Goal: Task Accomplishment & Management: Manage account settings

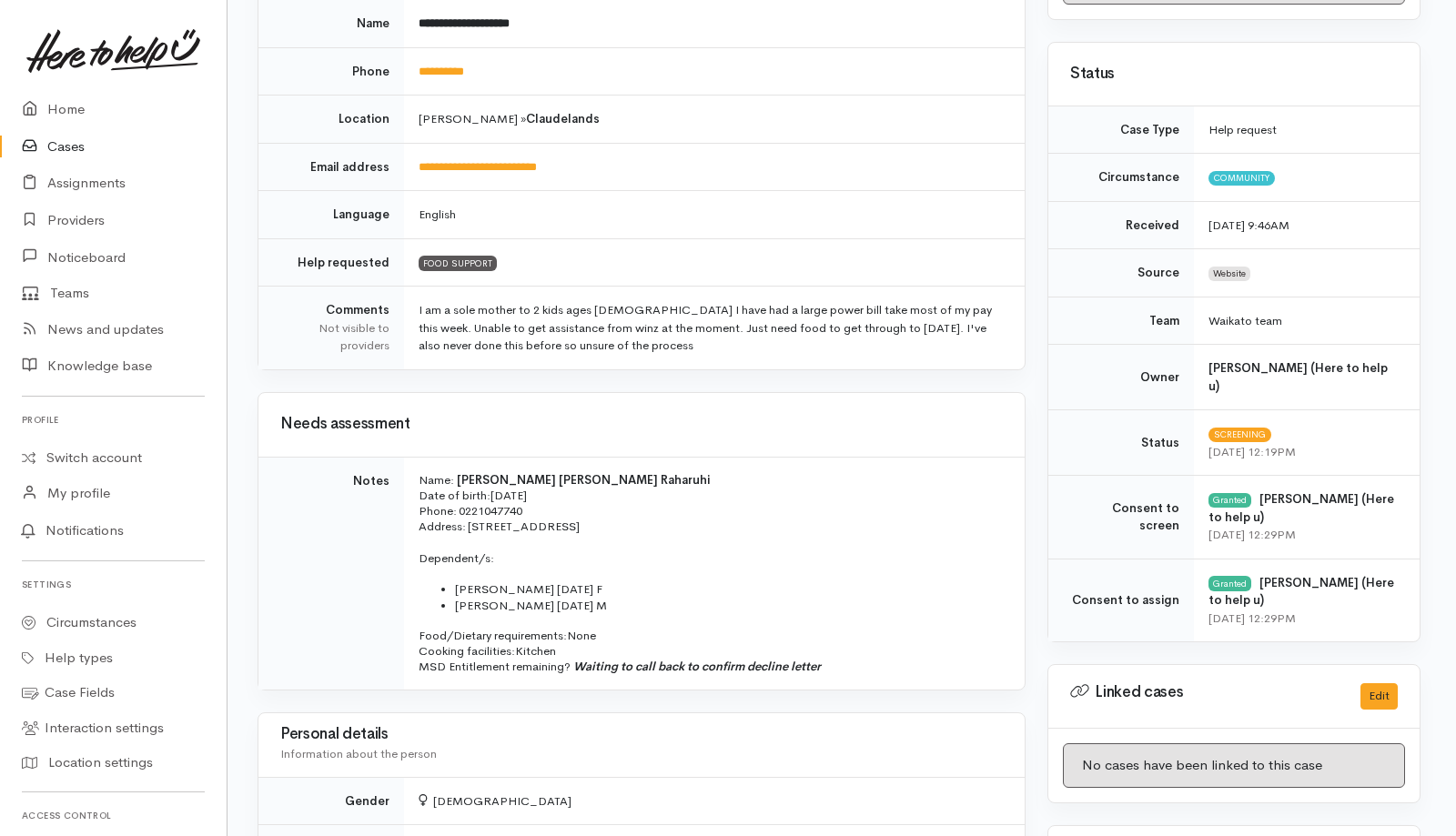
scroll to position [0, 3]
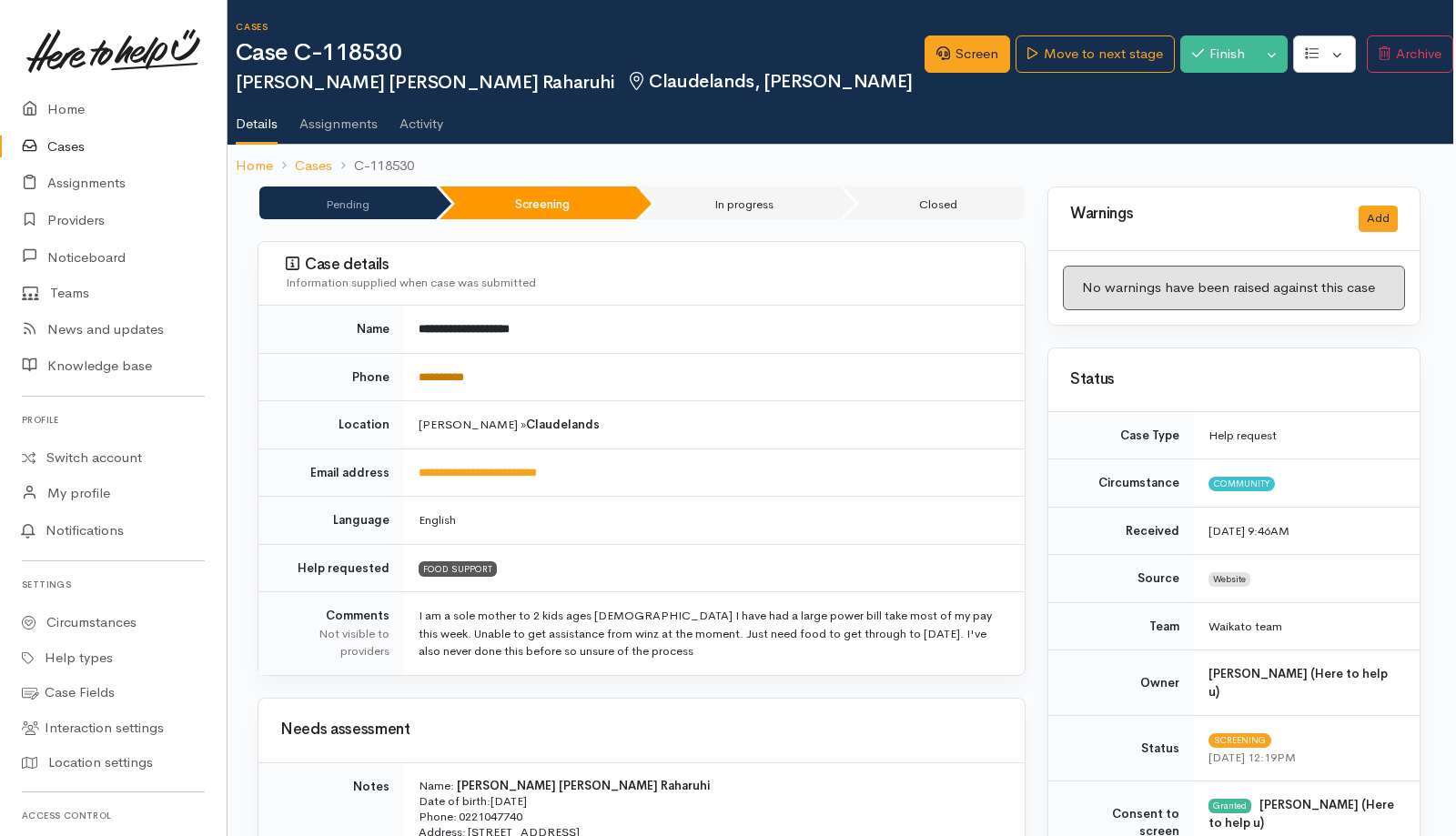
click at [444, 374] on link "**********" at bounding box center [442, 377] width 45 height 12
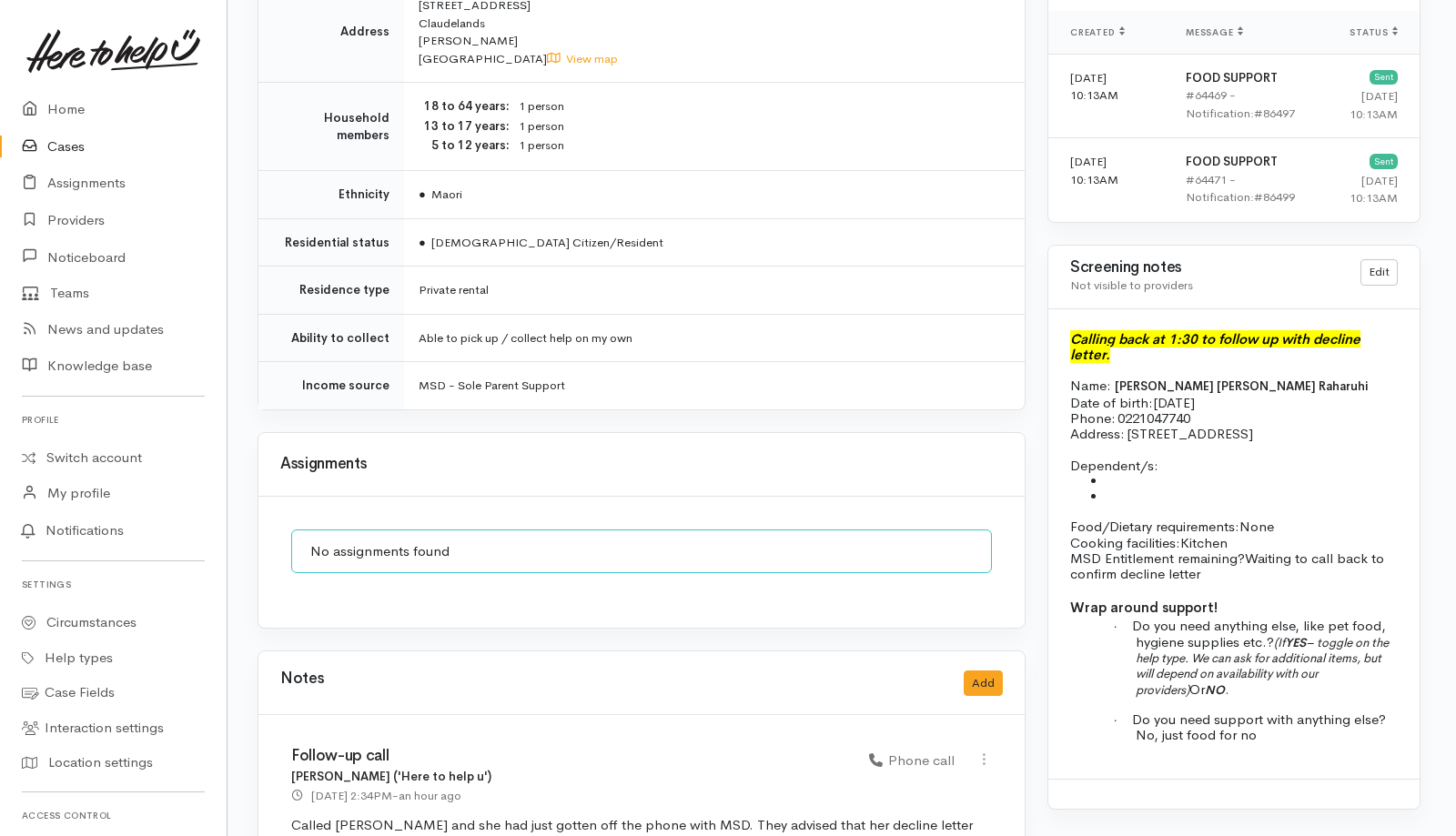
scroll to position [1563, 3]
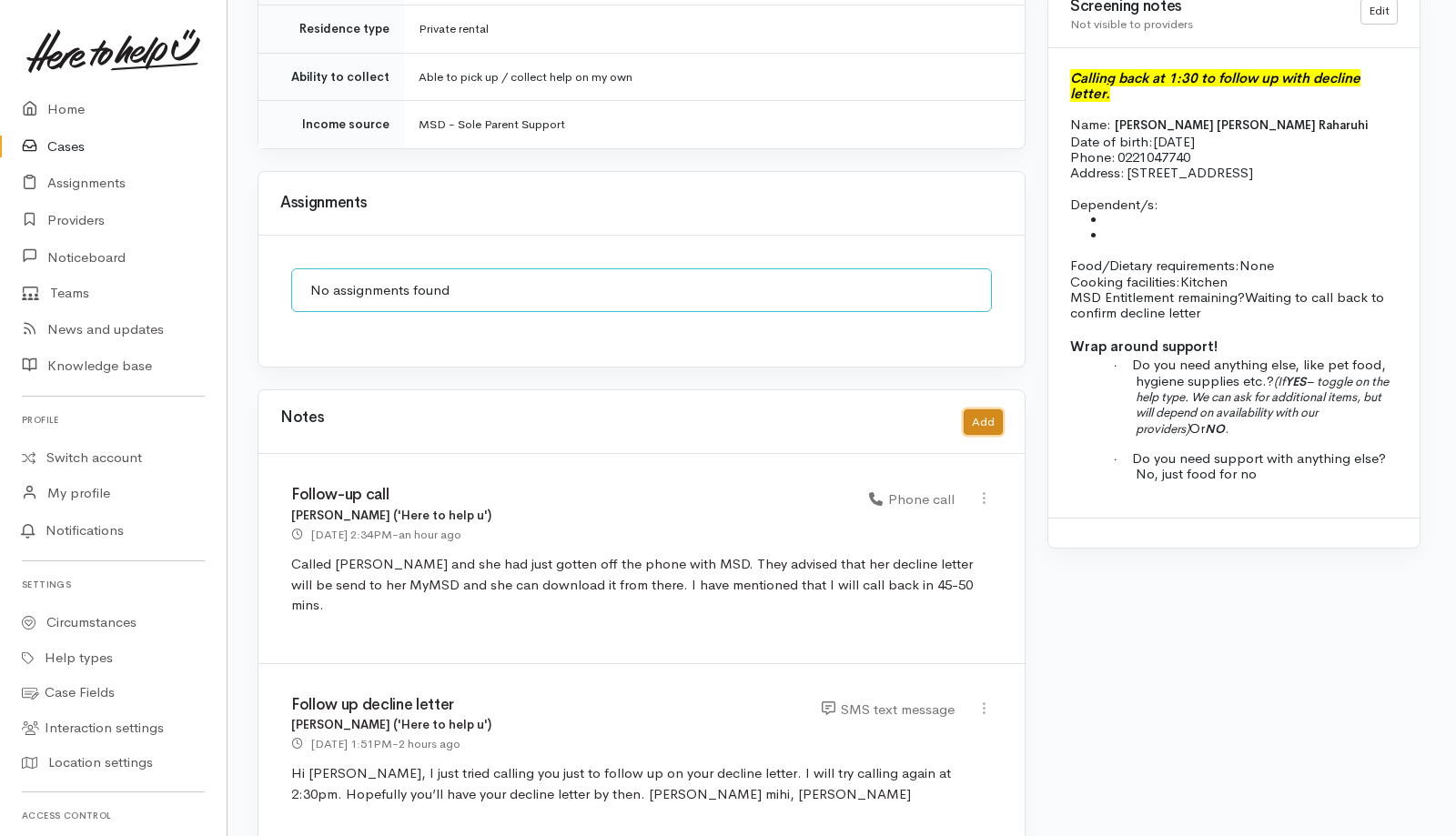
click at [987, 409] on button "Add" at bounding box center [984, 422] width 39 height 26
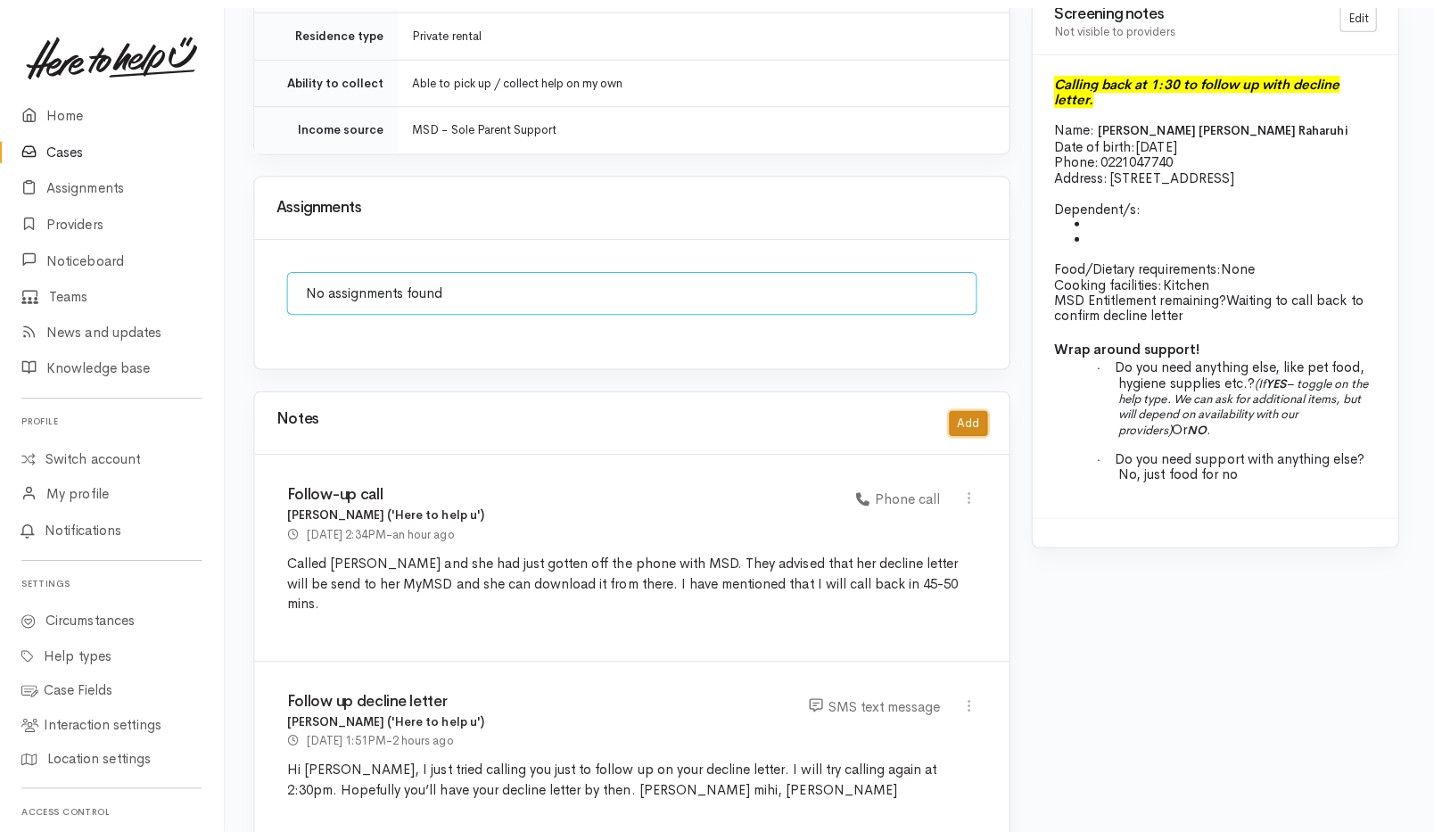
scroll to position [1511, 3]
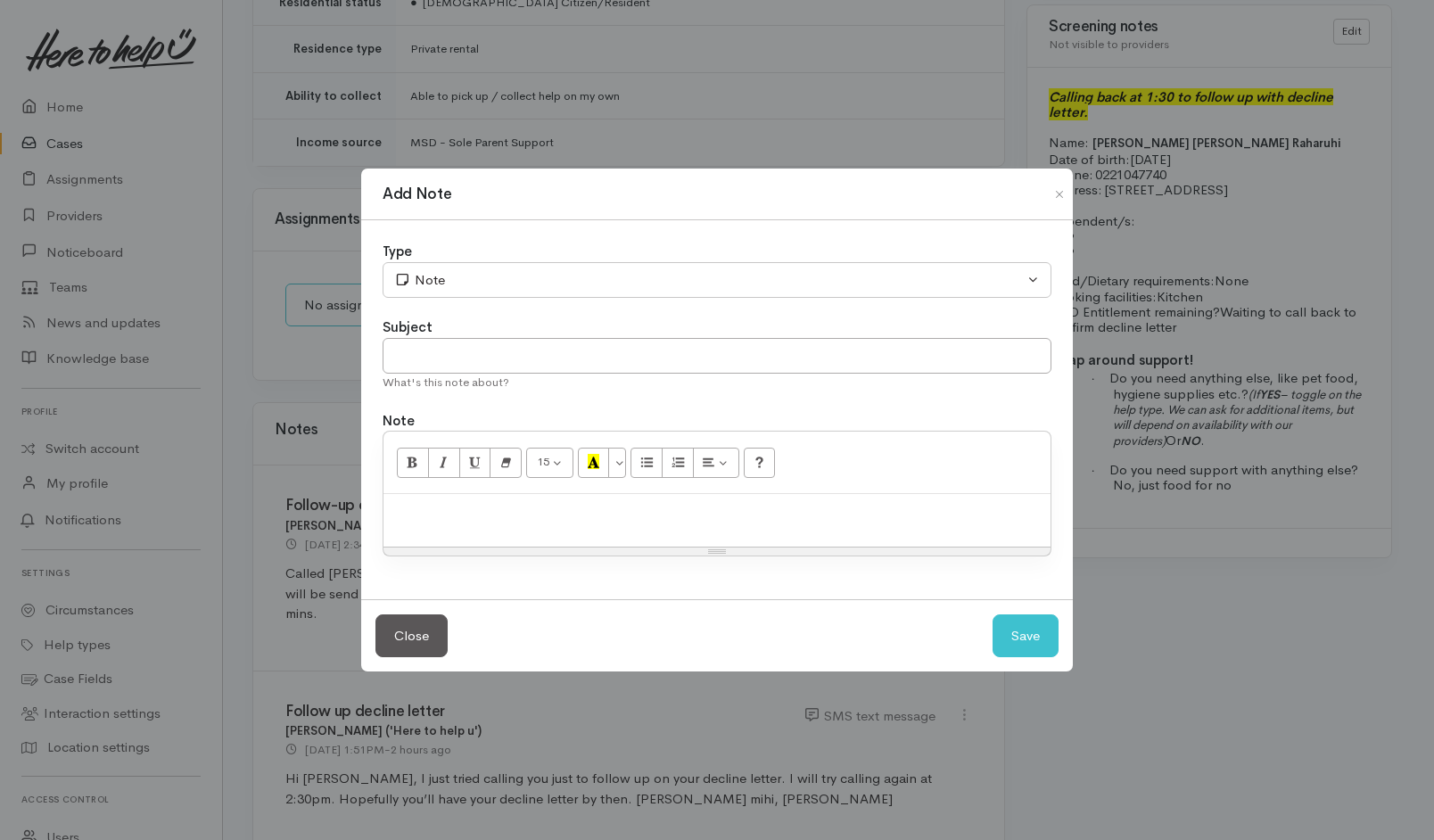
click at [650, 516] on p at bounding box center [717, 512] width 649 height 20
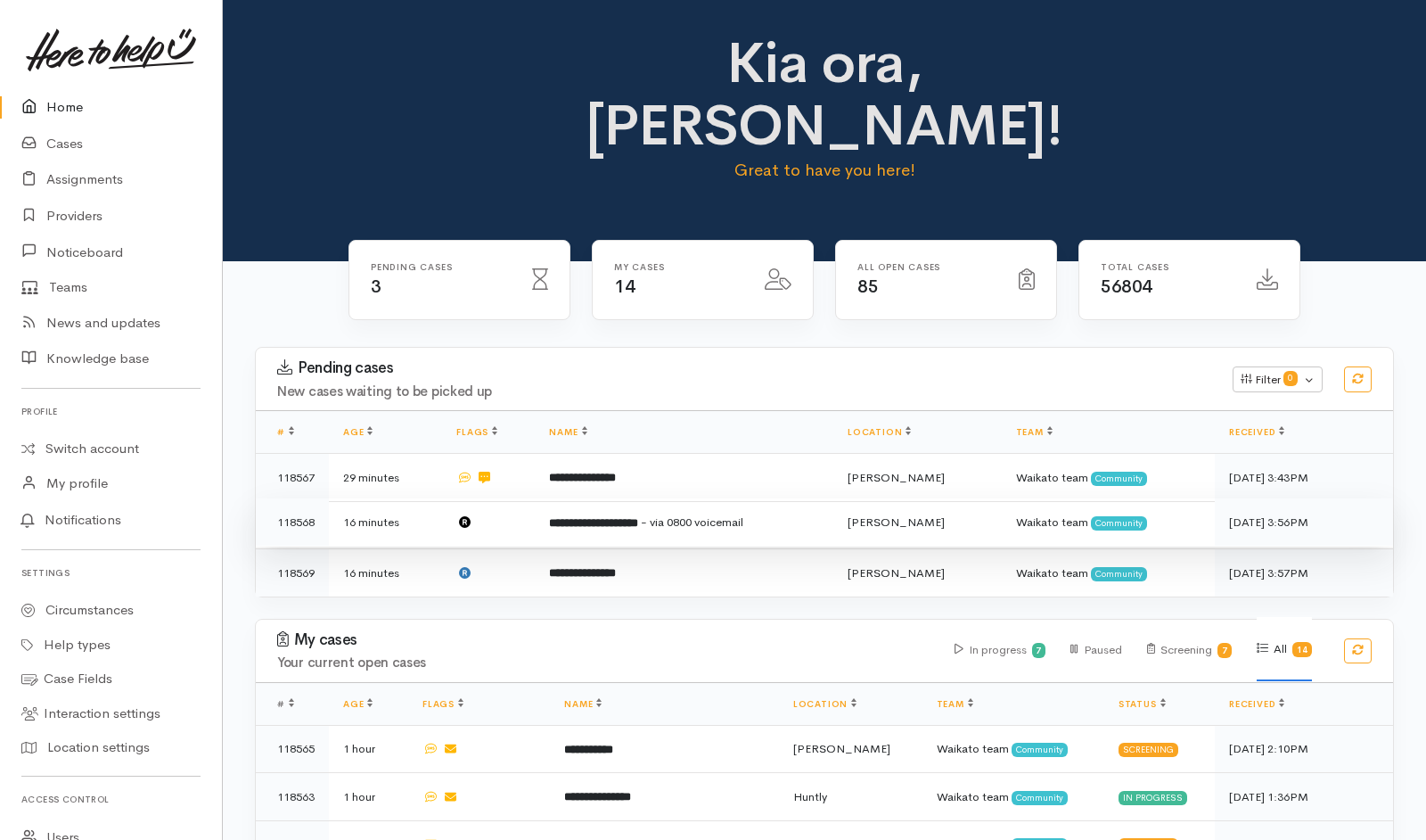
click at [516, 499] on td at bounding box center [488, 523] width 93 height 48
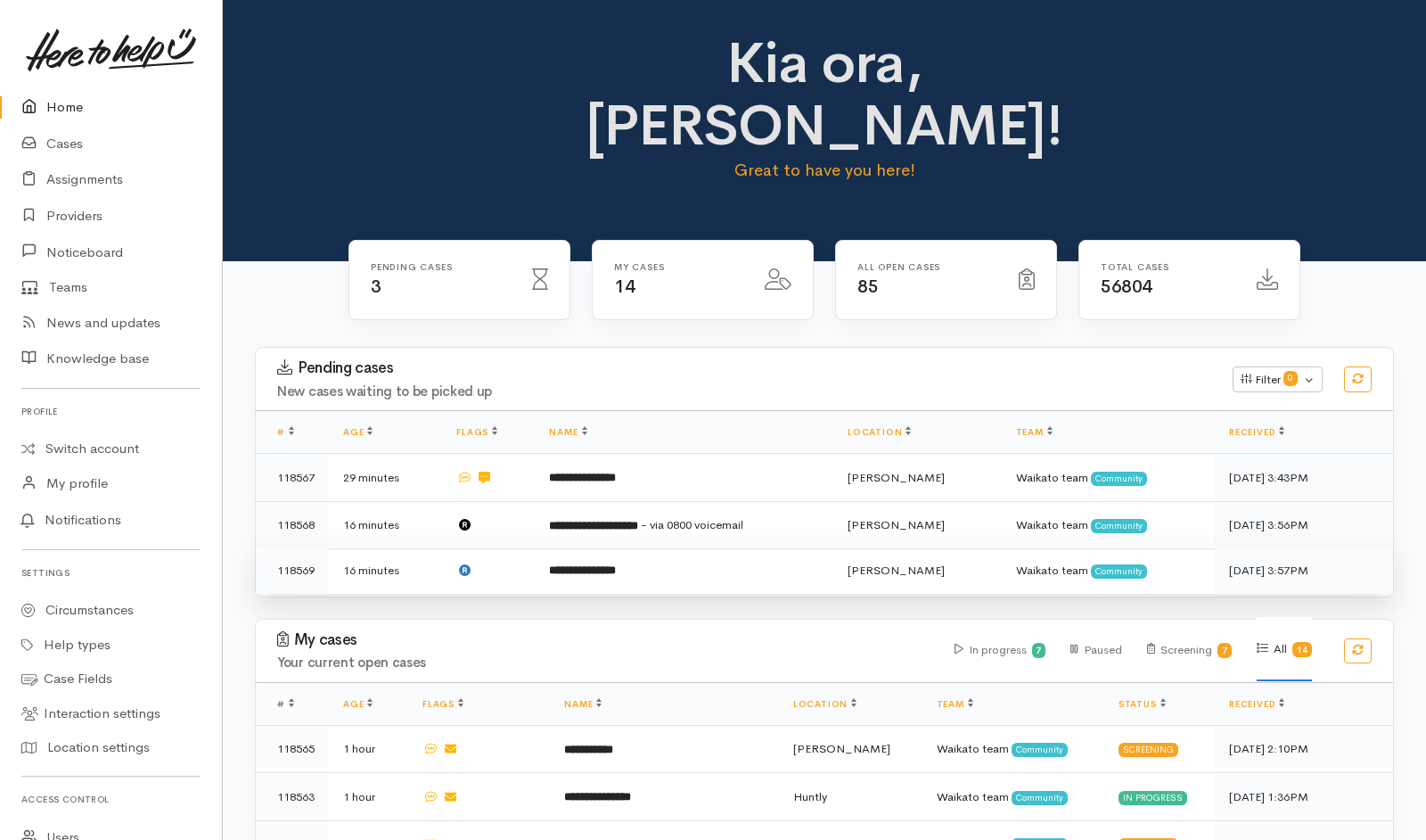
click at [510, 547] on td at bounding box center [488, 570] width 93 height 47
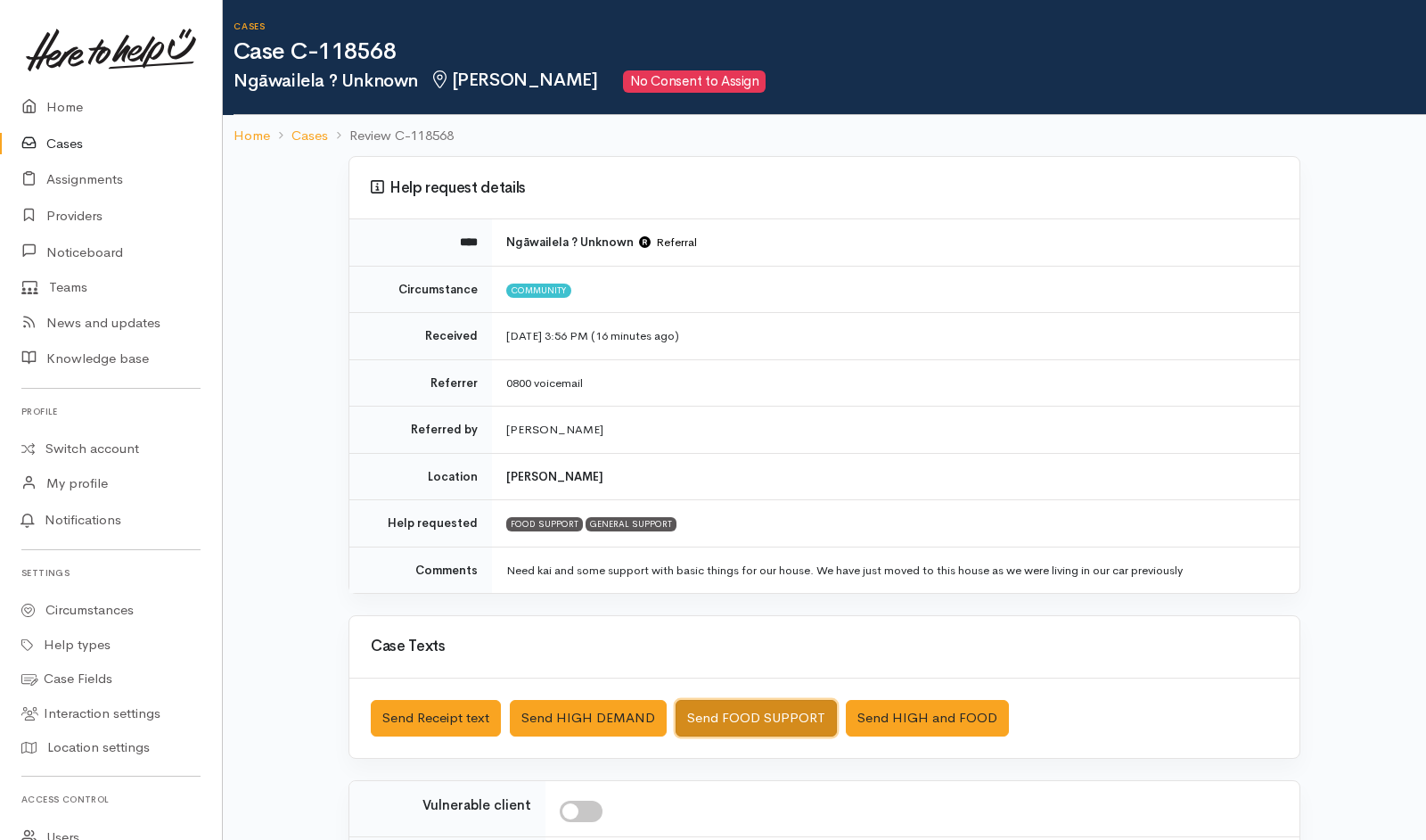
click at [786, 559] on button "Send FOOD SUPPORT" at bounding box center [757, 718] width 161 height 36
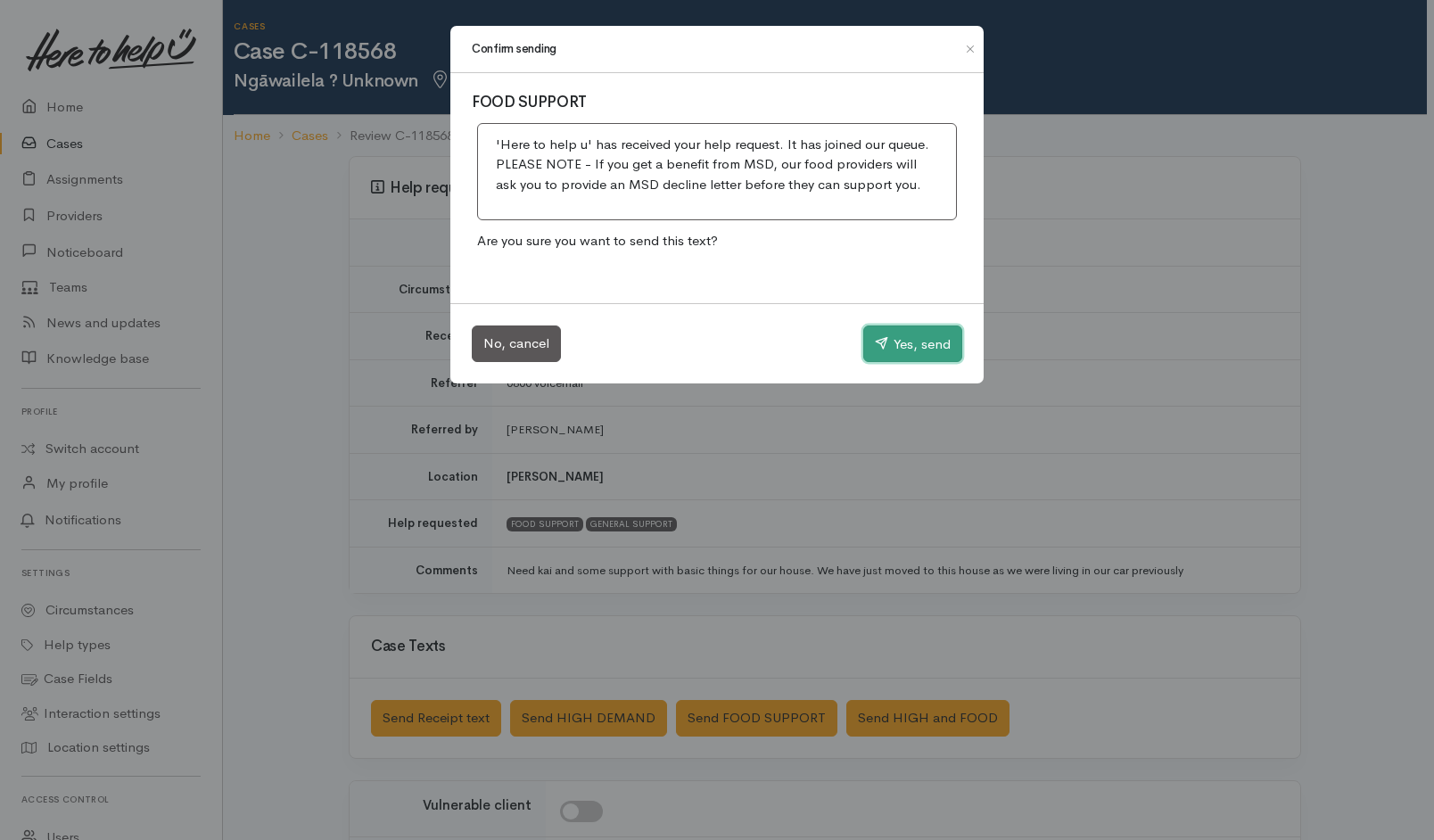
click at [905, 325] on button "Yes, send" at bounding box center [912, 343] width 99 height 37
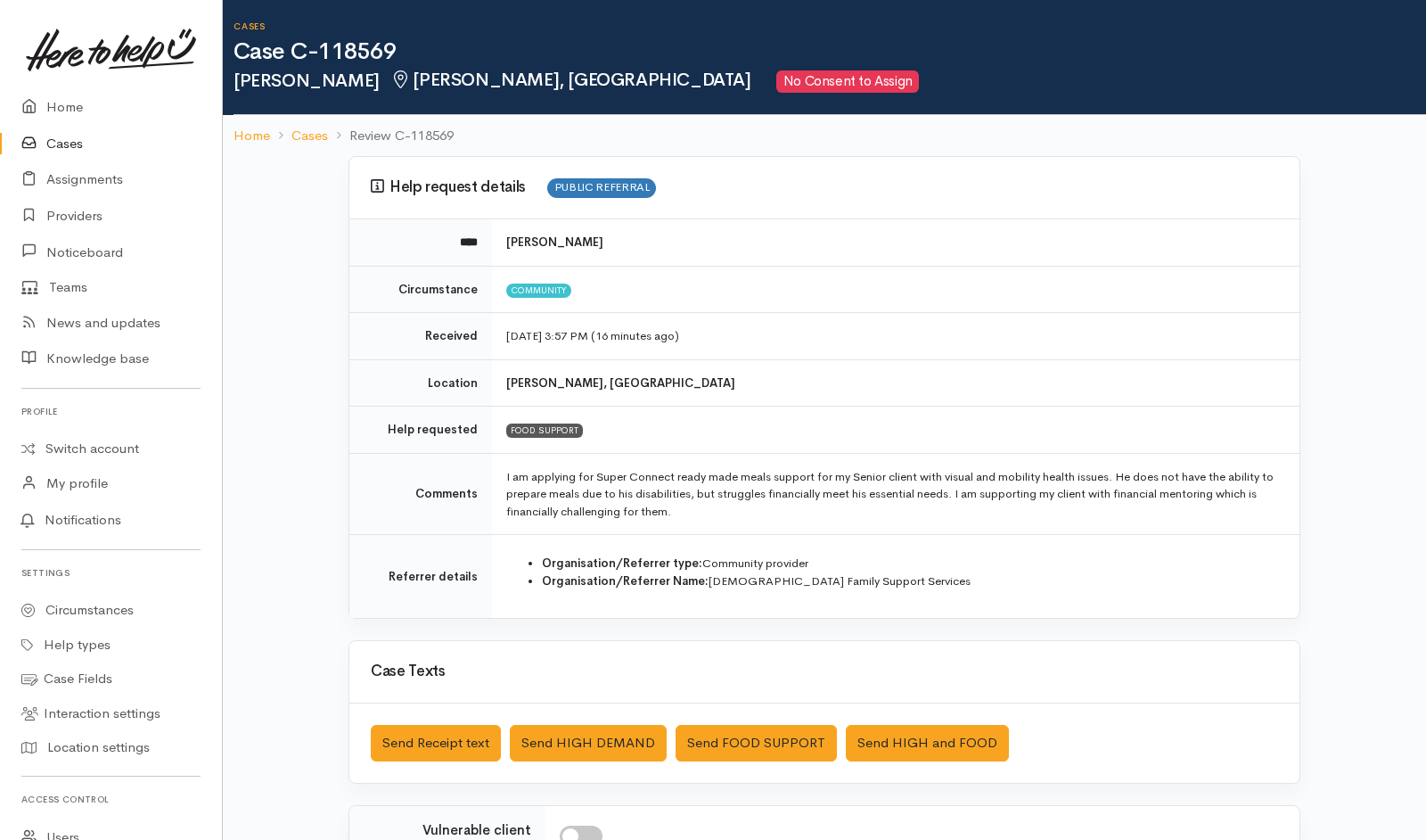
scroll to position [111, 0]
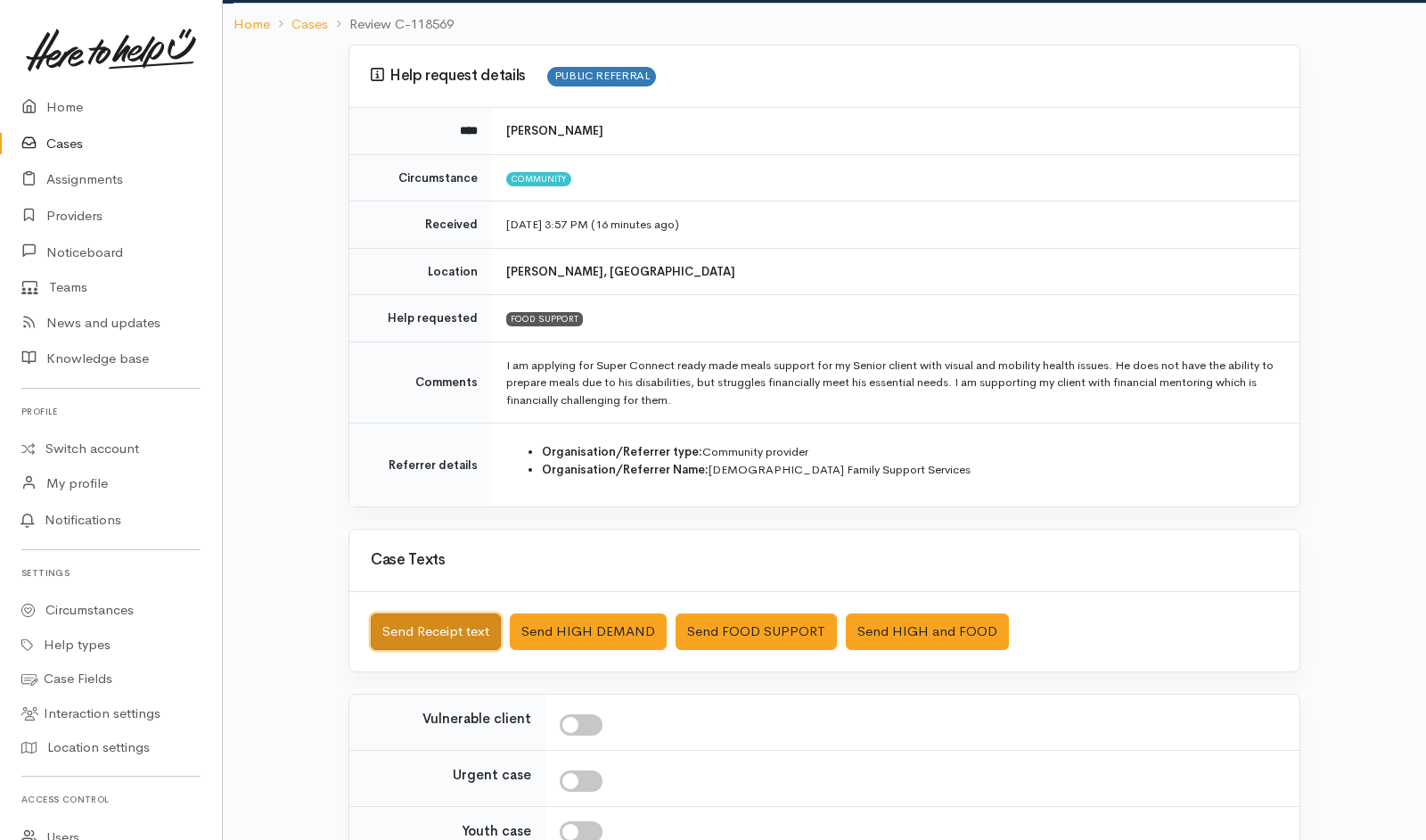
click at [423, 559] on button "Send Receipt text" at bounding box center [436, 632] width 130 height 36
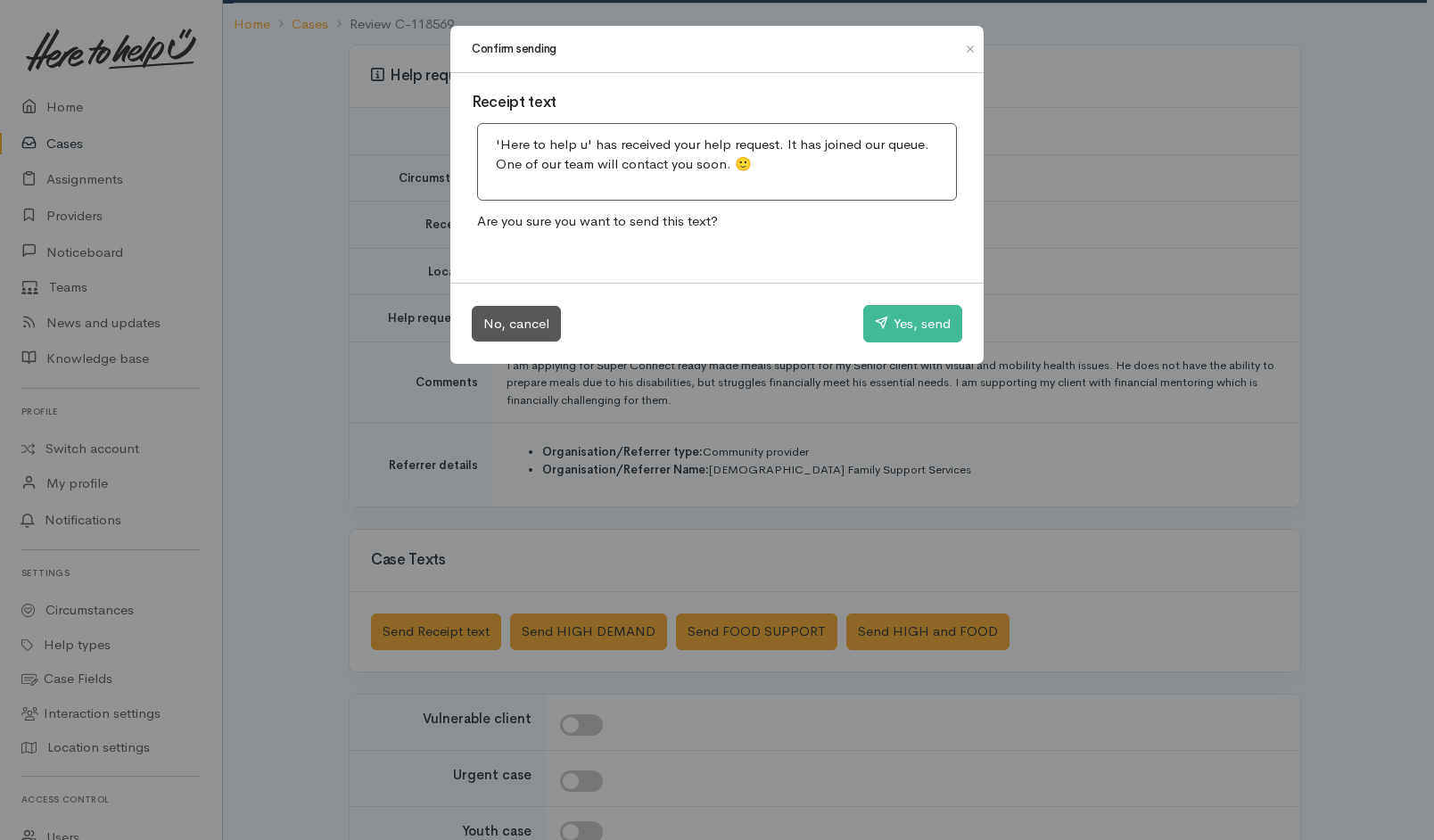
click at [920, 304] on div "No, cancel Yes, send" at bounding box center [717, 323] width 533 height 82
click at [929, 297] on div "No, cancel Yes, send" at bounding box center [717, 323] width 533 height 82
click at [929, 311] on button "Yes, send" at bounding box center [912, 323] width 99 height 37
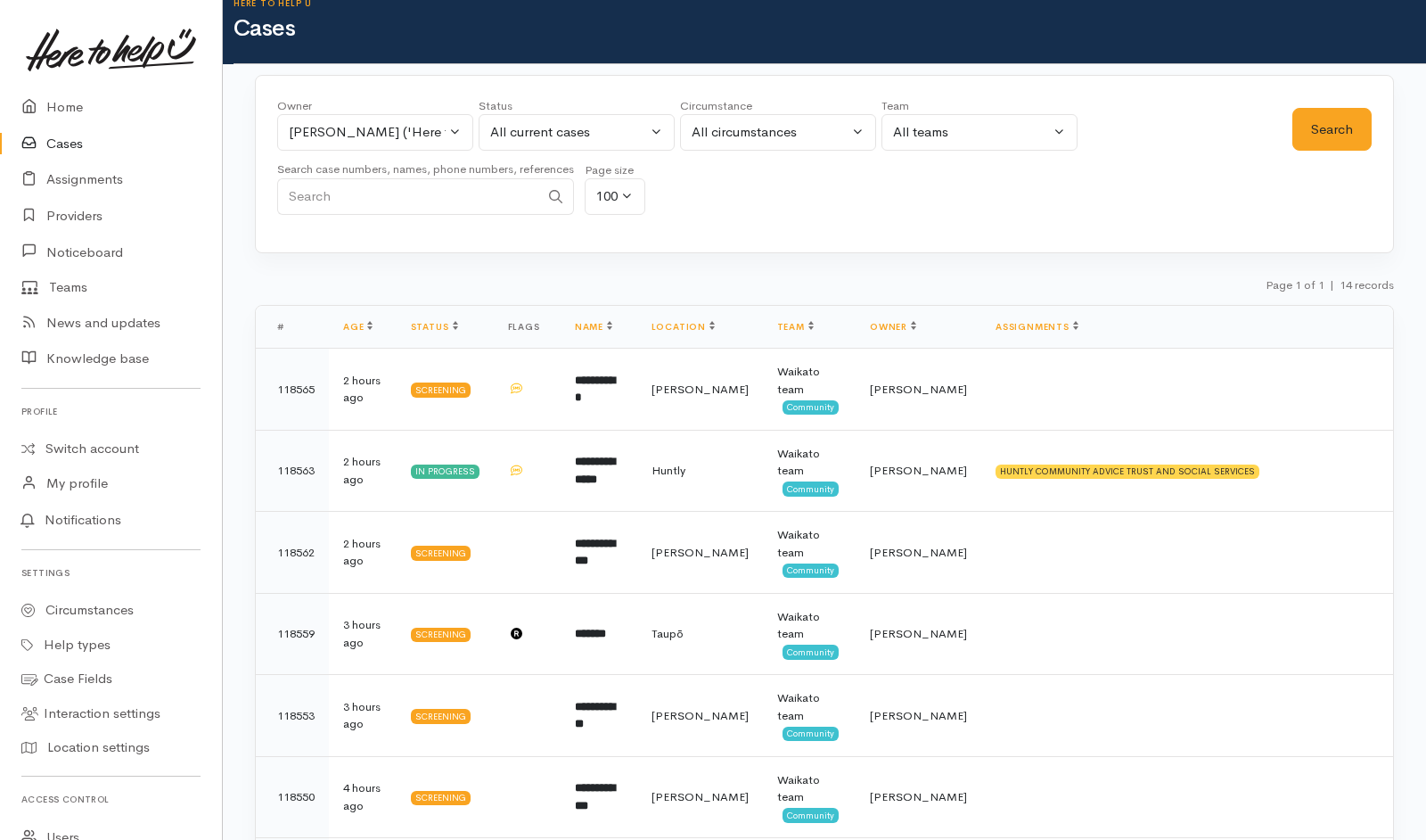
scroll to position [22, 0]
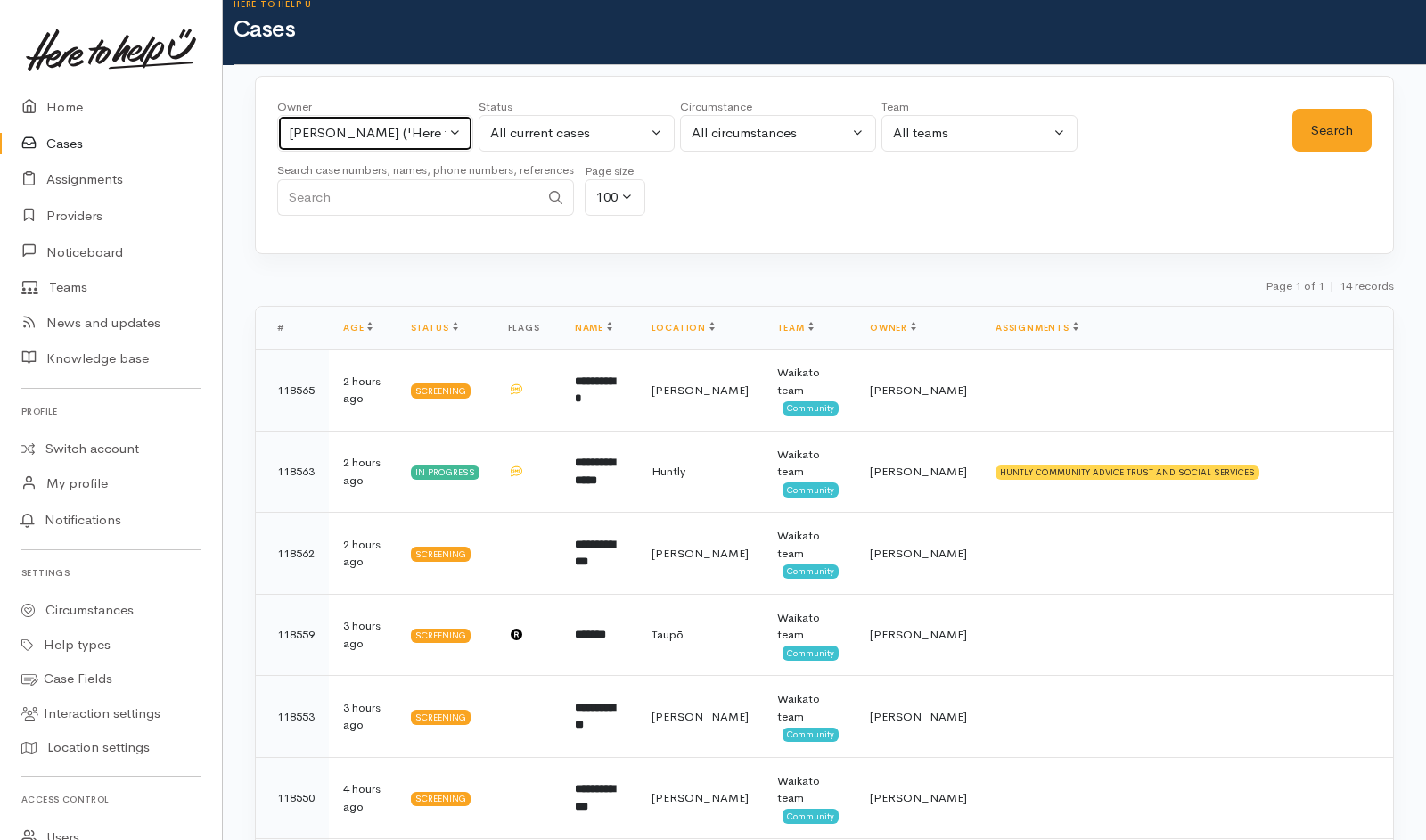
click at [467, 146] on button "Helena Kaufononga ('Here to help u')" at bounding box center [375, 133] width 197 height 36
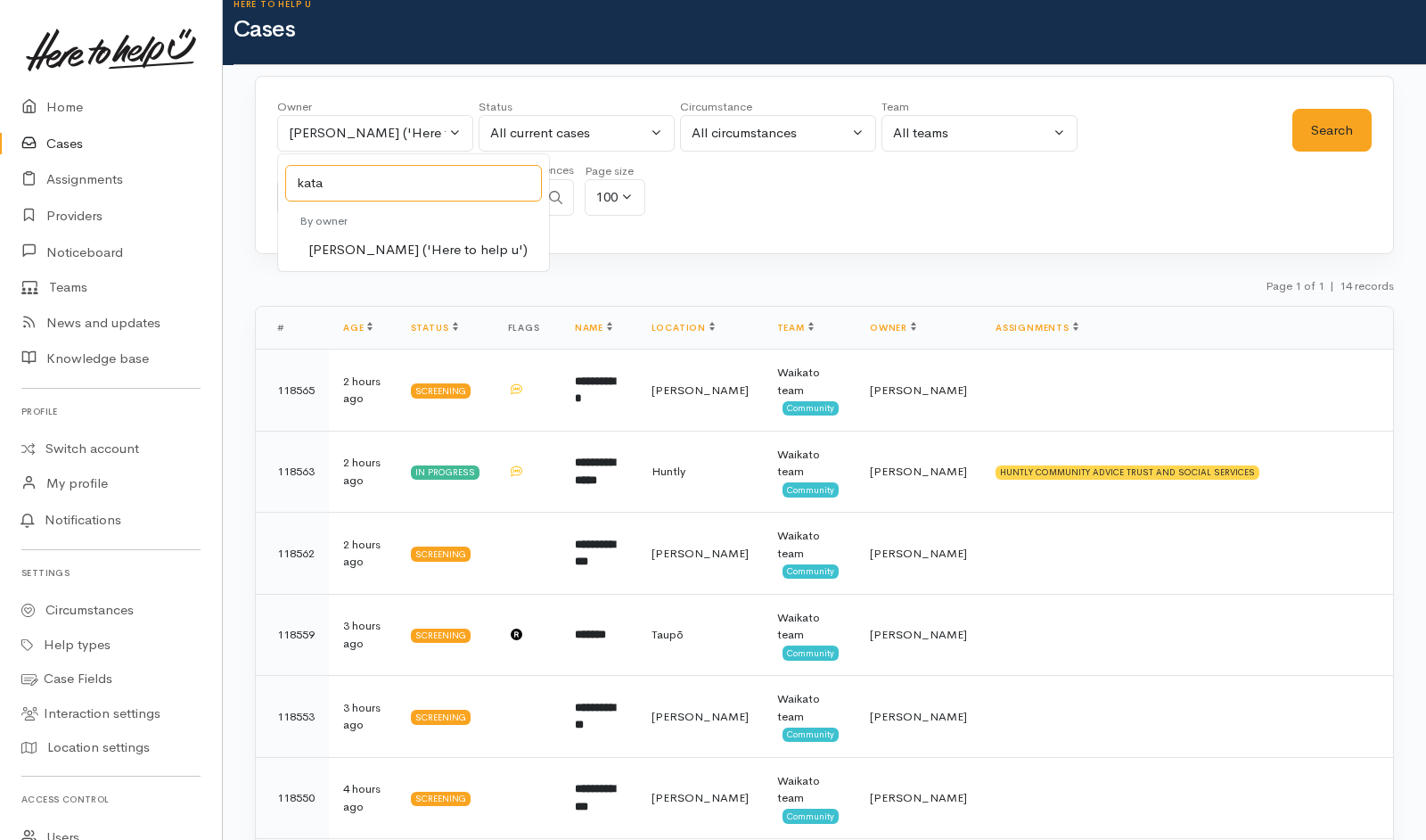
type input "kata"
click at [398, 250] on span "[PERSON_NAME] ('Here to help u')" at bounding box center [418, 249] width 220 height 20
select select "1252"
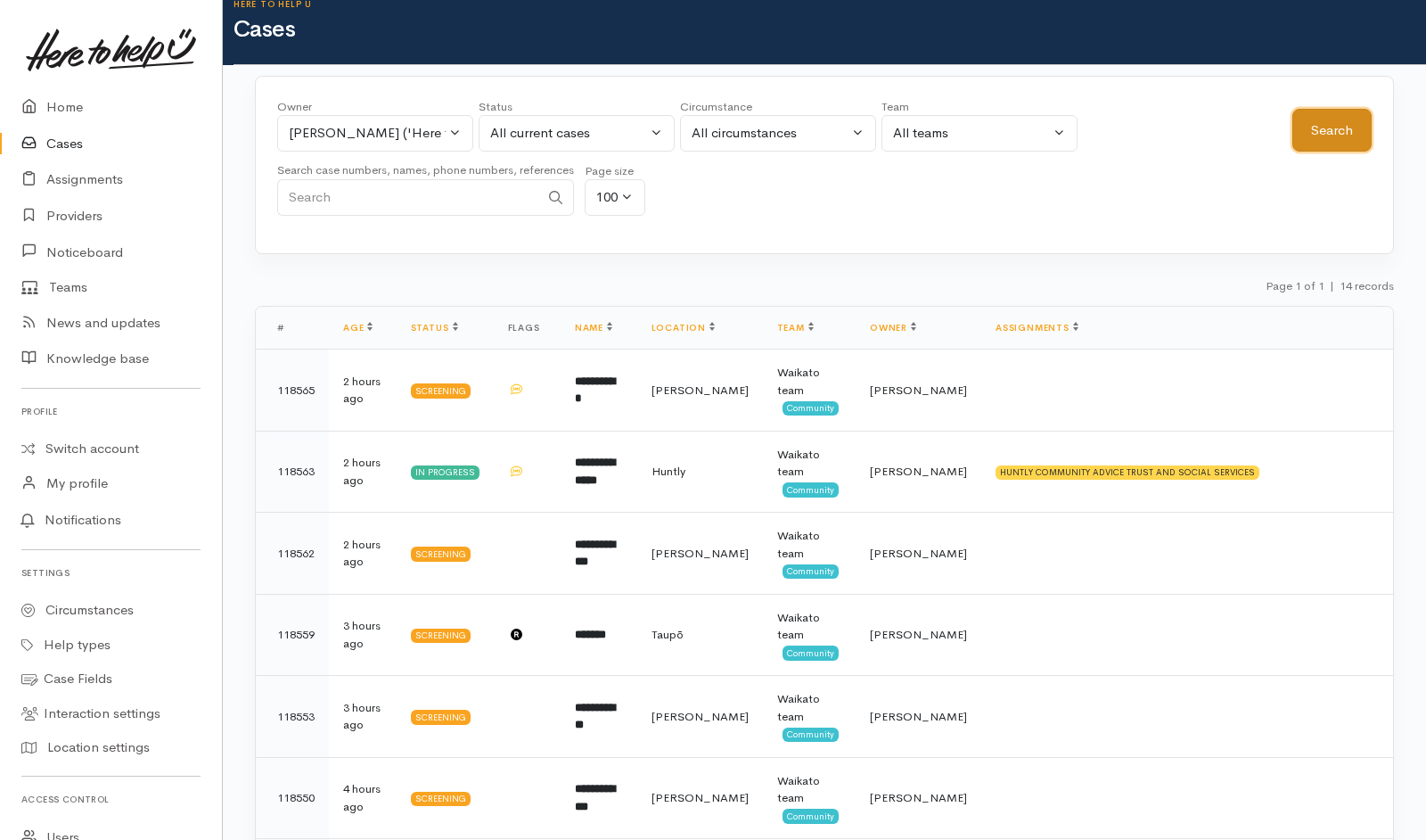
click at [1336, 146] on button "Search" at bounding box center [1332, 130] width 80 height 44
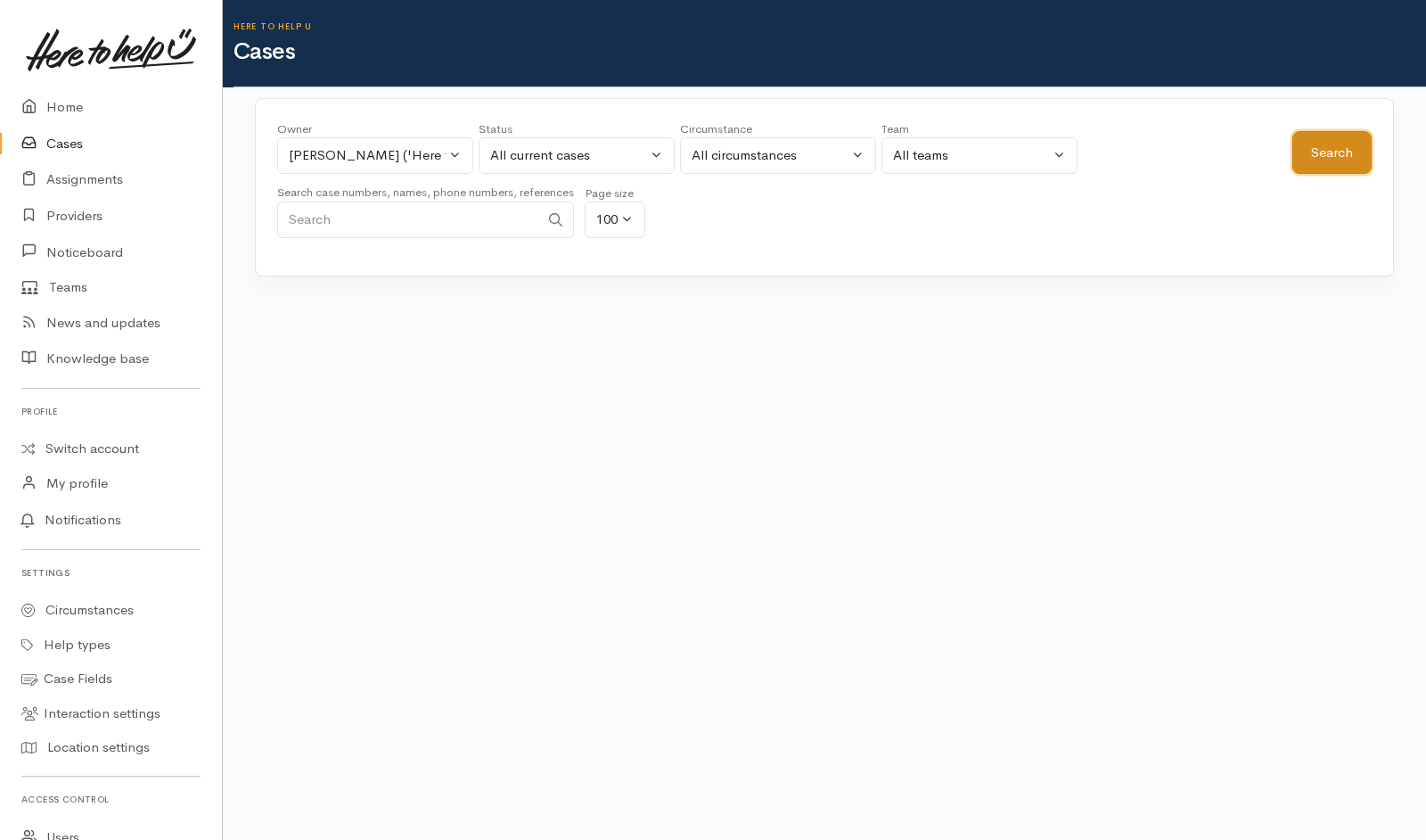
scroll to position [0, 0]
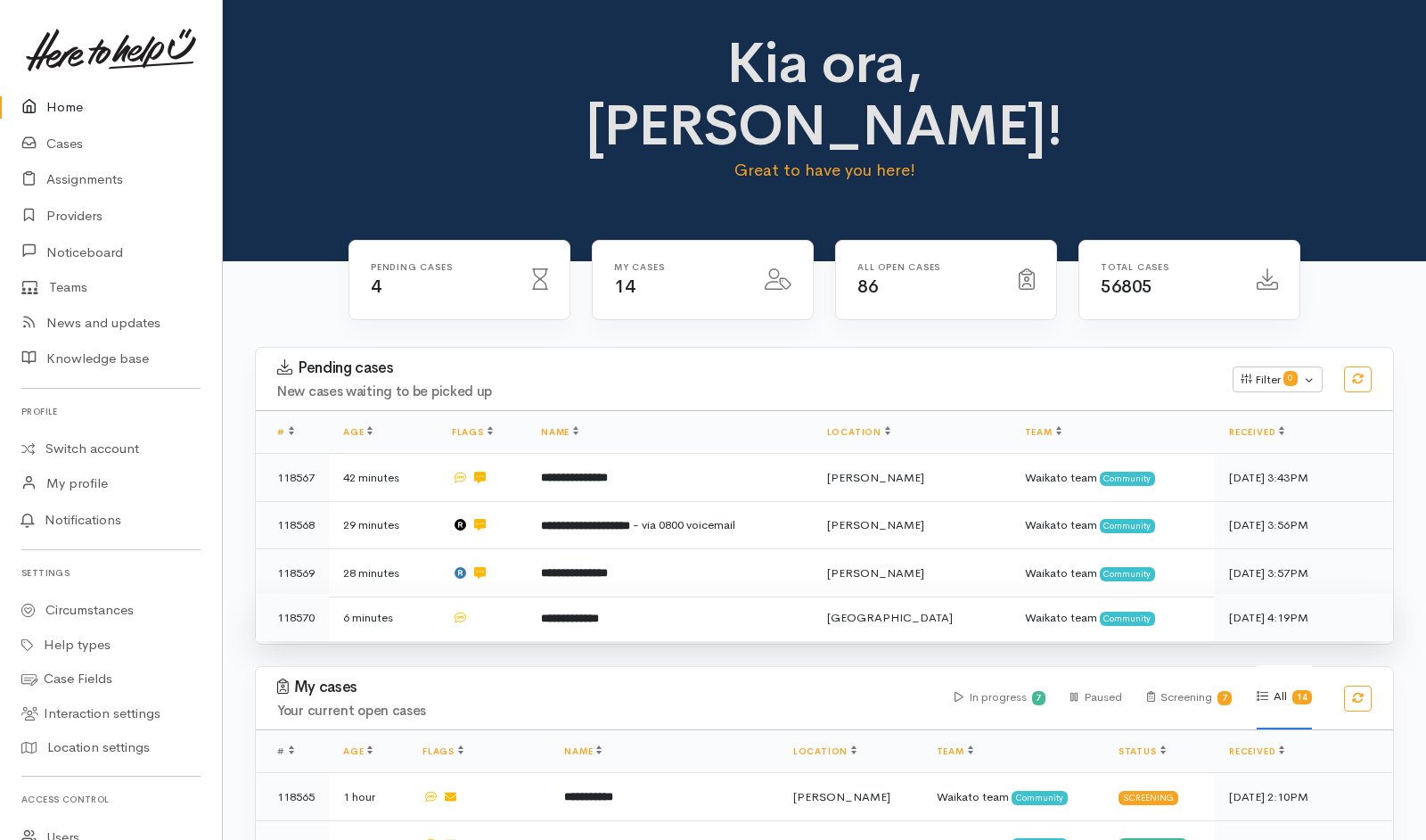
click at [513, 594] on td at bounding box center [481, 617] width 89 height 47
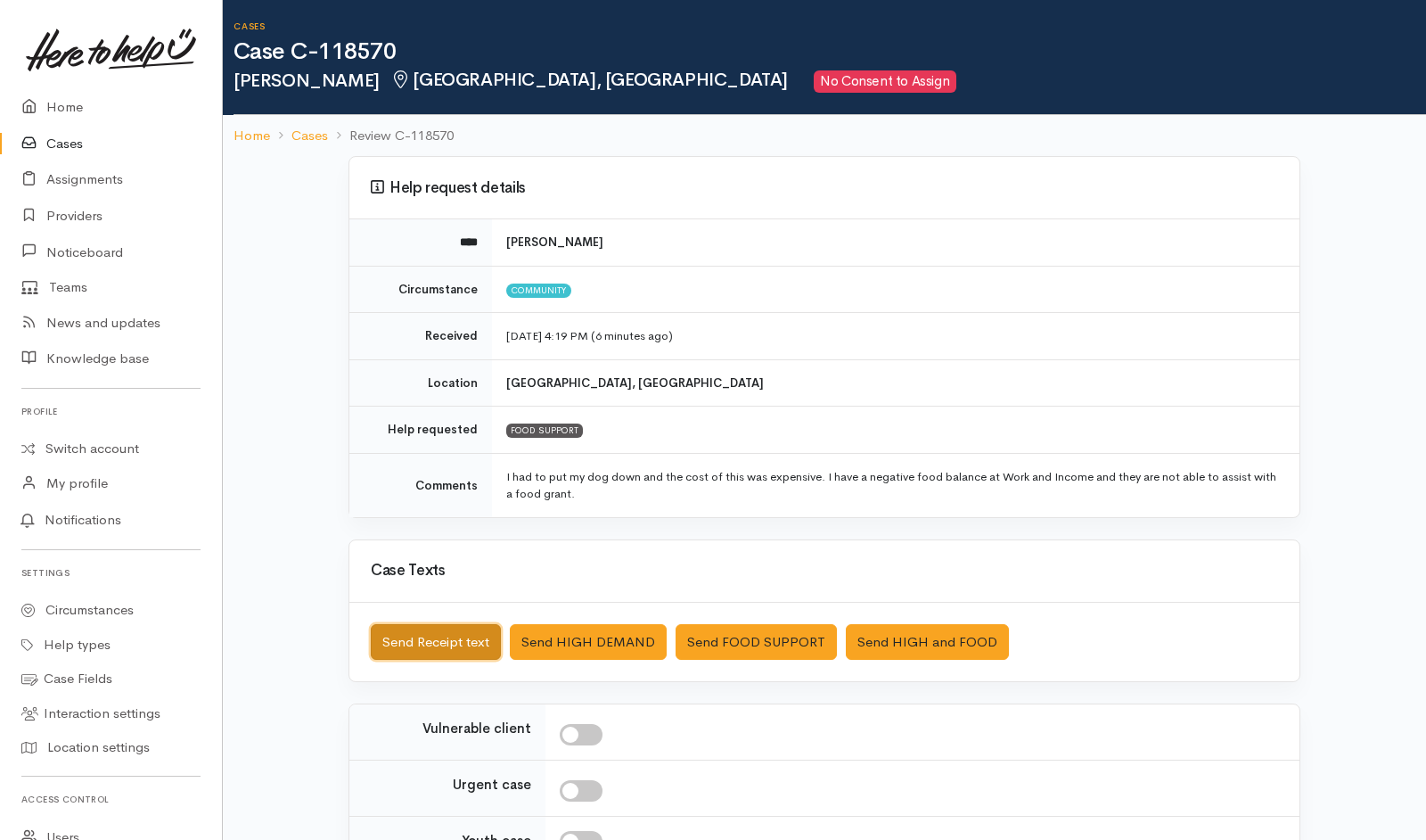
click at [436, 644] on button "Send Receipt text" at bounding box center [436, 642] width 130 height 36
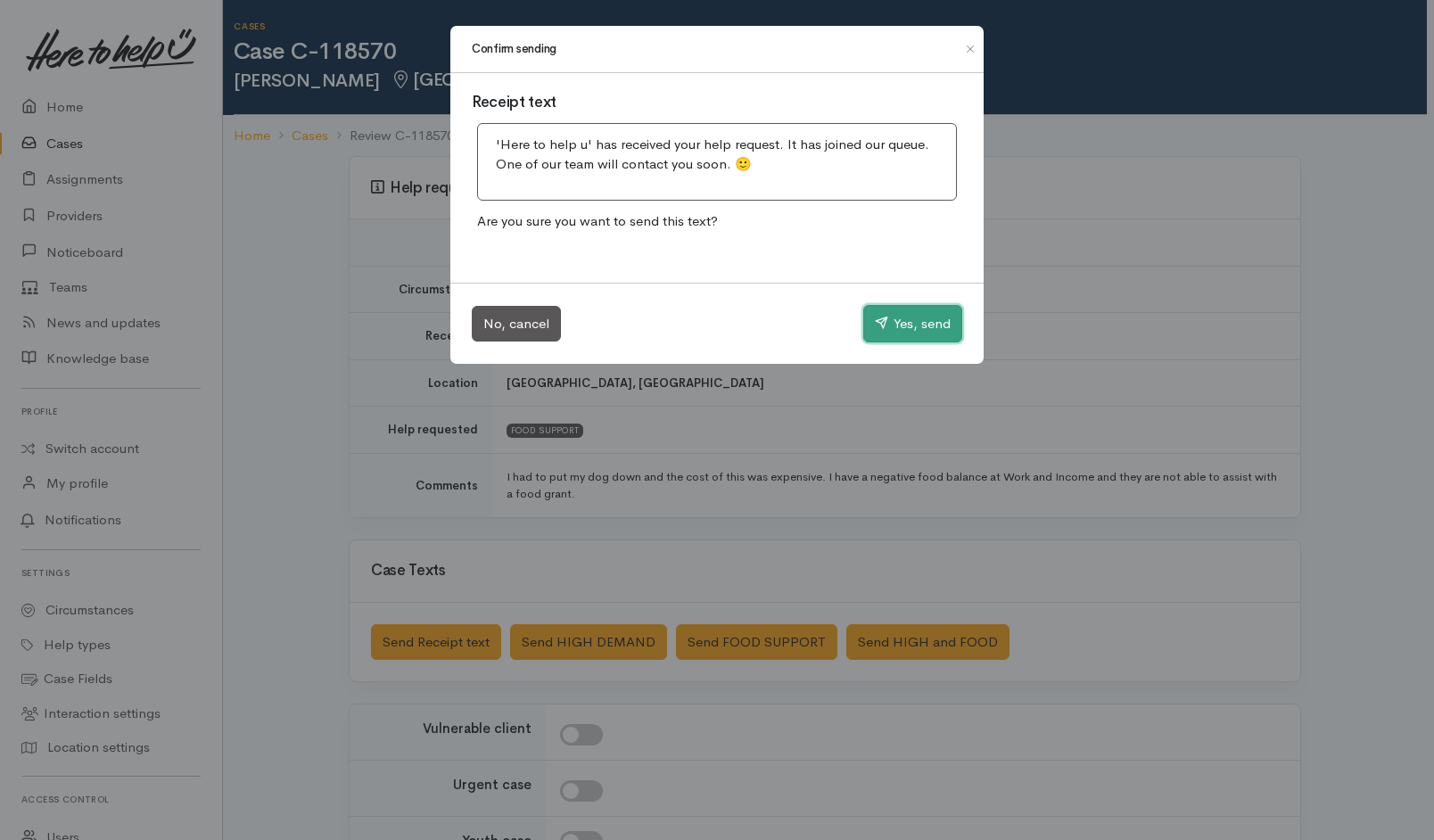
click at [905, 327] on button "Yes, send" at bounding box center [912, 323] width 99 height 37
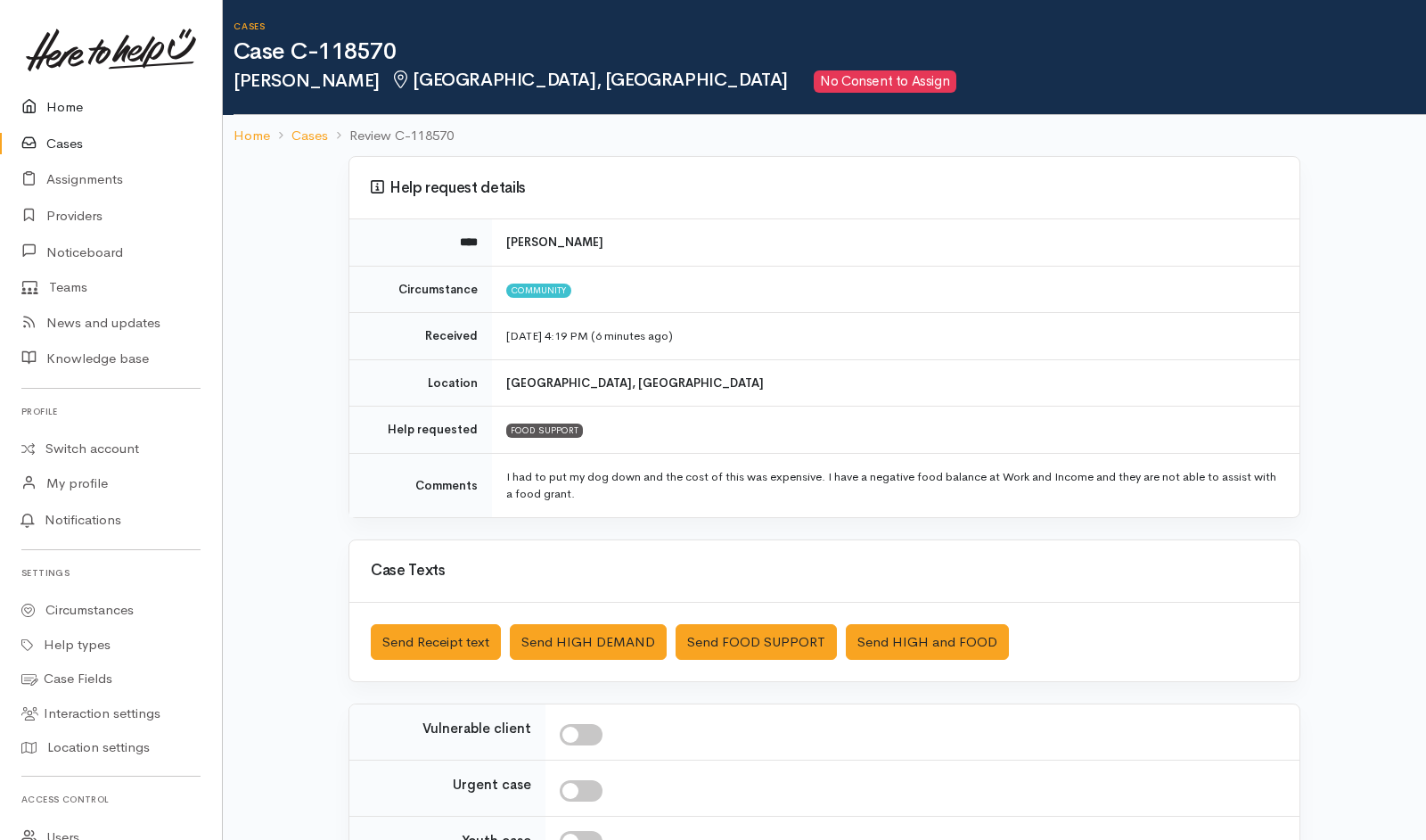
click at [103, 106] on link "Home" at bounding box center [110, 107] width 222 height 36
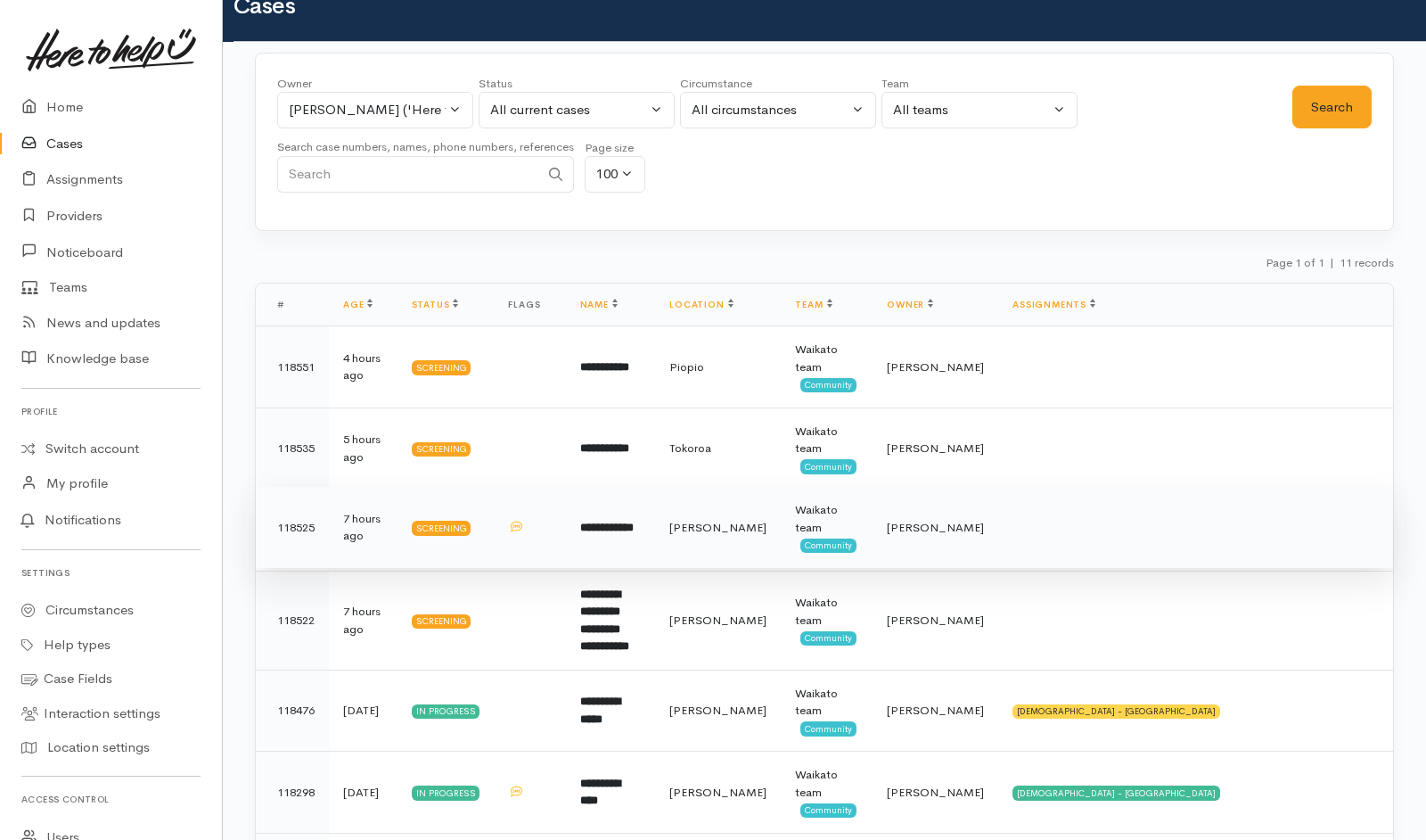
scroll to position [44, 0]
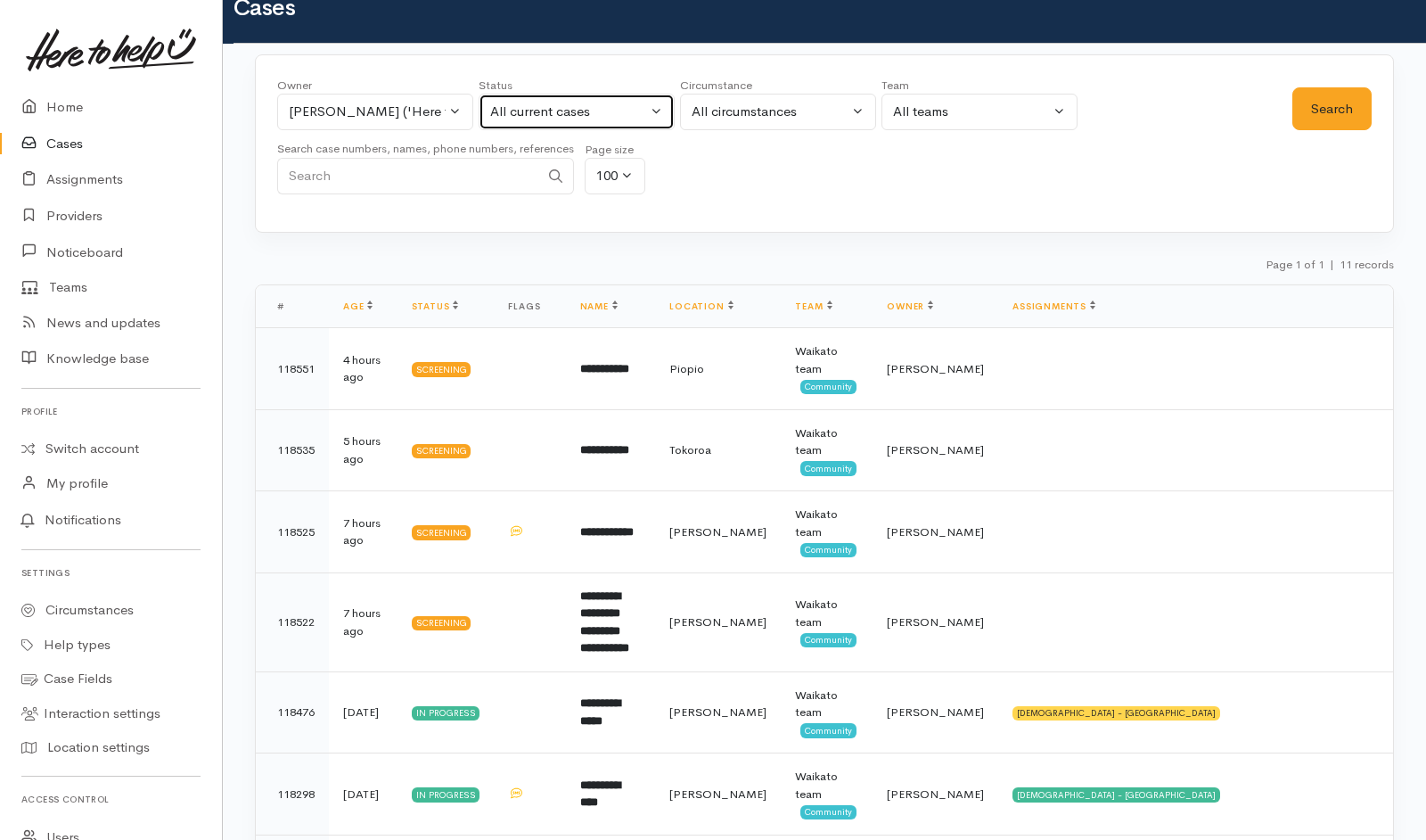
click at [511, 127] on button "All current cases" at bounding box center [576, 112] width 197 height 36
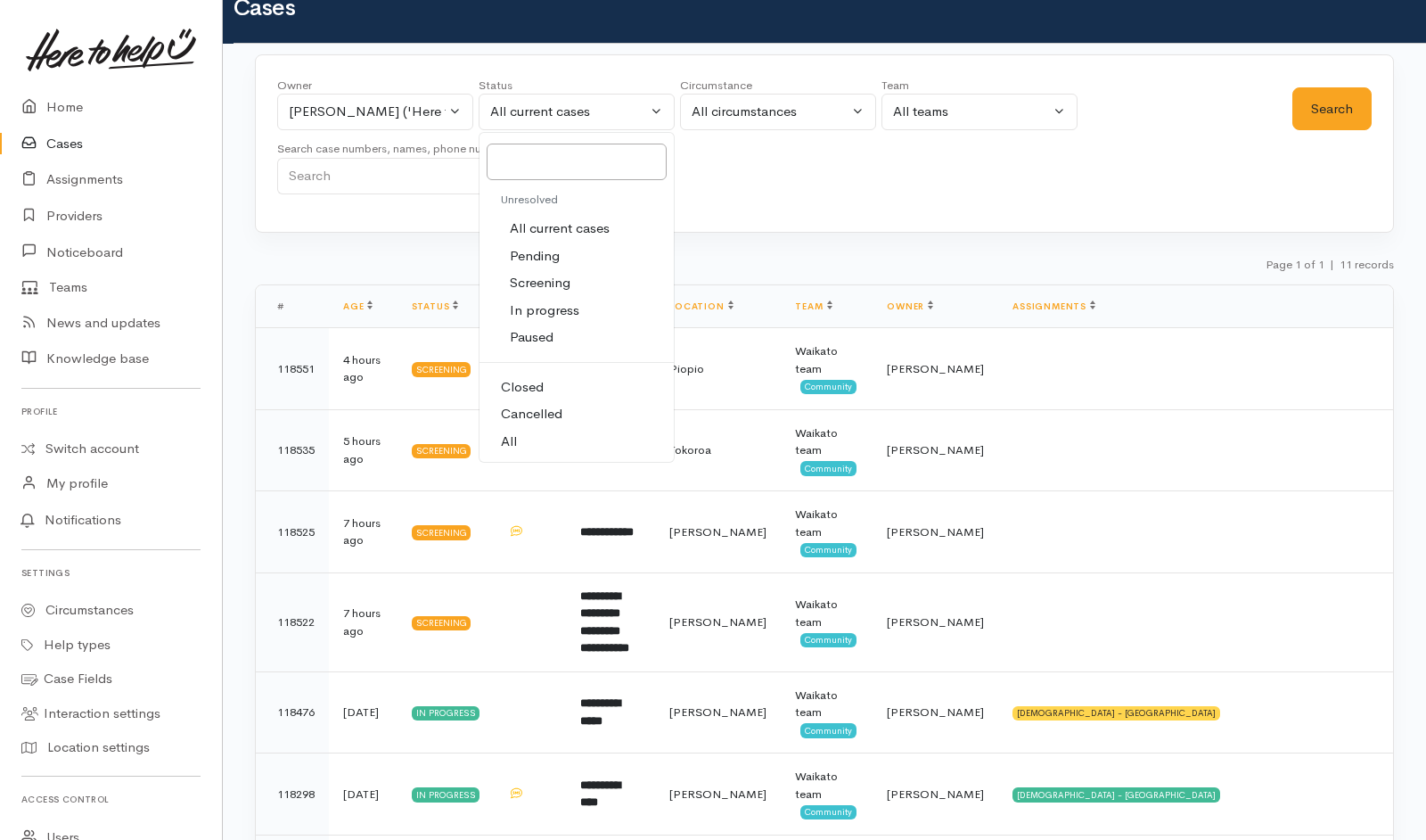
click at [571, 439] on link "All" at bounding box center [576, 441] width 195 height 28
select select "All"
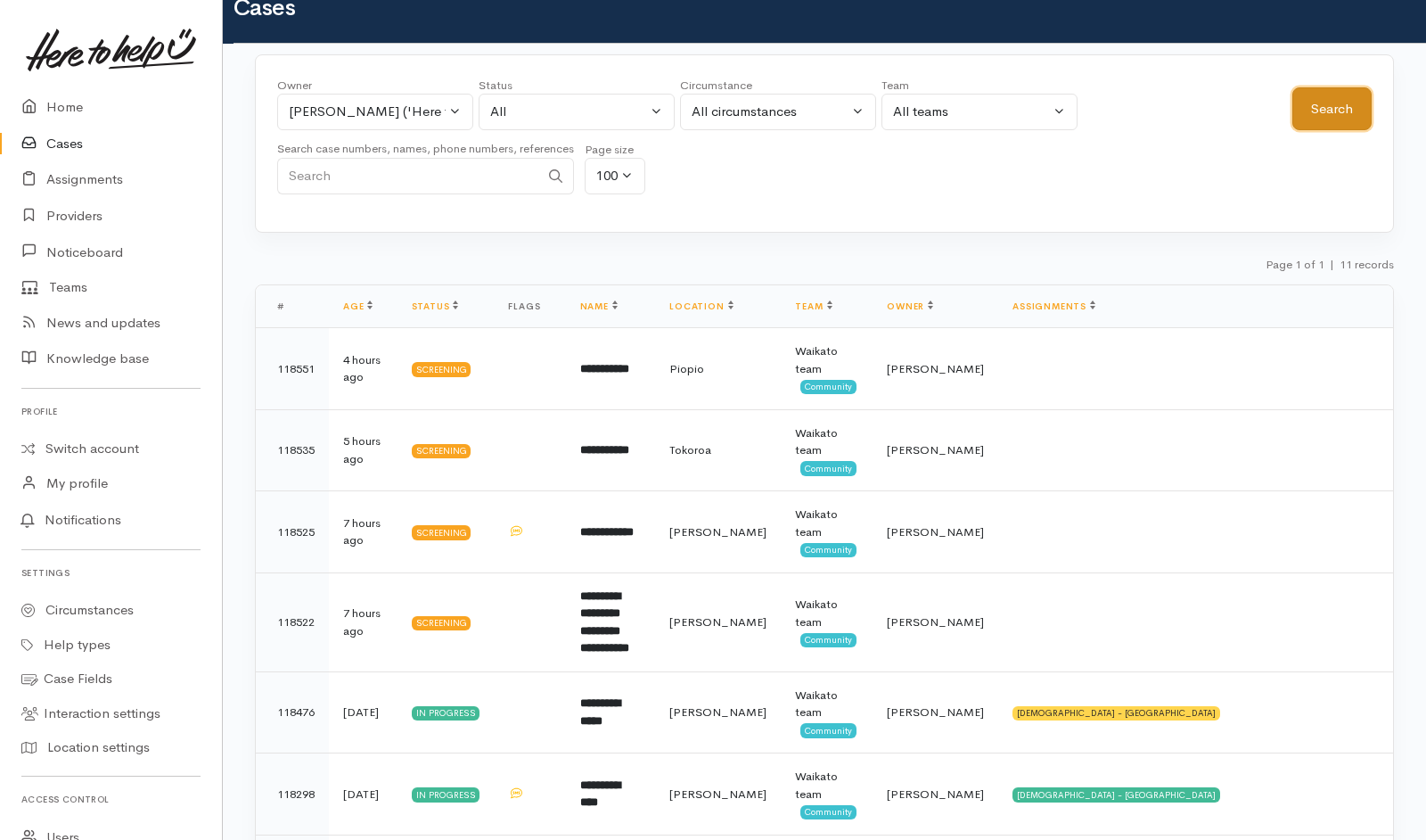
click at [1312, 105] on button "Search" at bounding box center [1332, 109] width 80 height 44
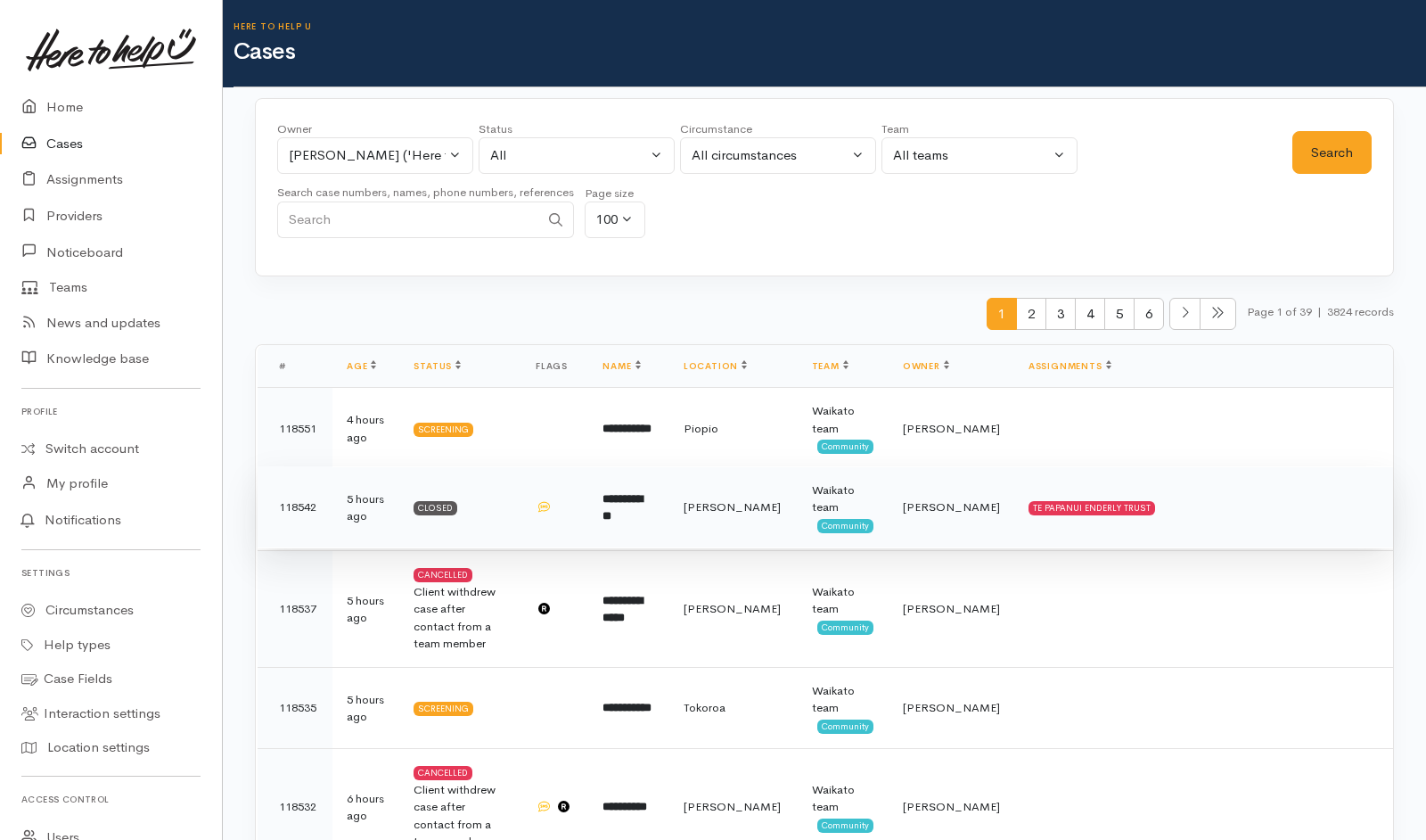
click at [1211, 523] on td "TE PAPANUI ENDERLY TRUST" at bounding box center [1204, 507] width 379 height 82
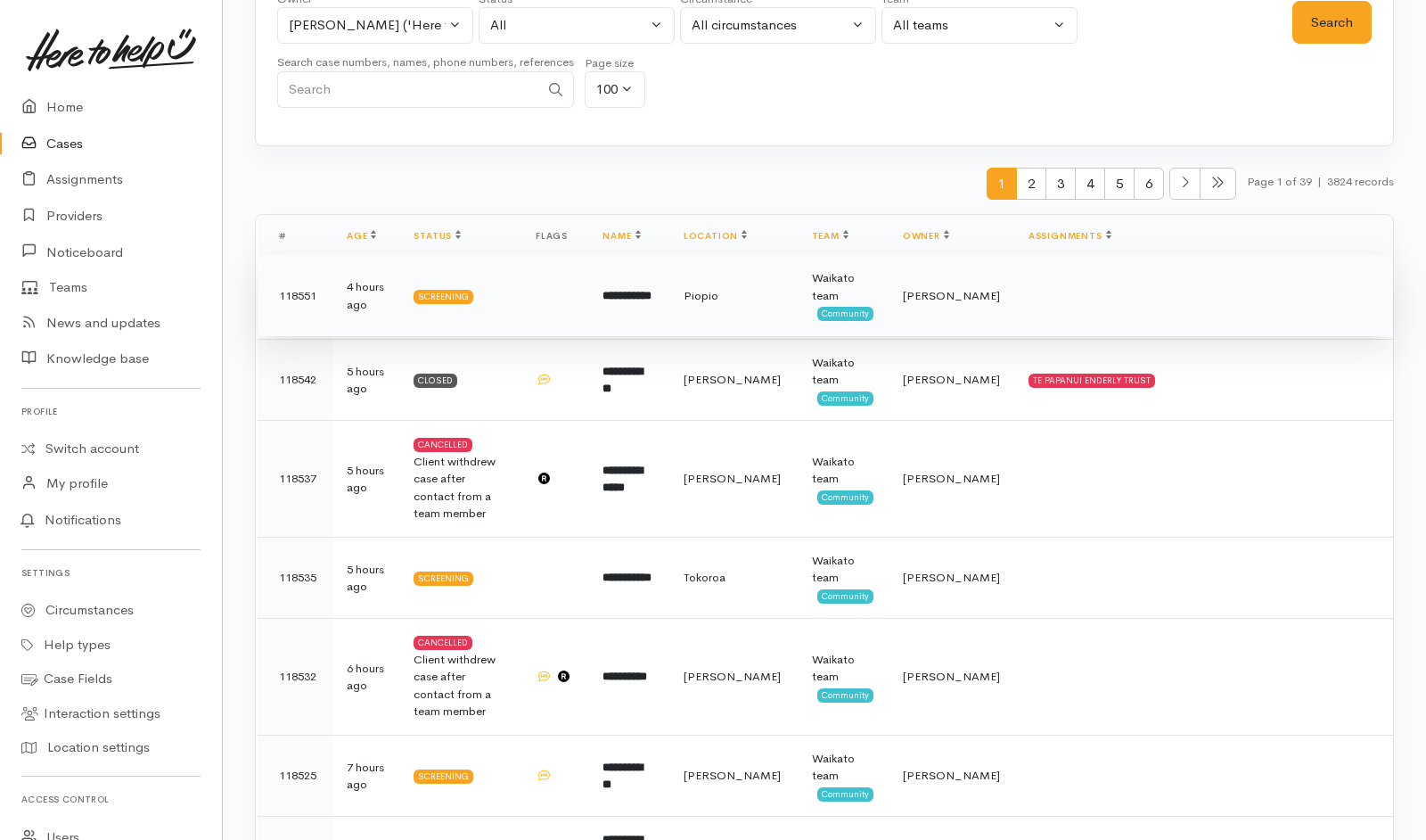
scroll to position [133, 0]
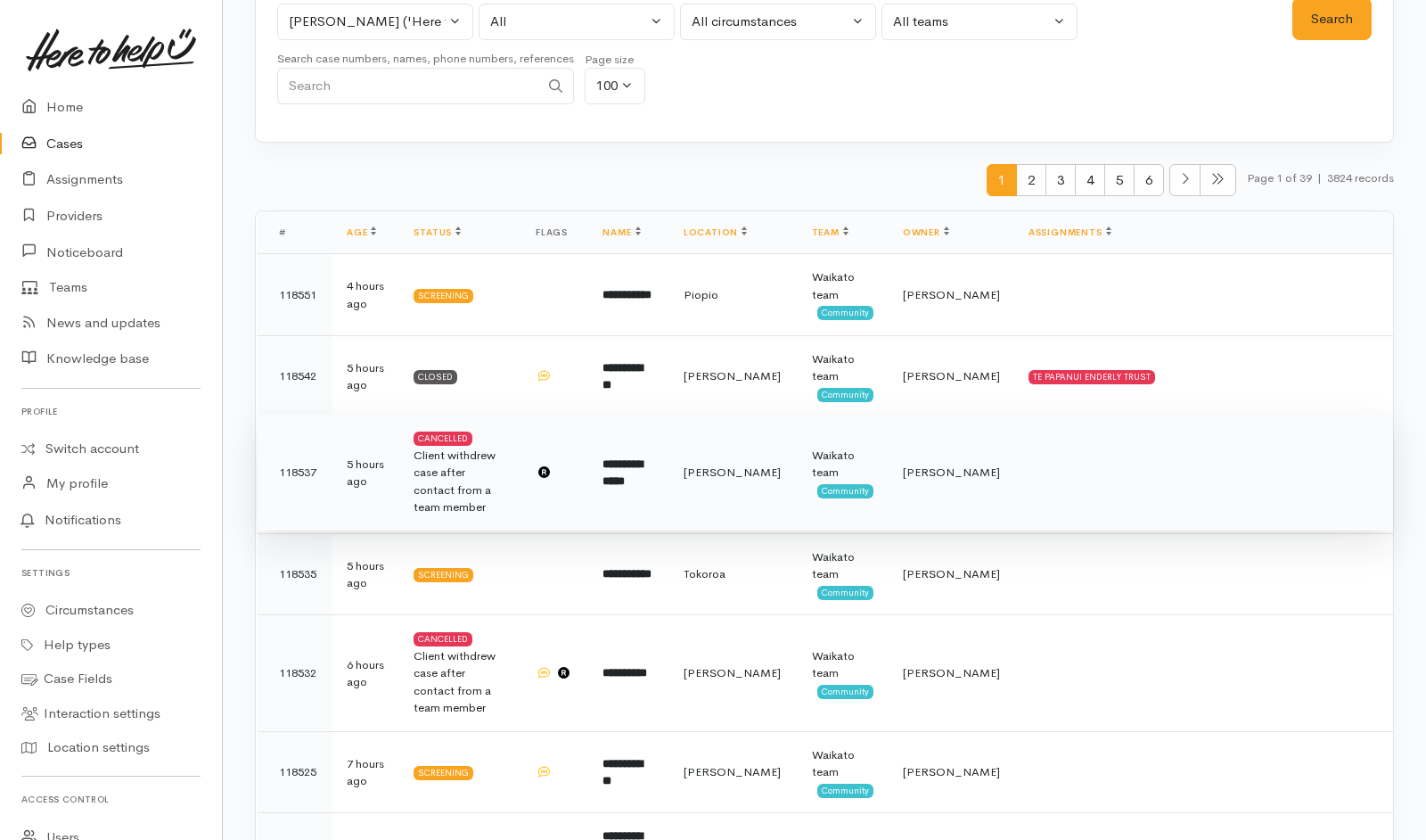
click at [1251, 502] on td at bounding box center [1204, 473] width 379 height 117
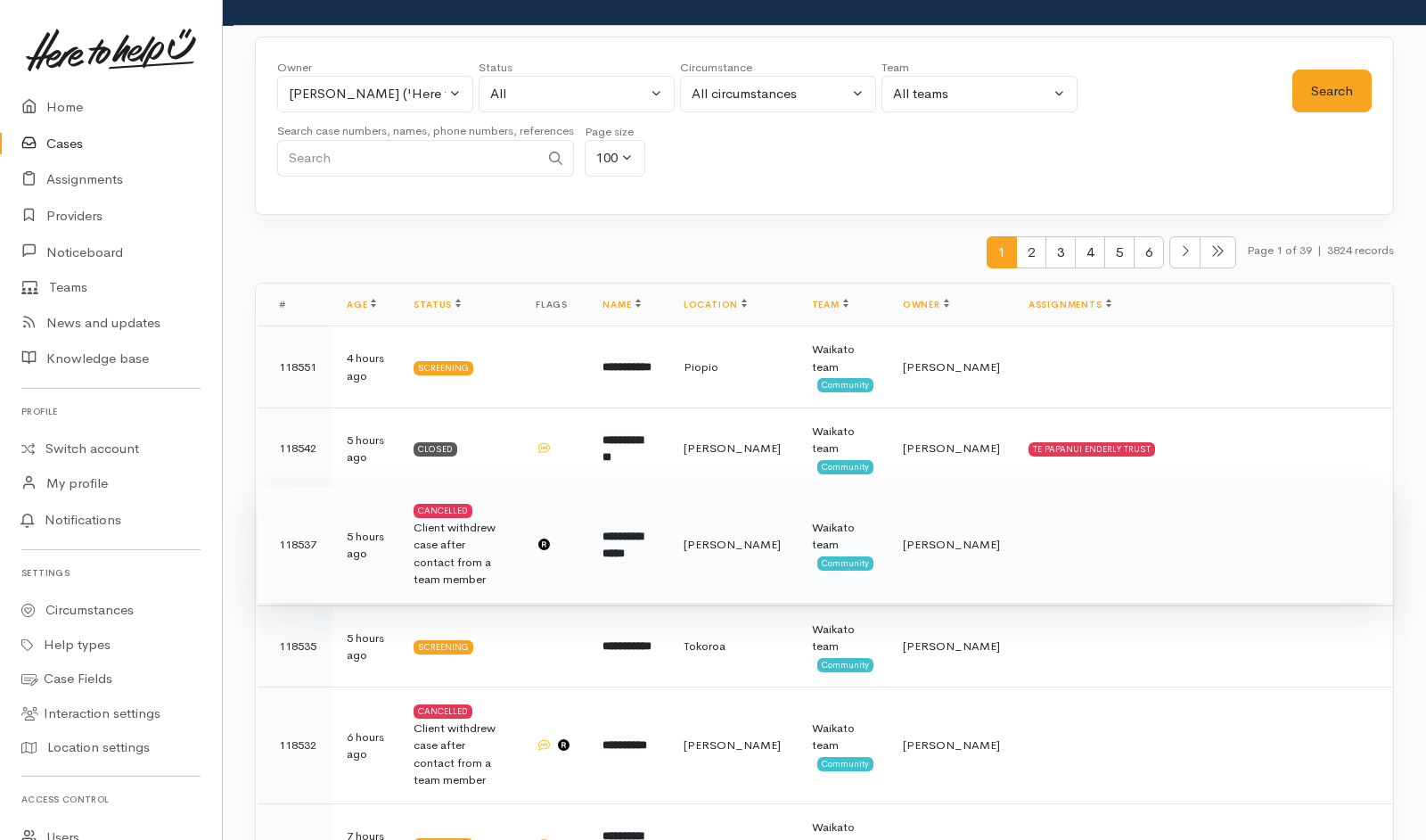
scroll to position [60, 0]
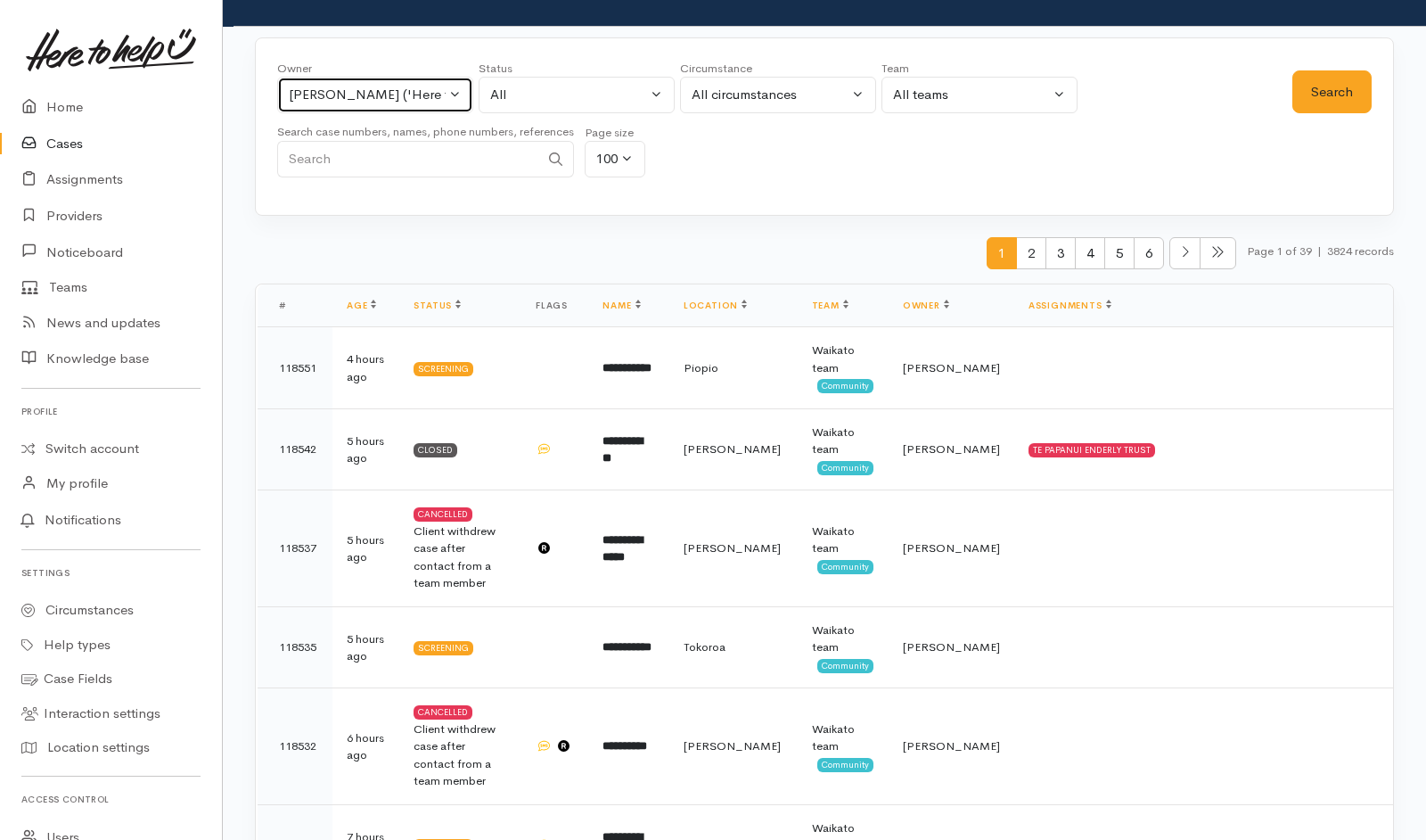
click at [424, 107] on button "[PERSON_NAME] ('Here to help u')" at bounding box center [375, 95] width 197 height 36
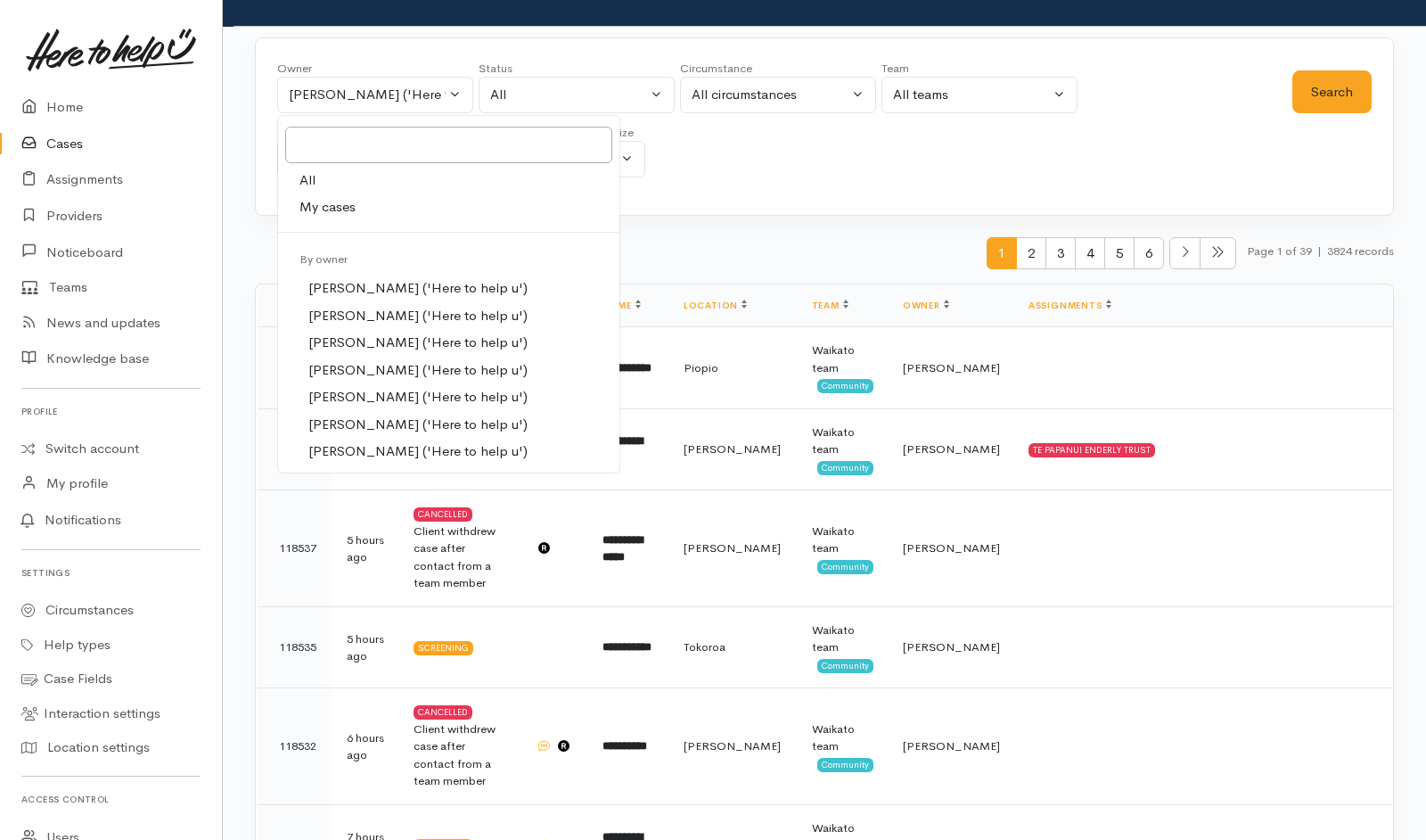
click at [381, 185] on link "All" at bounding box center [449, 180] width 341 height 28
select select "-1"
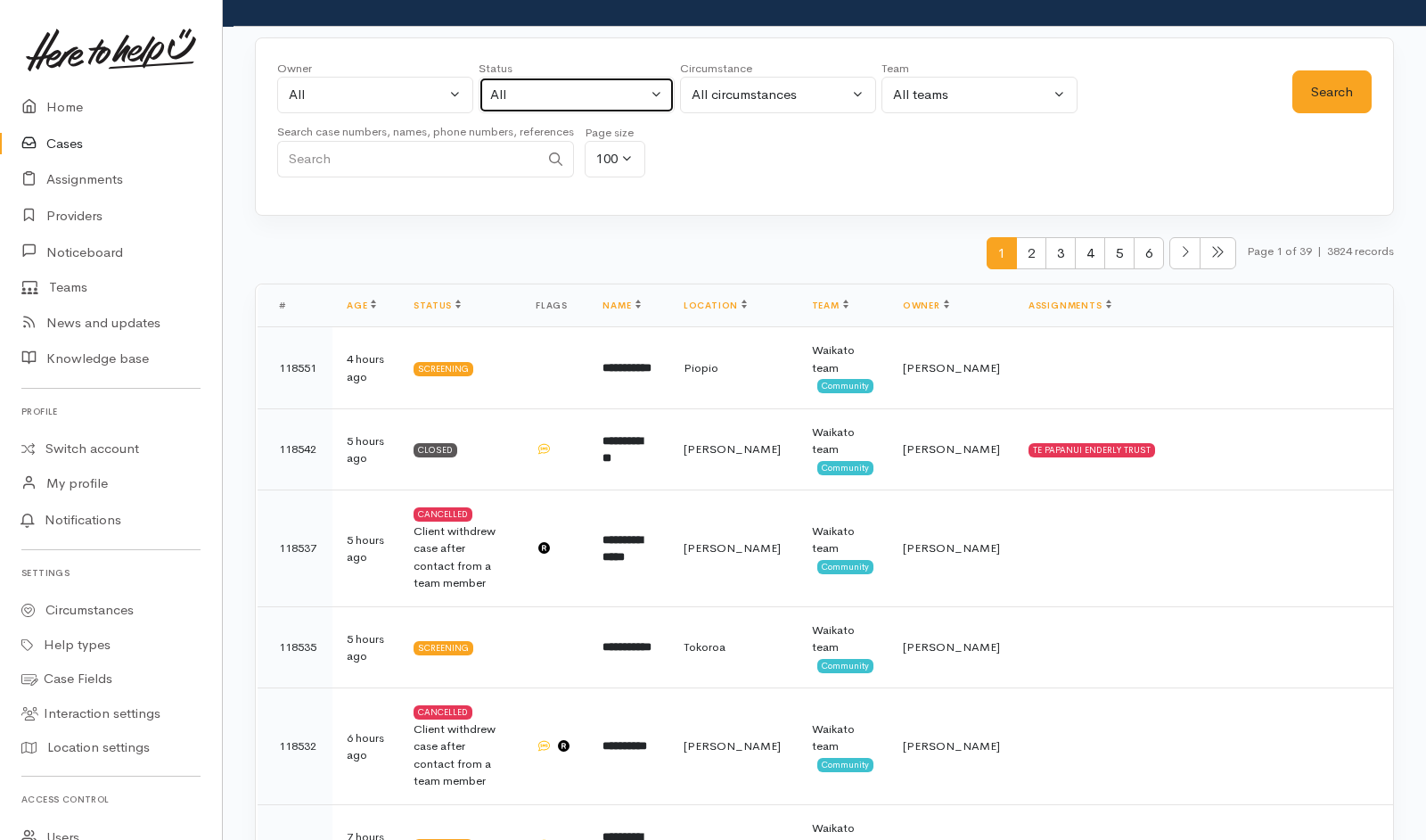
click at [566, 101] on div "All" at bounding box center [569, 94] width 157 height 20
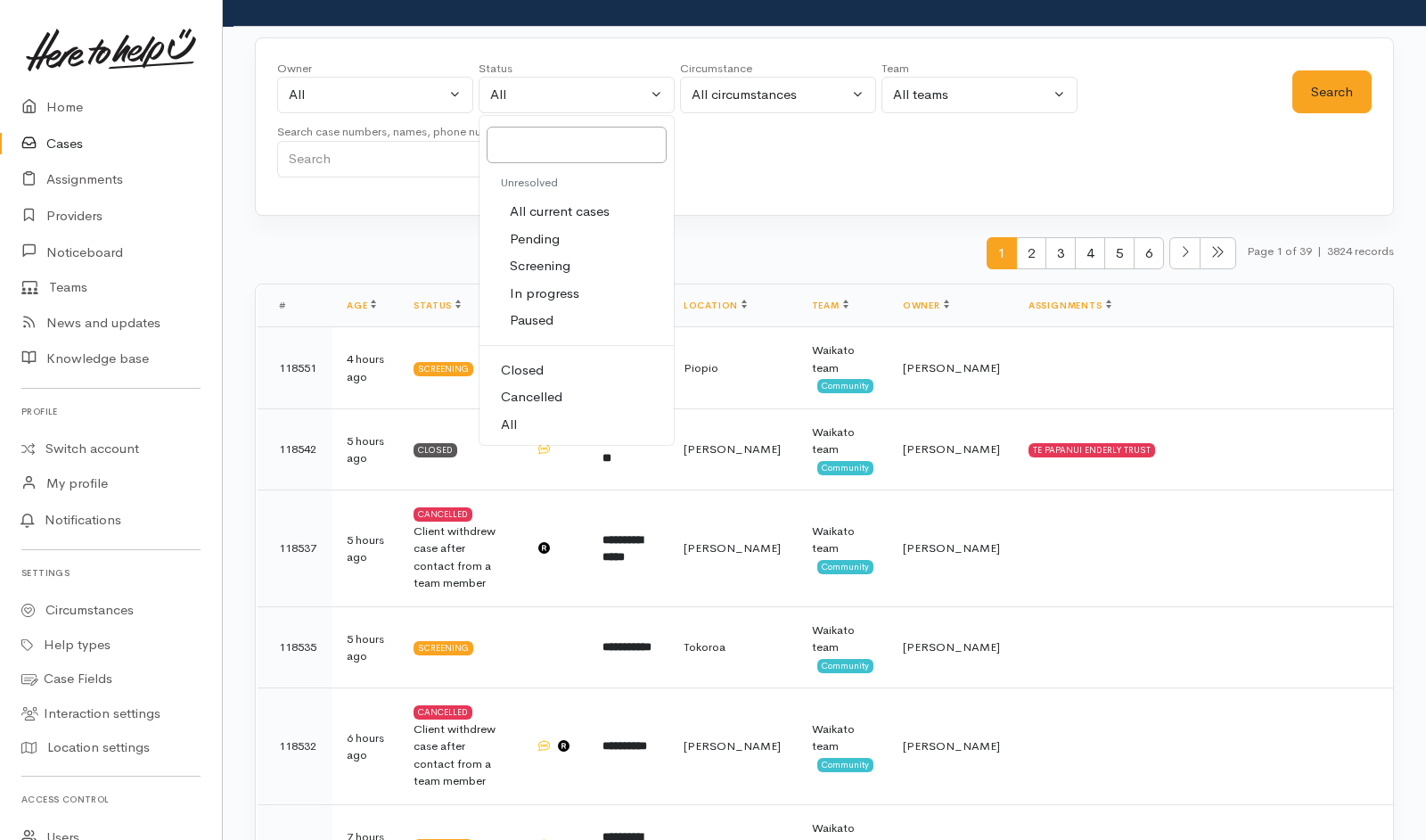
click at [554, 225] on link "Pending" at bounding box center [576, 239] width 195 height 28
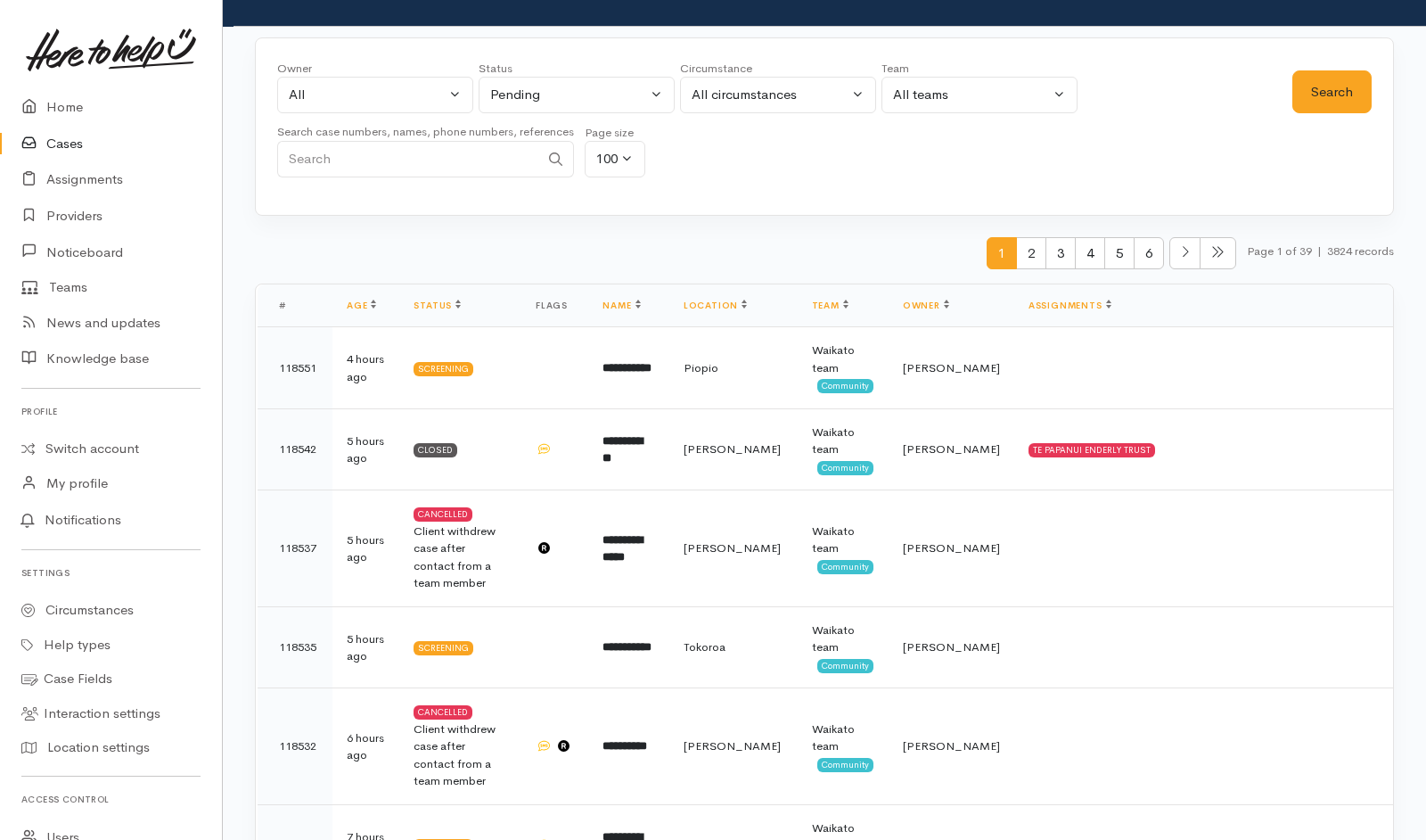
click at [604, 71] on div "Status" at bounding box center [576, 68] width 197 height 18
click at [604, 88] on div "Pending" at bounding box center [569, 94] width 157 height 20
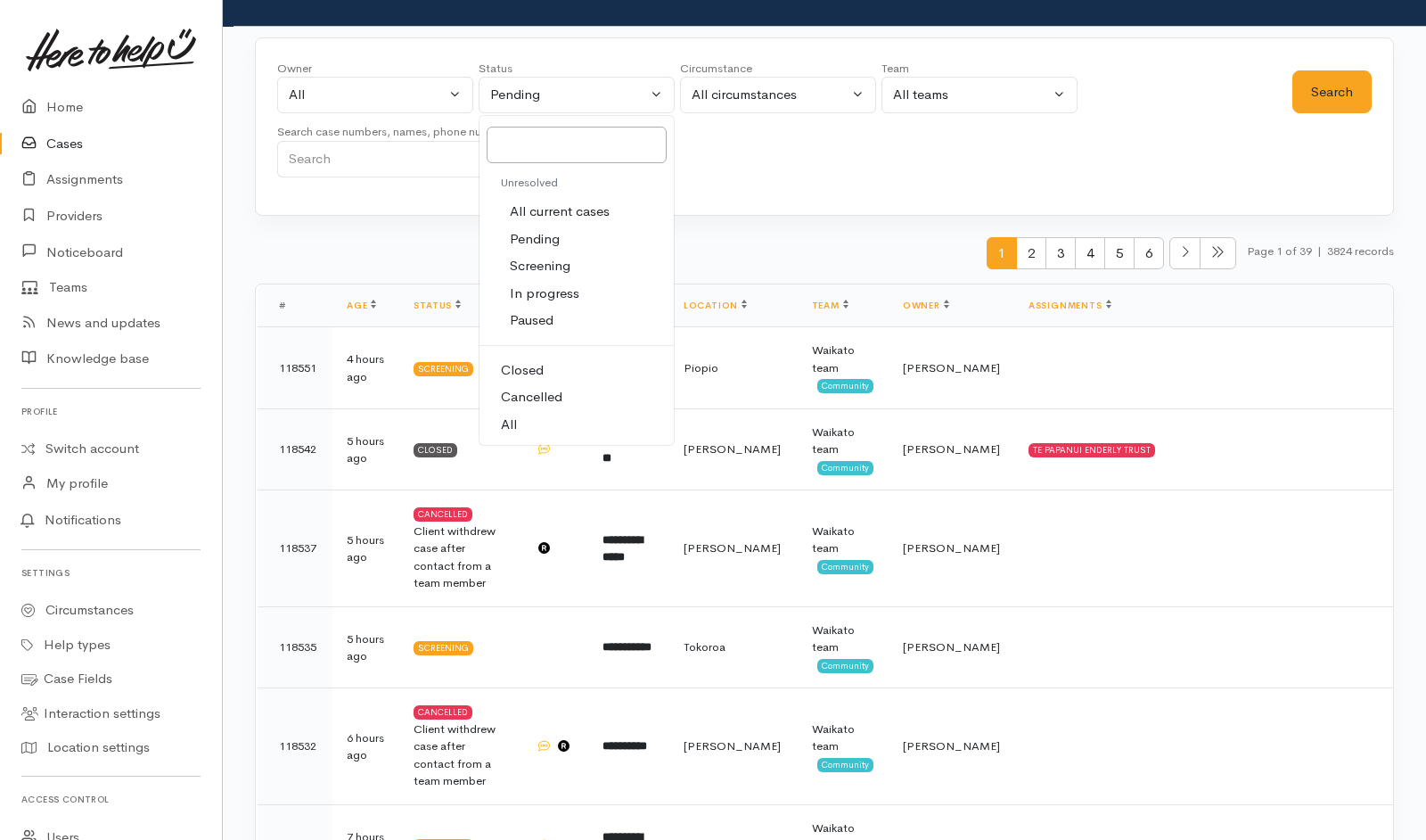
click at [559, 209] on span "All current cases" at bounding box center [560, 211] width 100 height 20
select select "Unresolved"
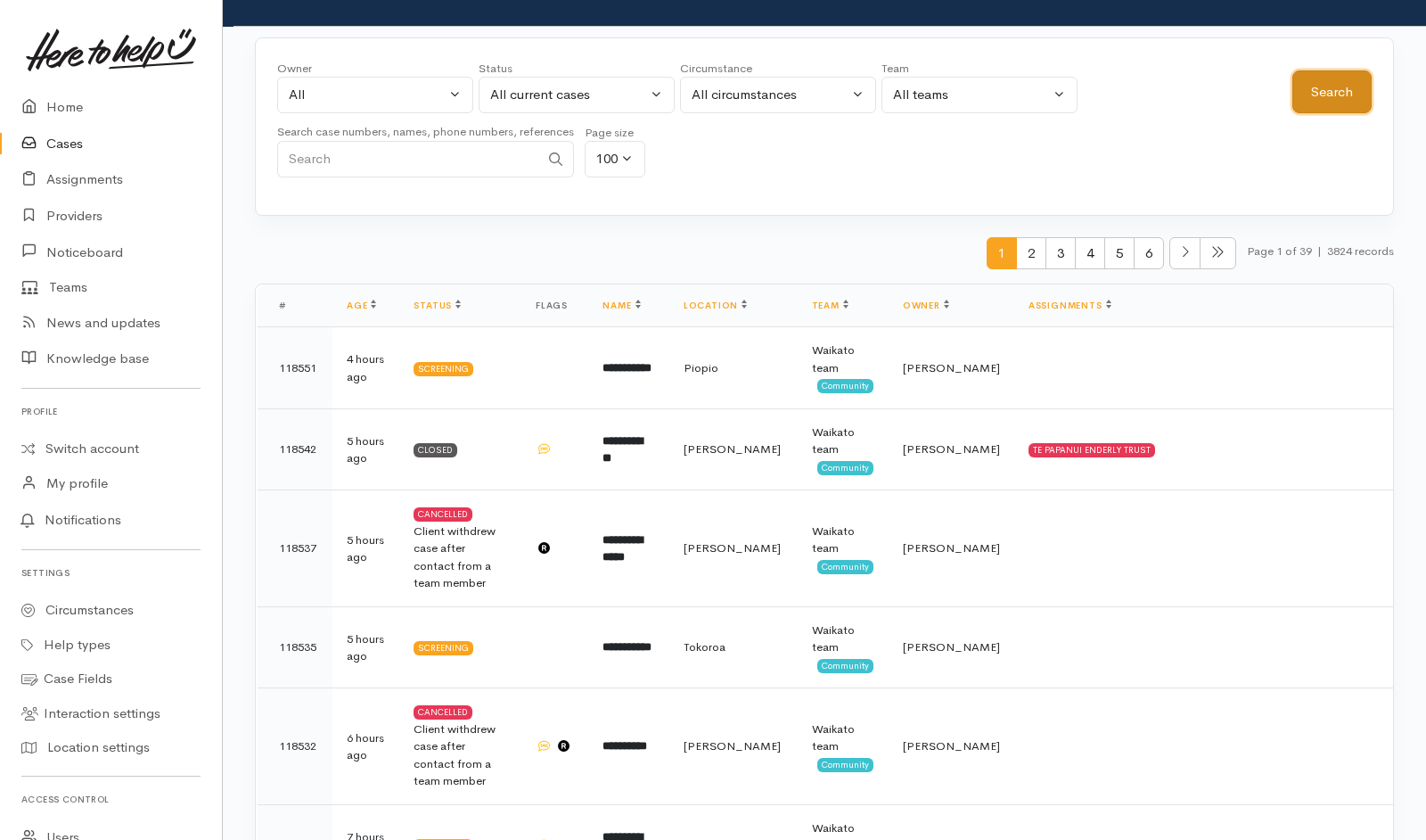
click at [1334, 102] on button "Search" at bounding box center [1332, 92] width 80 height 44
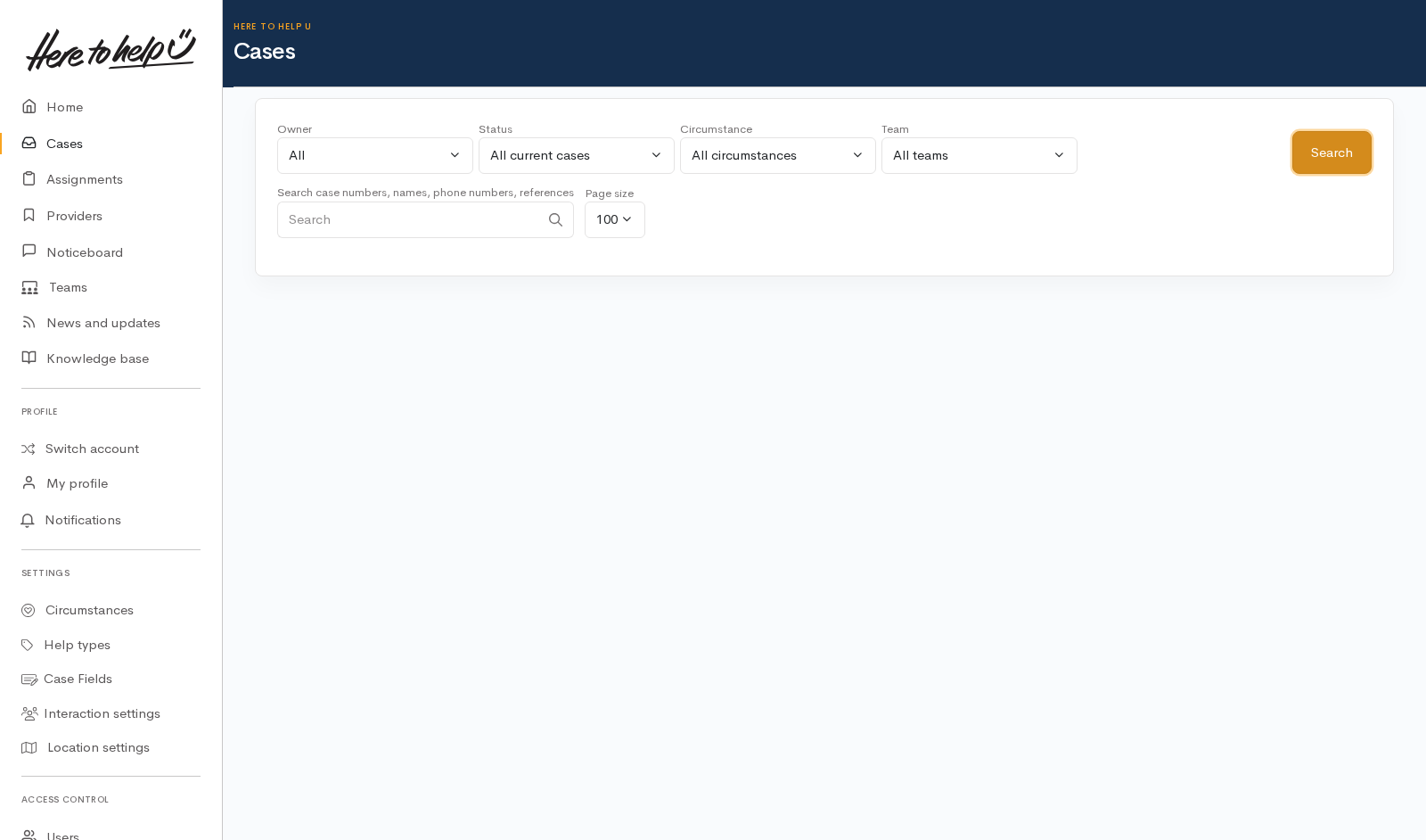
scroll to position [0, 0]
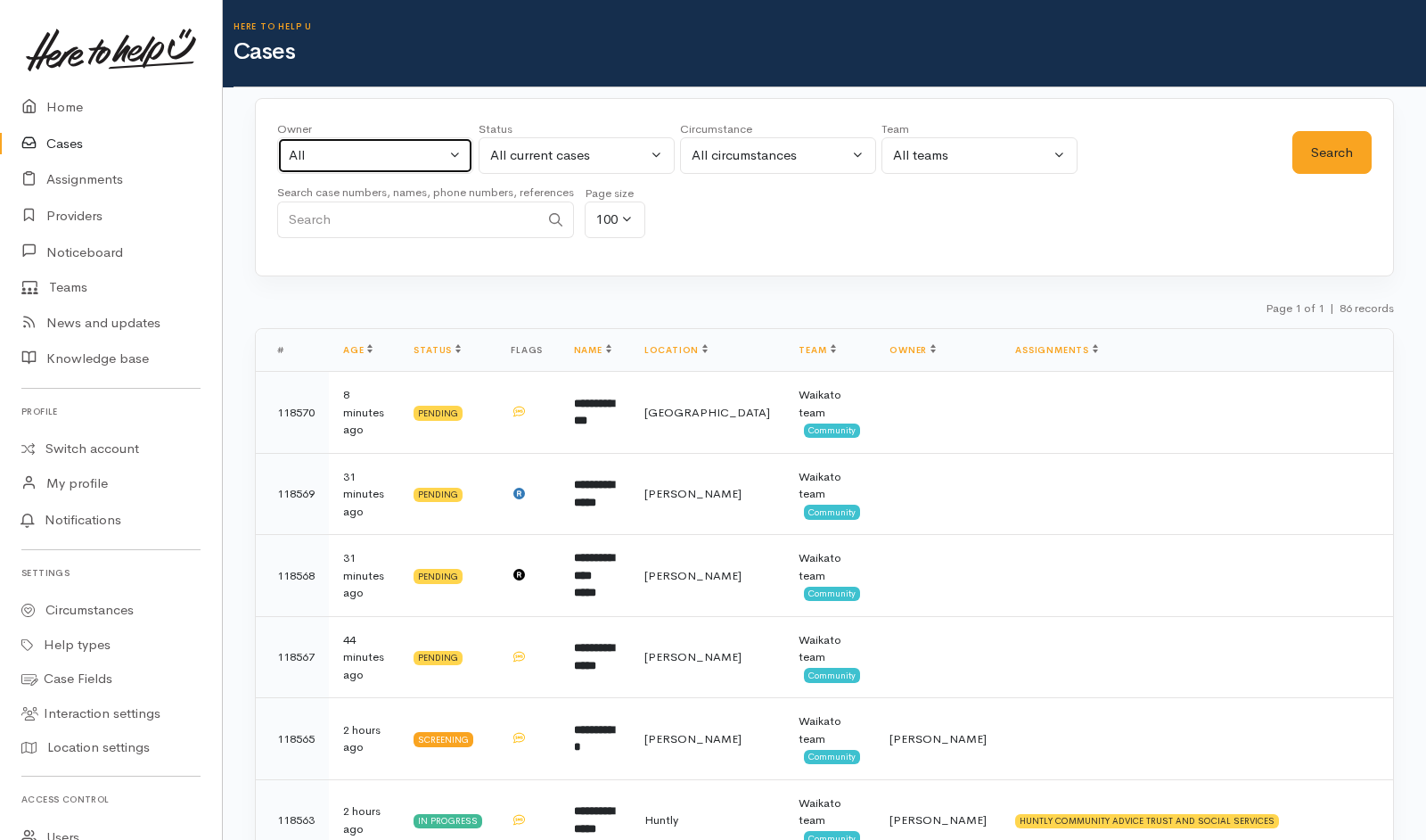
click at [409, 160] on div "All" at bounding box center [367, 155] width 157 height 20
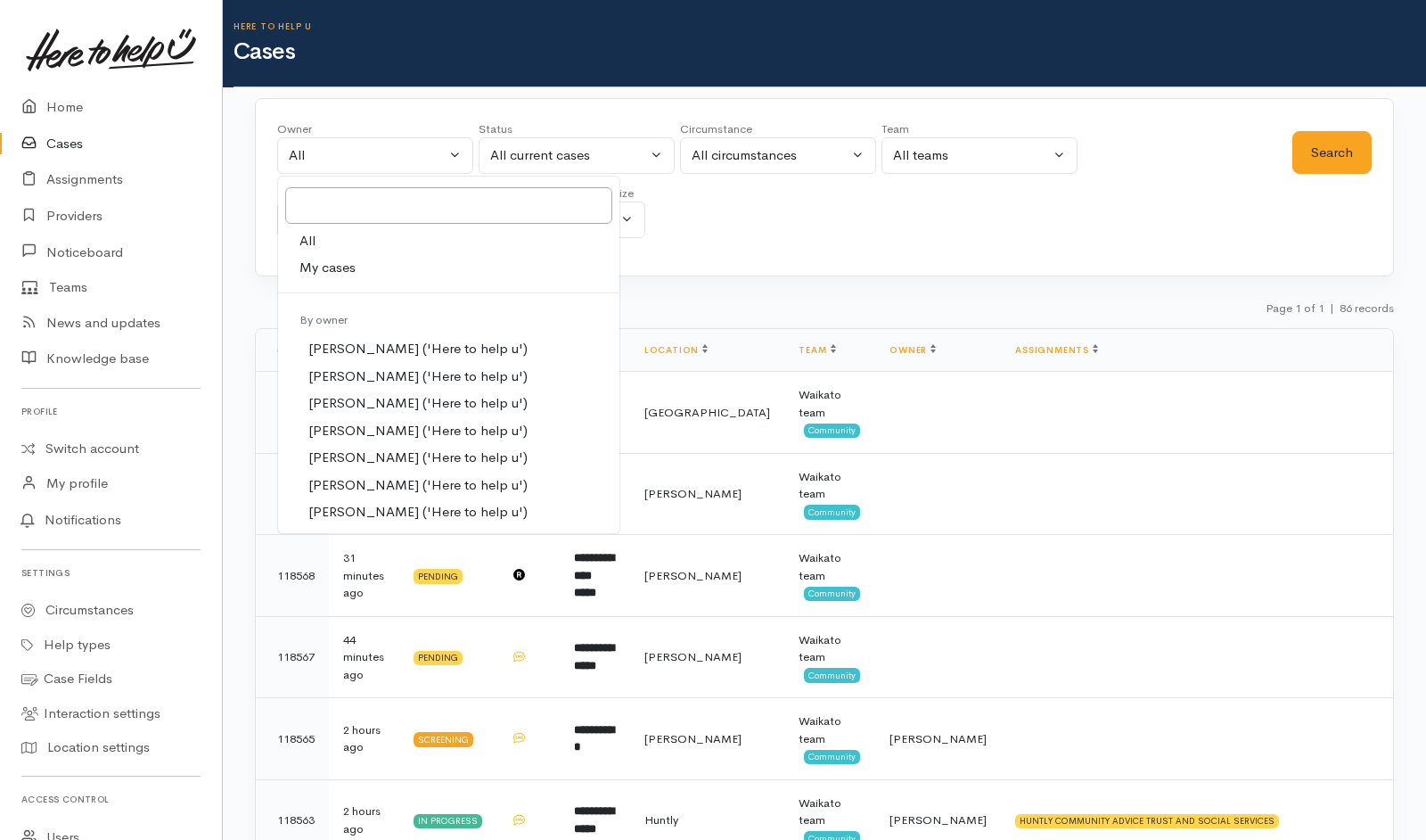
click at [362, 266] on link "My cases" at bounding box center [449, 268] width 341 height 28
select select "202"
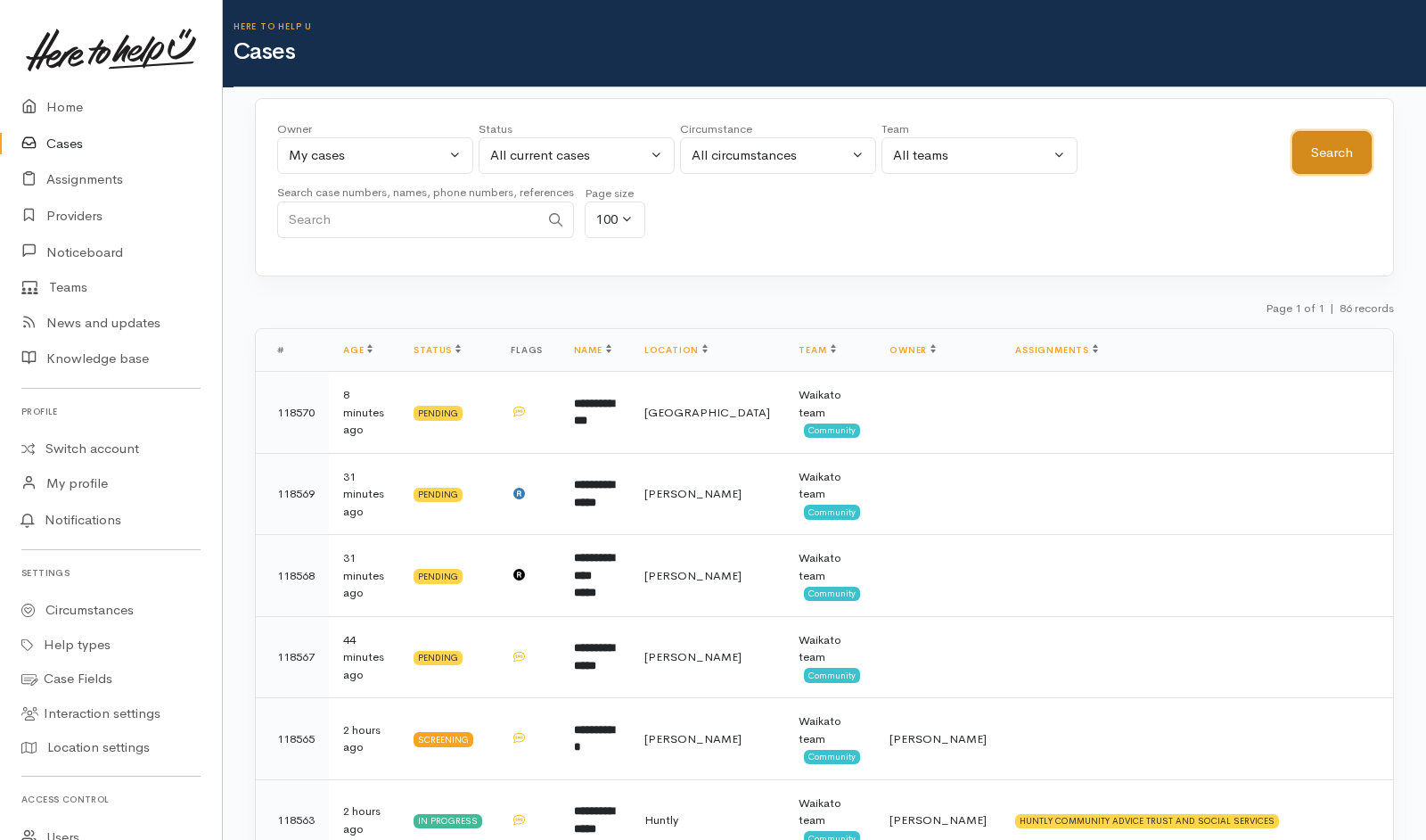
click at [1353, 158] on button "Search" at bounding box center [1332, 153] width 80 height 44
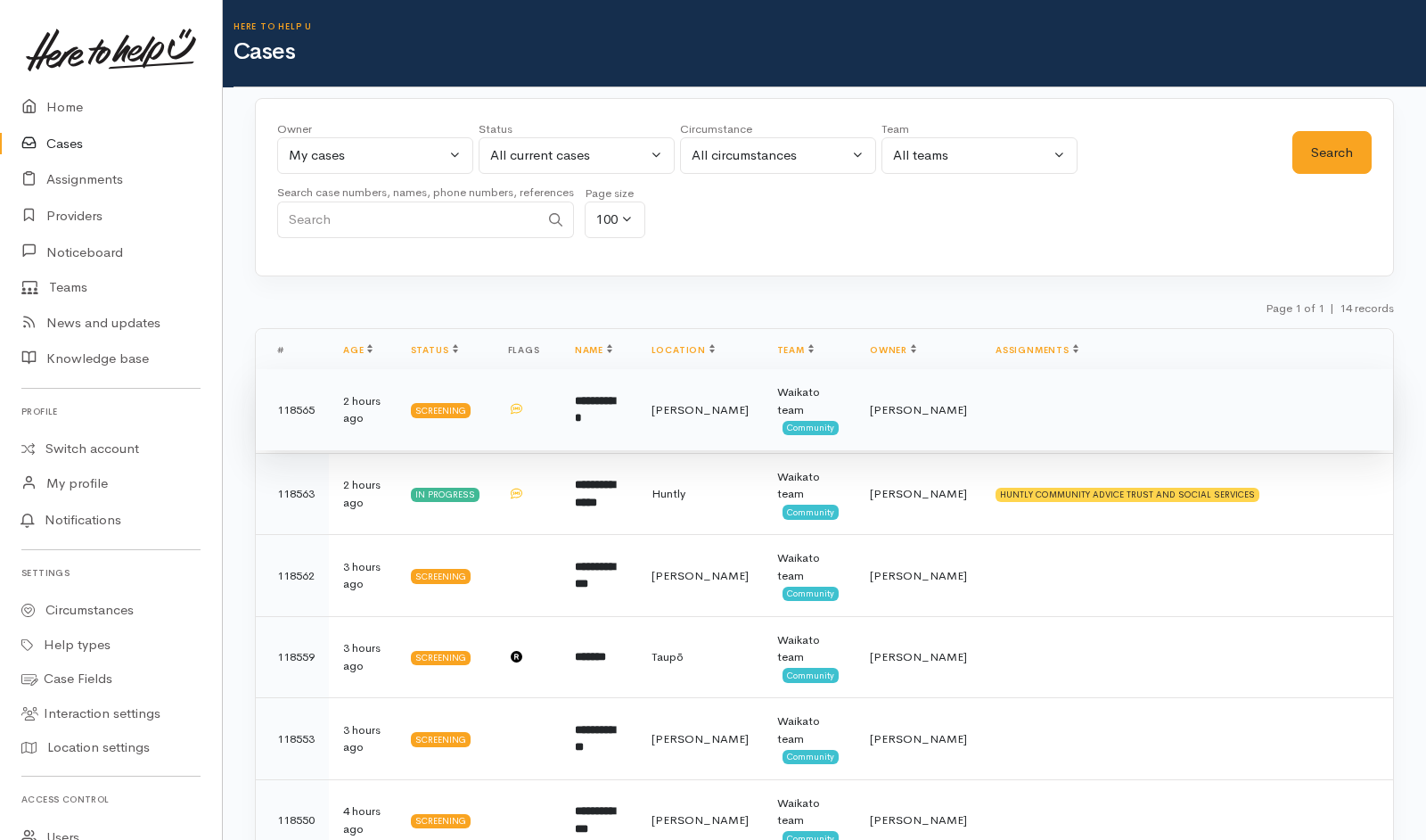
click at [629, 418] on td "**********" at bounding box center [599, 410] width 77 height 82
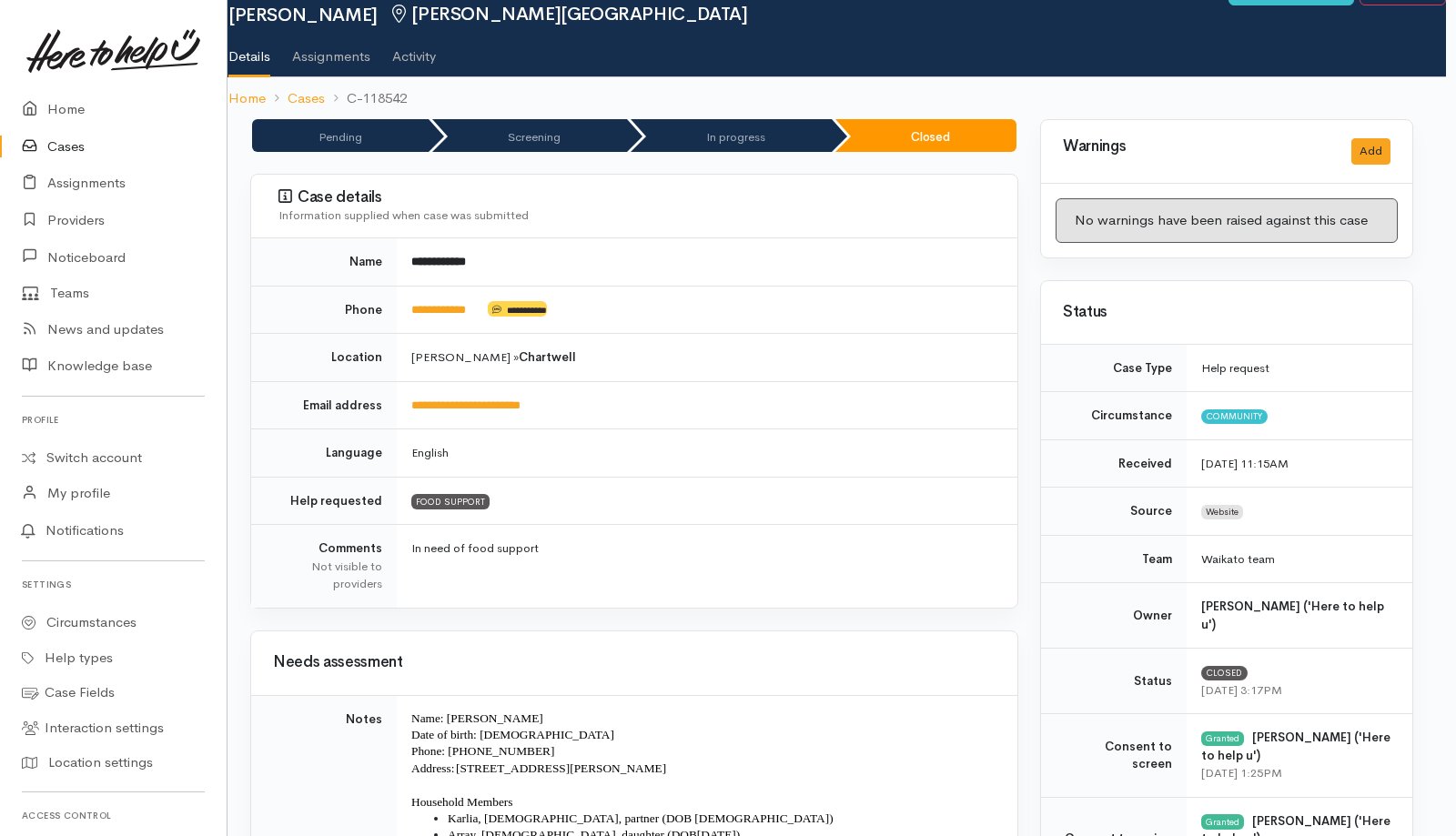
scroll to position [0, 10]
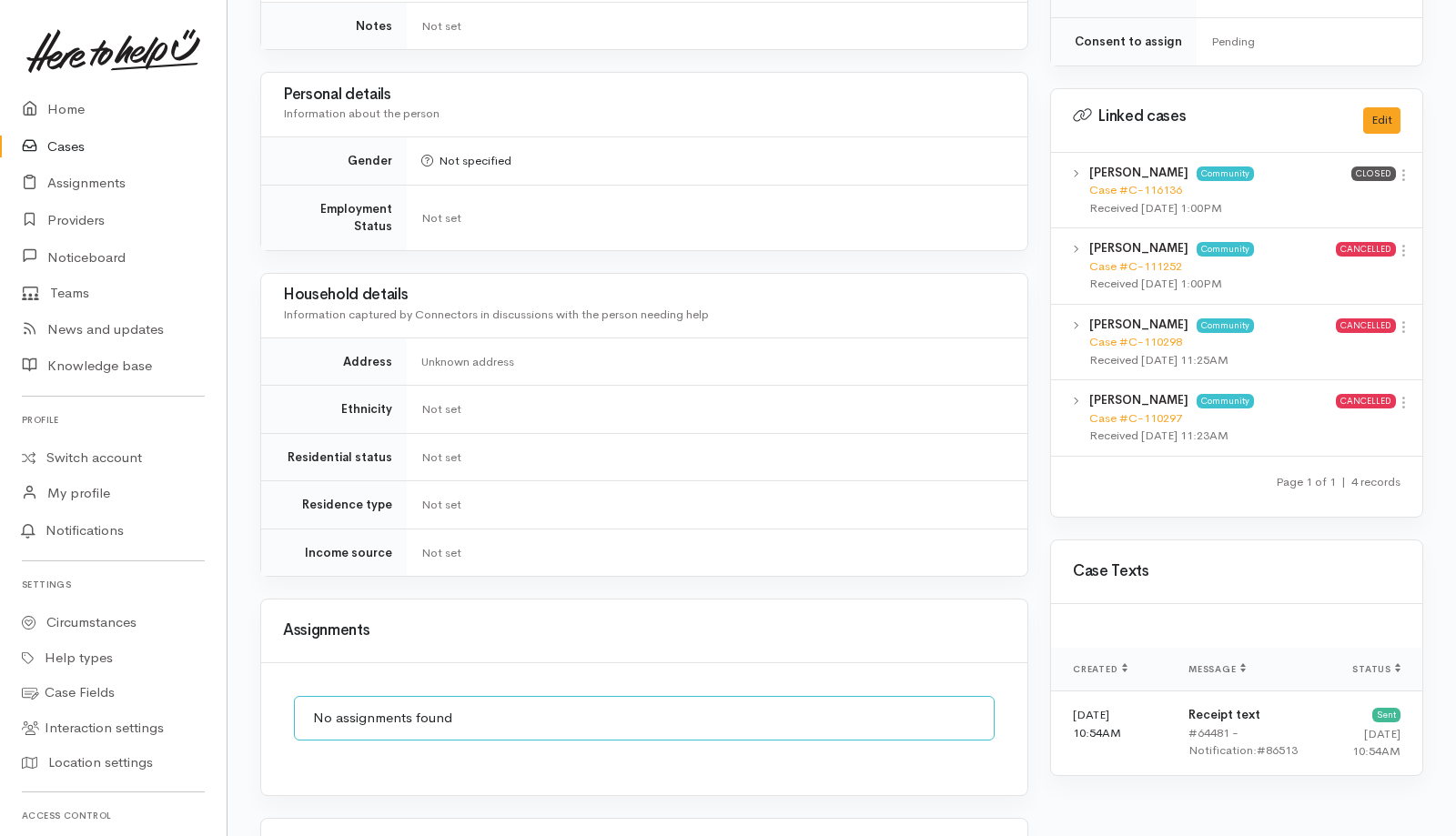
scroll to position [1217, 0]
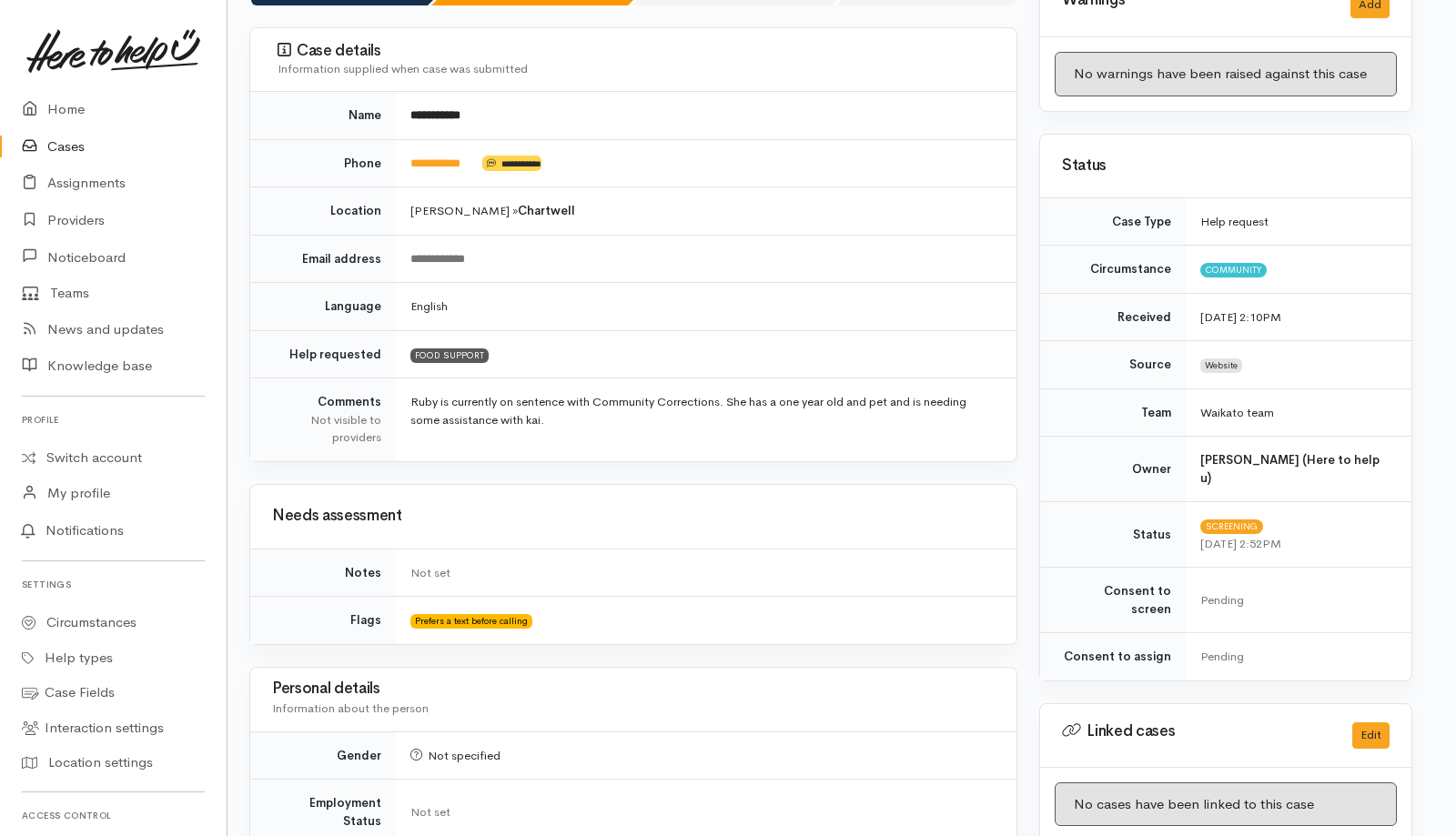
scroll to position [0, 11]
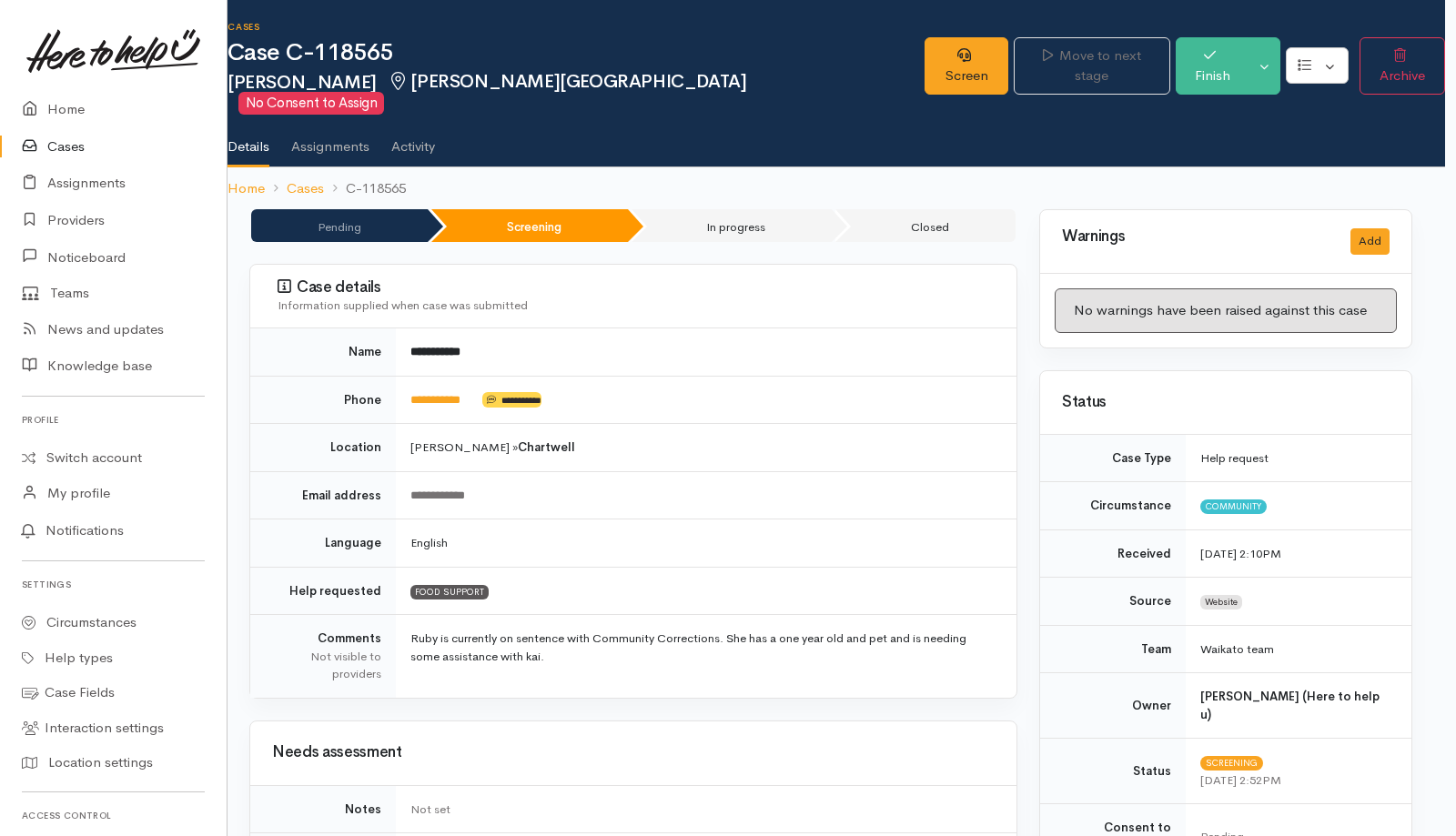
click at [80, 147] on link "Cases" at bounding box center [113, 147] width 226 height 37
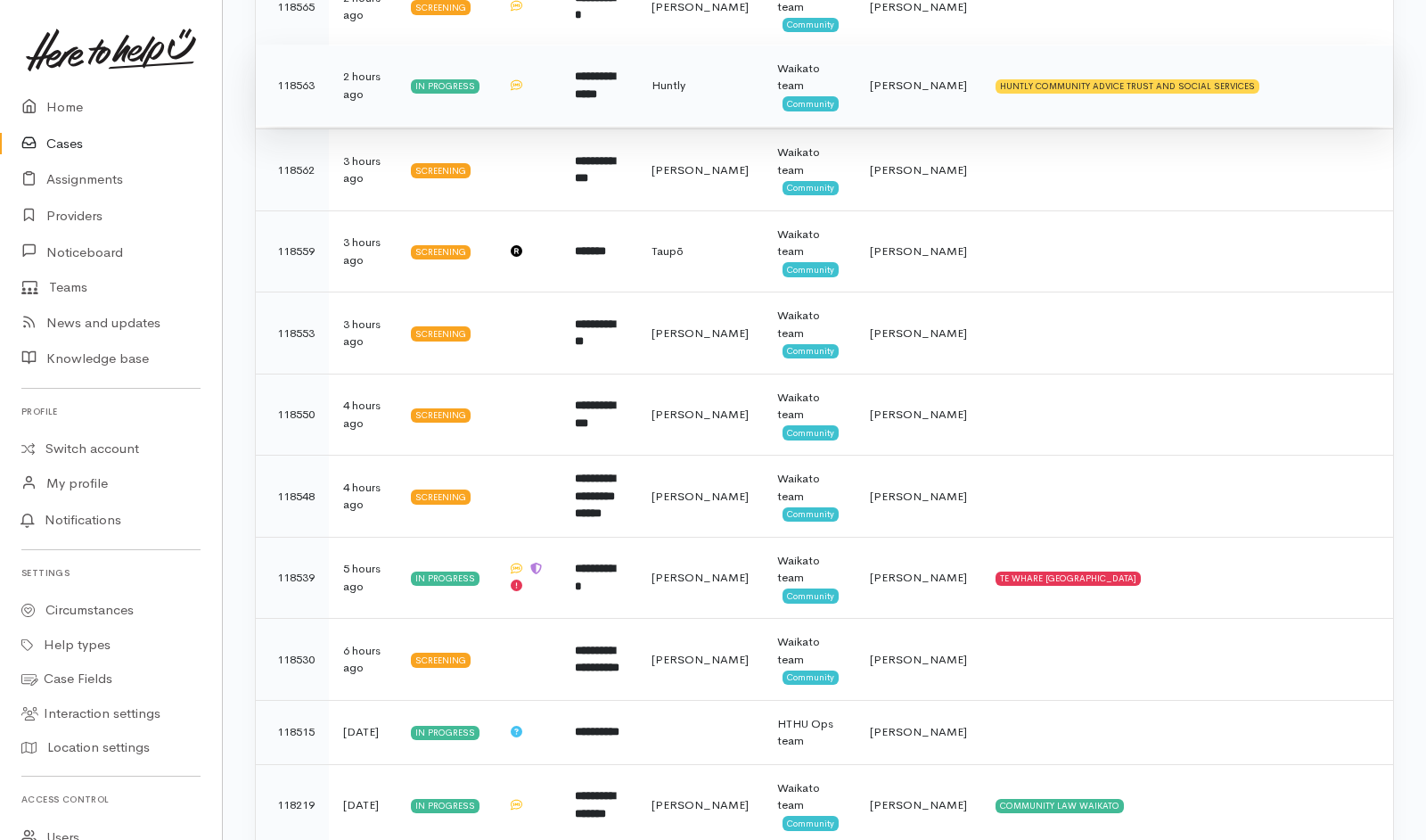
scroll to position [412, 0]
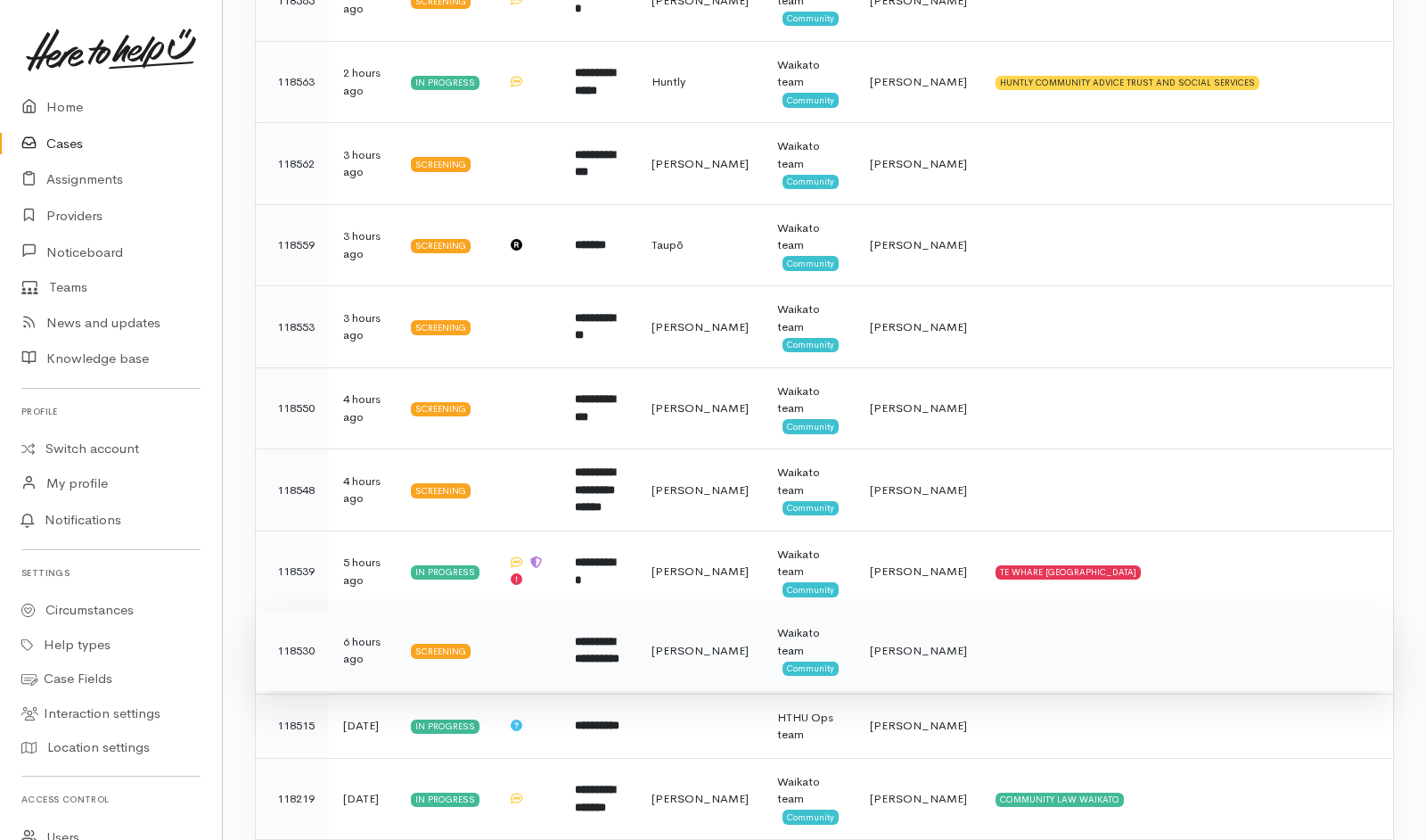
click at [1008, 665] on td at bounding box center [1188, 651] width 412 height 82
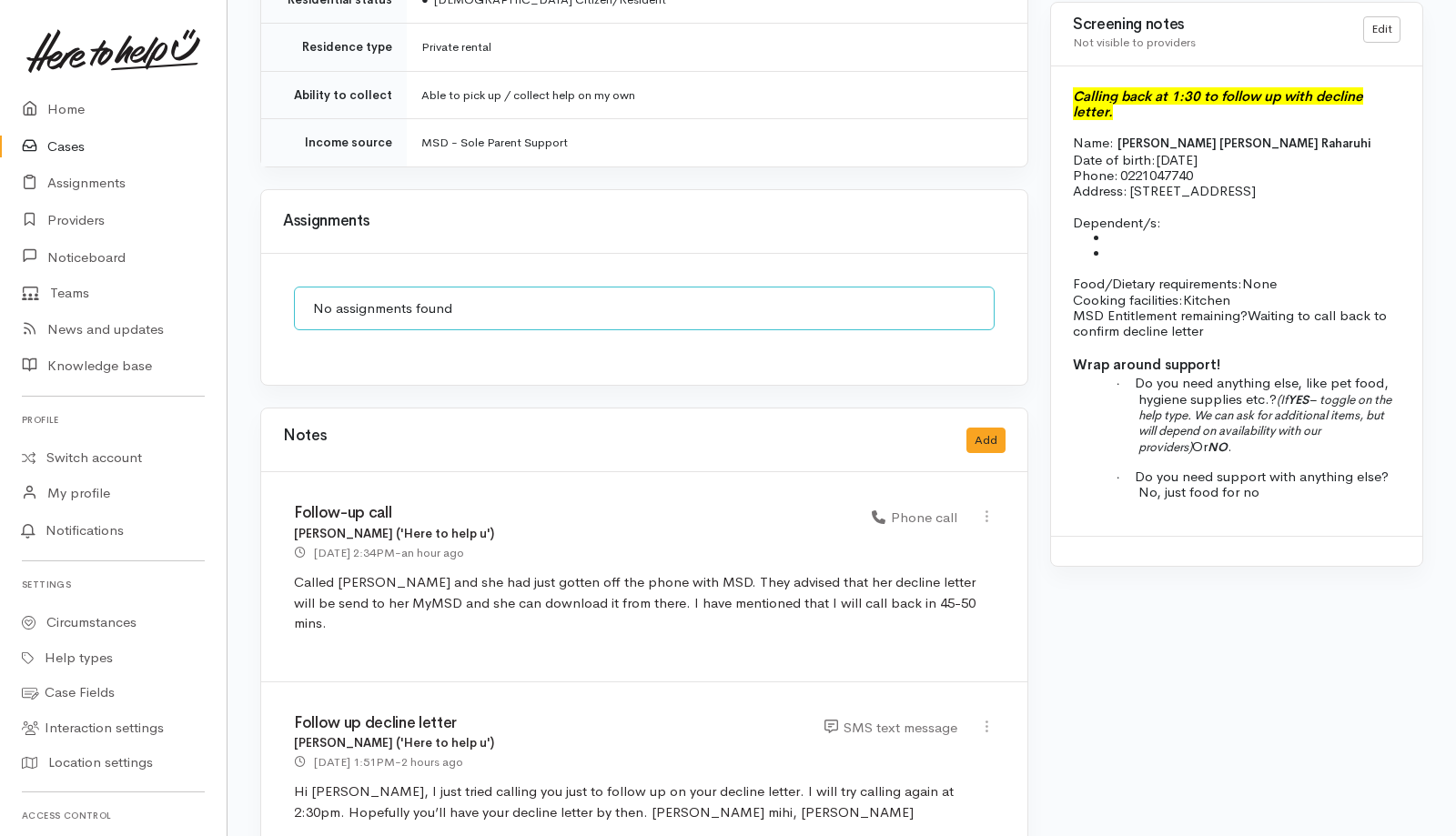
scroll to position [1563, 0]
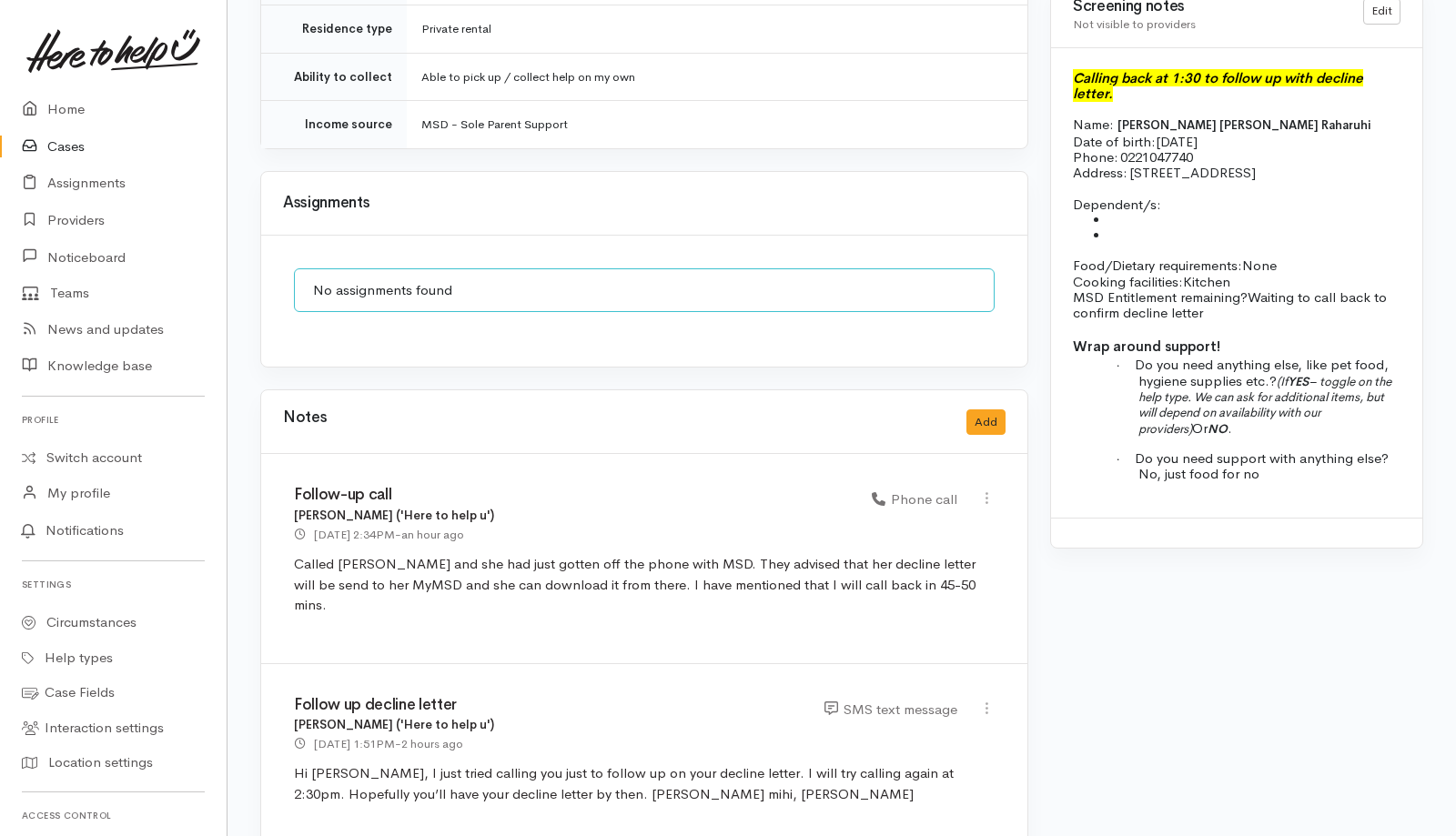
click at [61, 146] on link "Cases" at bounding box center [113, 147] width 226 height 37
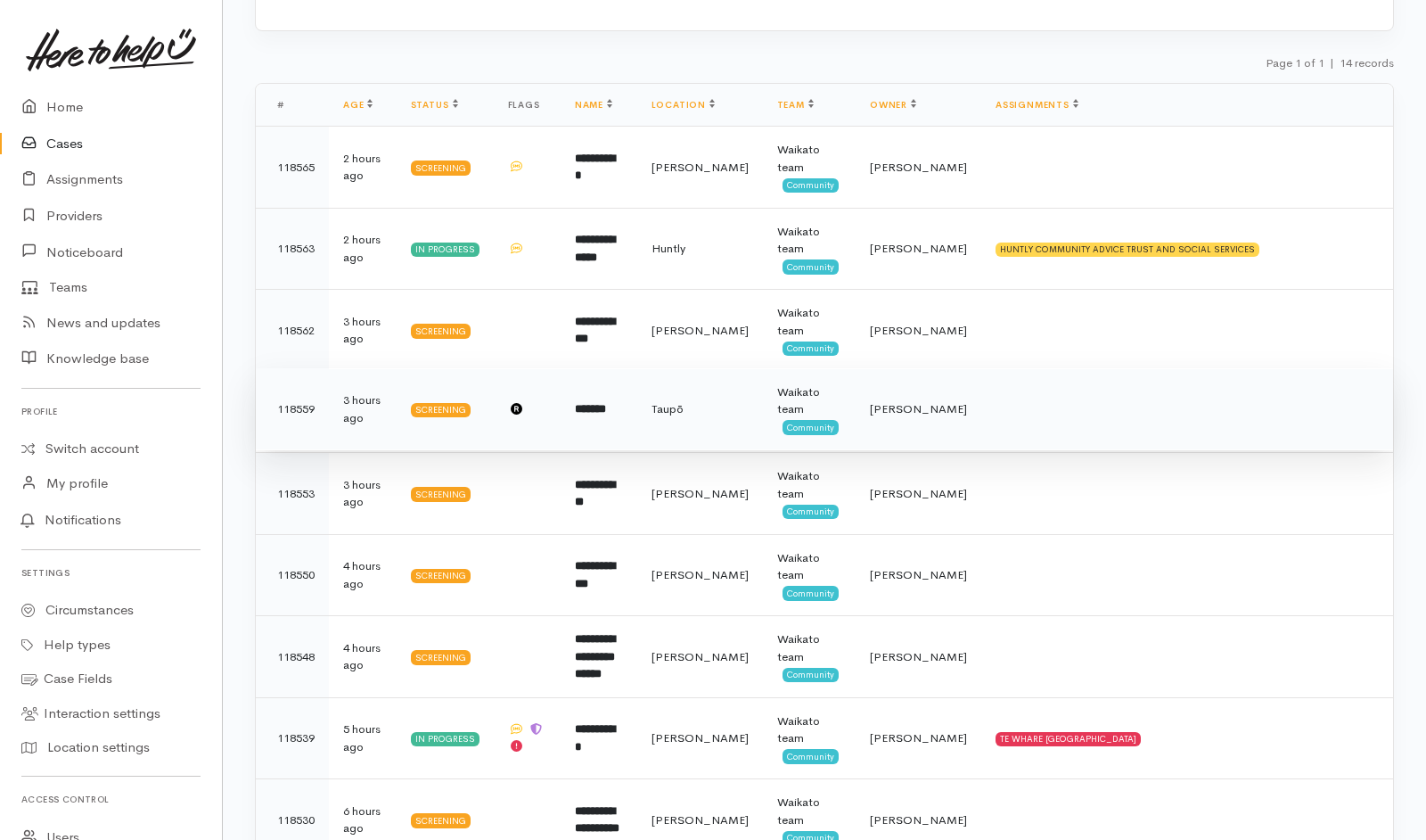
scroll to position [261, 0]
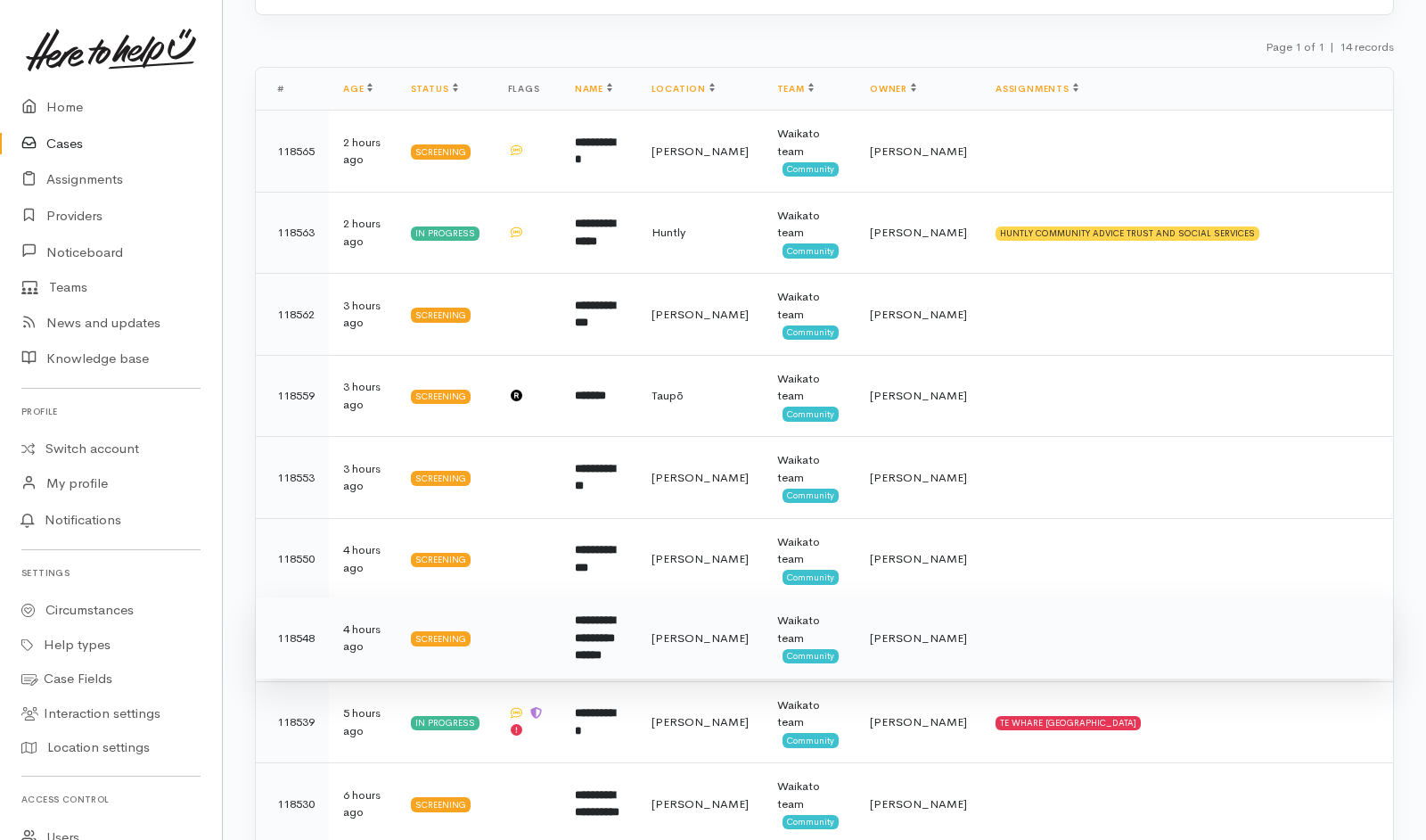
click at [638, 645] on td "**********" at bounding box center [599, 639] width 77 height 82
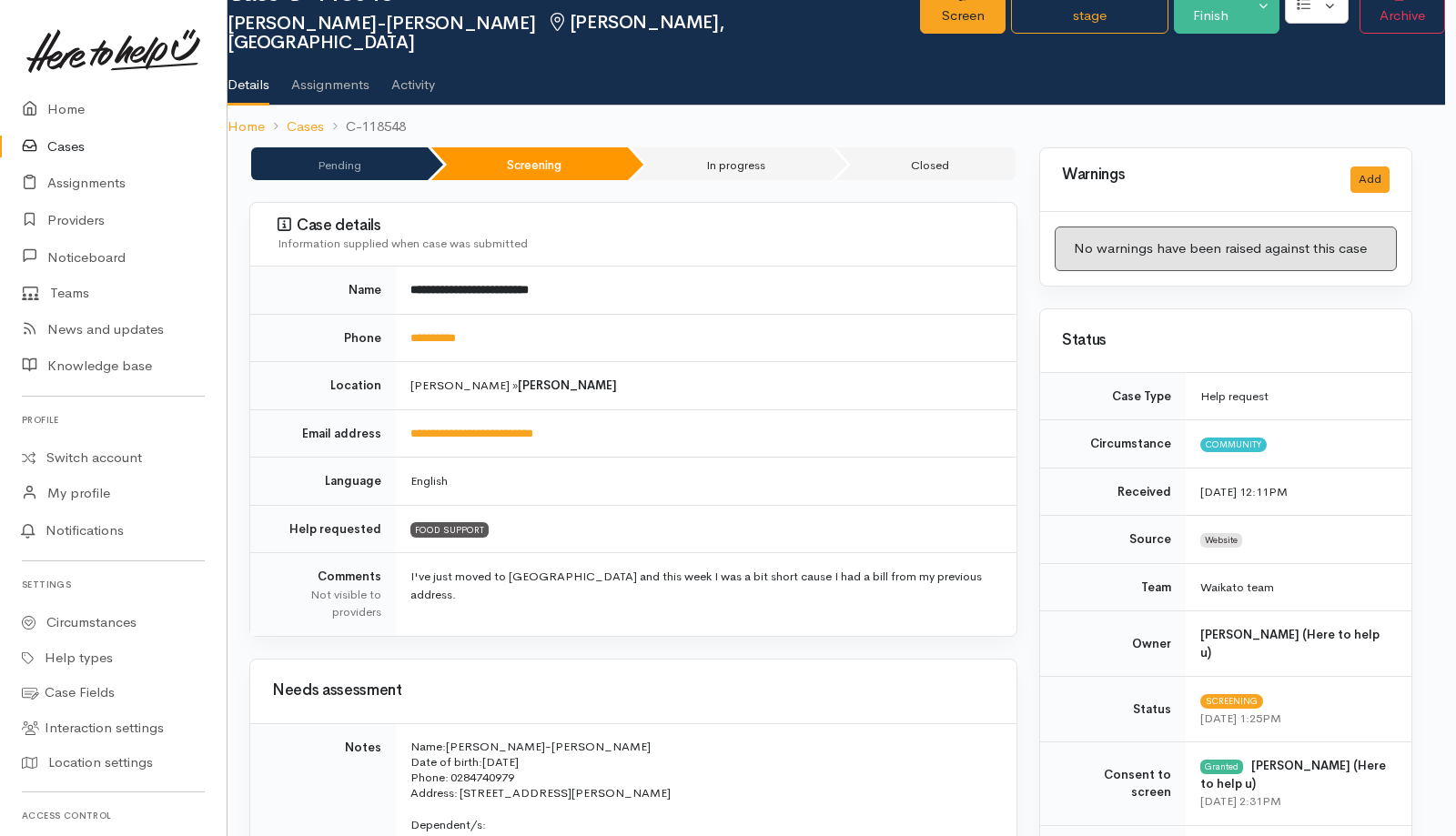
scroll to position [0, 11]
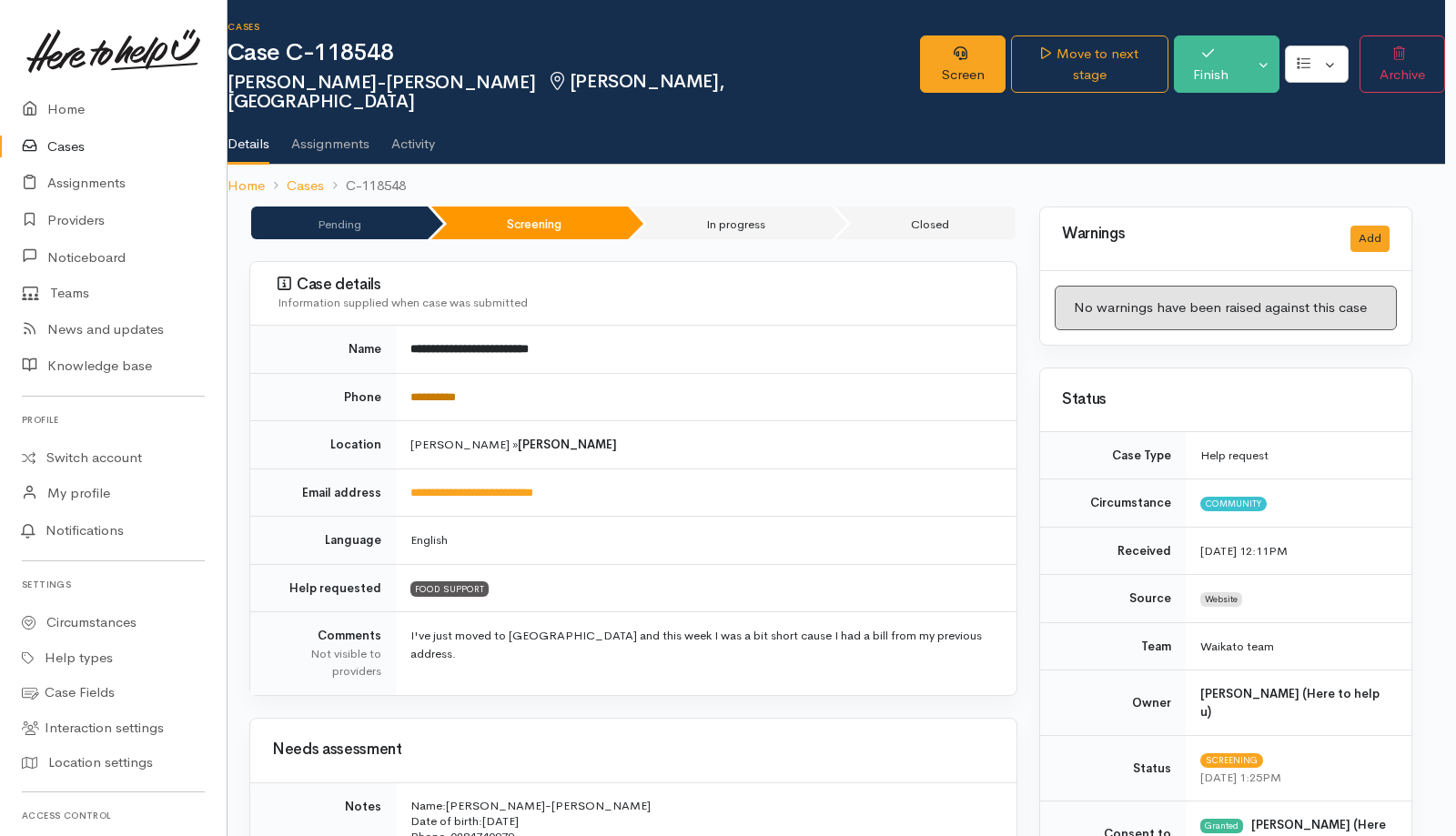
click at [425, 392] on link "**********" at bounding box center [433, 397] width 45 height 12
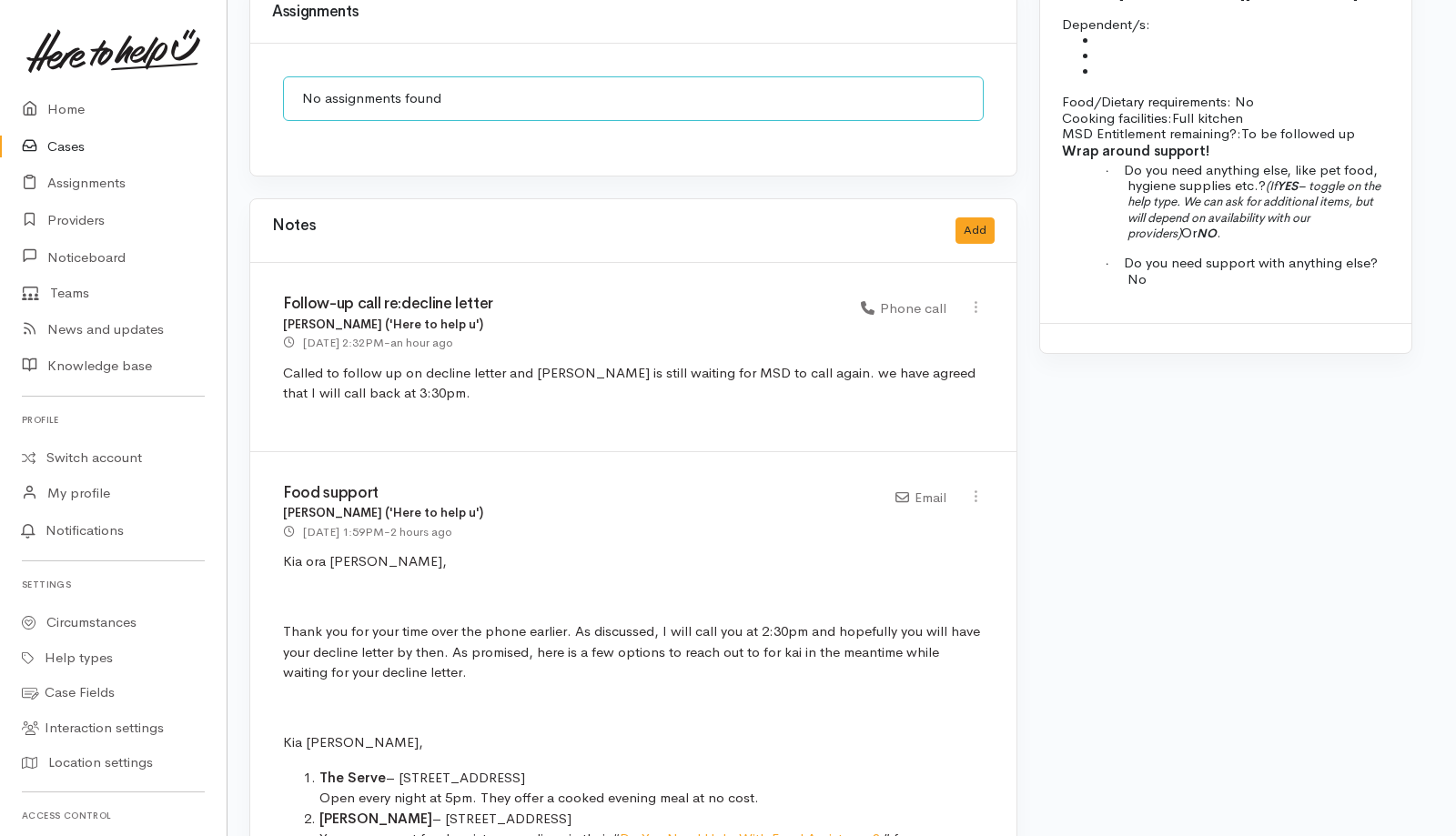
scroll to position [1804, 11]
click at [967, 218] on button "Add" at bounding box center [975, 231] width 39 height 26
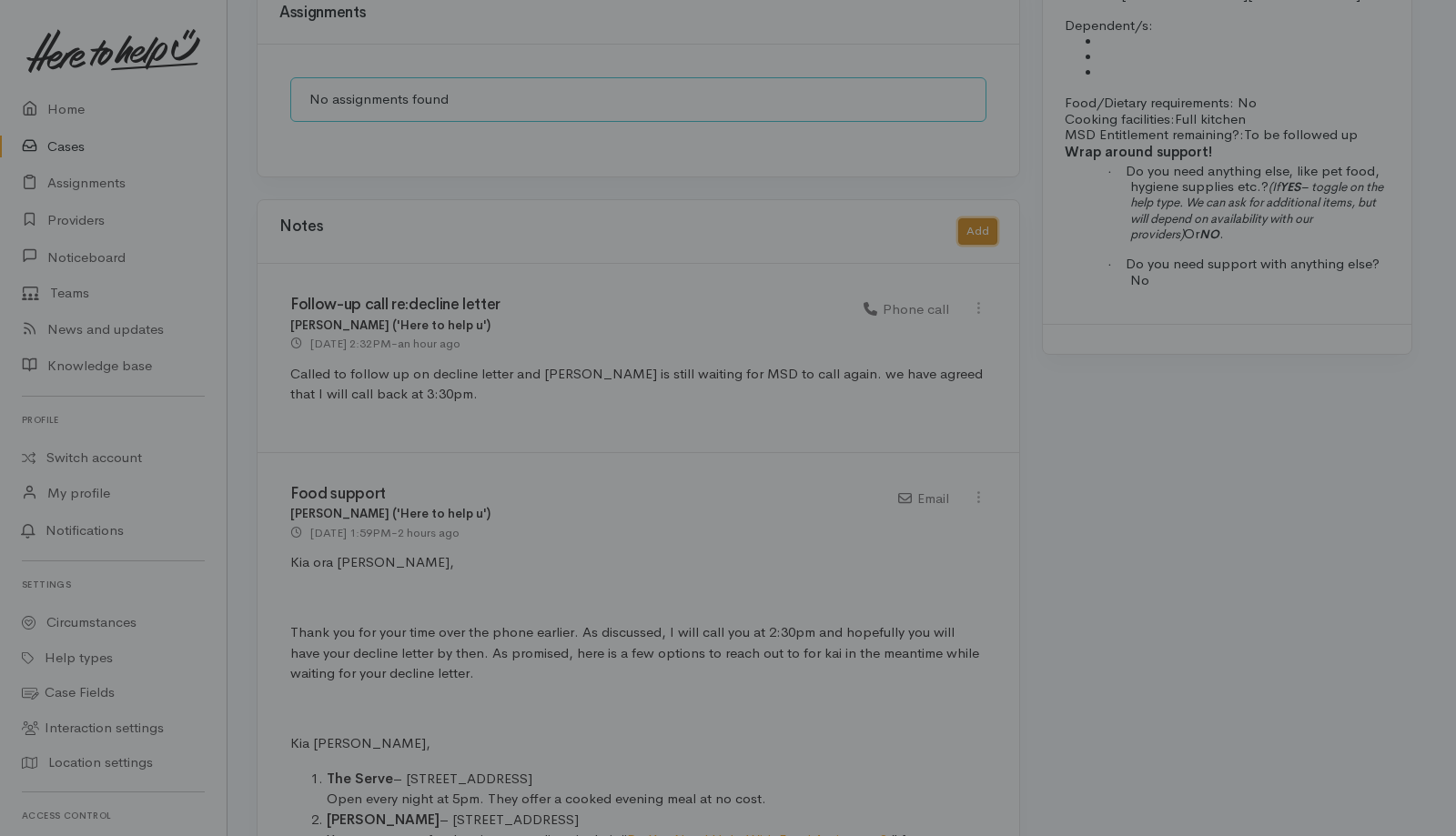
scroll to position [1804, 4]
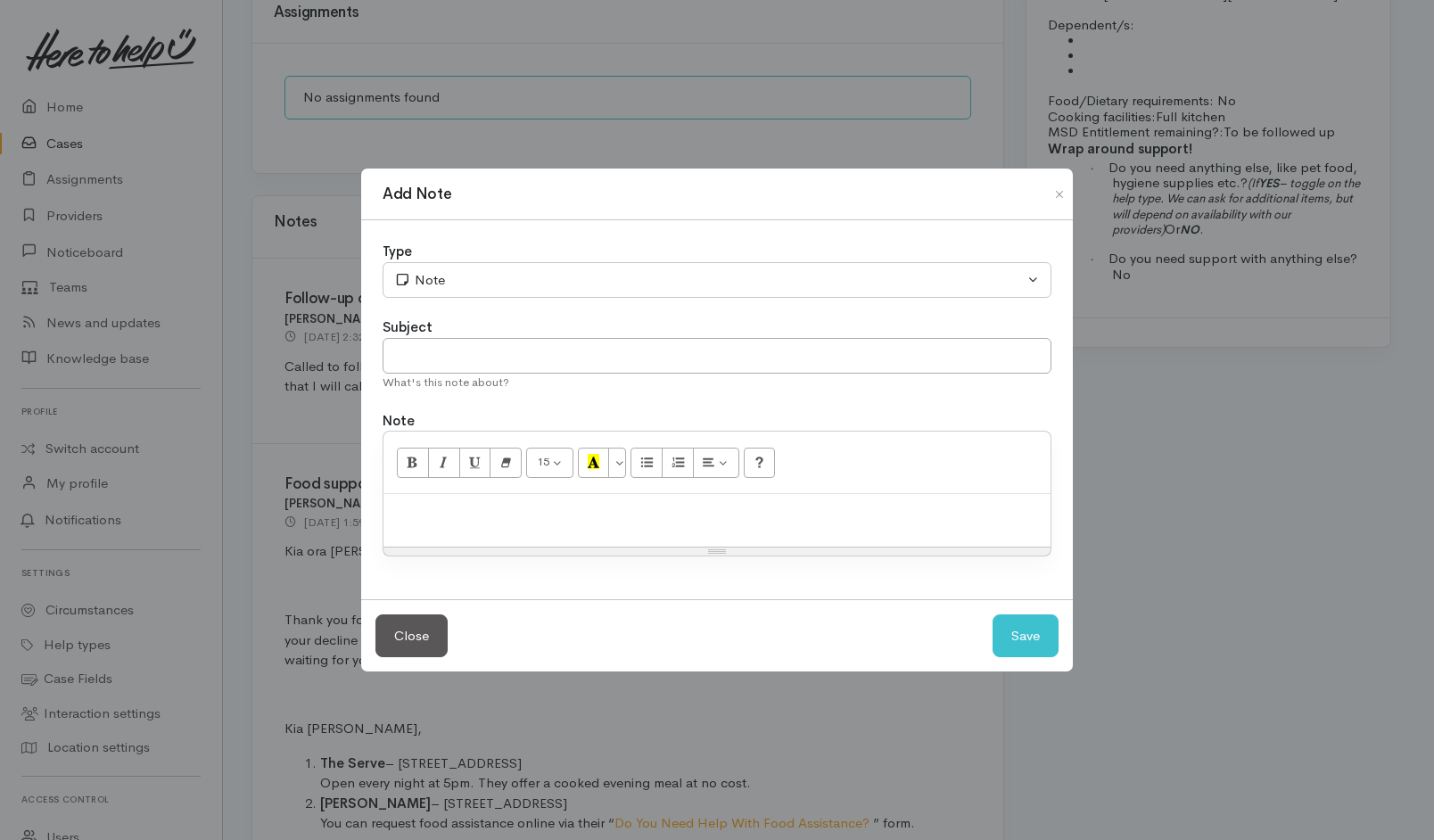
click at [664, 507] on p at bounding box center [717, 512] width 649 height 20
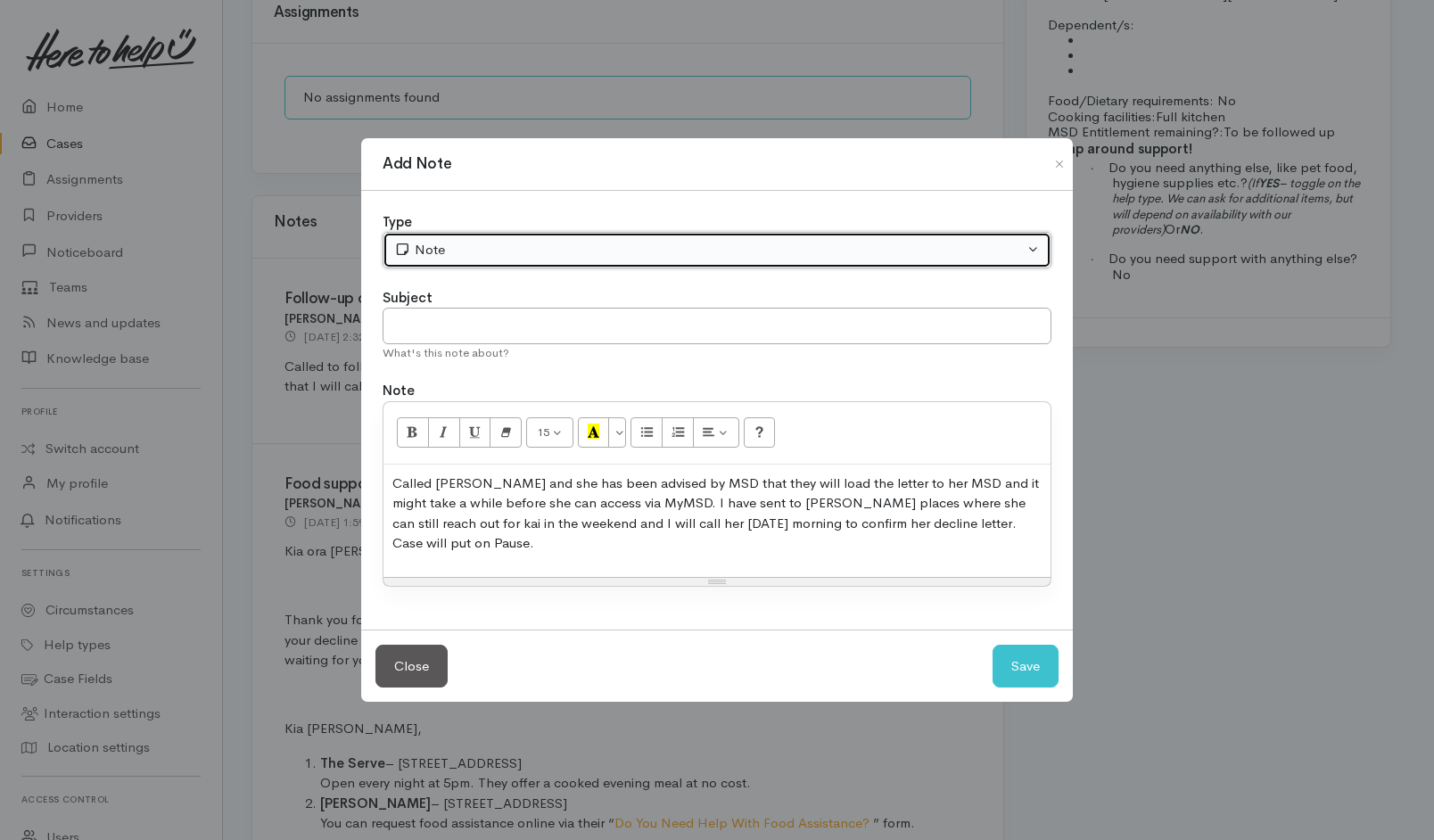
click at [572, 260] on div "Note" at bounding box center [709, 249] width 629 height 20
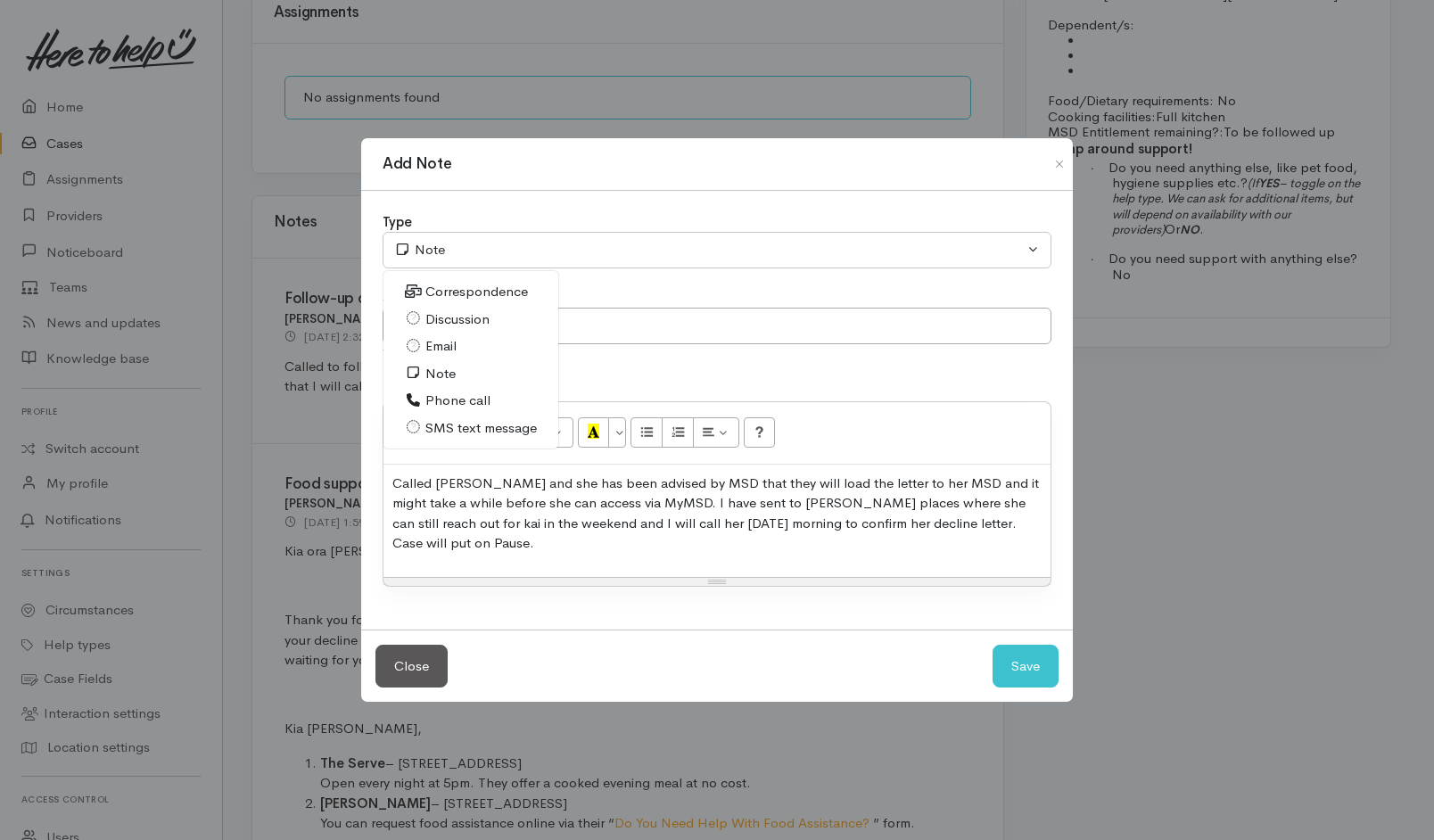
click at [458, 400] on span "Phone call" at bounding box center [458, 400] width 65 height 20
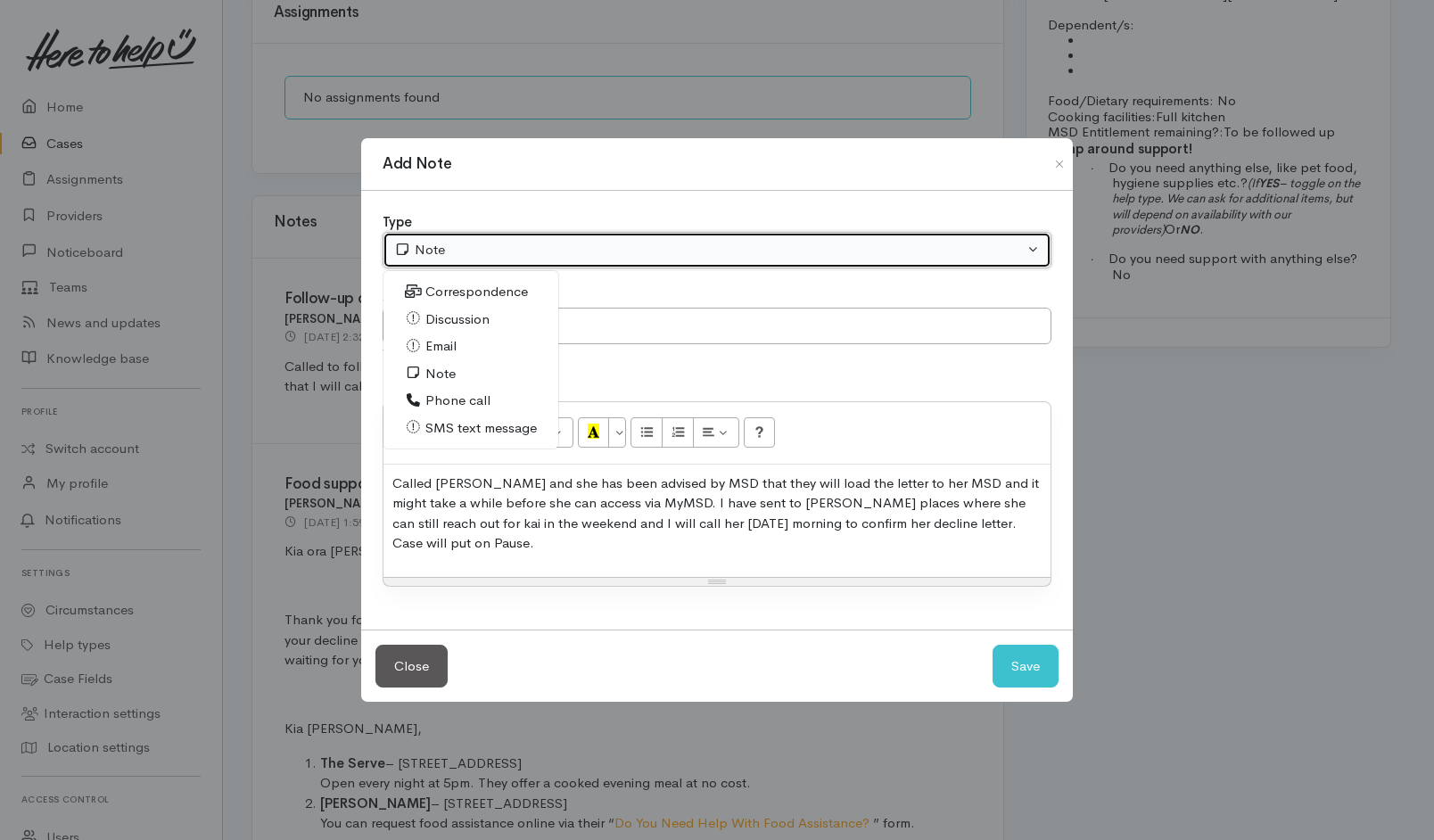
select select "3"
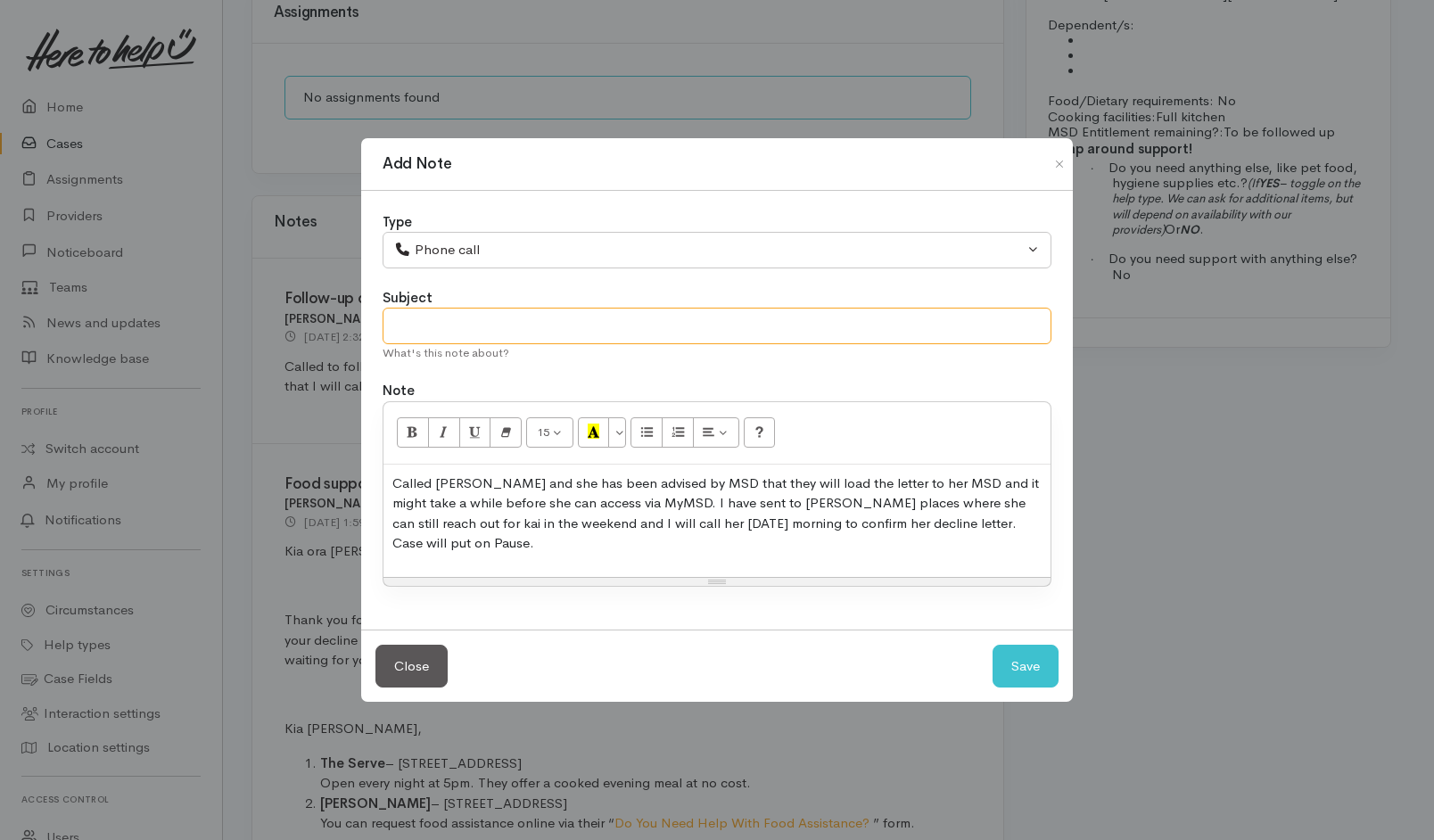
click at [689, 337] on input "text" at bounding box center [717, 326] width 669 height 36
type input "PAUSE for Monday 6th"
click at [1021, 658] on button "Save" at bounding box center [1025, 666] width 66 height 44
select select "1"
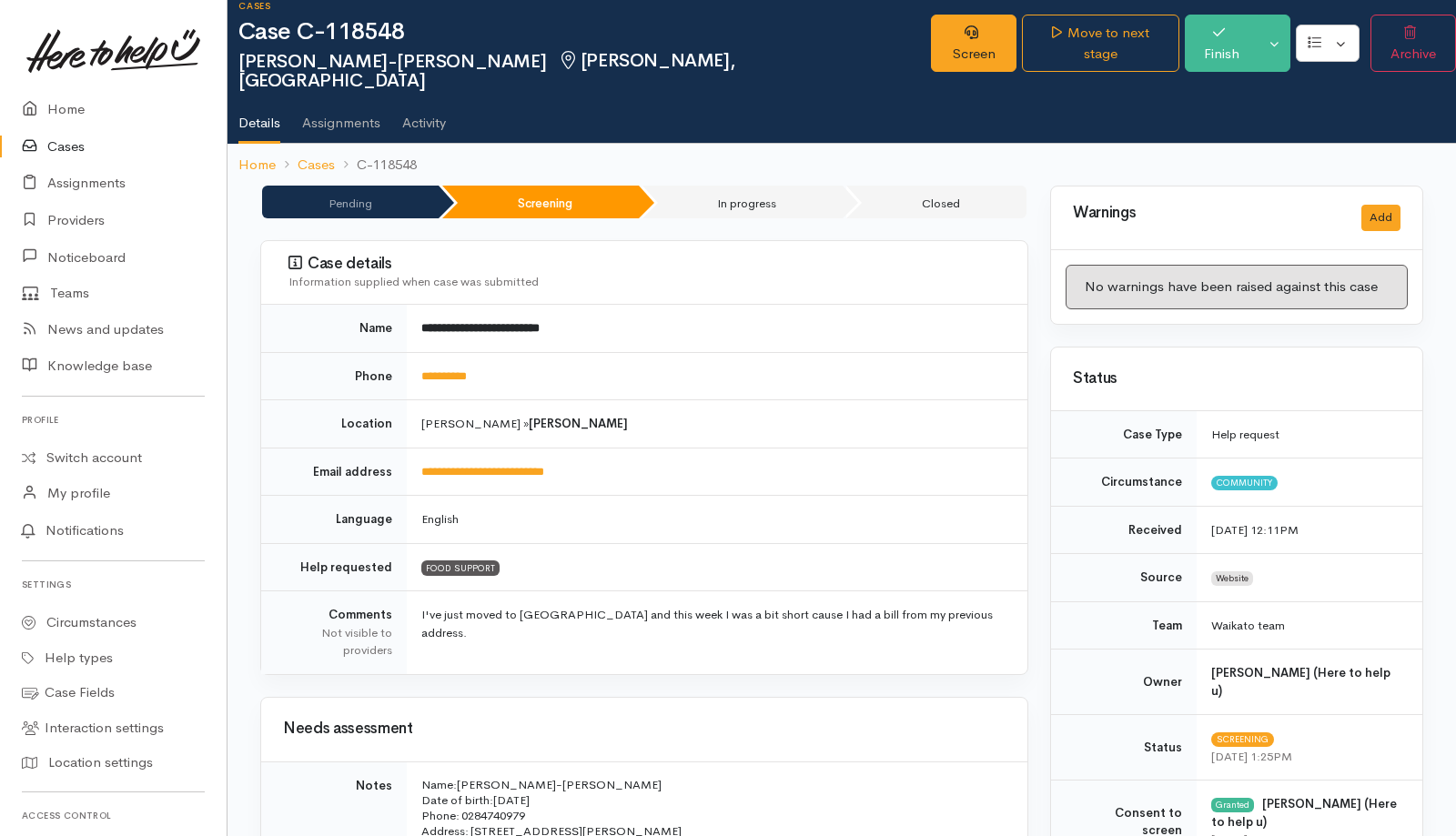
scroll to position [0, 0]
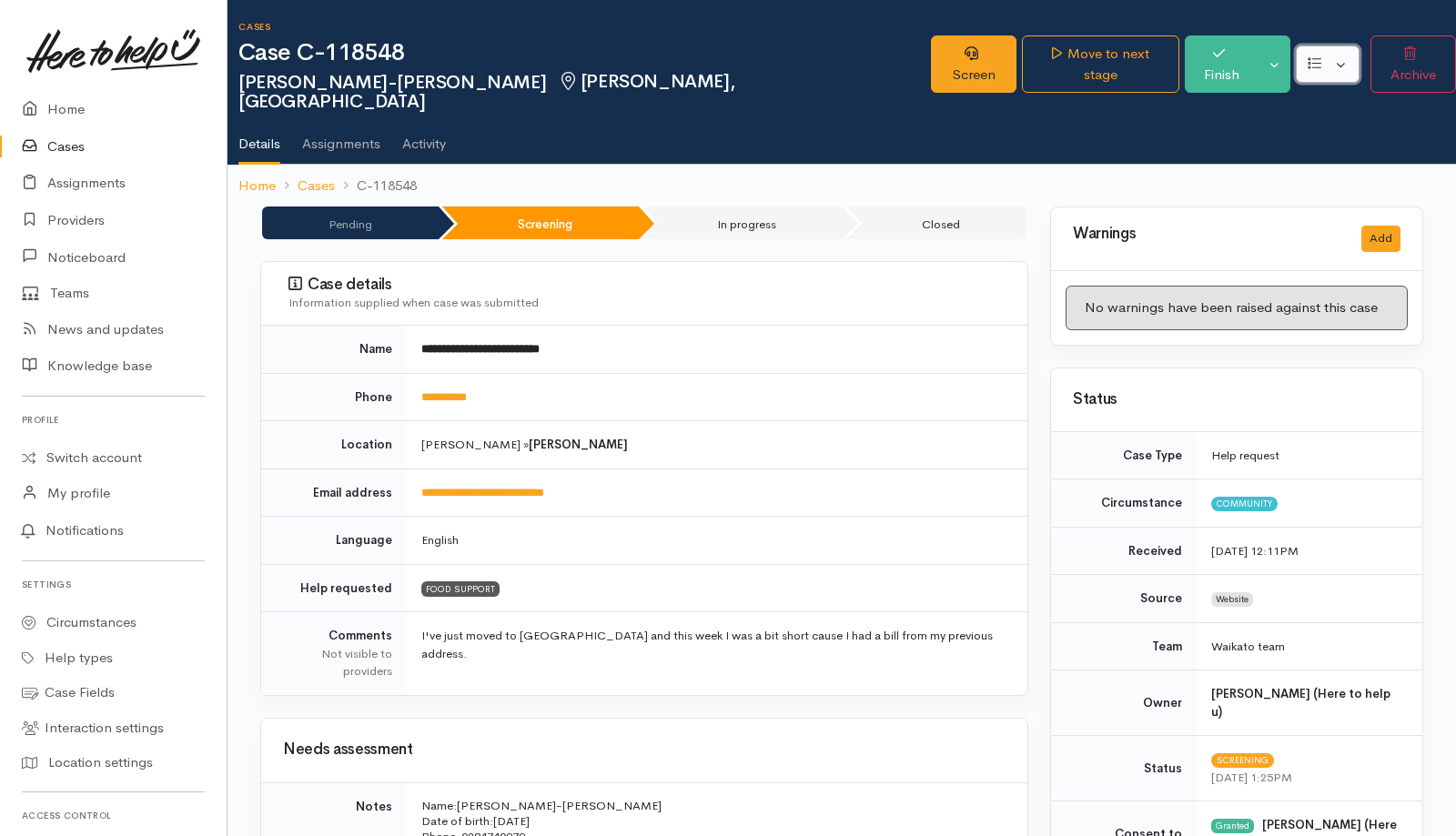
click at [1340, 47] on button "button" at bounding box center [1328, 64] width 63 height 37
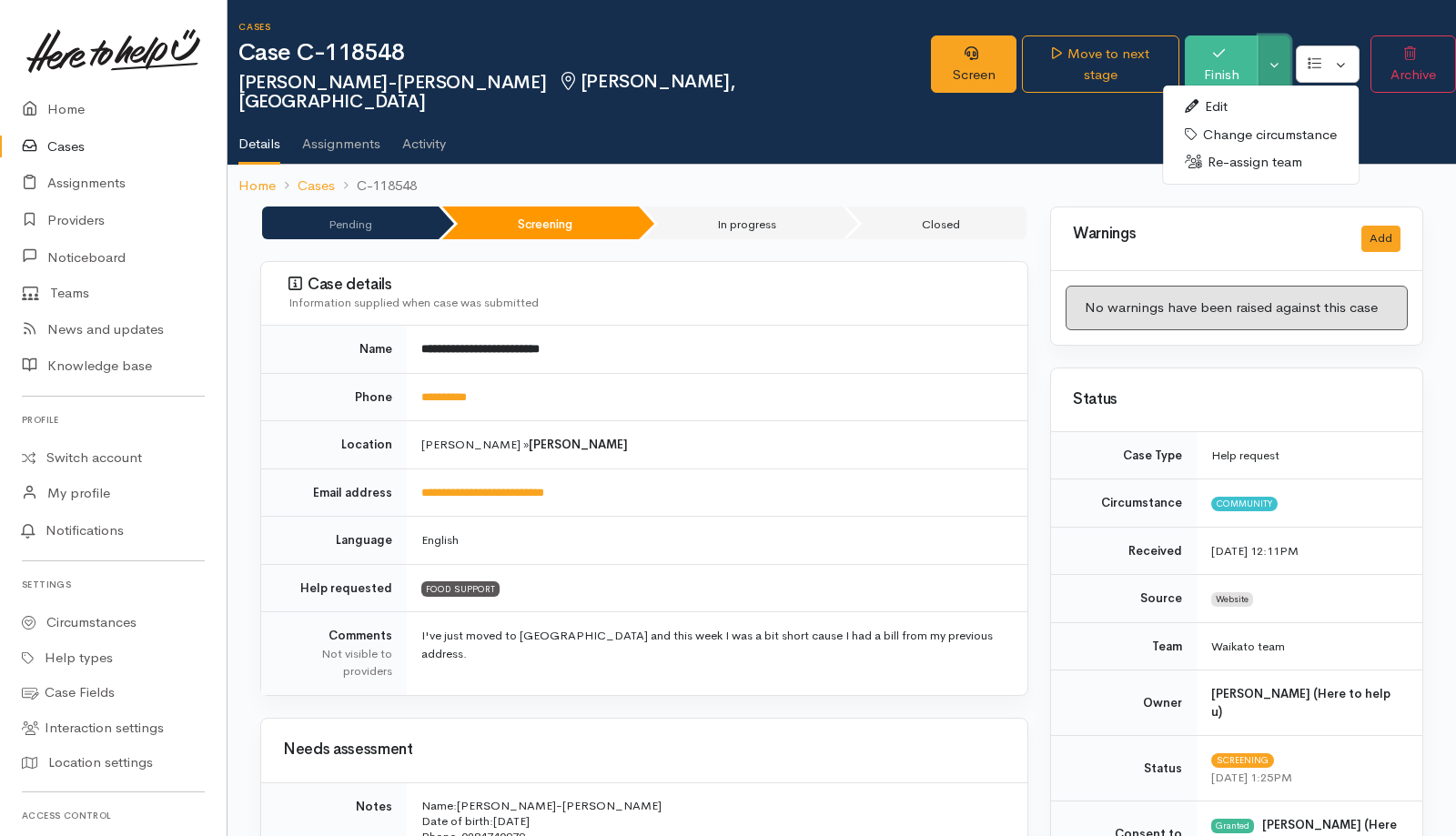
click at [1271, 58] on button "Toggle Dropdown" at bounding box center [1275, 64] width 32 height 58
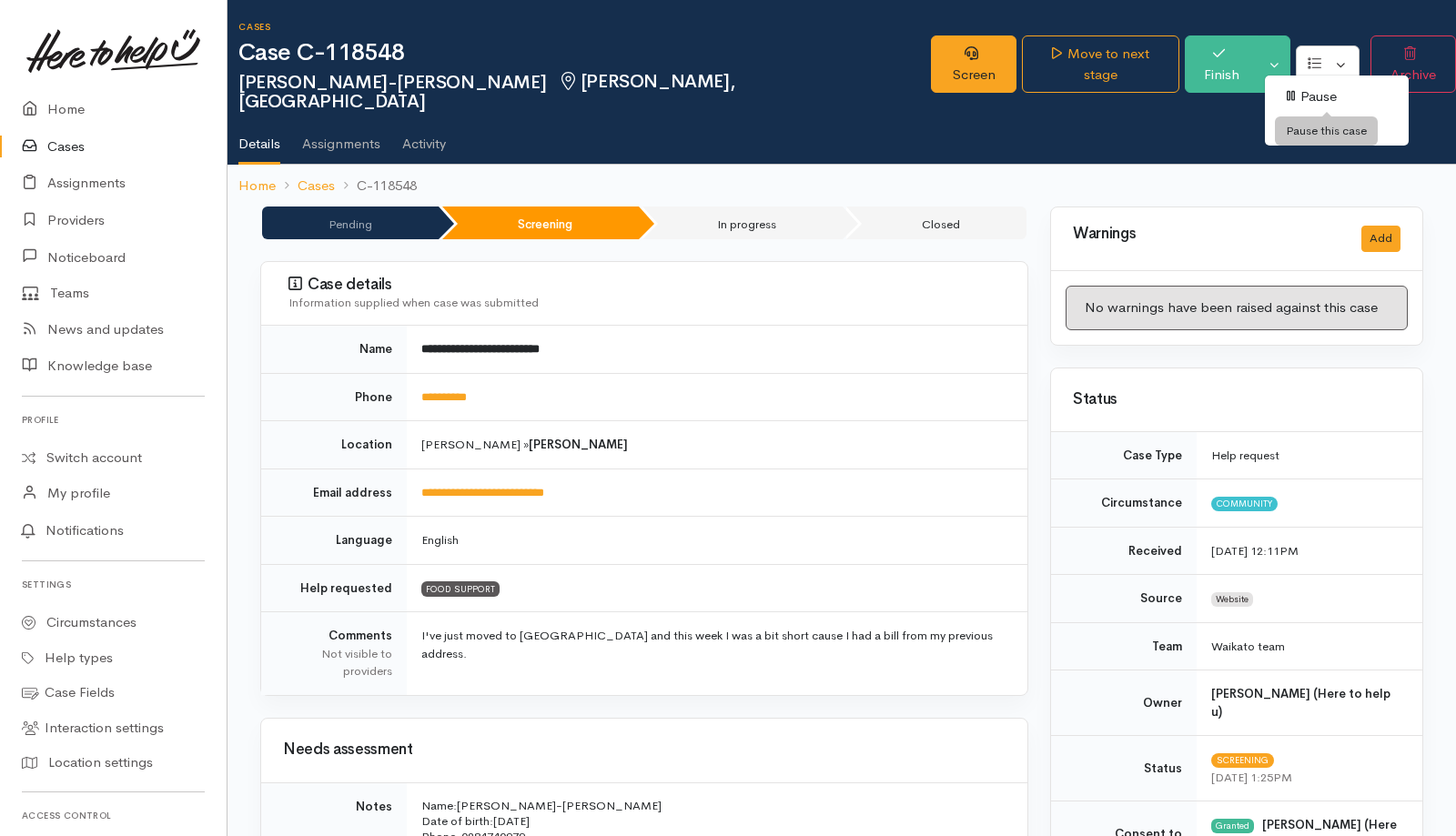
click at [1315, 101] on link "Pause" at bounding box center [1337, 97] width 144 height 28
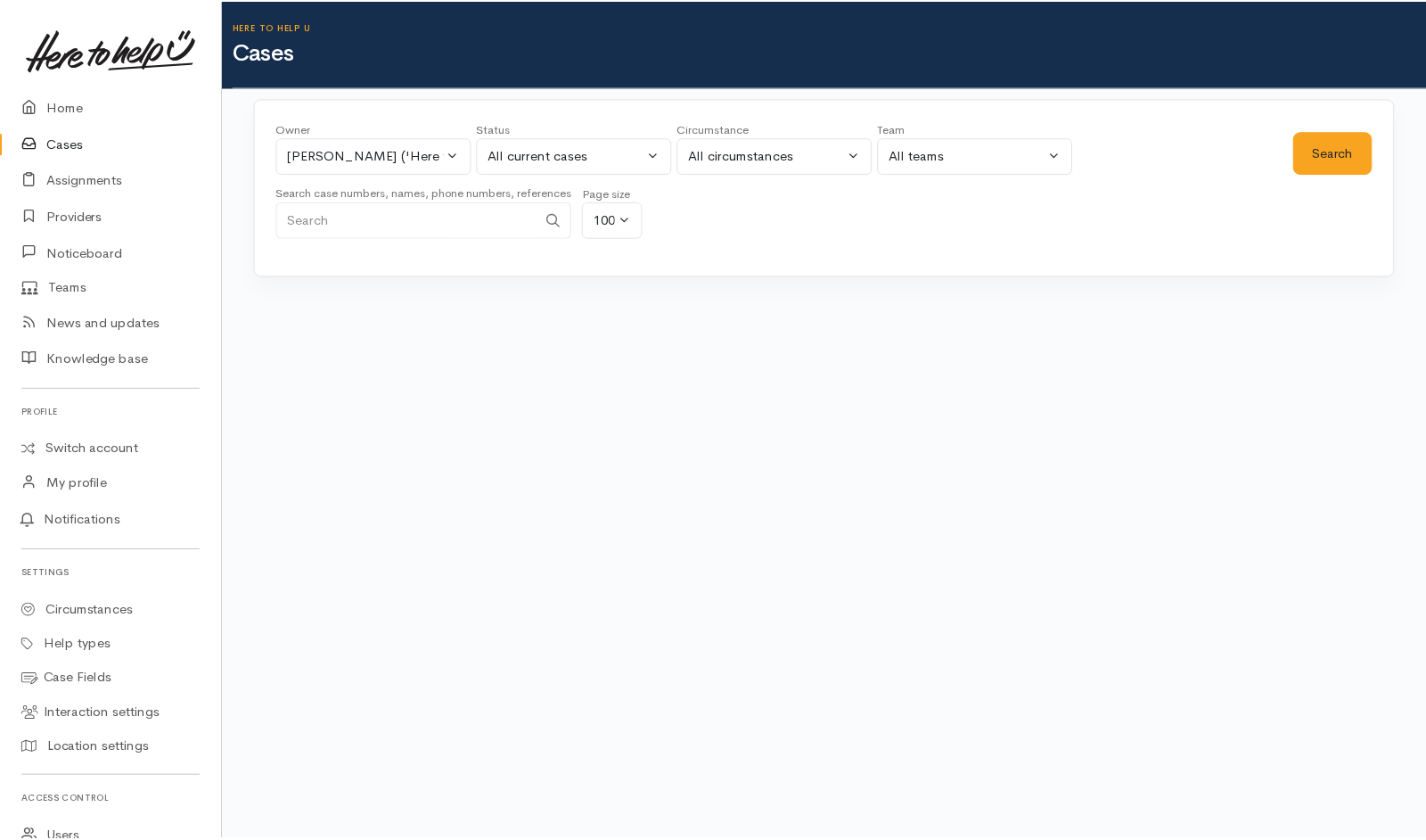
scroll to position [261, 0]
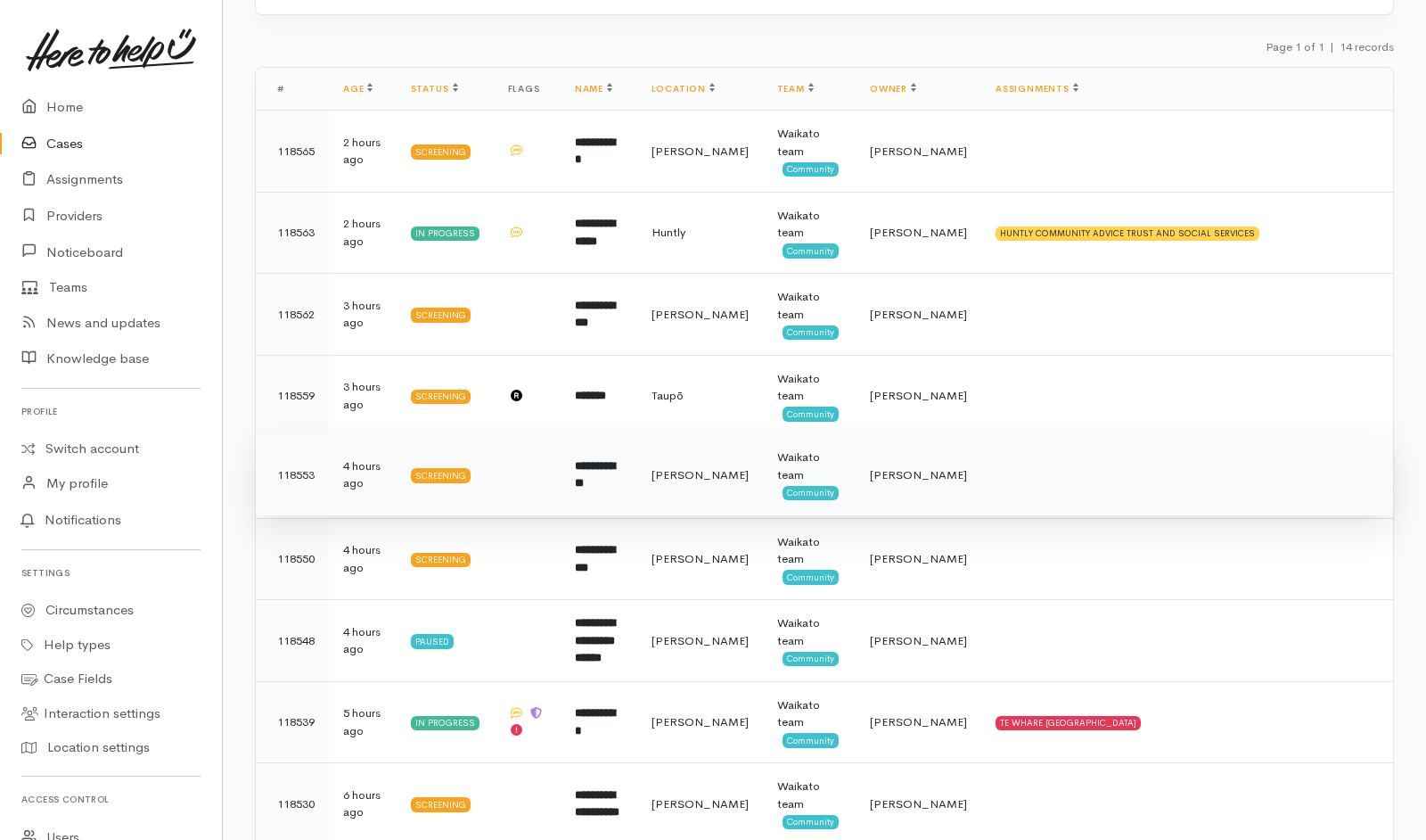
click at [925, 505] on td "[PERSON_NAME]" at bounding box center [918, 476] width 126 height 82
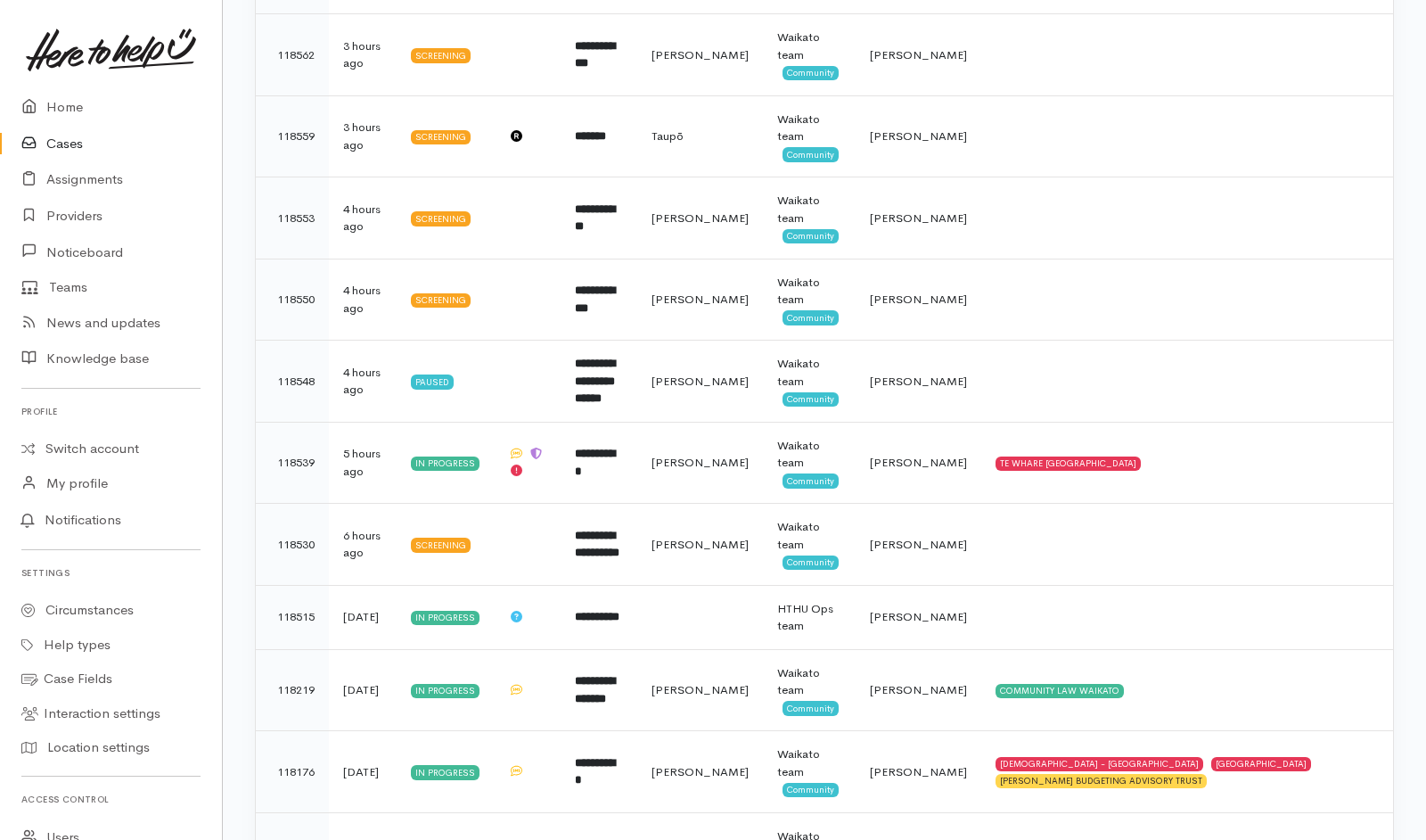
scroll to position [528, 0]
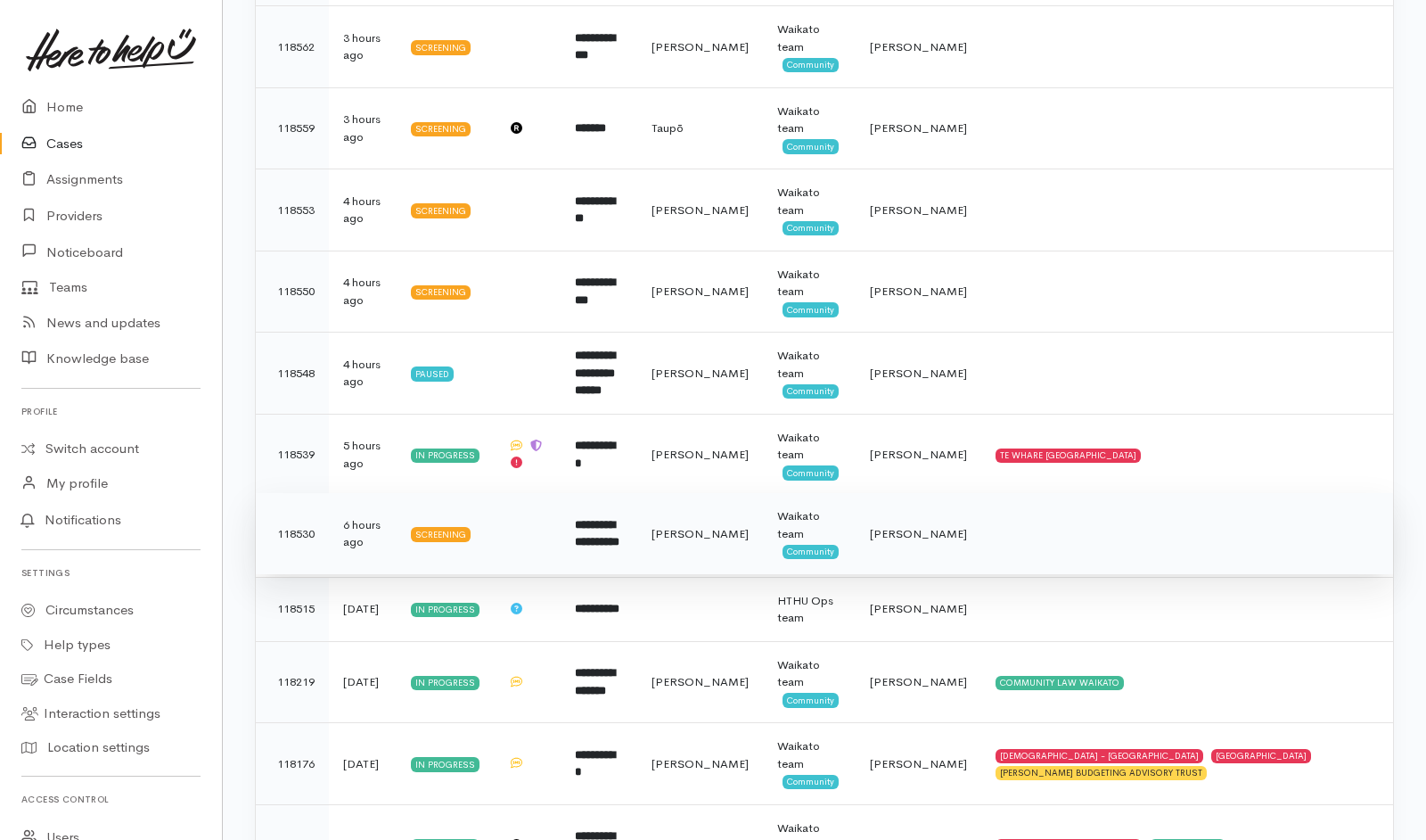
click at [1045, 542] on td at bounding box center [1188, 534] width 412 height 82
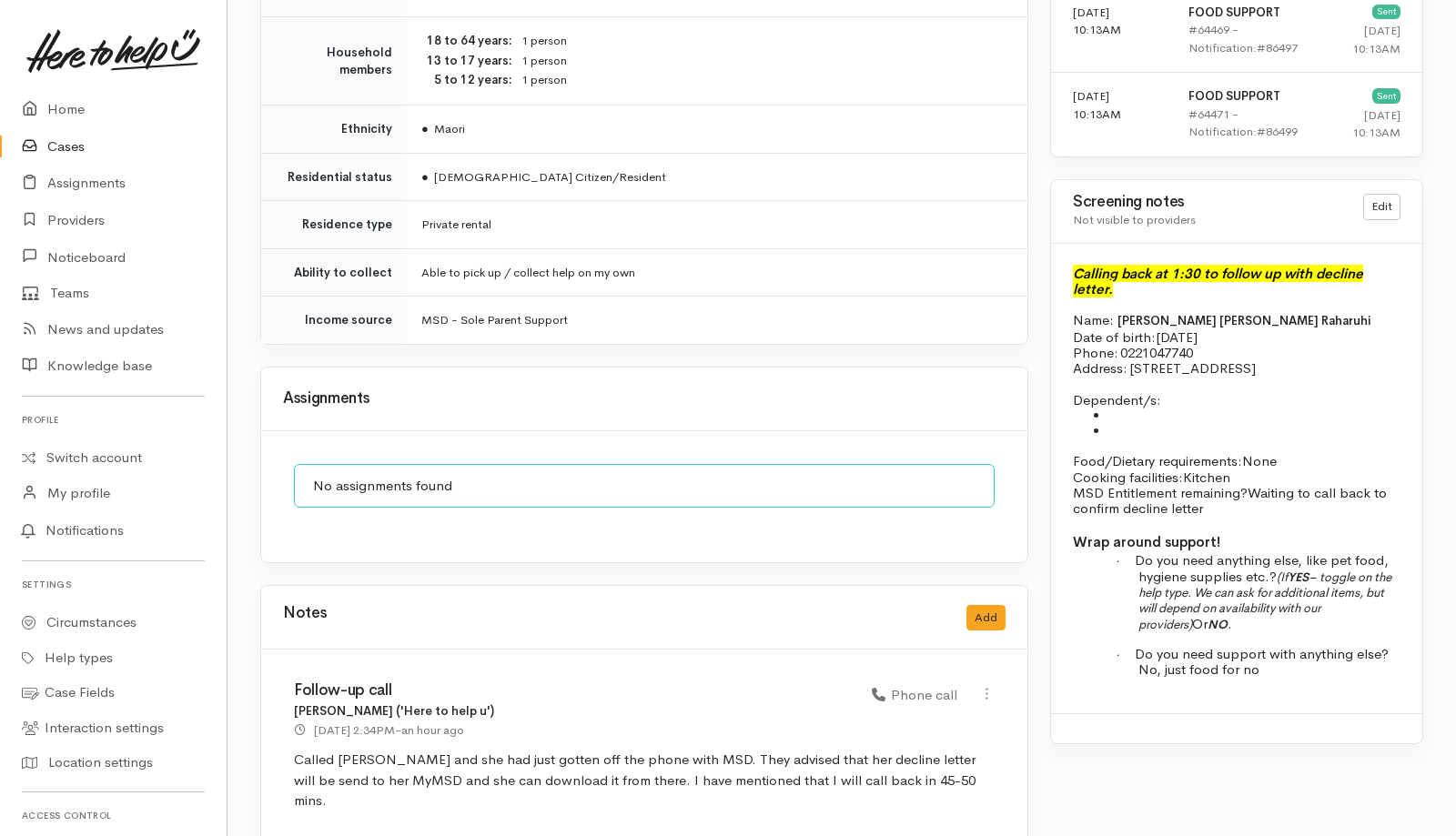
scroll to position [1373, 0]
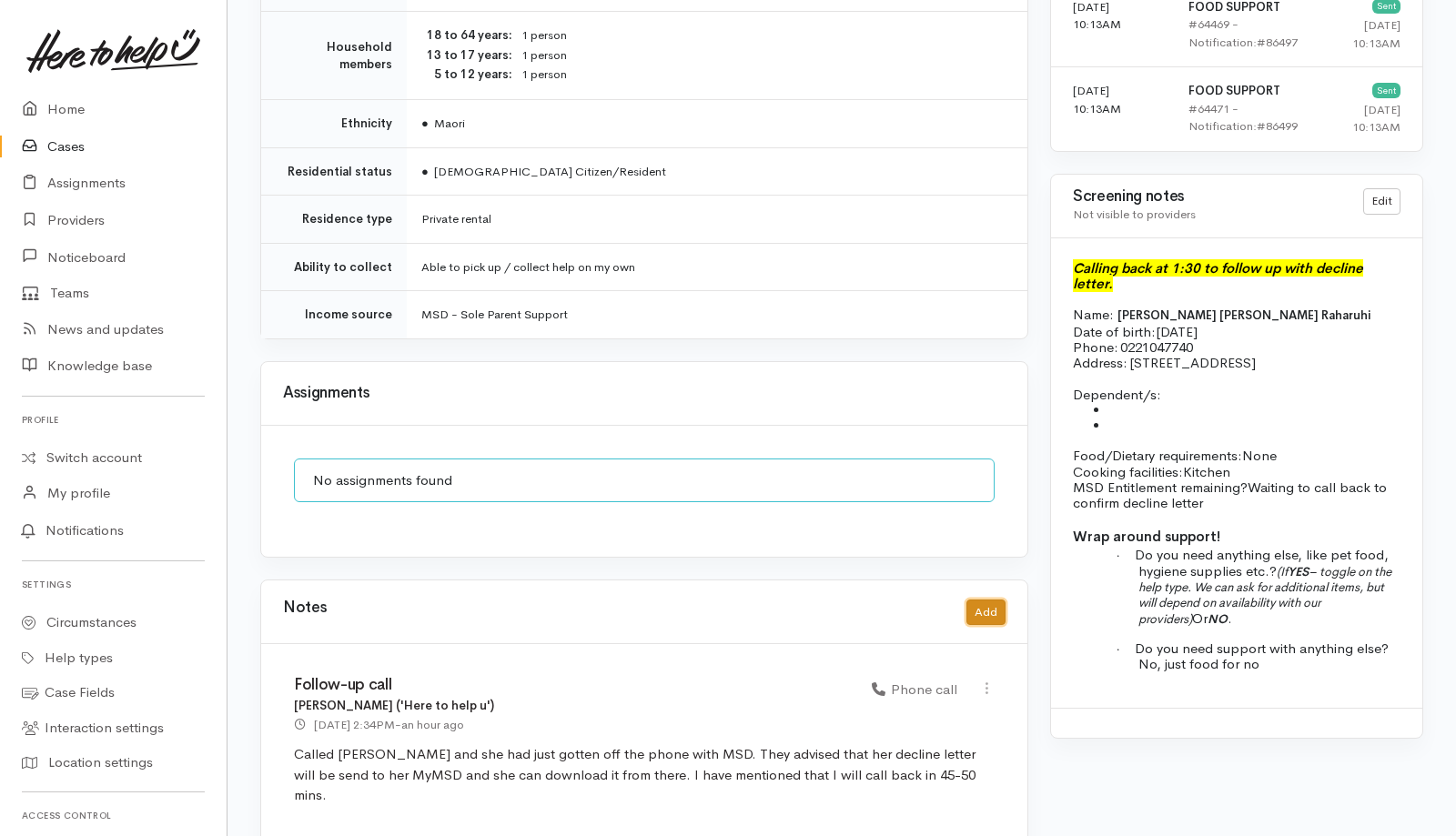
click at [987, 600] on button "Add" at bounding box center [986, 613] width 39 height 26
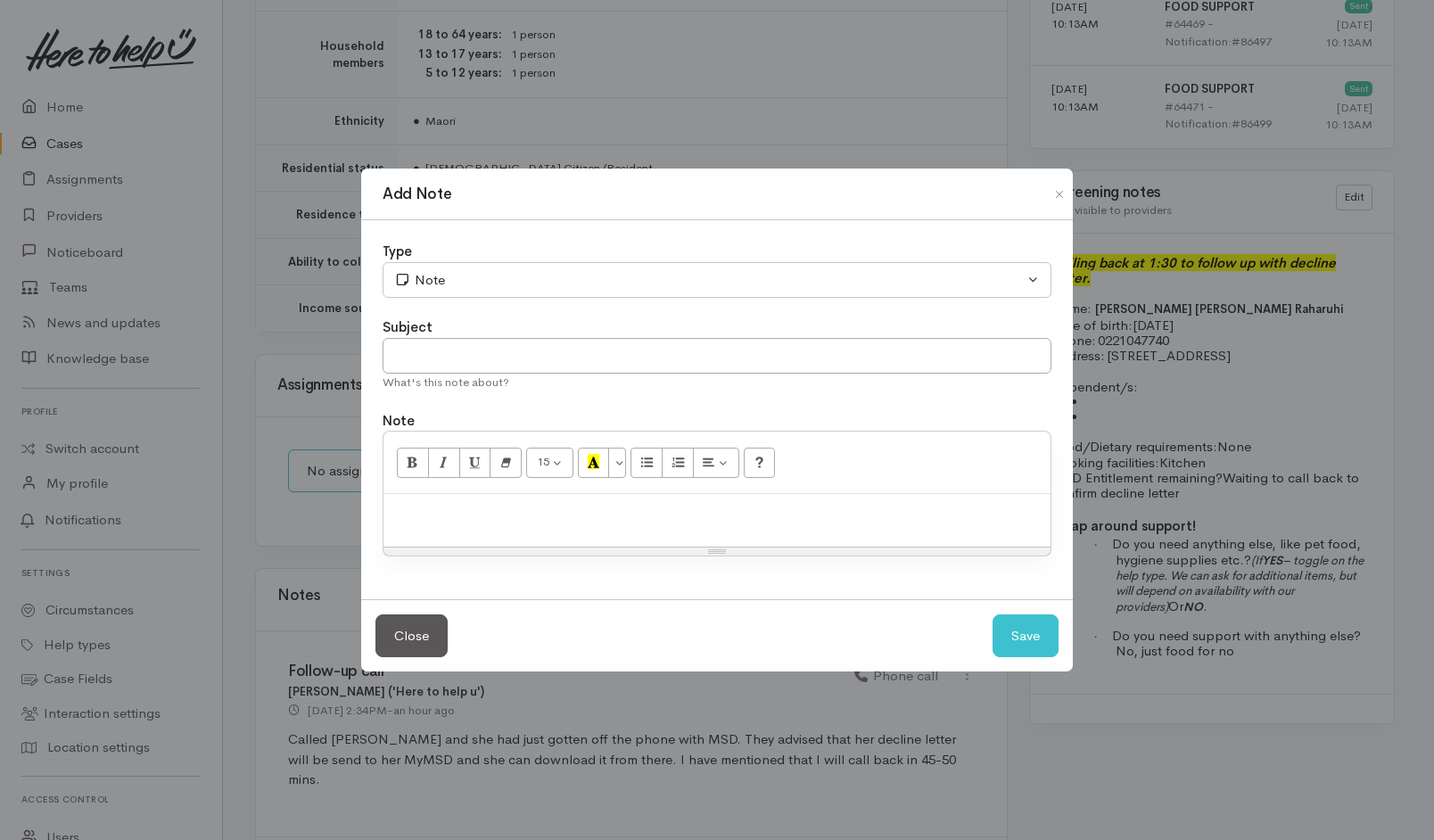
click at [745, 514] on p at bounding box center [717, 512] width 649 height 20
click at [924, 513] on p "Spoke with Donna and she was advised by MSD they will load her letter to her My…" at bounding box center [717, 512] width 649 height 20
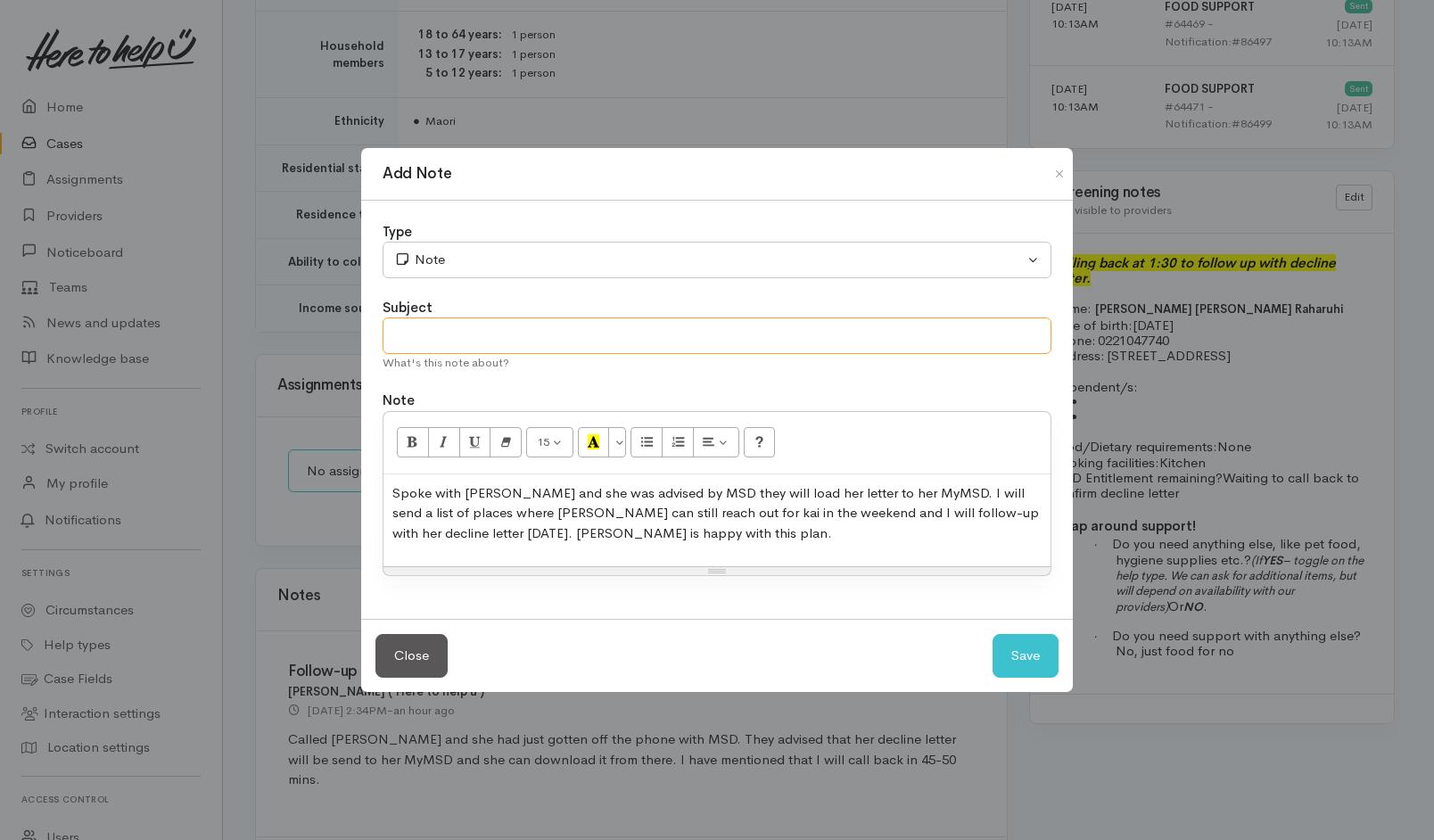
click at [703, 343] on input "text" at bounding box center [717, 336] width 669 height 36
type input "PAUSE until Monday 6th"
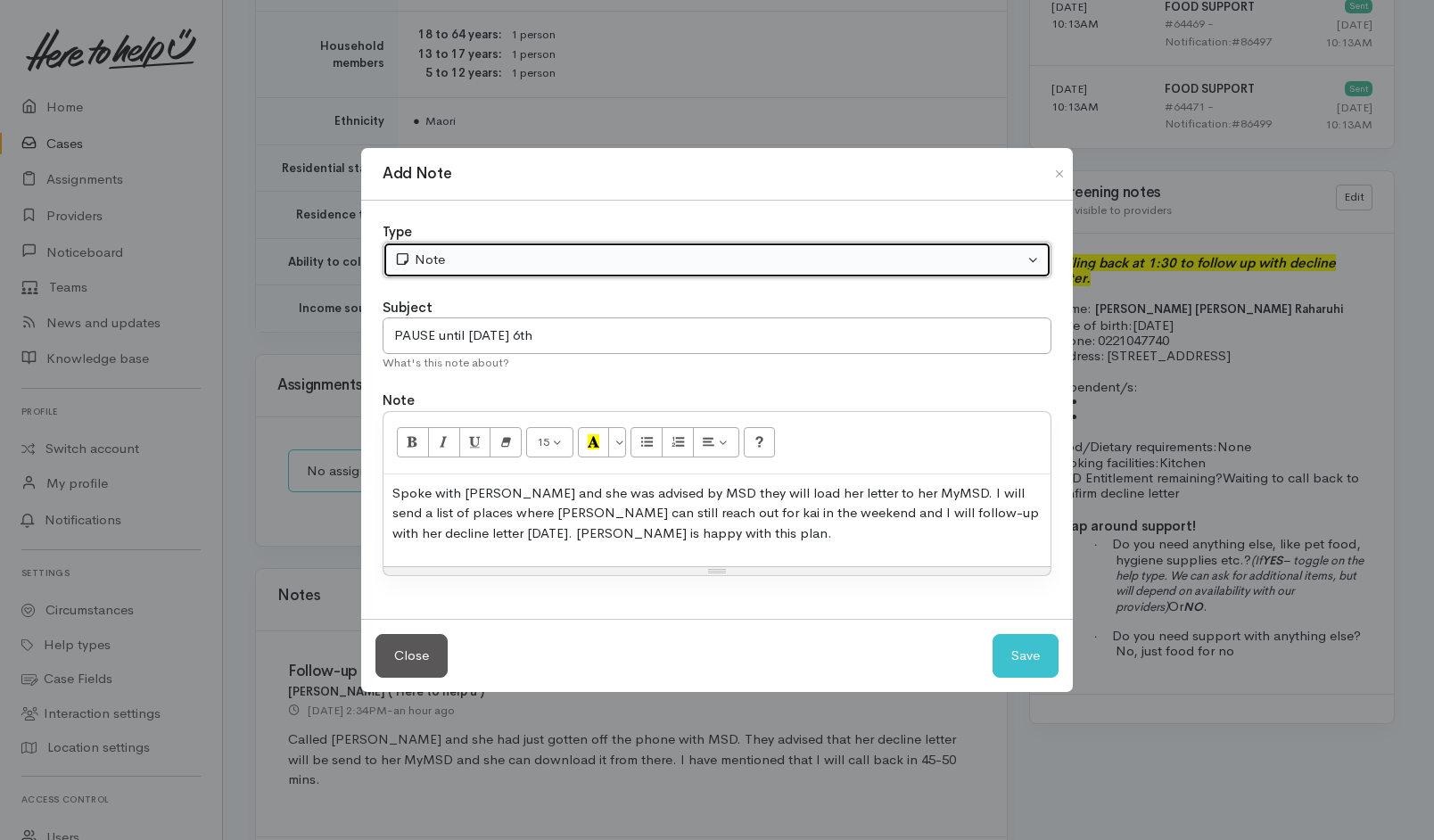
click at [707, 264] on div "Note" at bounding box center [709, 259] width 629 height 20
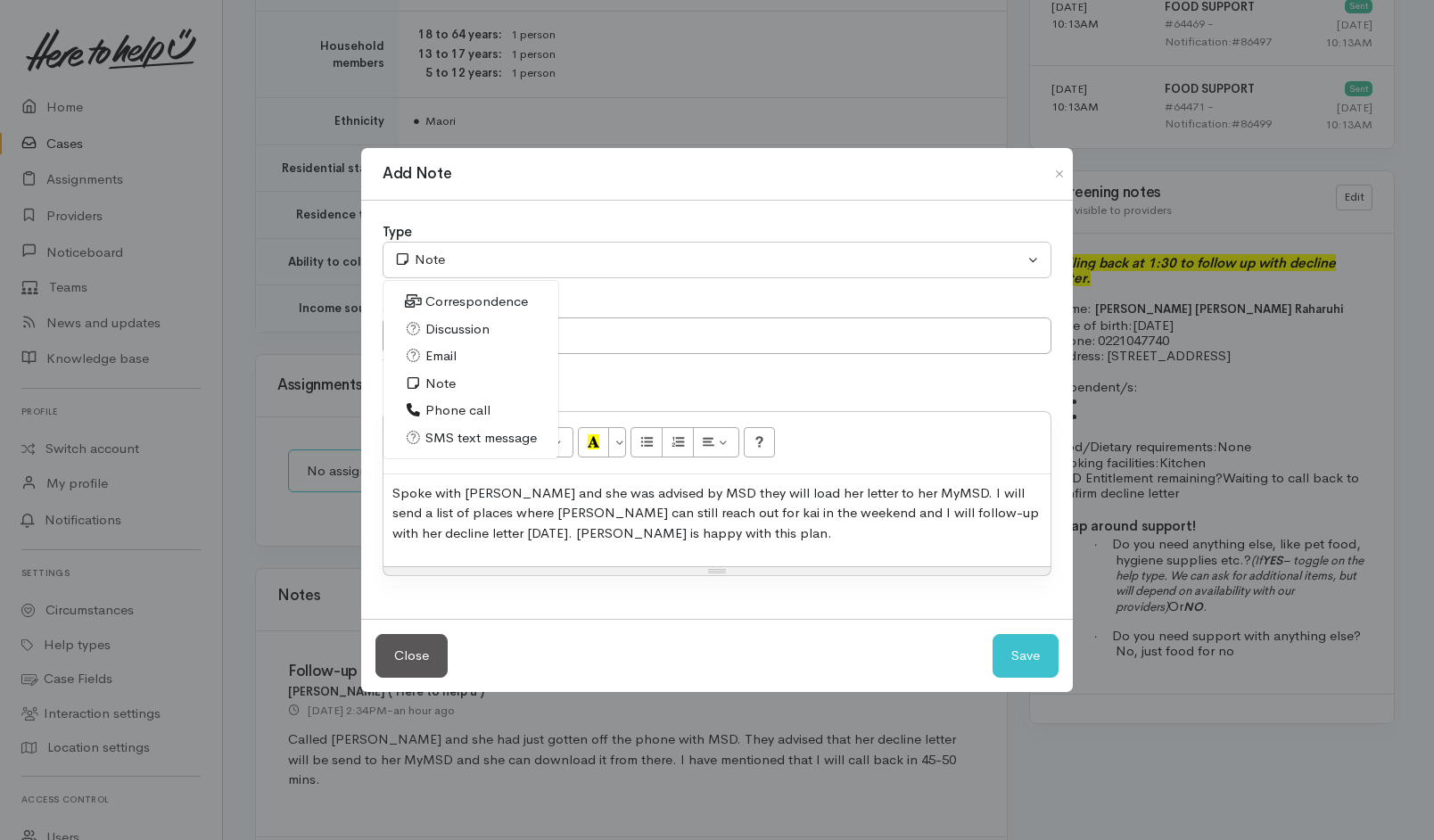
click at [476, 413] on span "Phone call" at bounding box center [458, 409] width 65 height 20
select select "3"
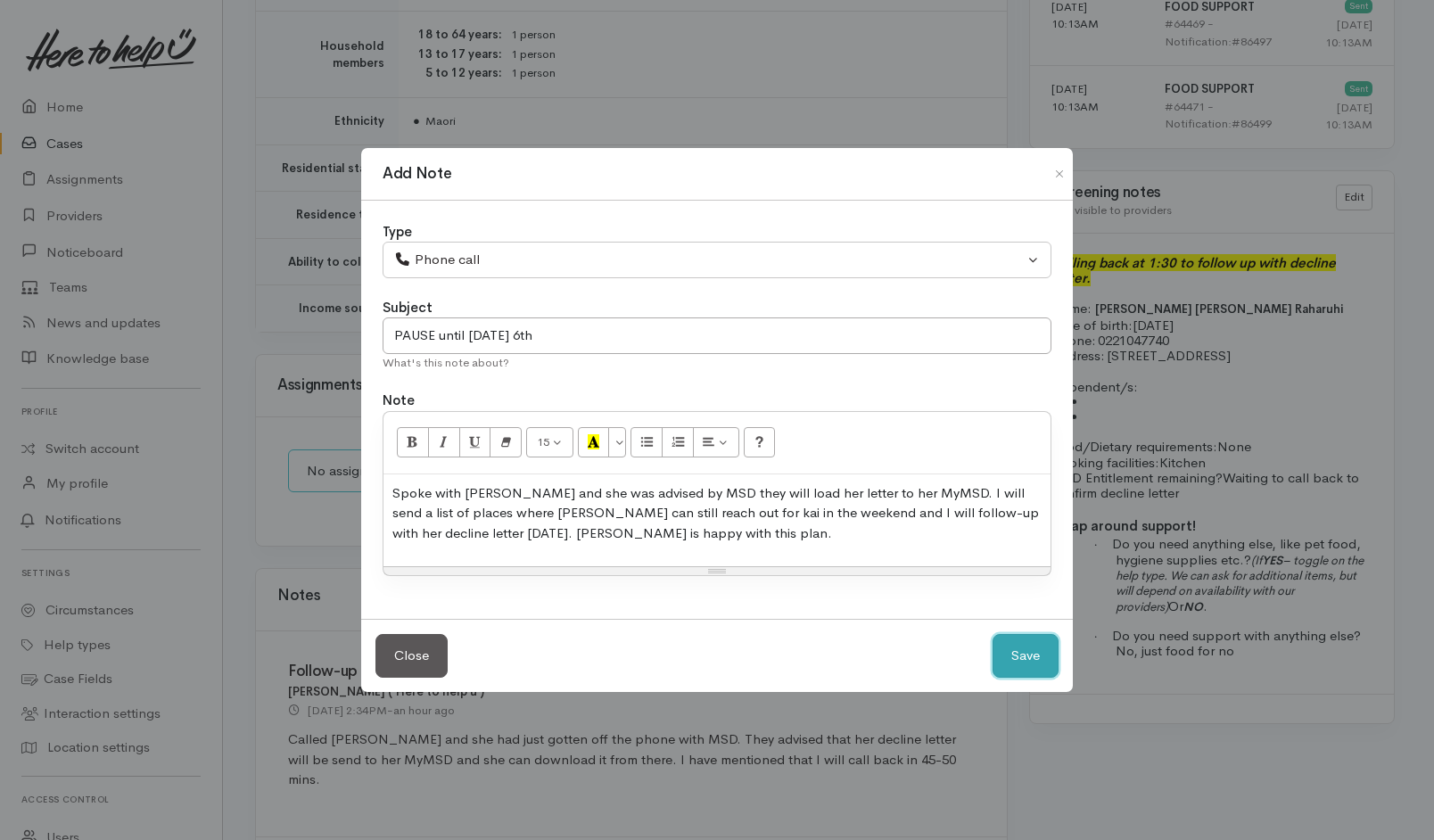
click at [1033, 655] on button "Save" at bounding box center [1025, 656] width 66 height 44
select select "1"
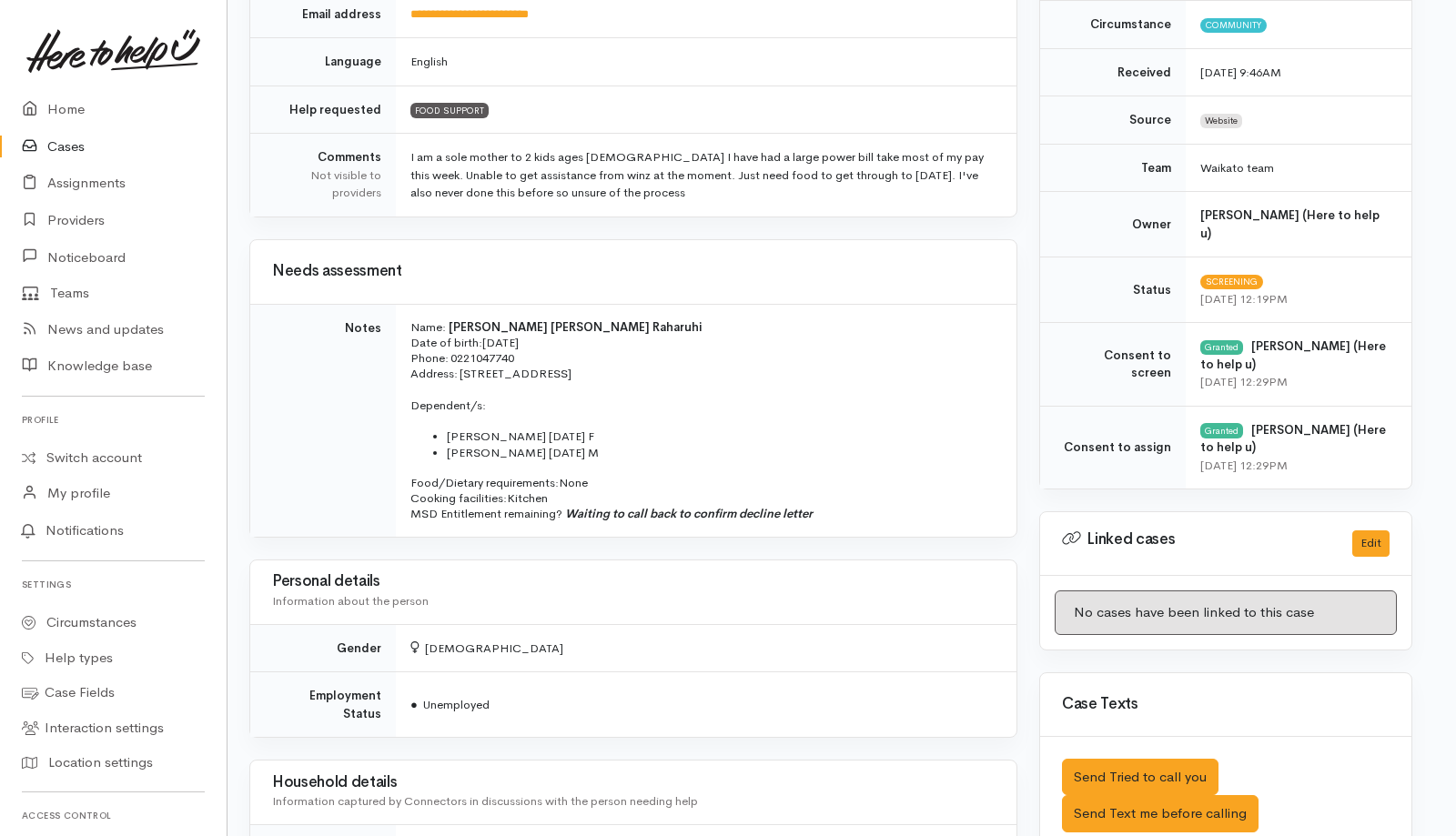
scroll to position [0, 11]
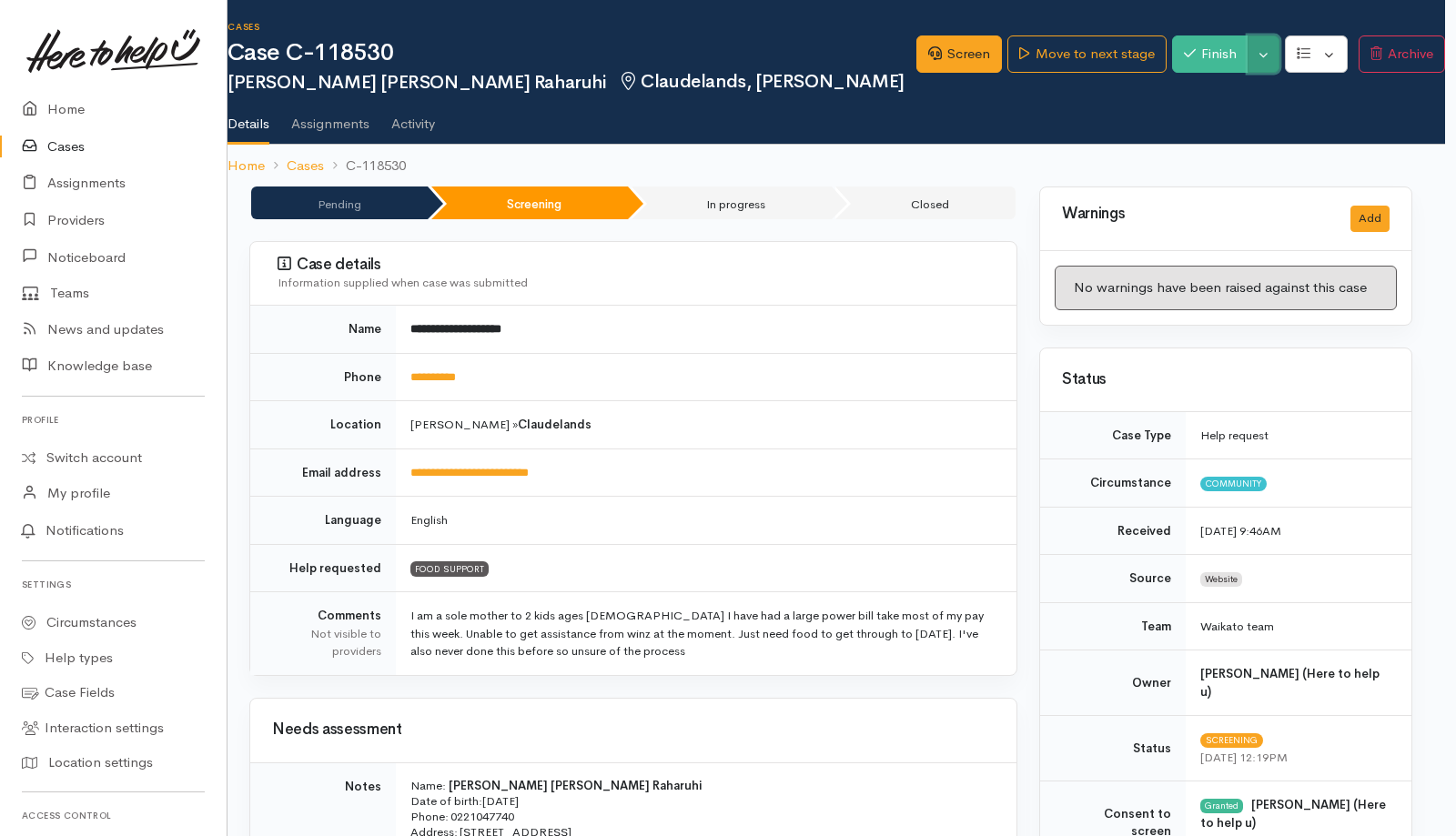
click at [1264, 58] on button "Toggle Dropdown" at bounding box center [1264, 54] width 32 height 37
click at [1302, 97] on link "Pause" at bounding box center [1324, 97] width 144 height 28
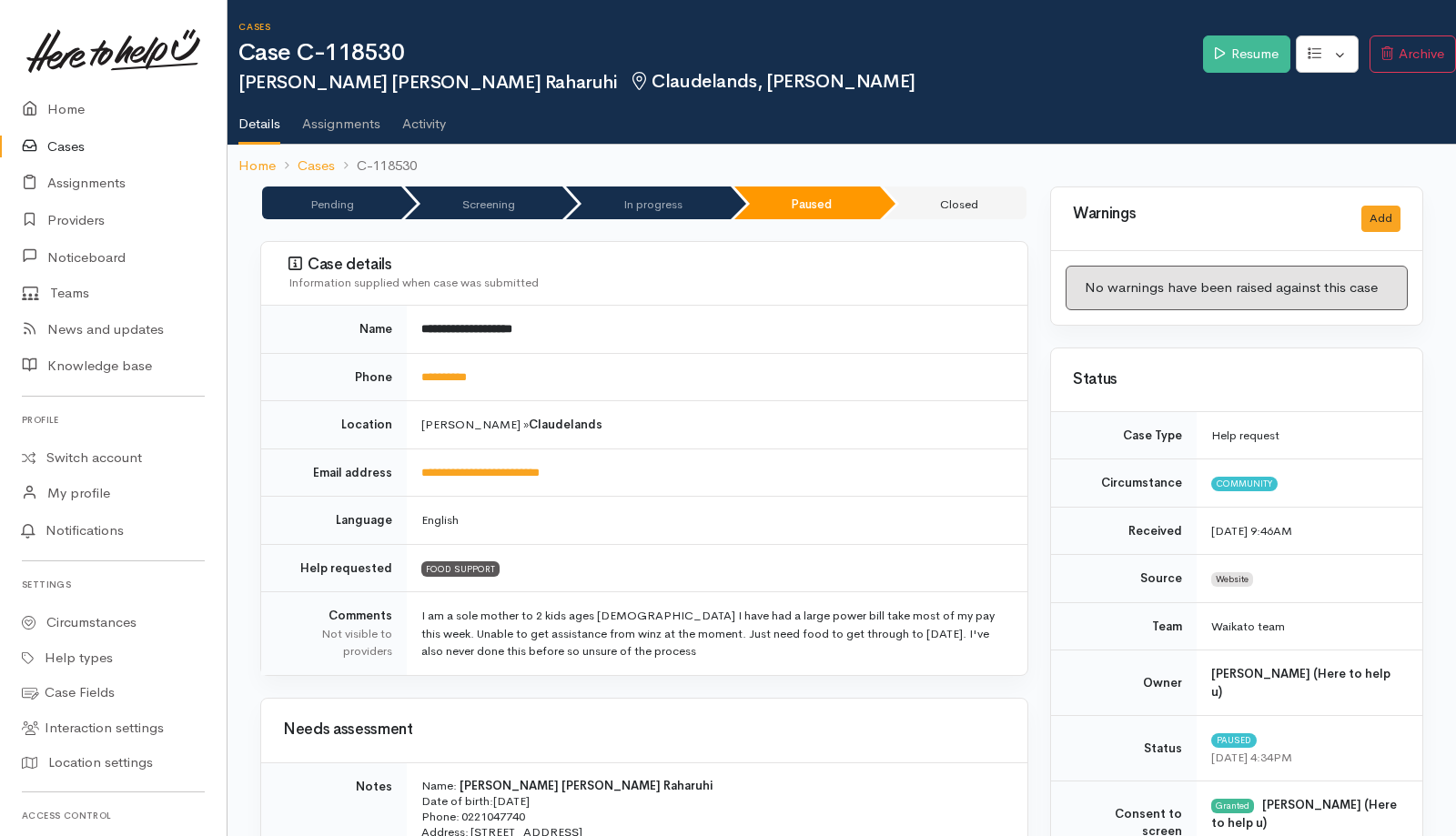
click at [67, 147] on link "Cases" at bounding box center [113, 147] width 226 height 37
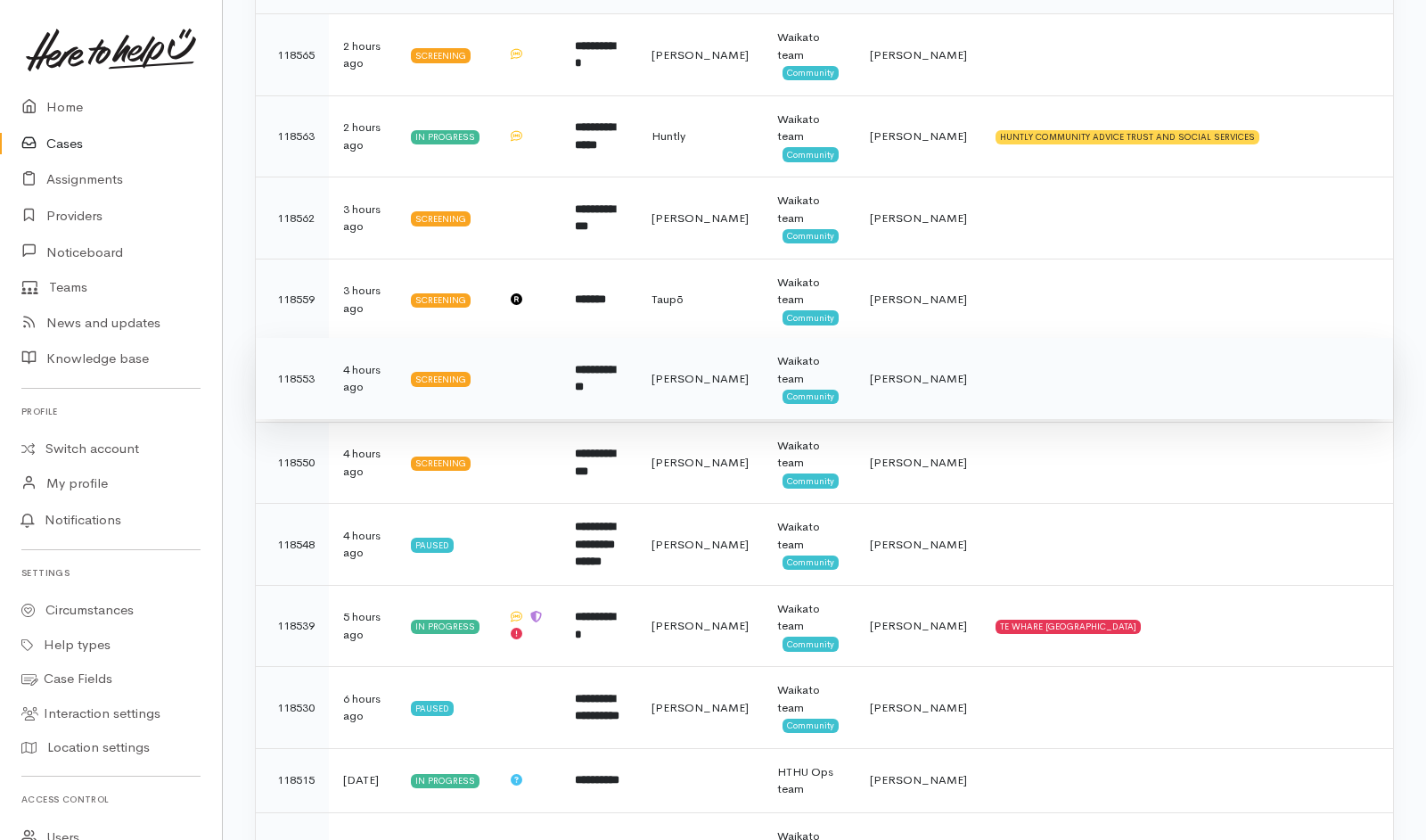
scroll to position [359, 0]
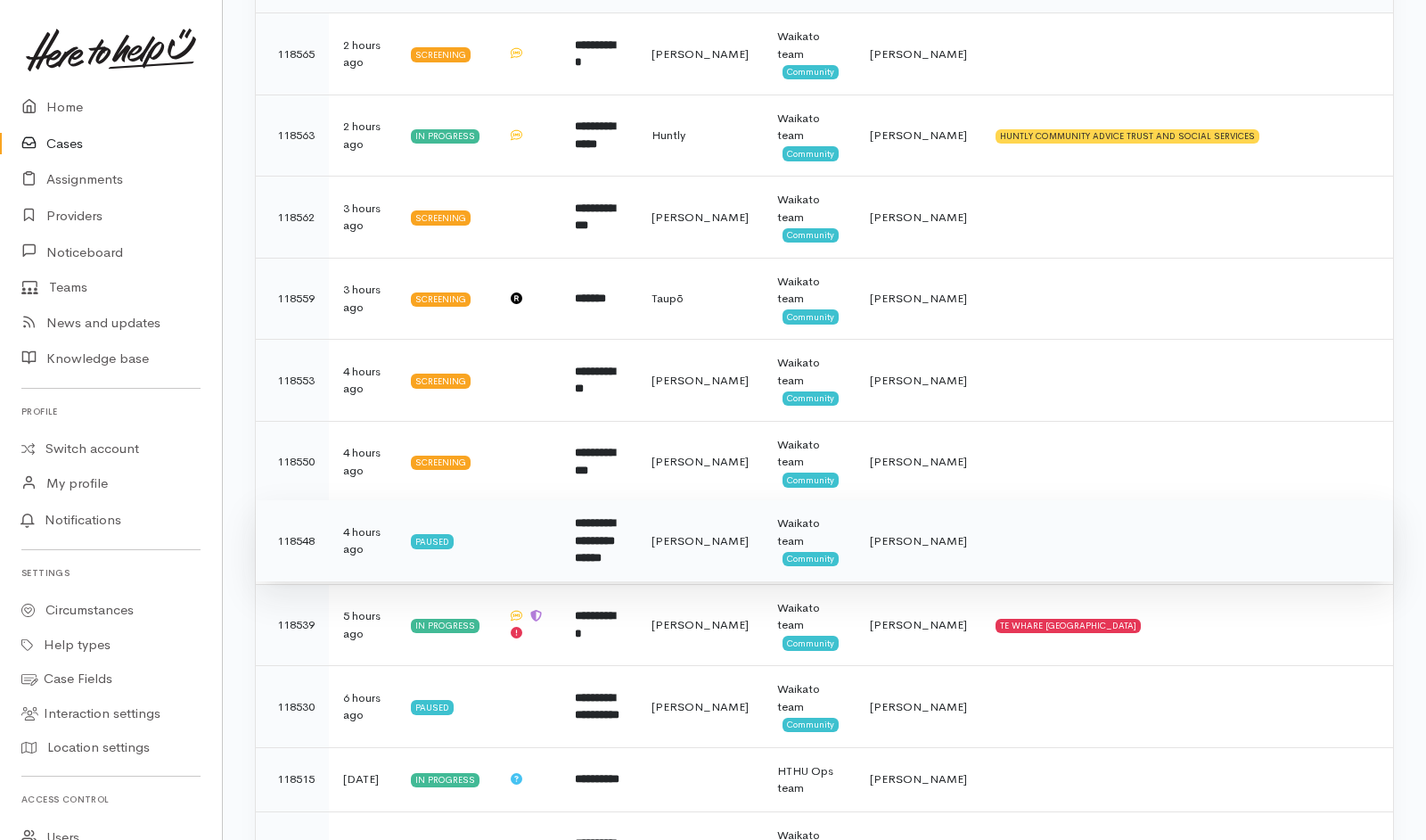
click at [638, 562] on td "**********" at bounding box center [599, 542] width 77 height 82
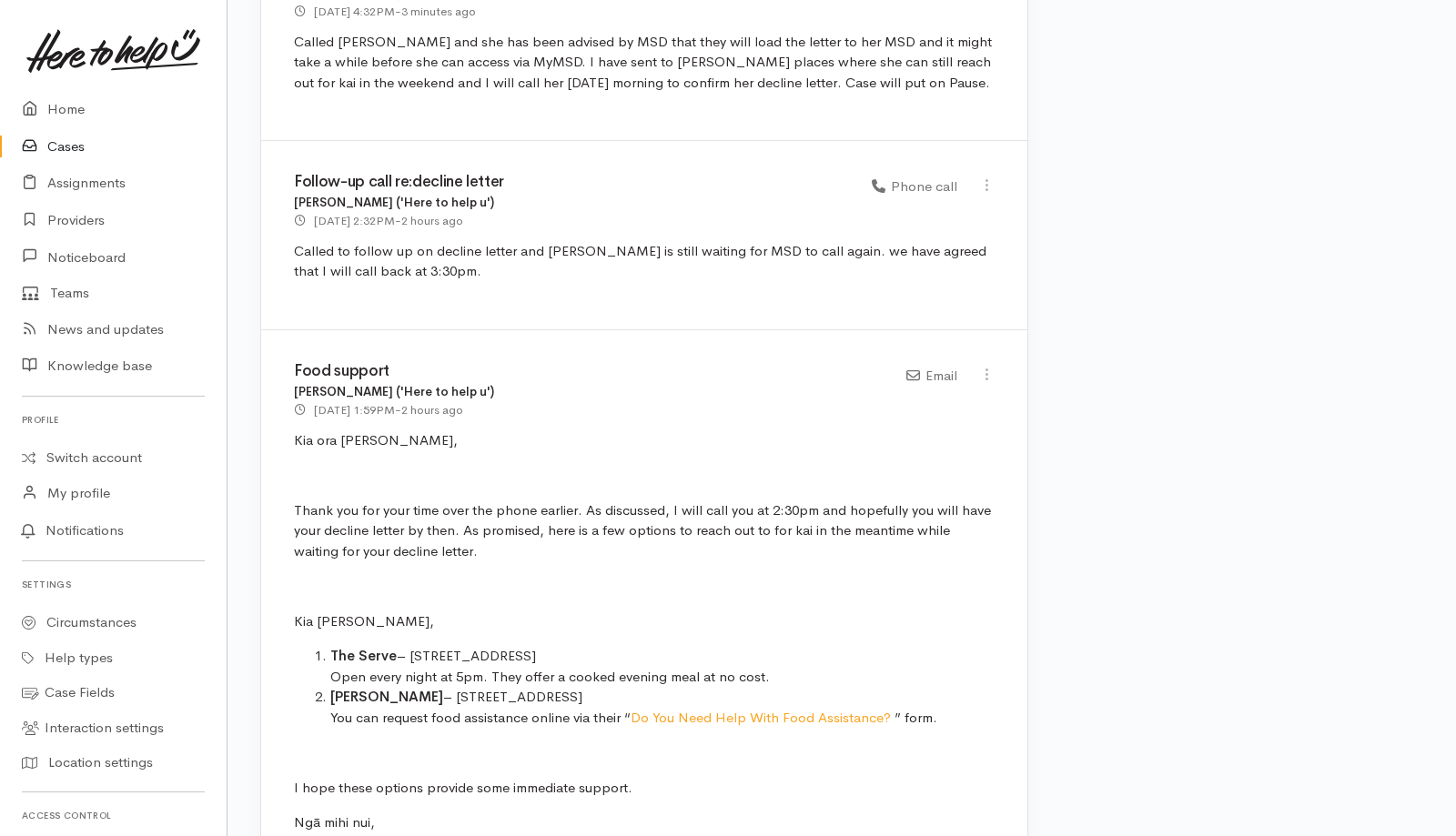
scroll to position [2201, 0]
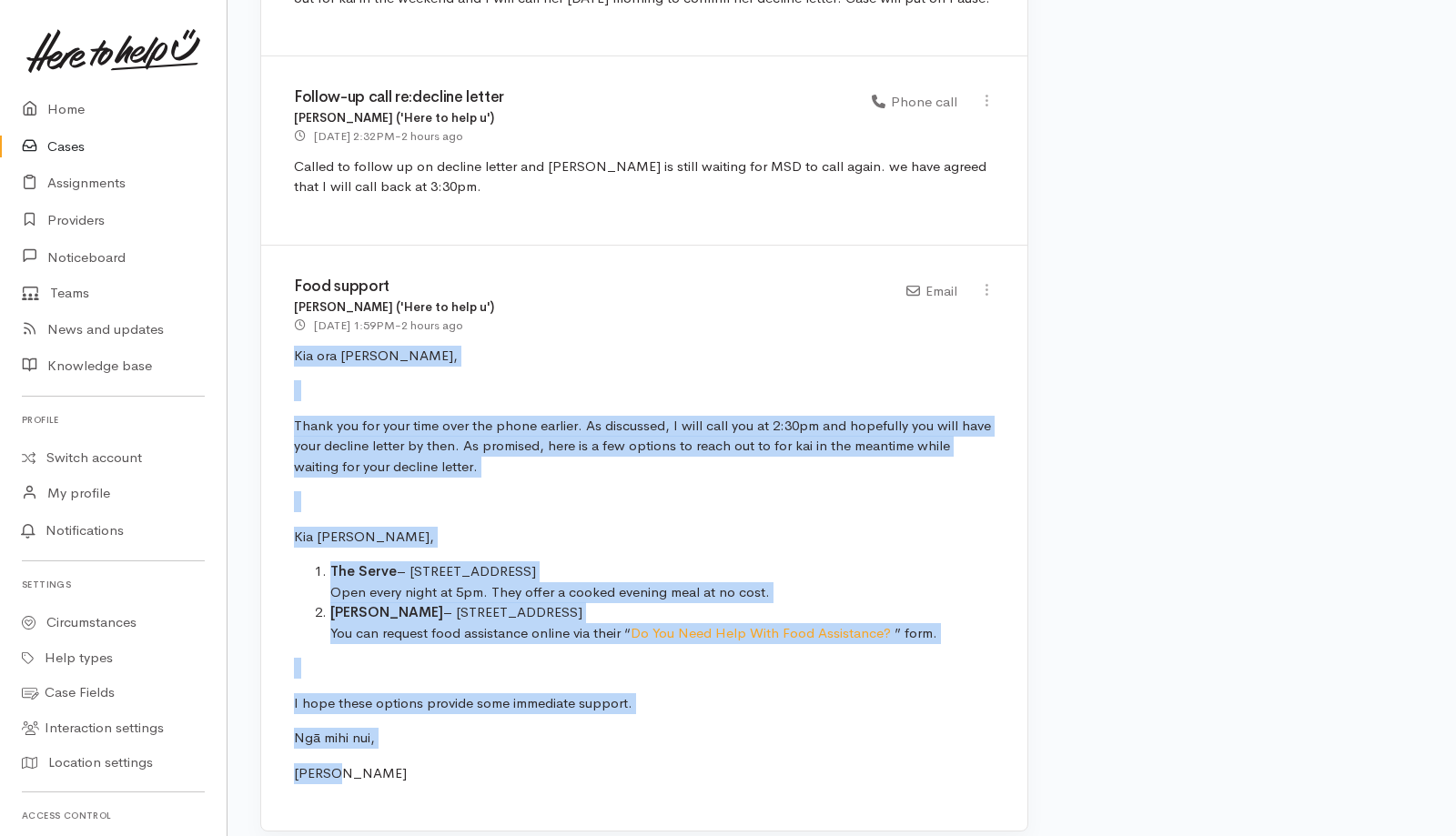
drag, startPoint x: 291, startPoint y: 334, endPoint x: 463, endPoint y: 733, distance: 434.5
click at [463, 733] on div "Food support [PERSON_NAME] ('Here to help u') [DATE] 1:59PM - 2 hours ago Email" at bounding box center [644, 538] width 767 height 585
copy div "Kia ora [PERSON_NAME], Thank you for your time over the phone earlier. As discu…"
click at [463, 733] on div "Food support [PERSON_NAME] ('Here to help u') [DATE] 1:59PM - 2 hours ago Email" at bounding box center [644, 538] width 767 height 585
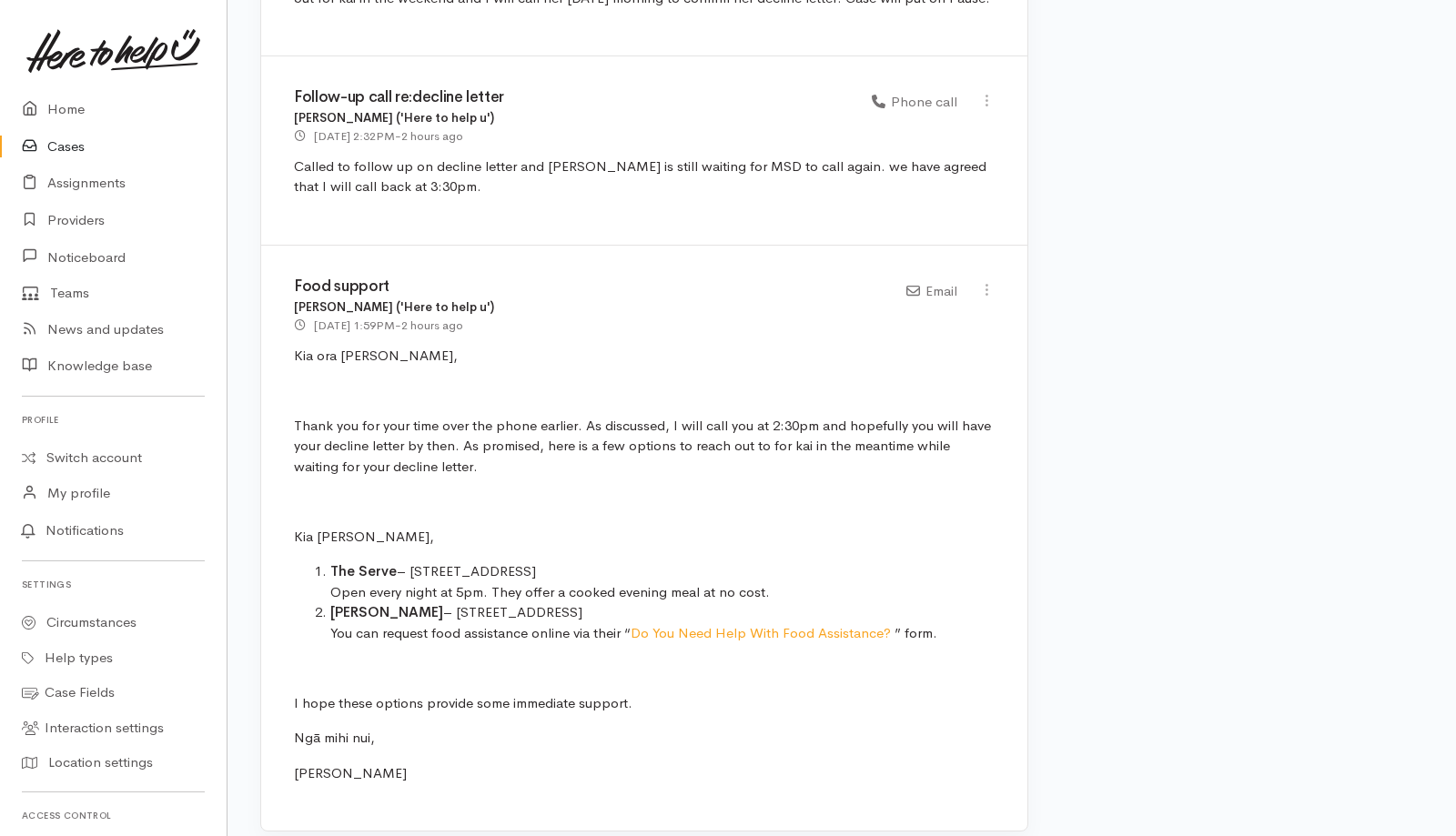
click at [78, 140] on link "Cases" at bounding box center [113, 147] width 226 height 37
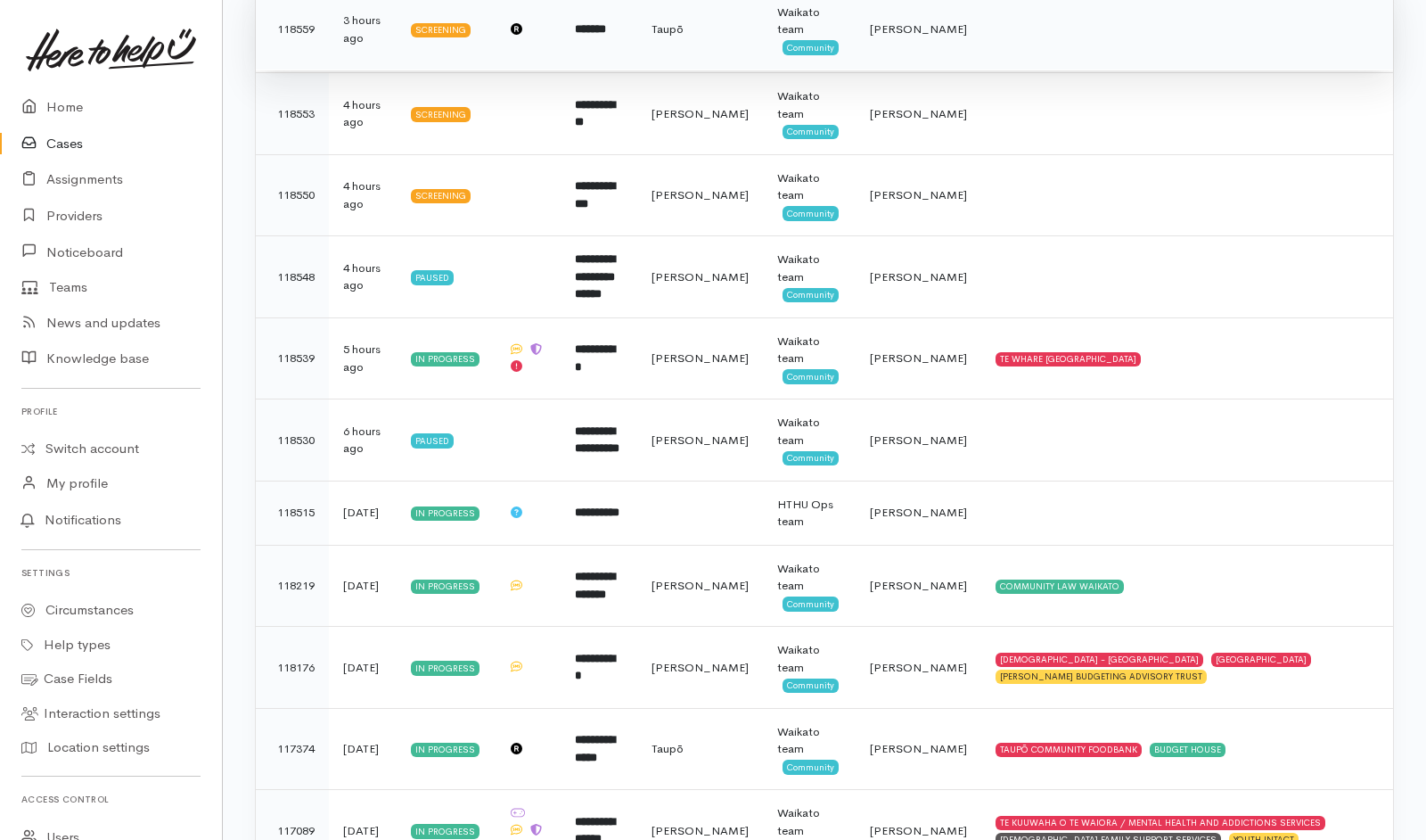
scroll to position [626, 0]
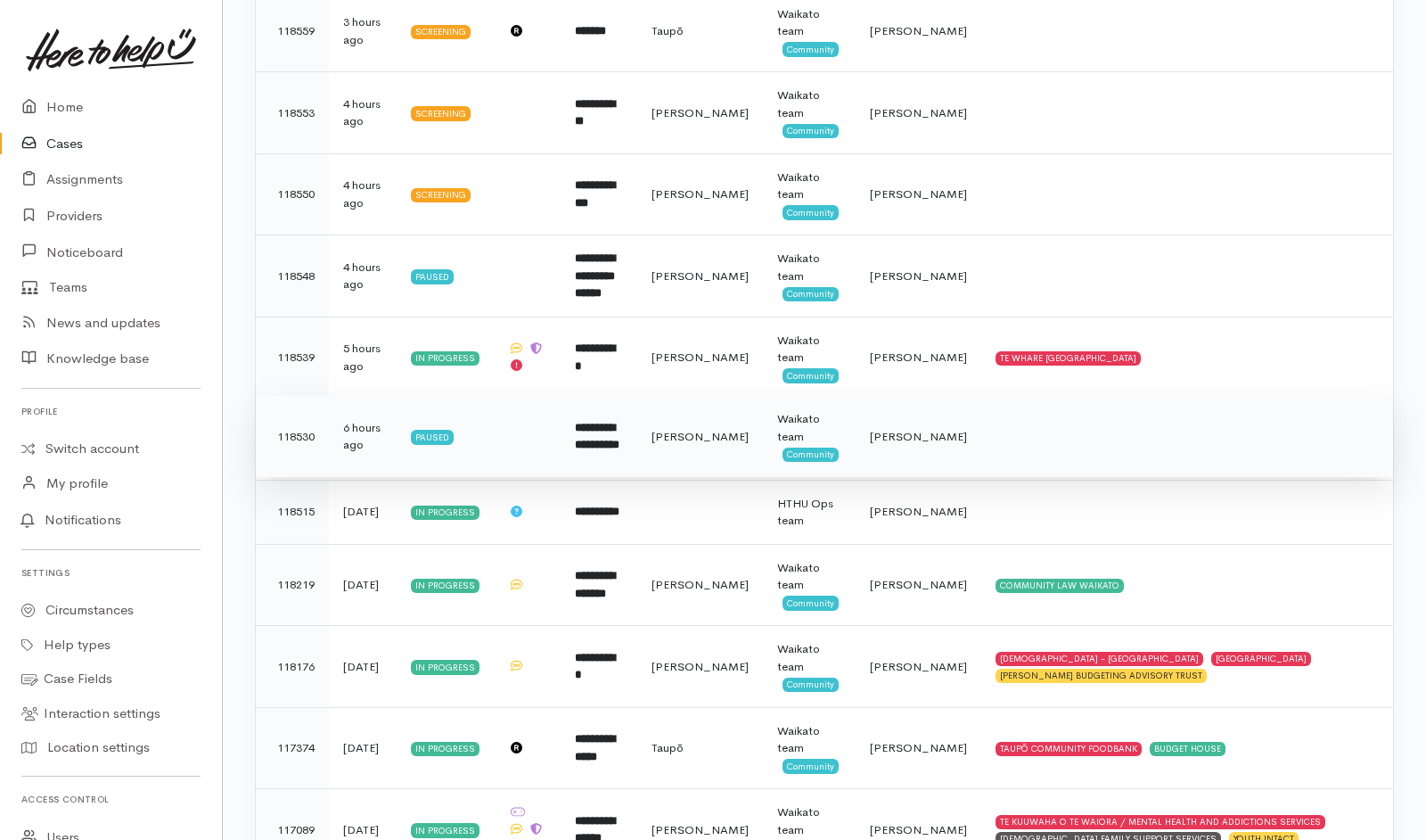
click at [628, 418] on td "**********" at bounding box center [599, 437] width 77 height 82
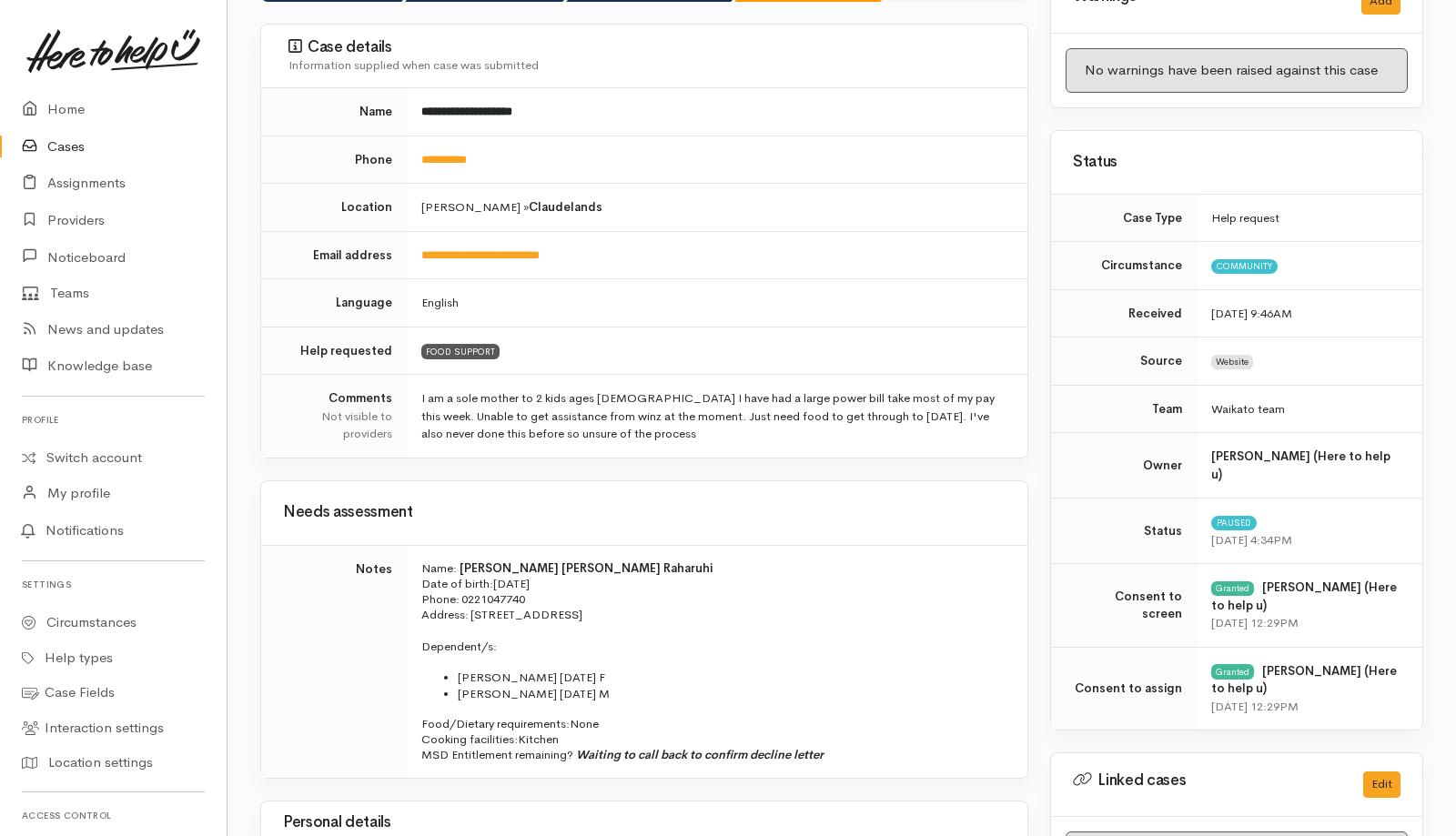
scroll to position [223, 0]
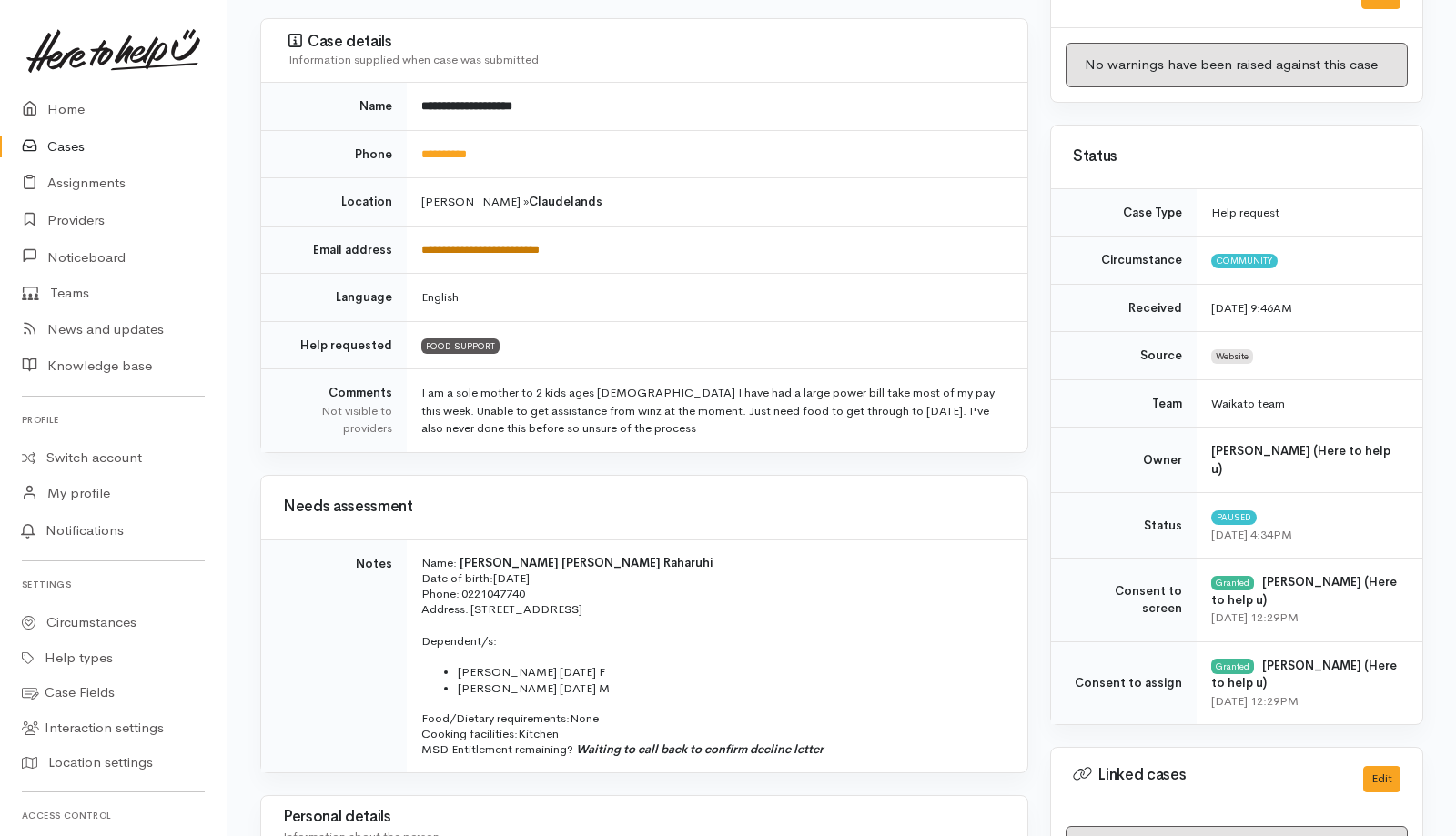
click at [529, 245] on link "**********" at bounding box center [480, 250] width 118 height 12
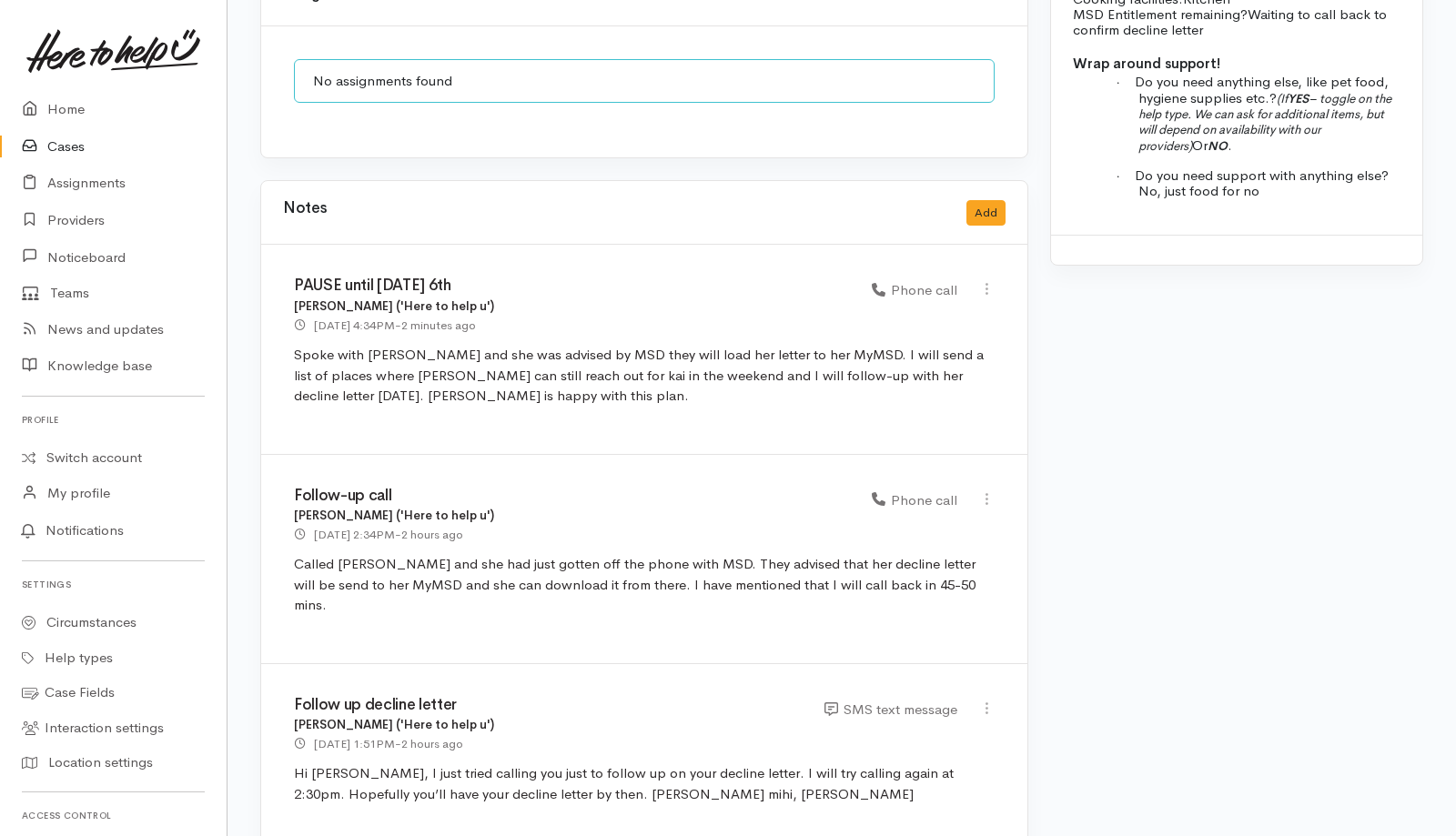
click at [981, 210] on div "Notes Add" at bounding box center [644, 213] width 723 height 37
click at [986, 201] on button "Add" at bounding box center [986, 213] width 39 height 26
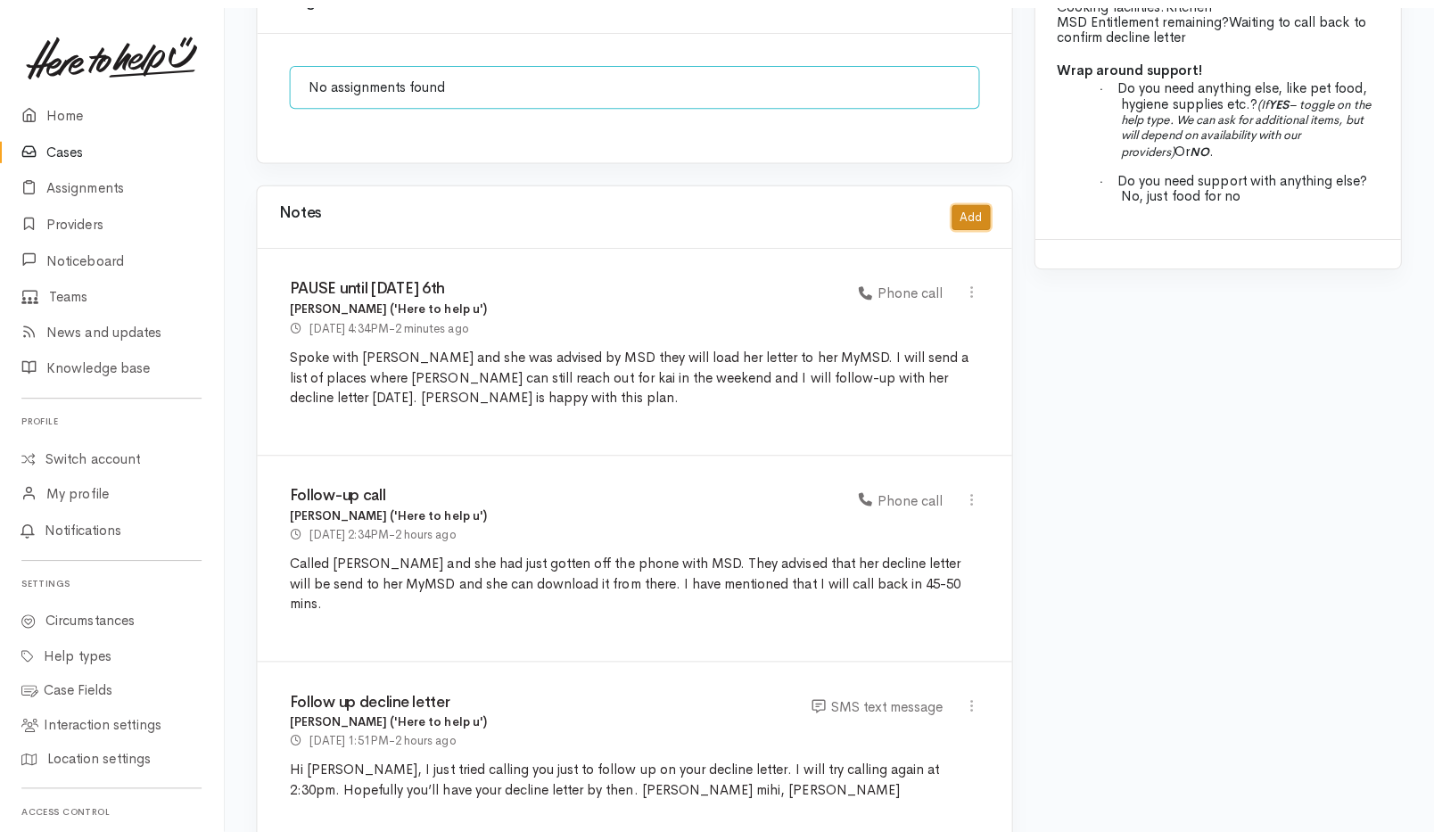
scroll to position [1716, 0]
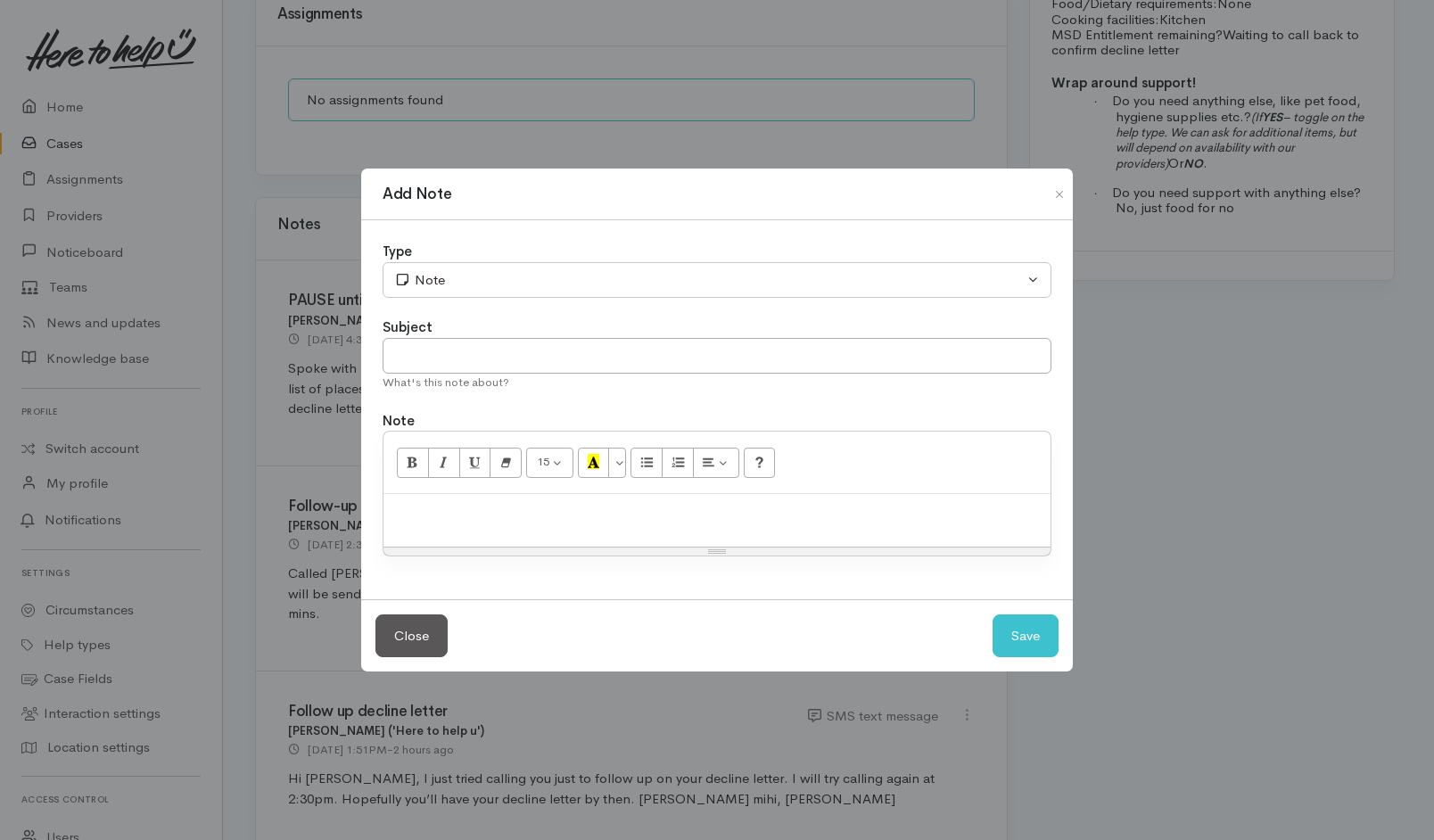
click at [623, 500] on div at bounding box center [717, 520] width 667 height 53
paste div
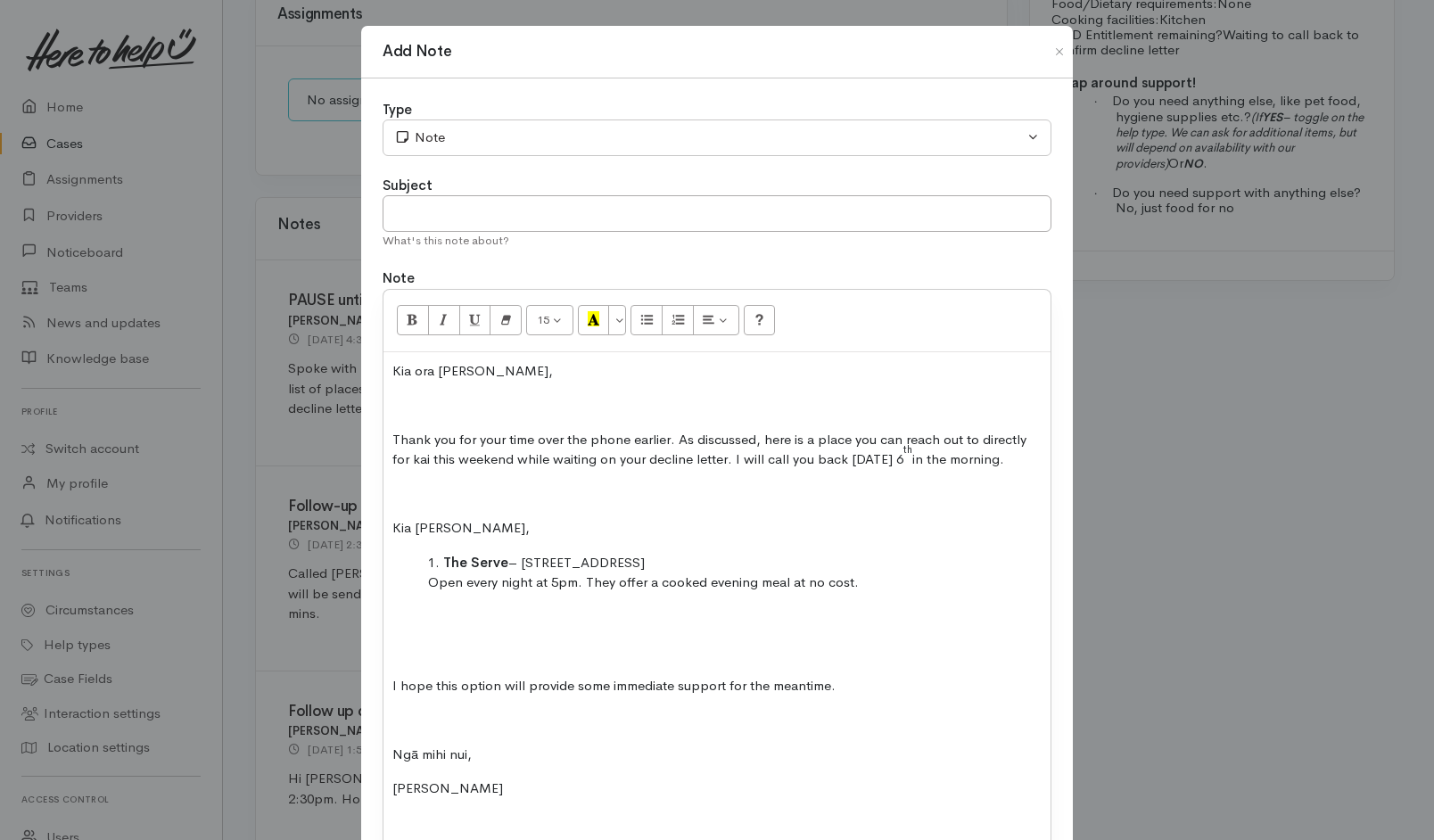
click at [669, 189] on div "Subject" at bounding box center [717, 185] width 669 height 20
click at [670, 210] on input "text" at bounding box center [717, 214] width 669 height 36
type input "Kai support for the weekend"
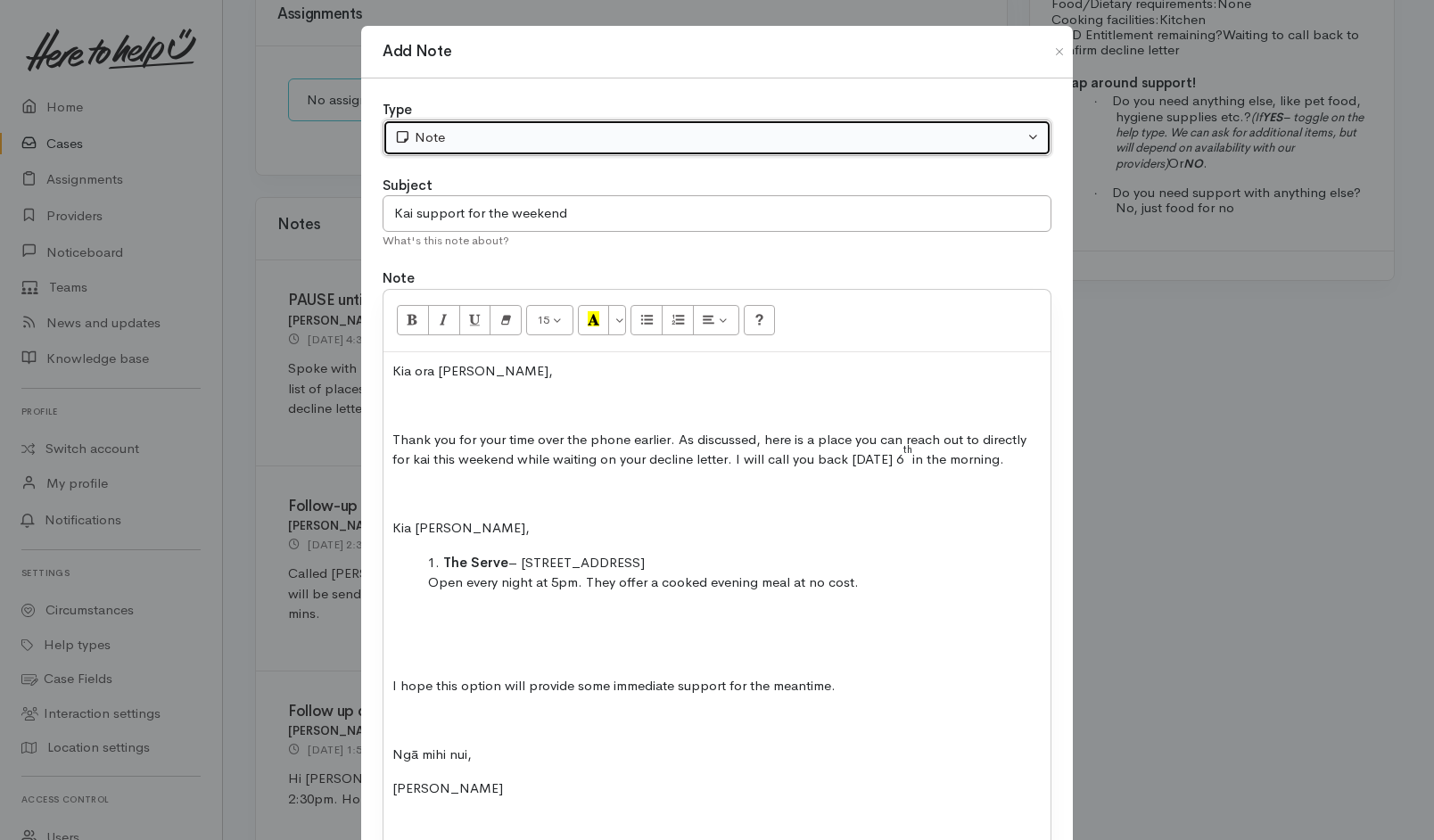
click at [688, 139] on div "Note" at bounding box center [709, 137] width 629 height 20
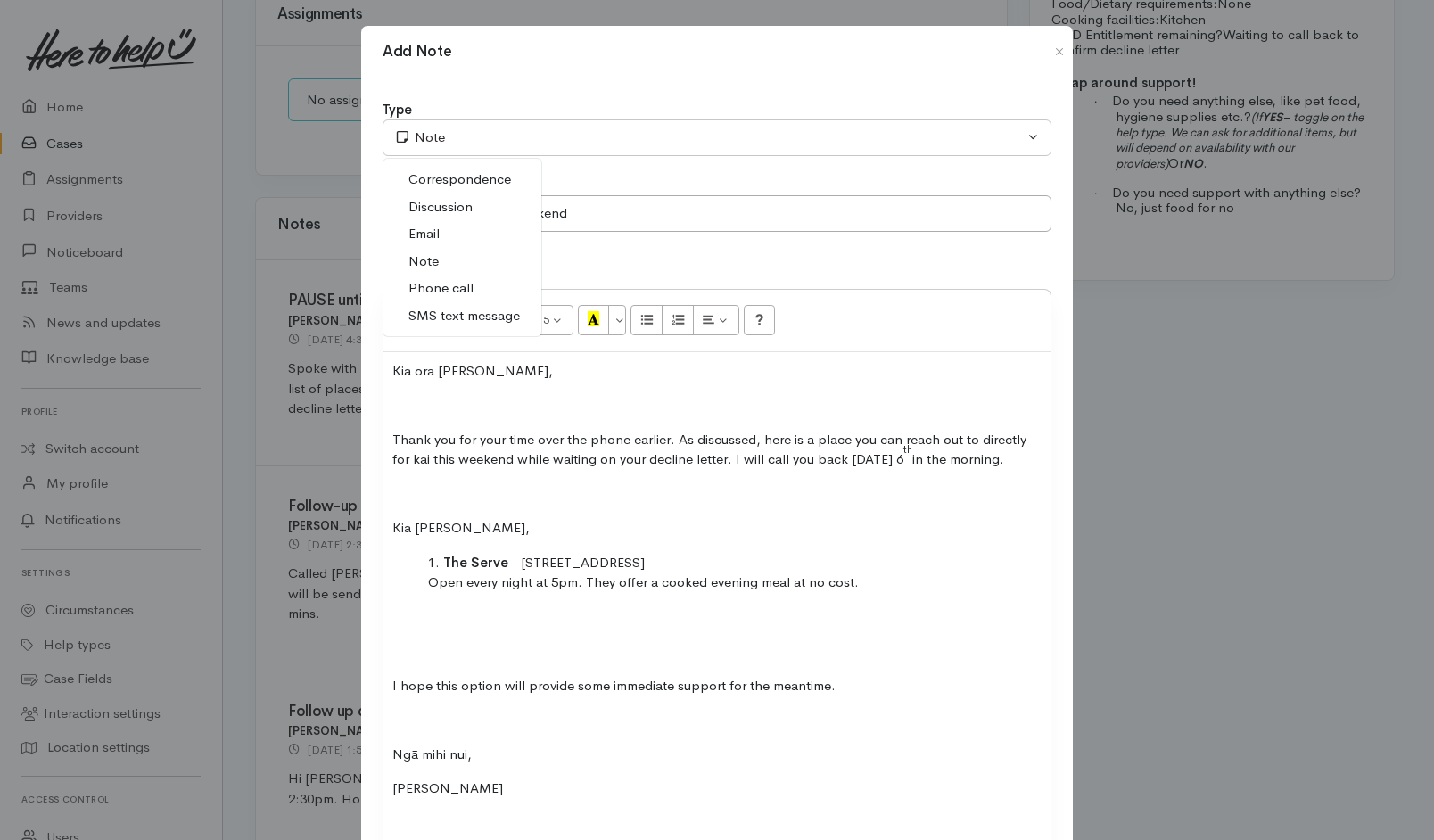
click at [427, 237] on span "Email" at bounding box center [424, 233] width 32 height 20
select select "2"
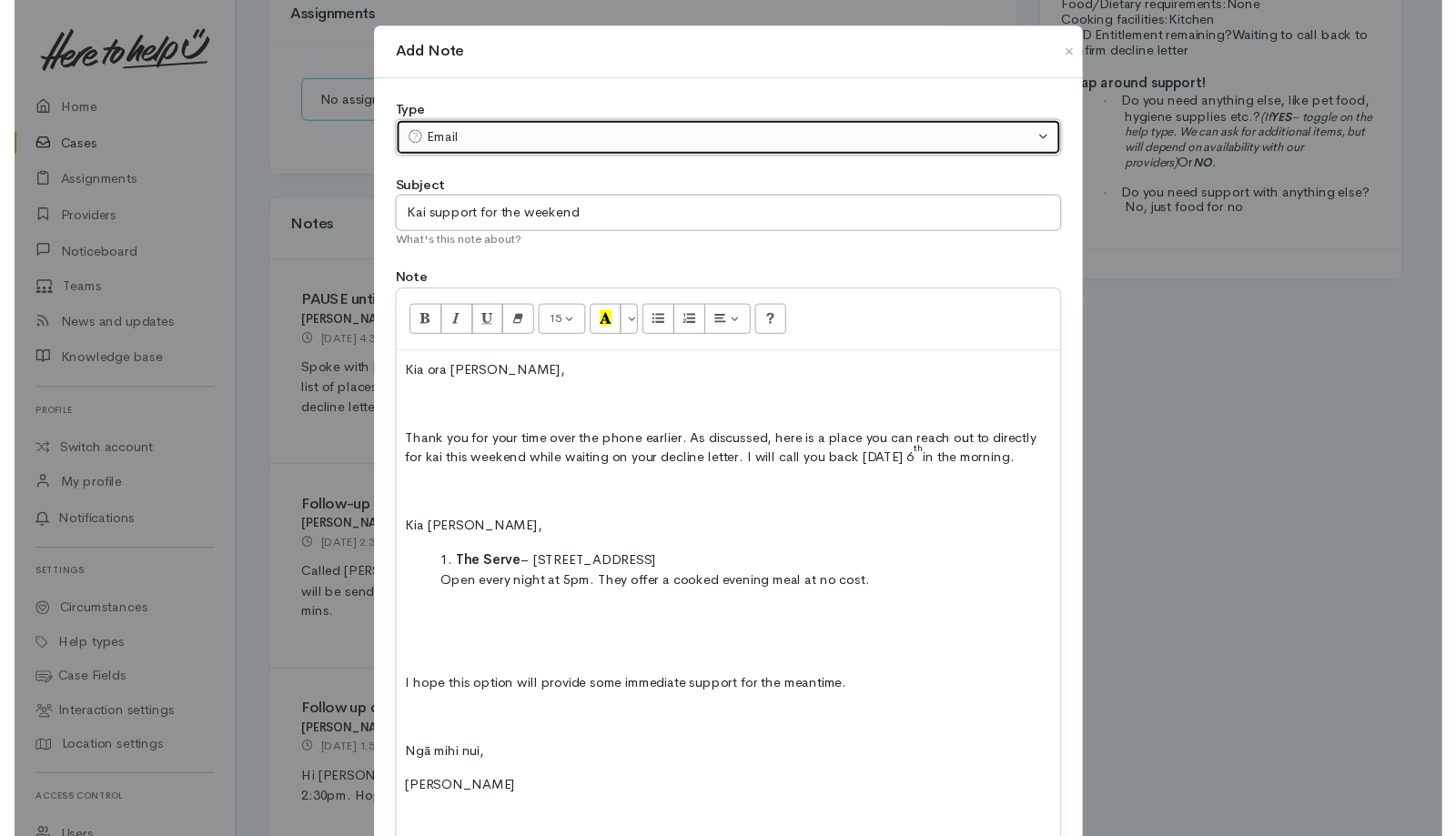
scroll to position [171, 0]
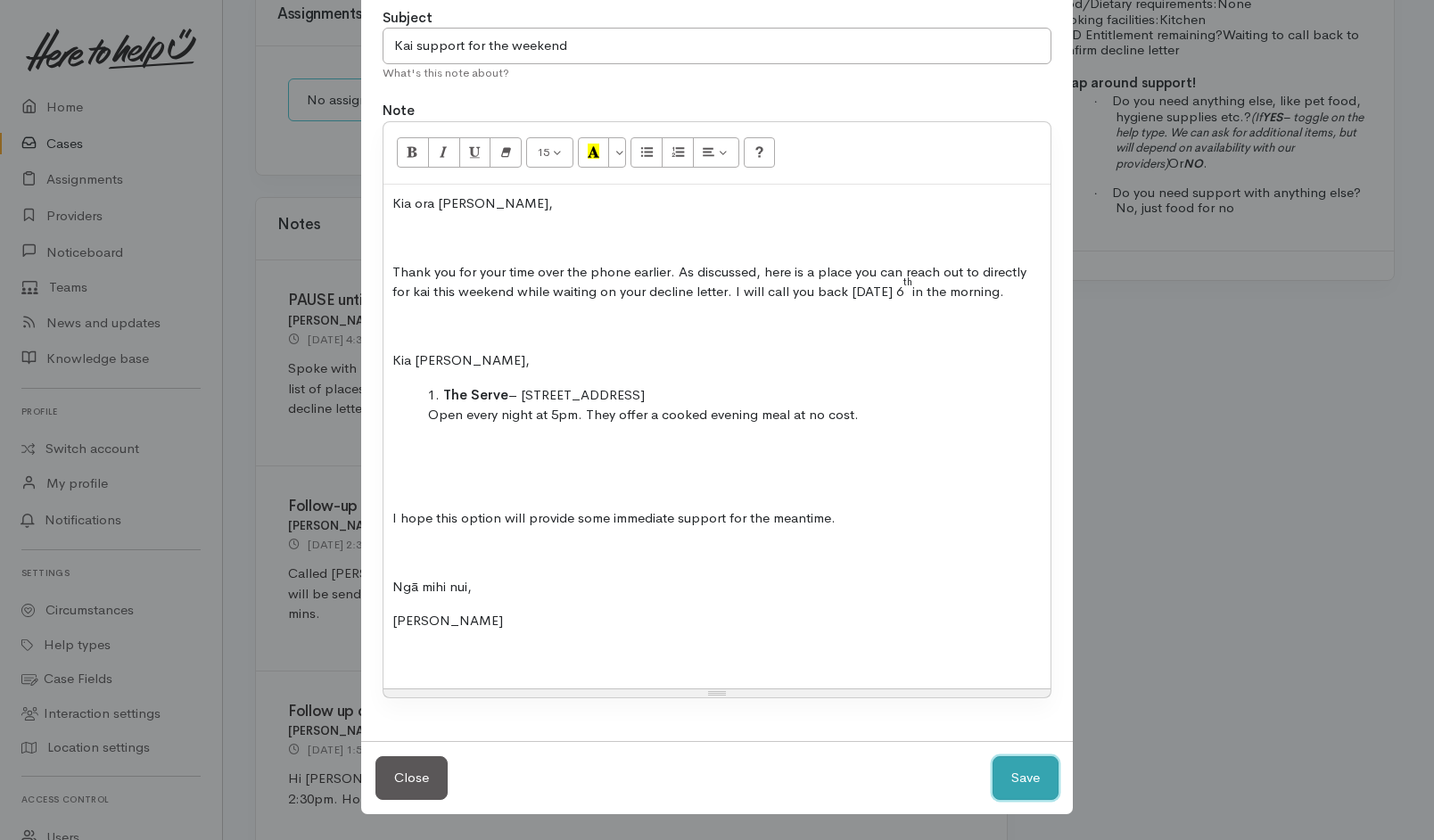
click at [1011, 788] on button "Save" at bounding box center [1025, 778] width 66 height 44
select select "1"
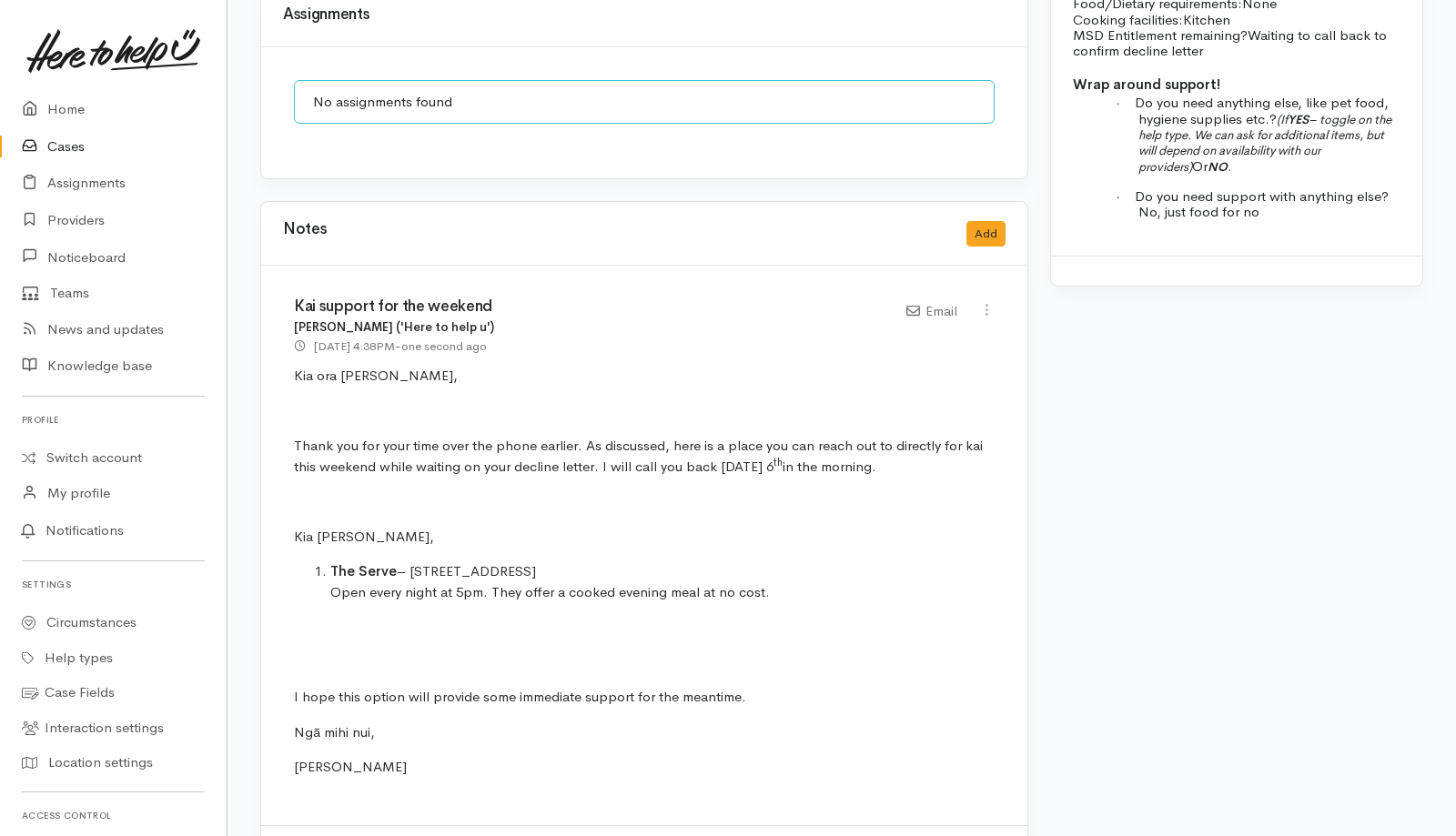
click at [74, 136] on link "Cases" at bounding box center [113, 147] width 226 height 37
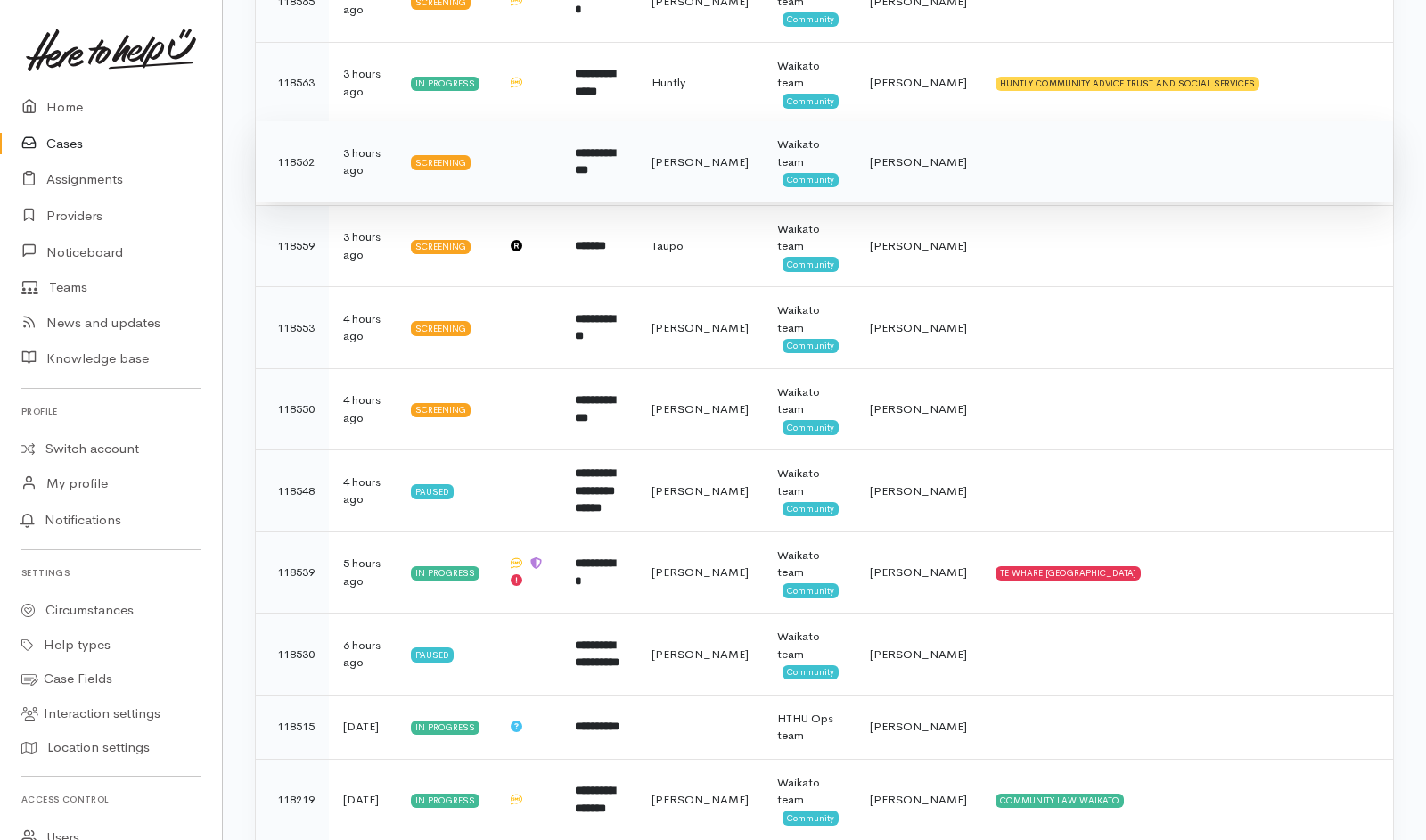
scroll to position [412, 0]
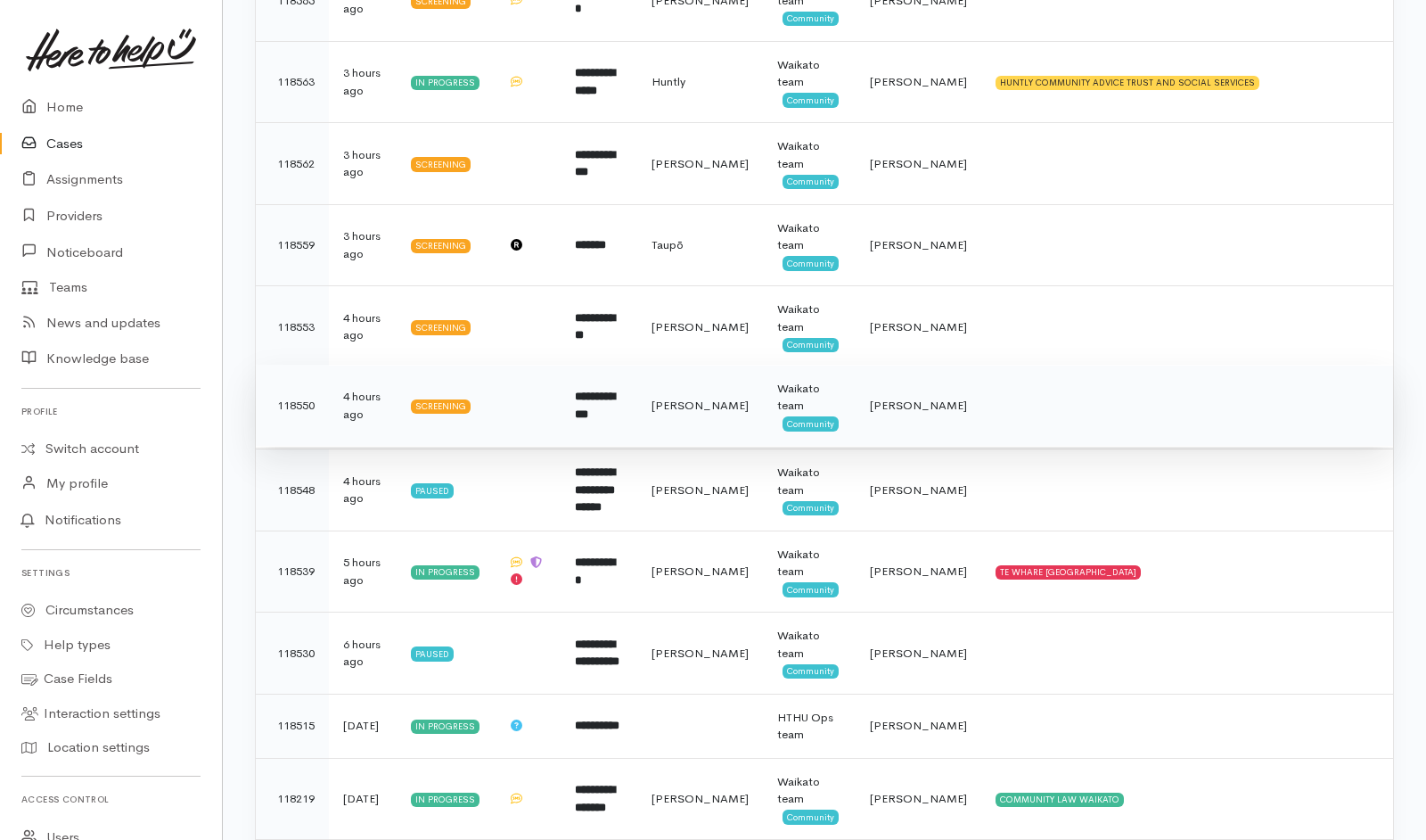
click at [615, 404] on b "**********" at bounding box center [596, 405] width 40 height 30
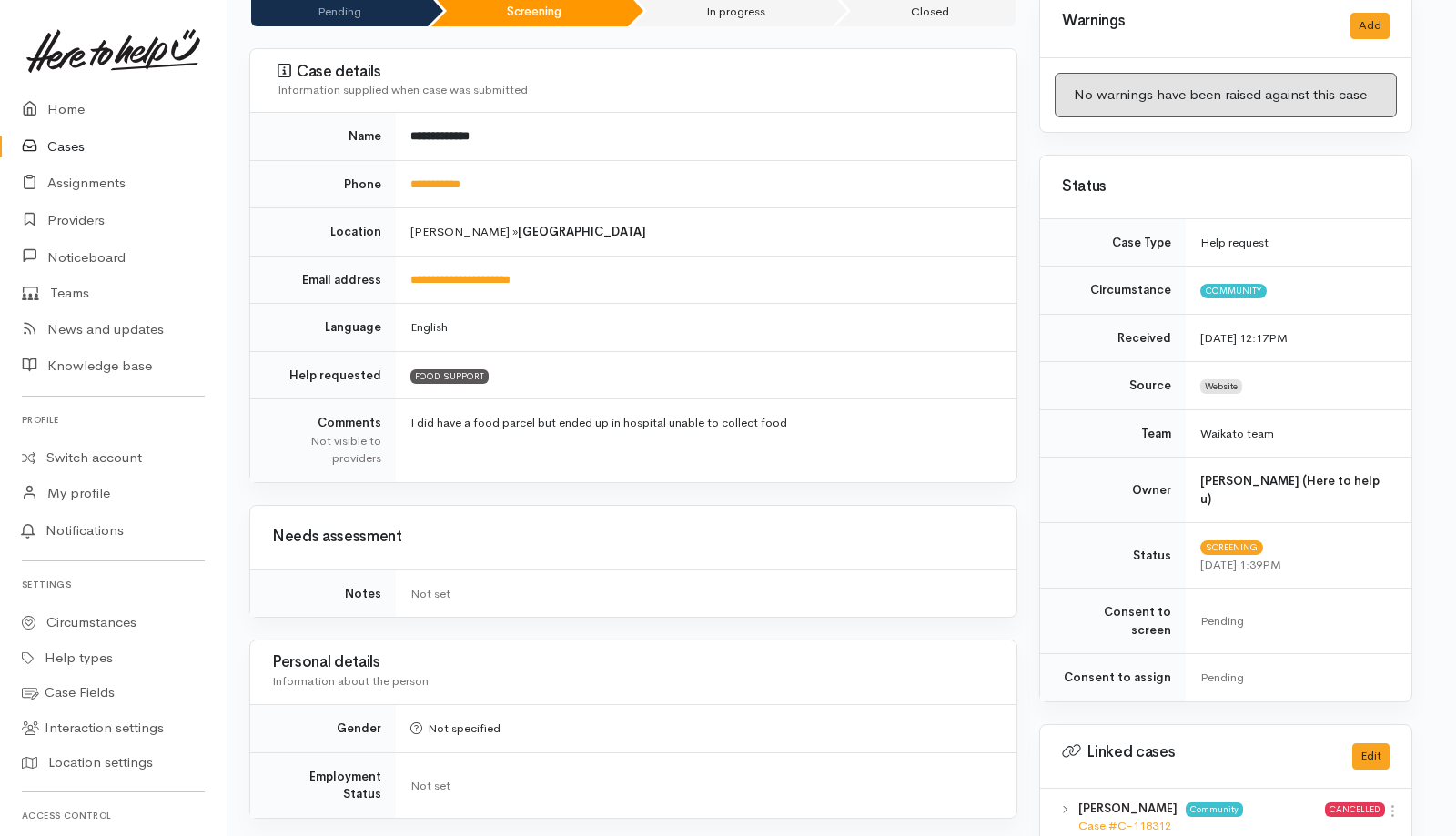
scroll to position [0, 11]
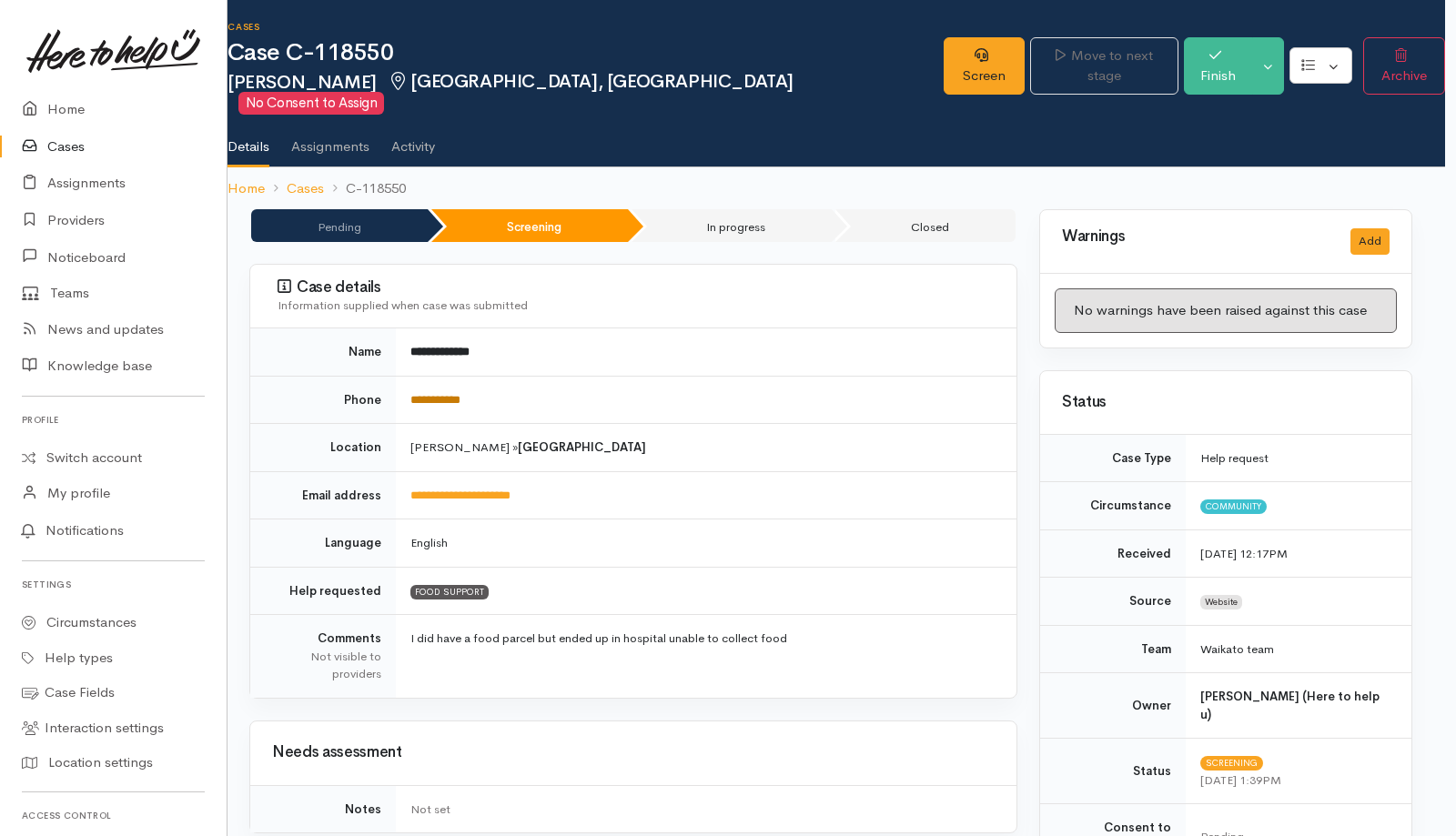
click at [453, 395] on link "**********" at bounding box center [435, 400] width 50 height 12
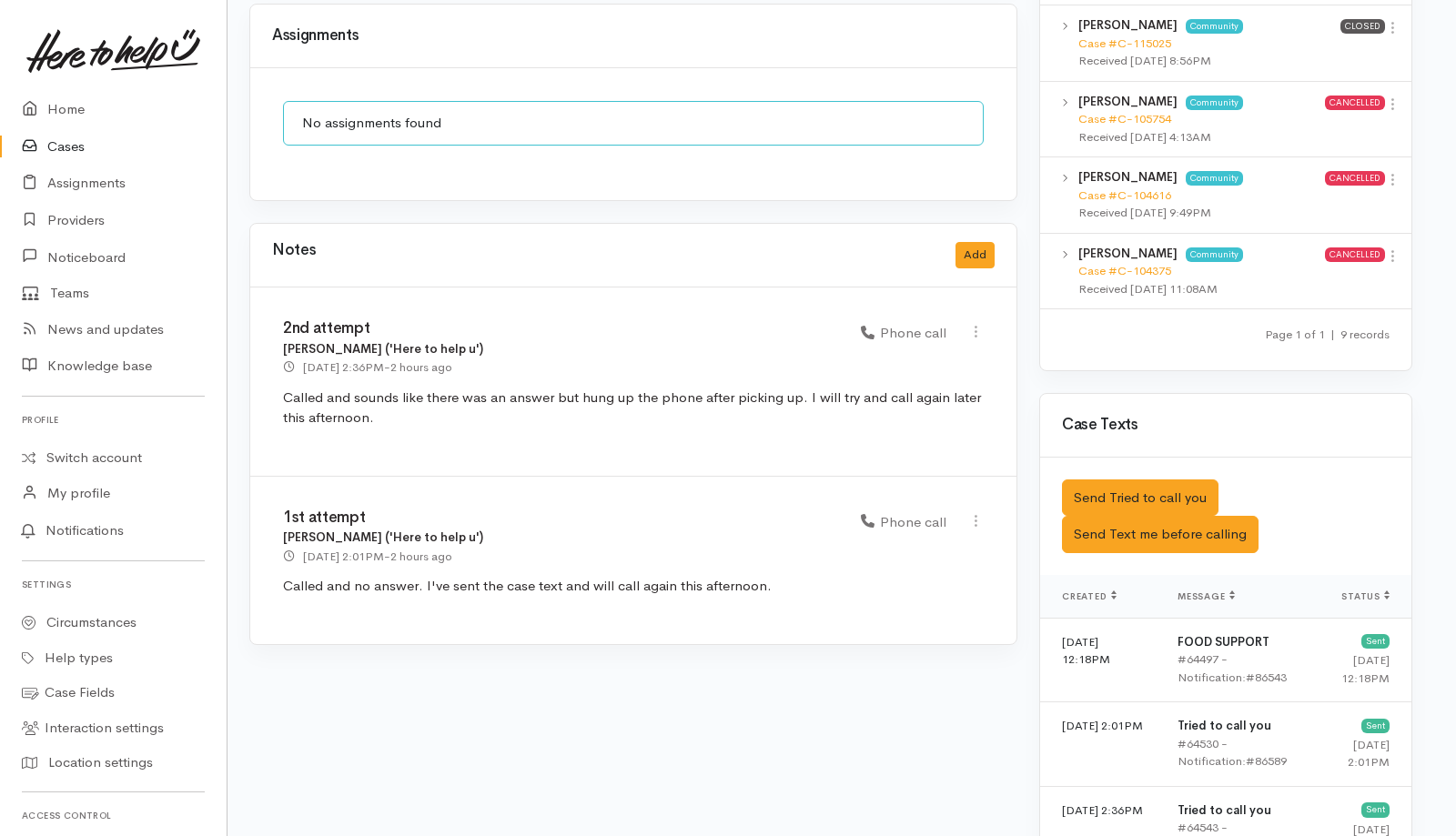
scroll to position [1398, 11]
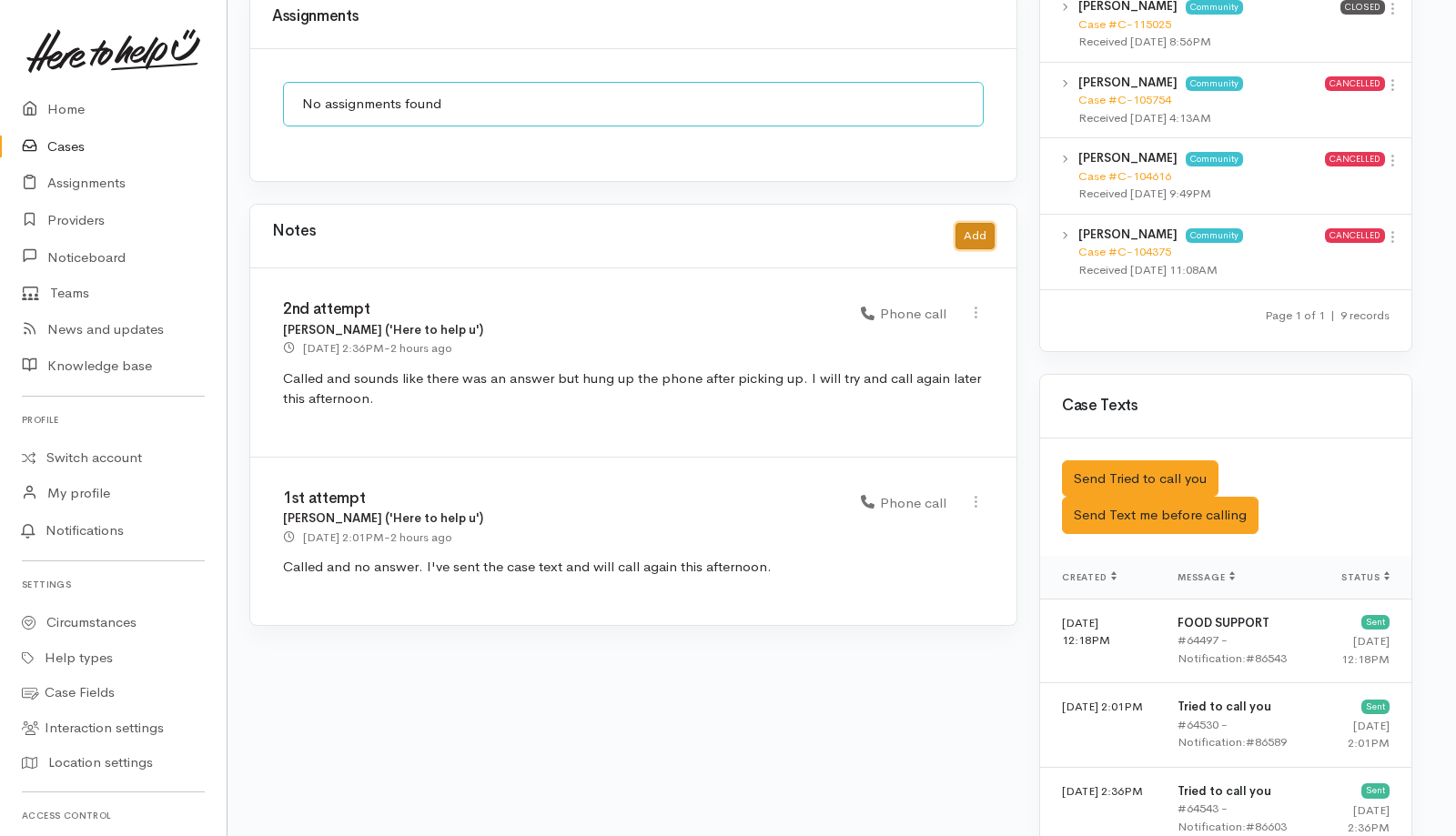
click at [986, 223] on button "Add" at bounding box center [975, 236] width 39 height 26
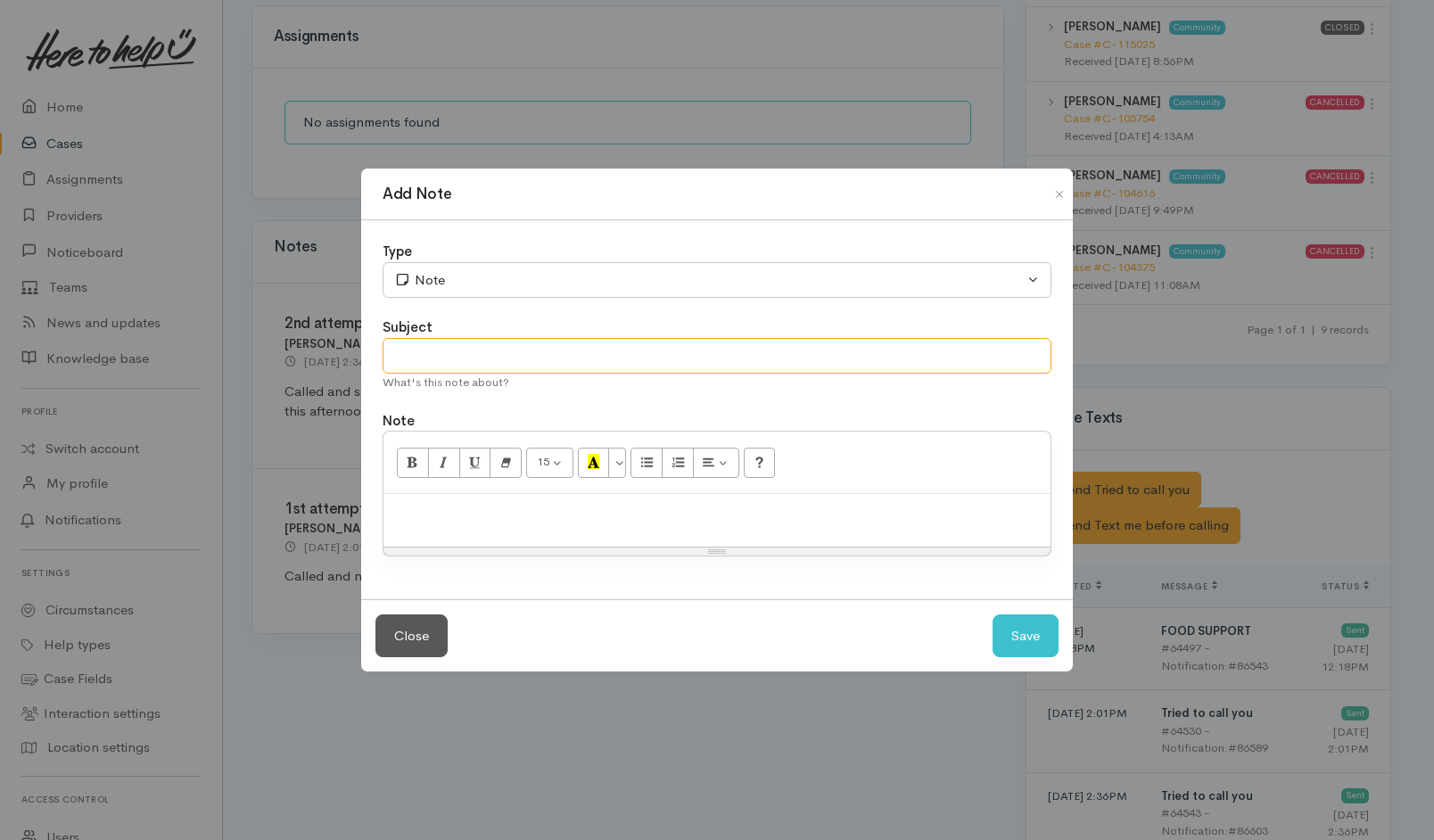
click at [527, 354] on input "text" at bounding box center [717, 356] width 669 height 36
type input "3rd attempt"
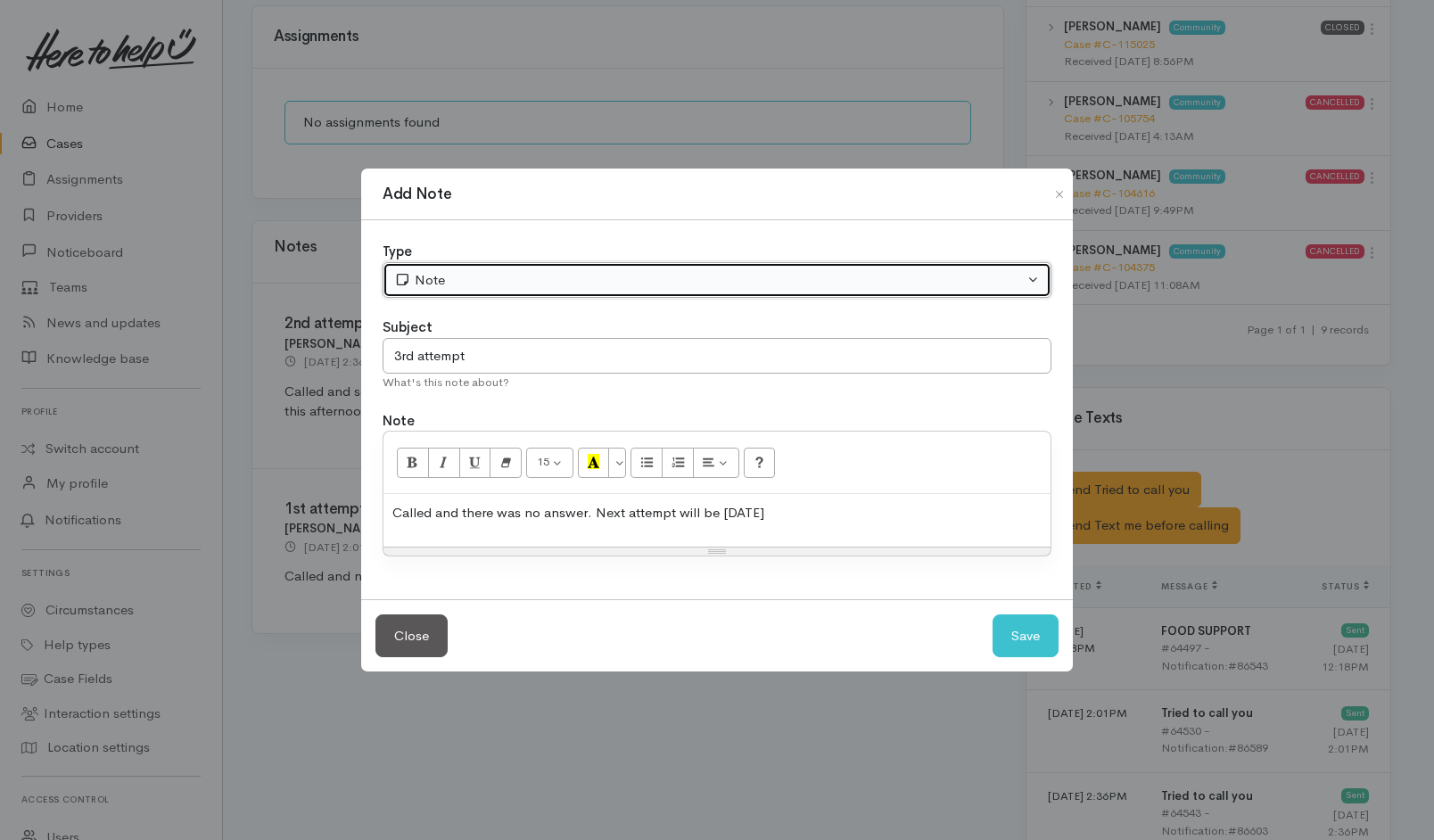
click at [569, 270] on div "Note" at bounding box center [709, 280] width 629 height 20
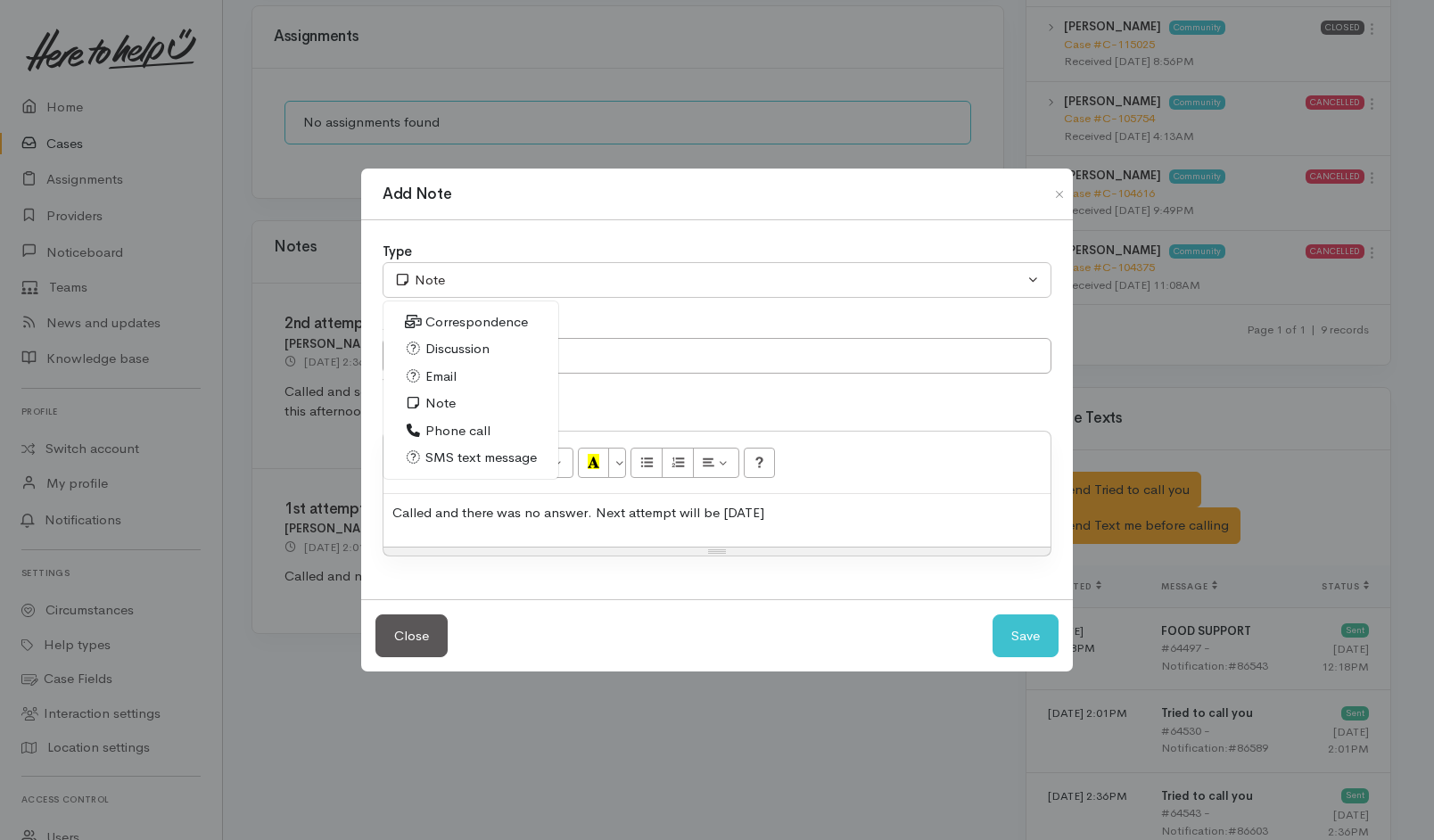
click at [450, 428] on span "Phone call" at bounding box center [458, 431] width 65 height 20
select select "3"
click at [859, 513] on p "Called and there was no answer. Next attempt will be next Monday" at bounding box center [717, 512] width 649 height 20
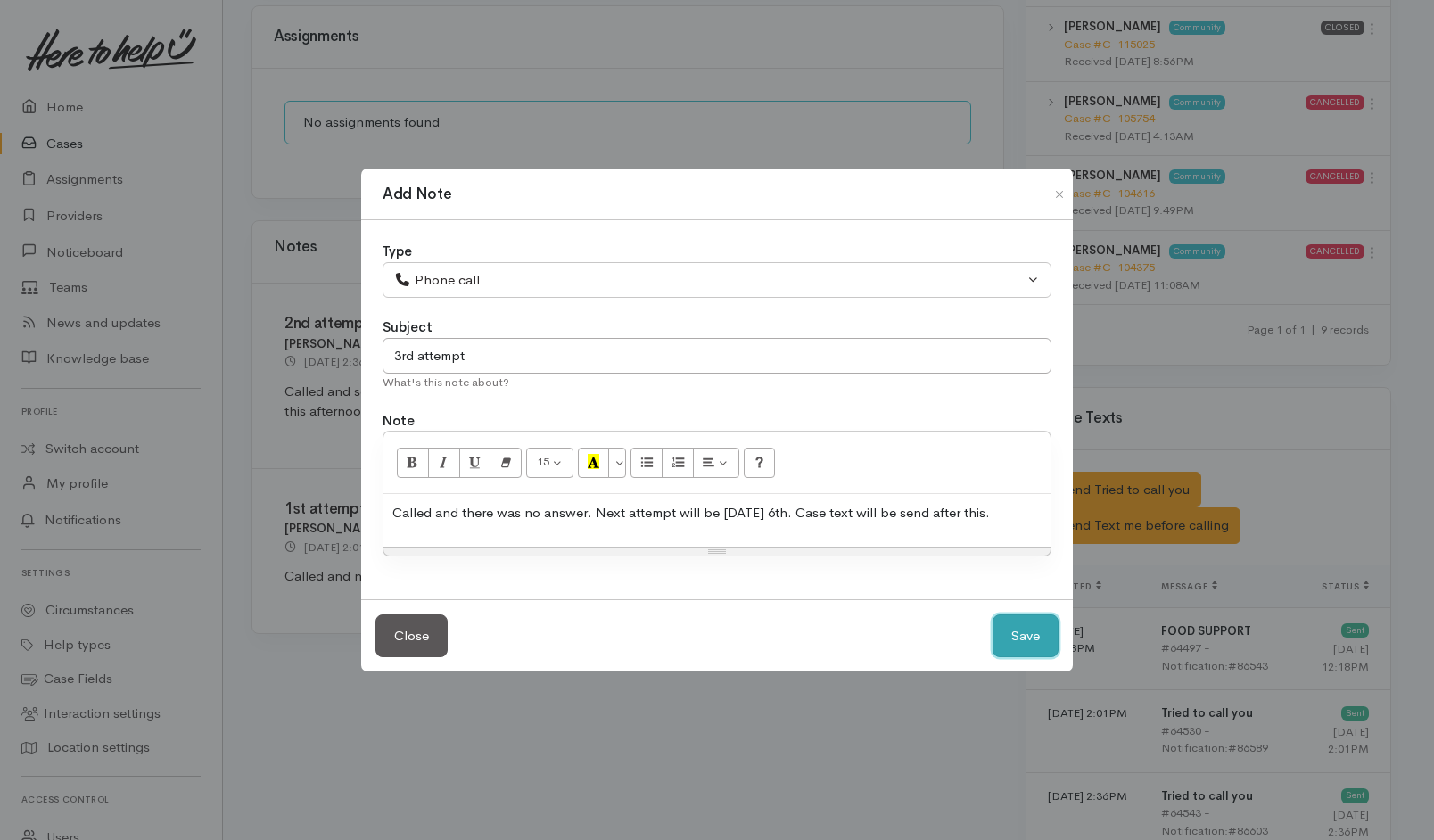
click at [1026, 624] on button "Save" at bounding box center [1025, 637] width 66 height 44
select select "1"
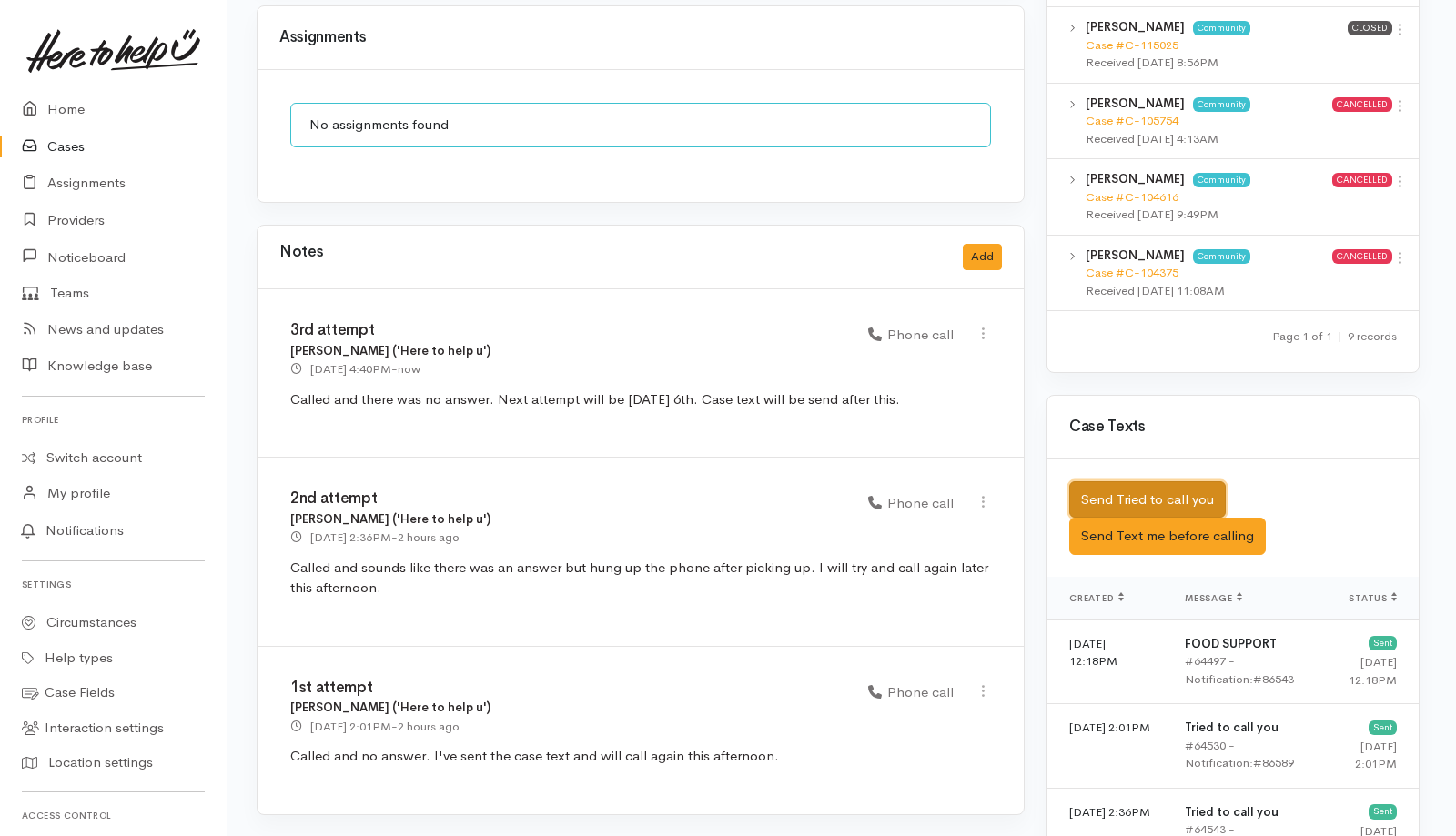
click at [1132, 482] on button "Send Tried to call you" at bounding box center [1148, 500] width 157 height 37
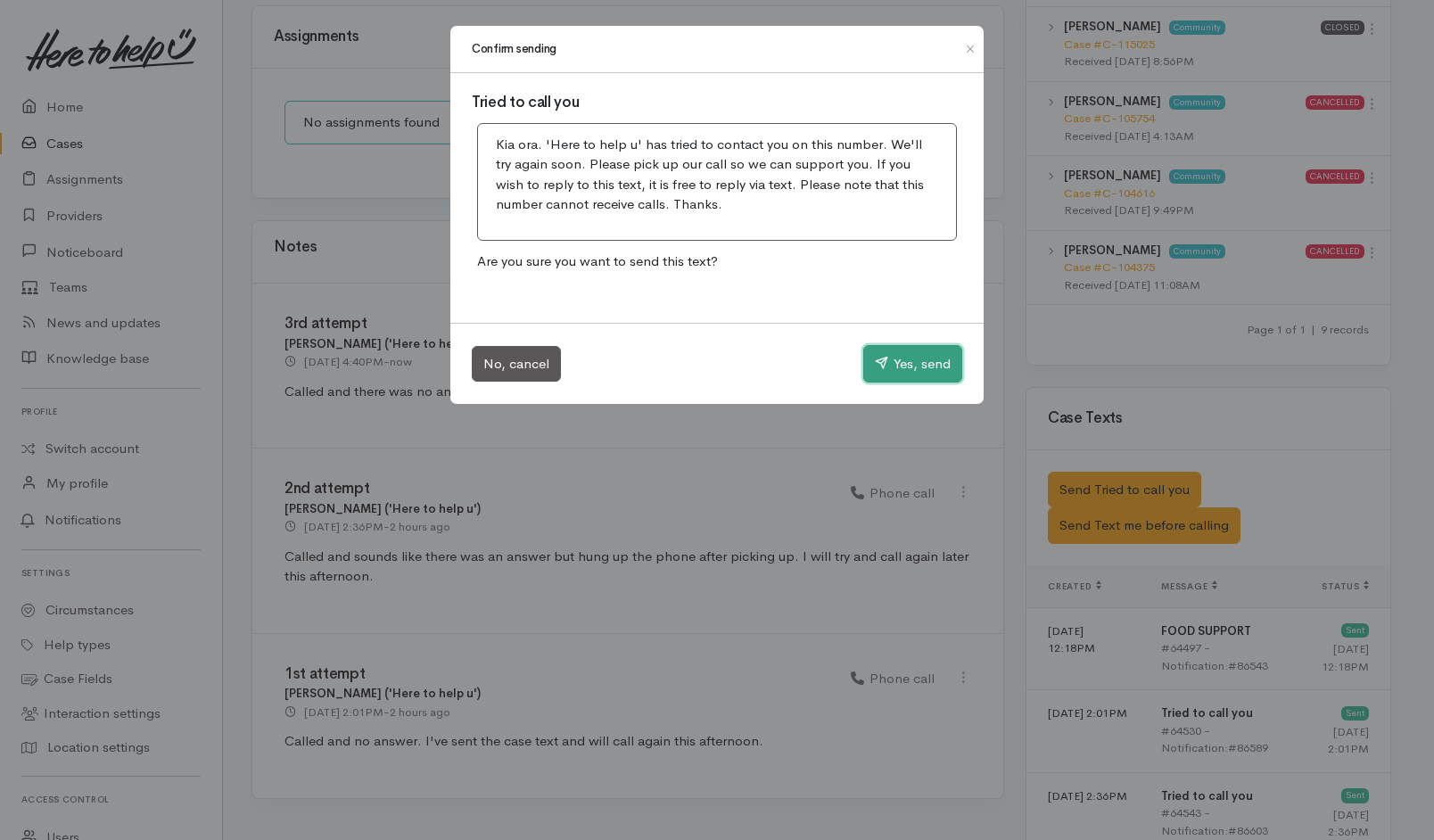
click at [919, 352] on button "Yes, send" at bounding box center [912, 363] width 99 height 37
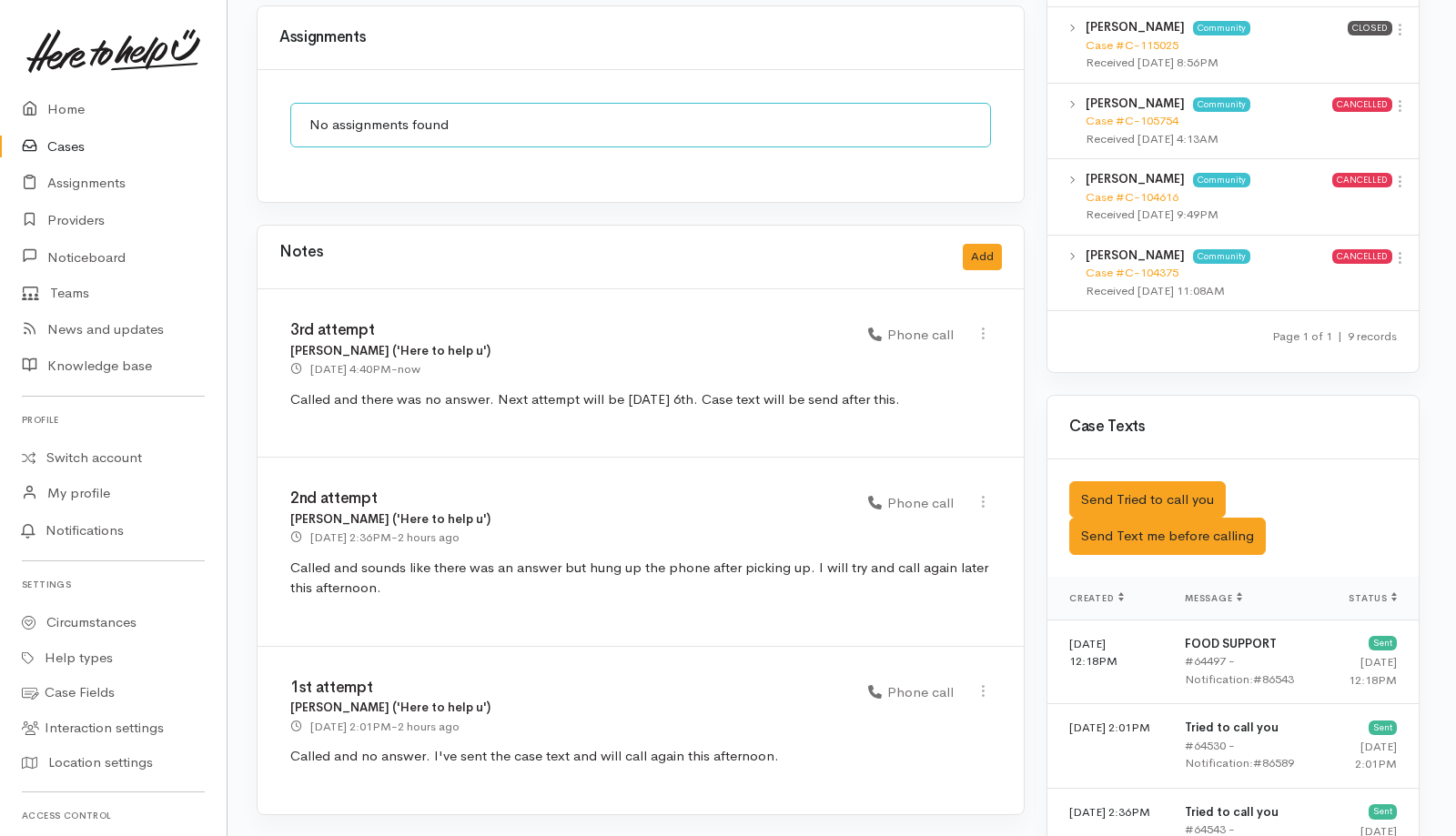
click at [64, 150] on link "Cases" at bounding box center [113, 147] width 226 height 37
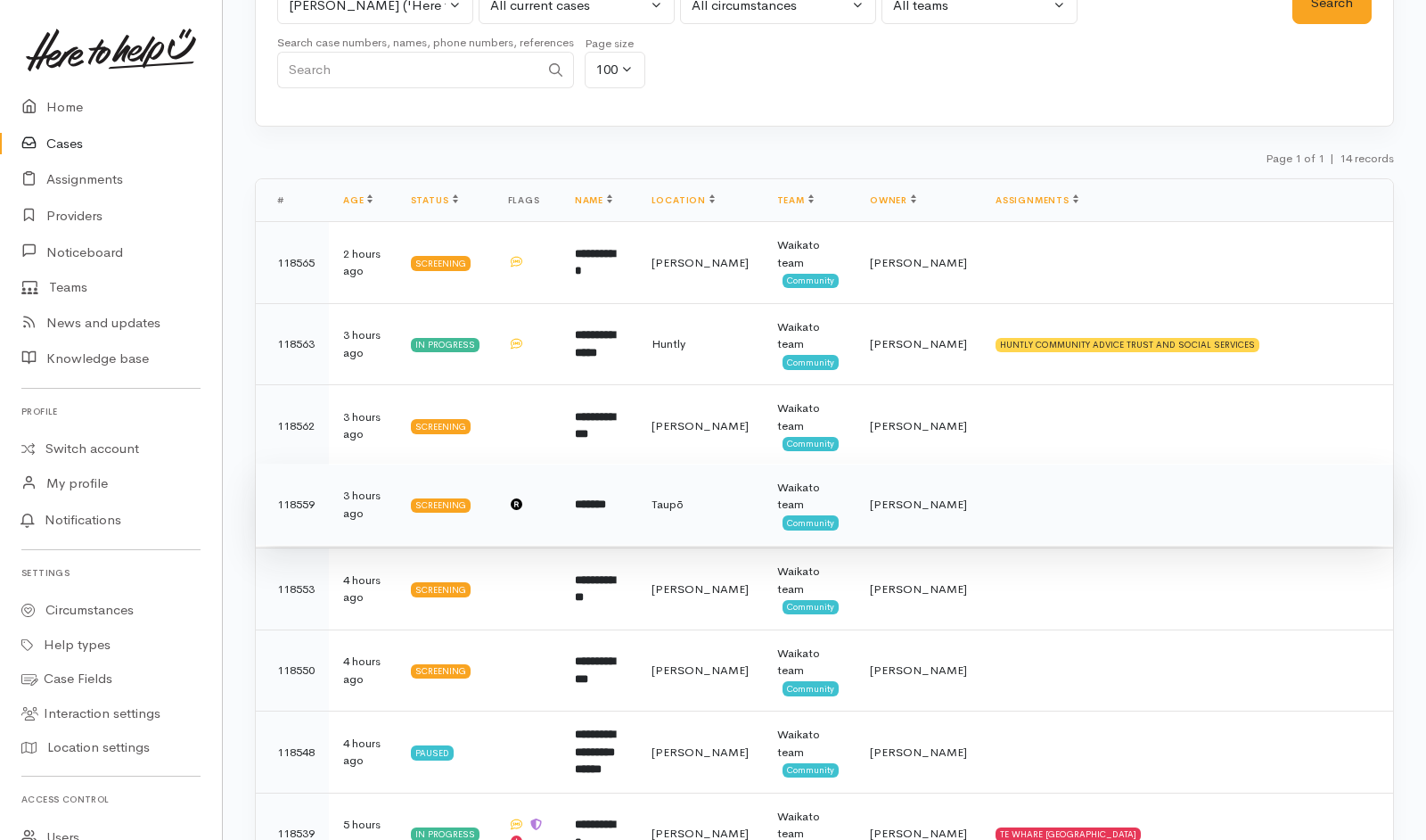
scroll to position [152, 0]
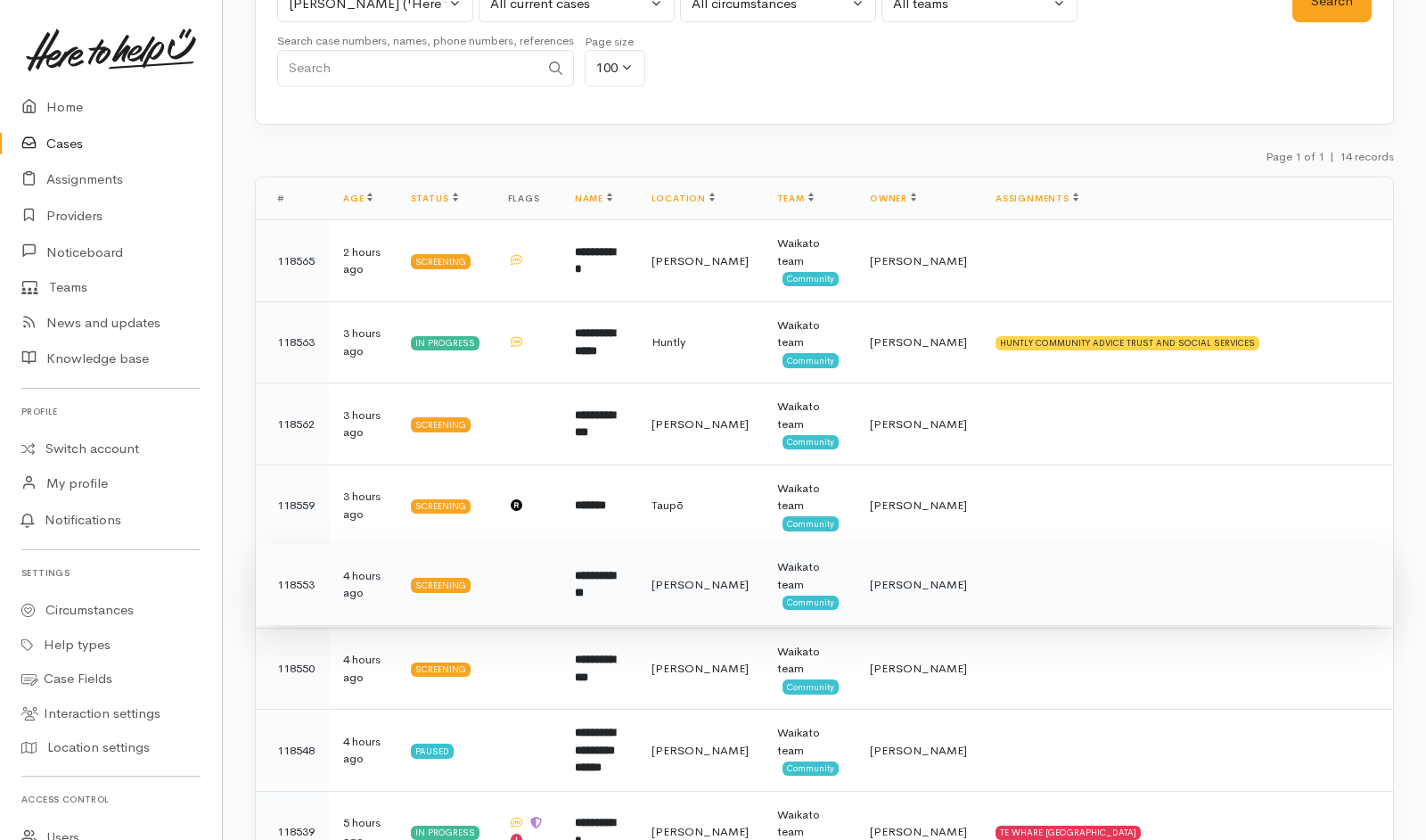
click at [615, 588] on b "**********" at bounding box center [596, 584] width 40 height 30
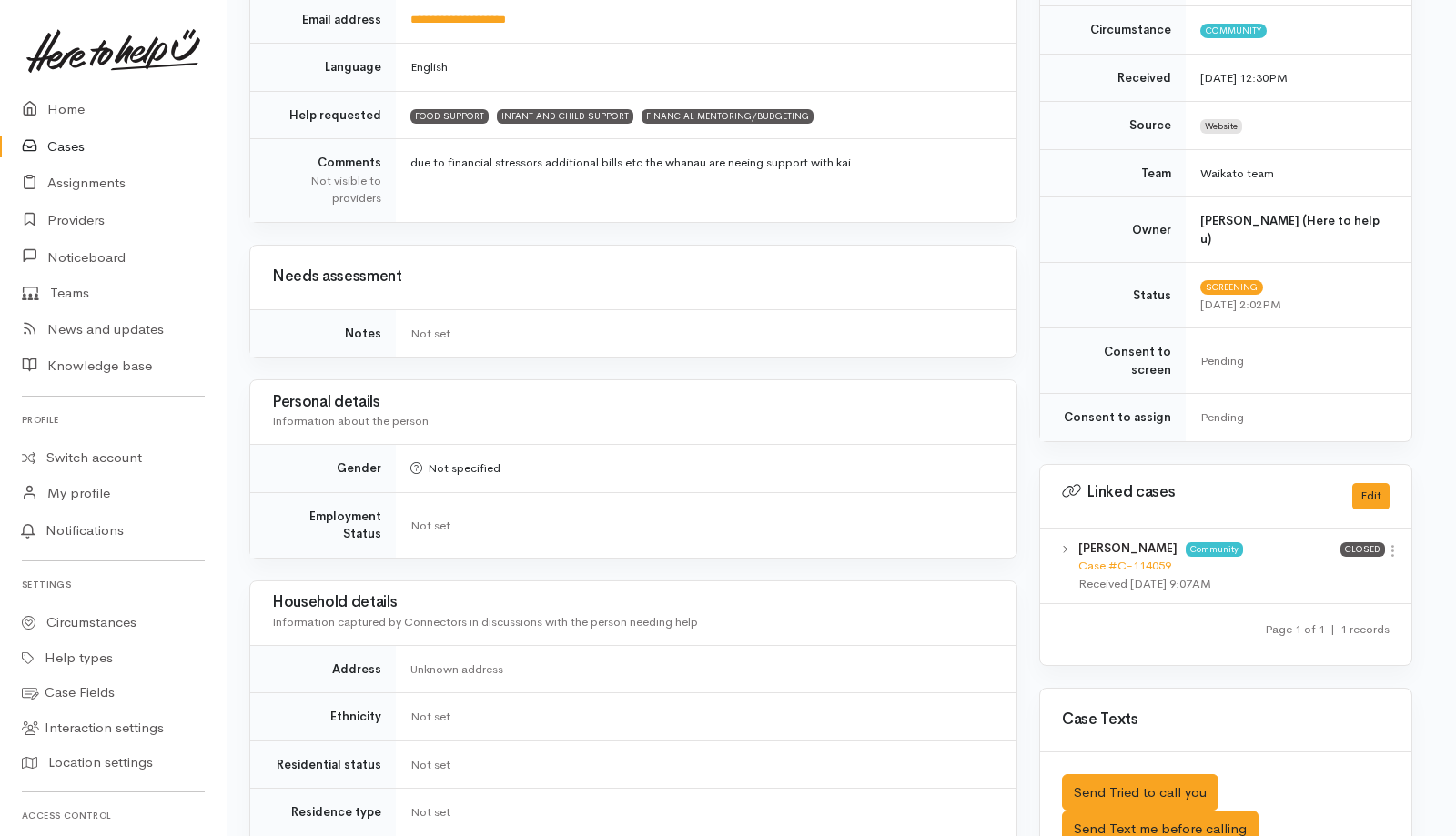
scroll to position [0, 11]
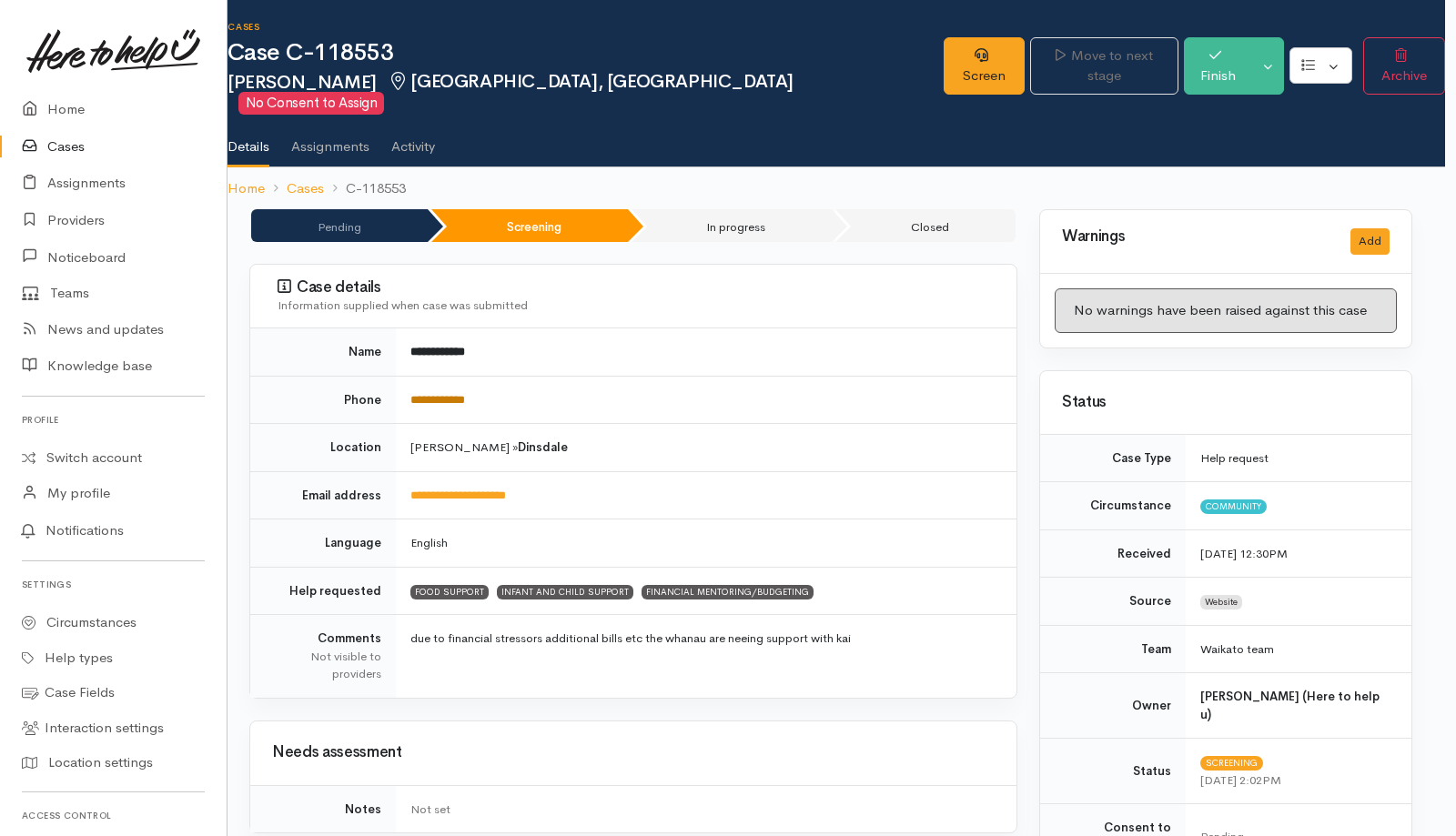
click at [465, 395] on link "**********" at bounding box center [438, 400] width 55 height 12
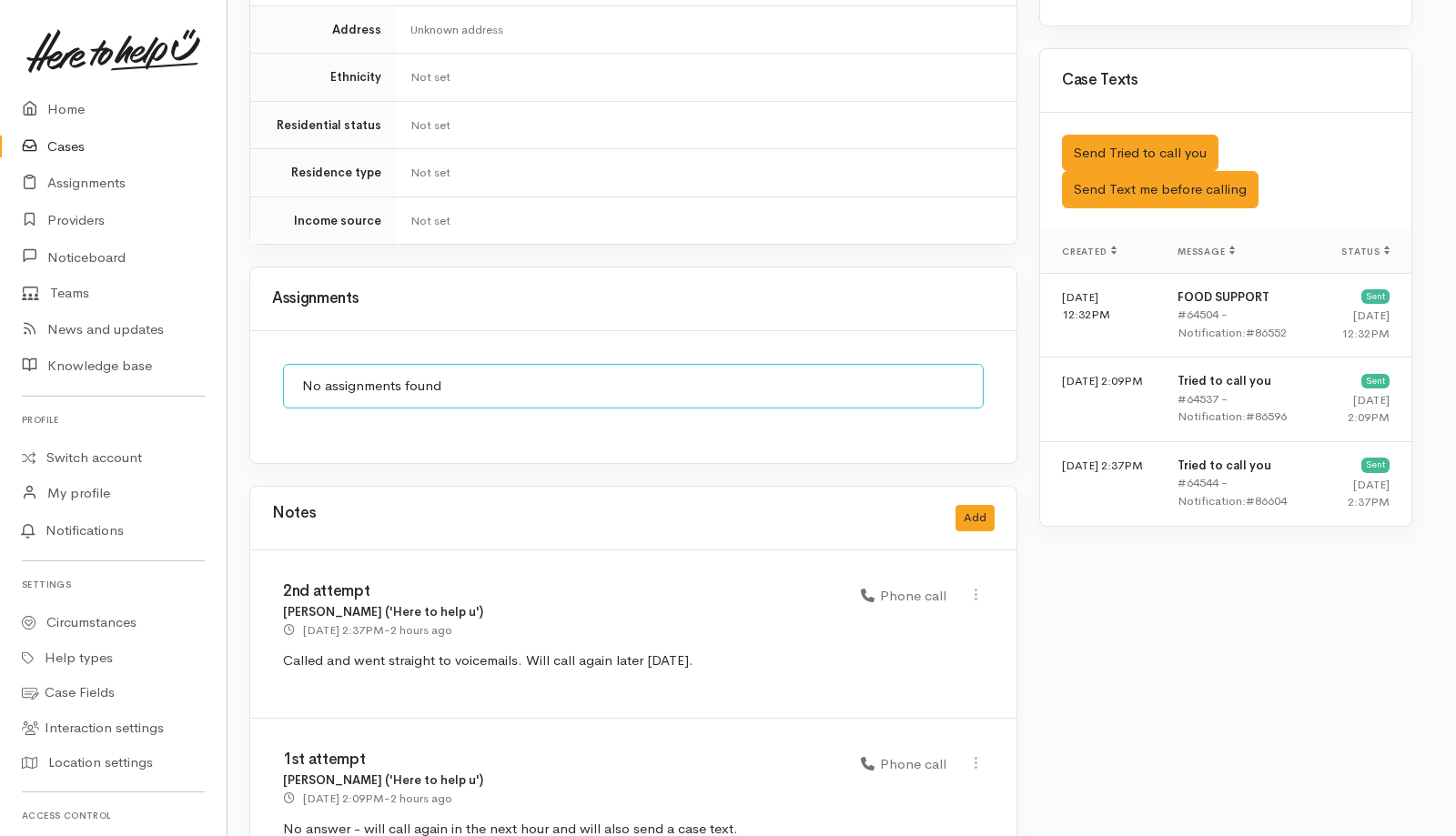
scroll to position [1150, 11]
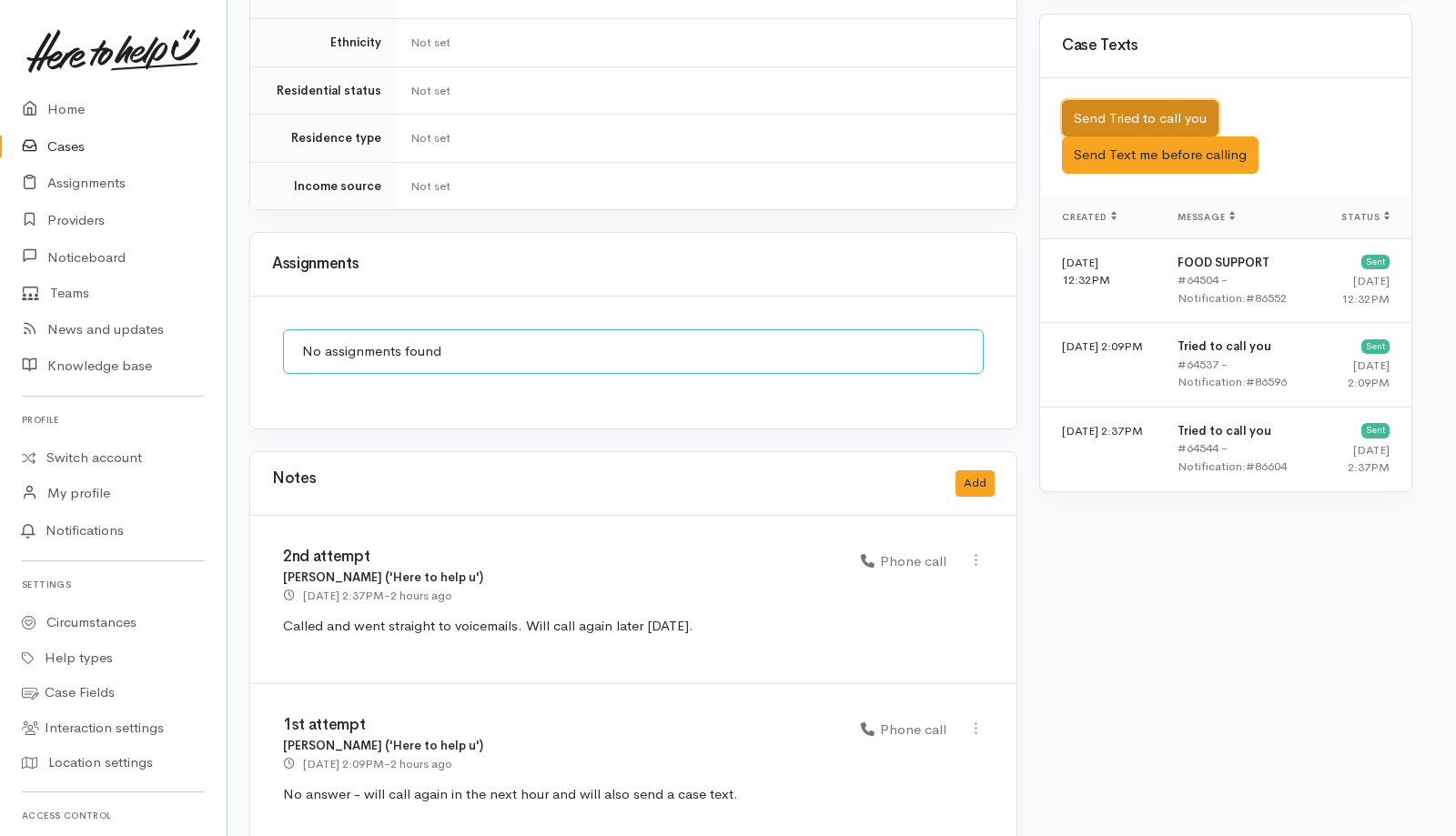
click at [1106, 100] on button "Send Tried to call you" at bounding box center [1141, 118] width 157 height 37
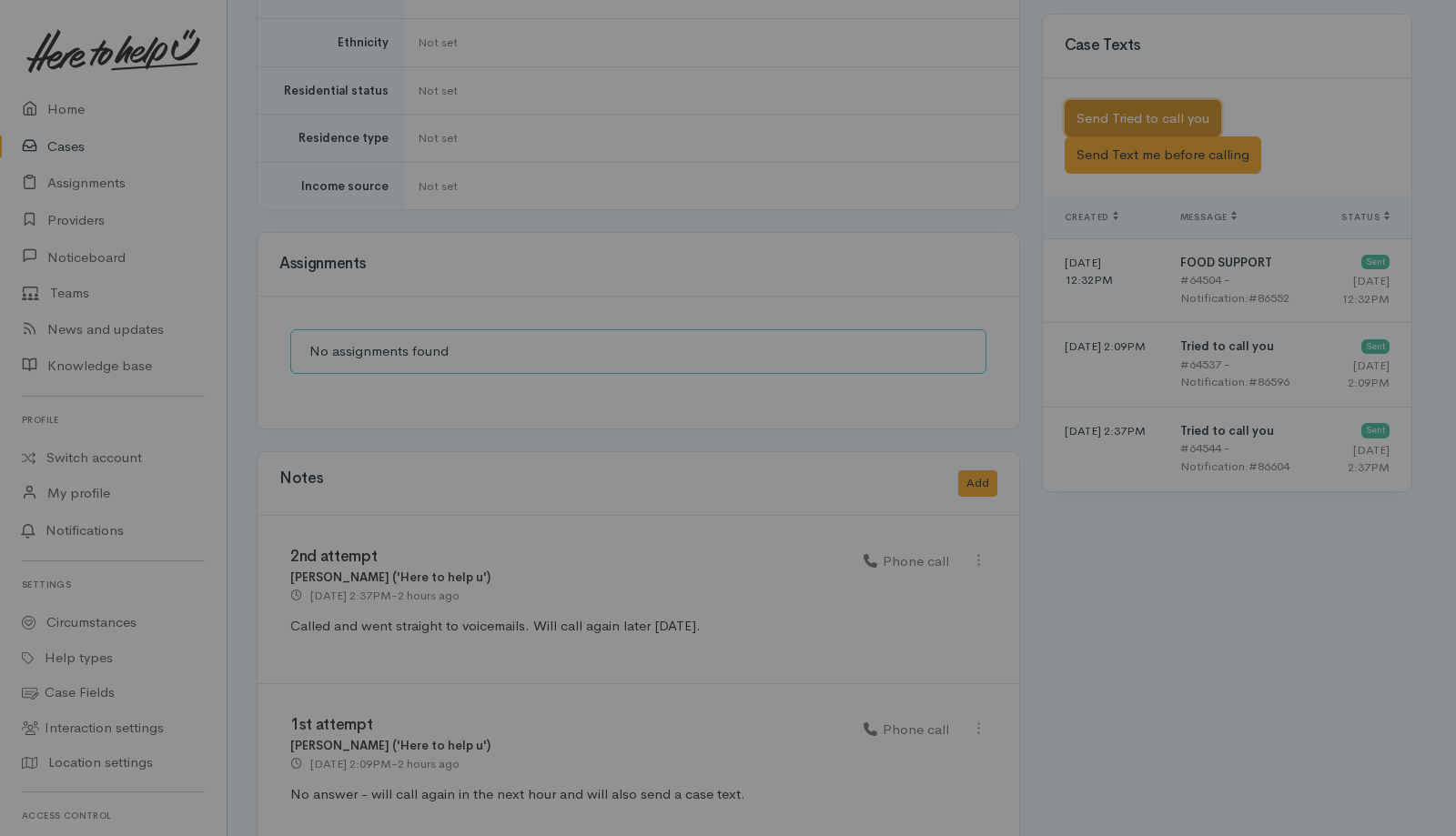
scroll to position [1130, 4]
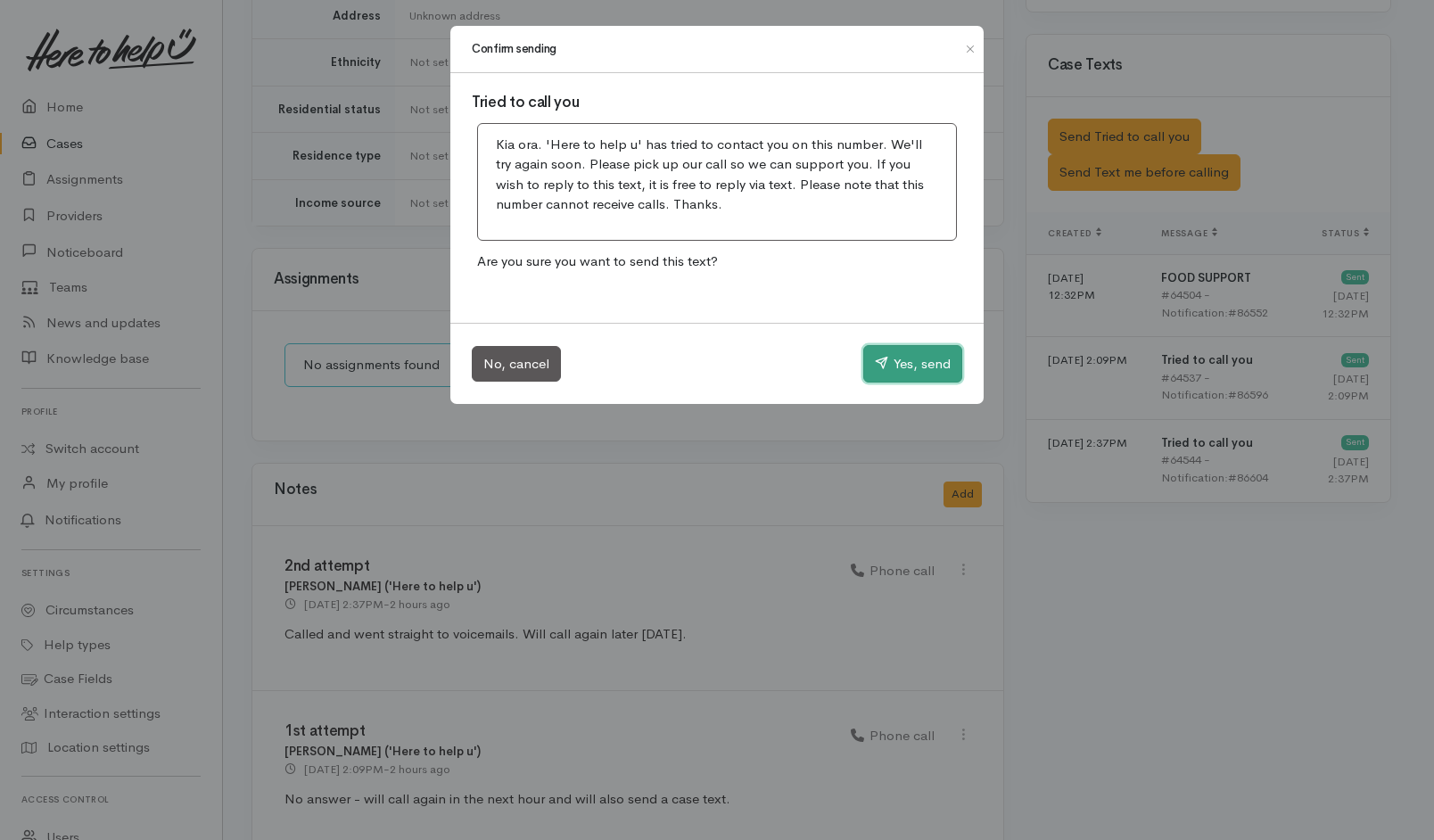
click at [897, 376] on button "Yes, send" at bounding box center [912, 363] width 99 height 37
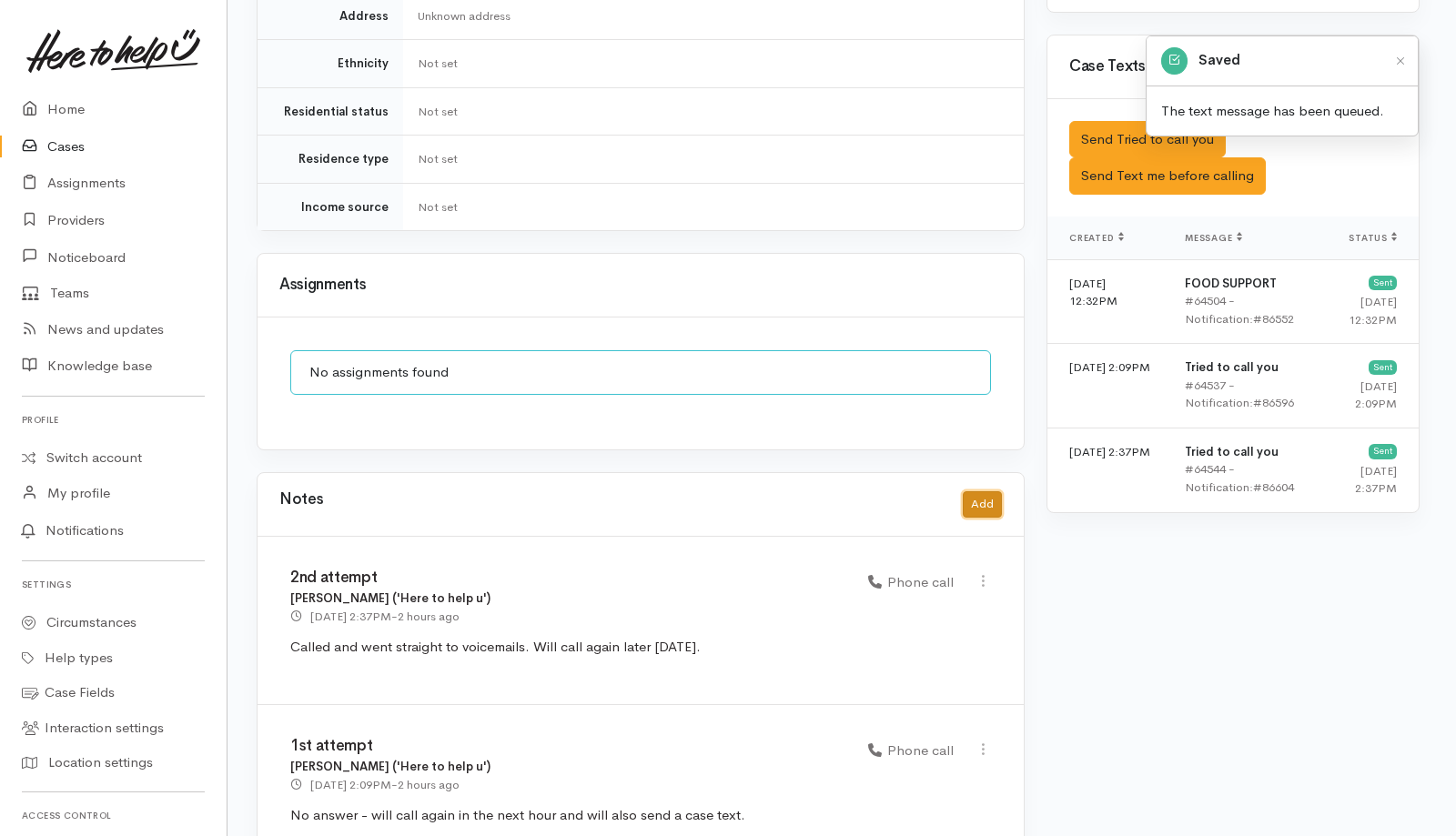
click at [980, 491] on button "Add" at bounding box center [983, 504] width 39 height 26
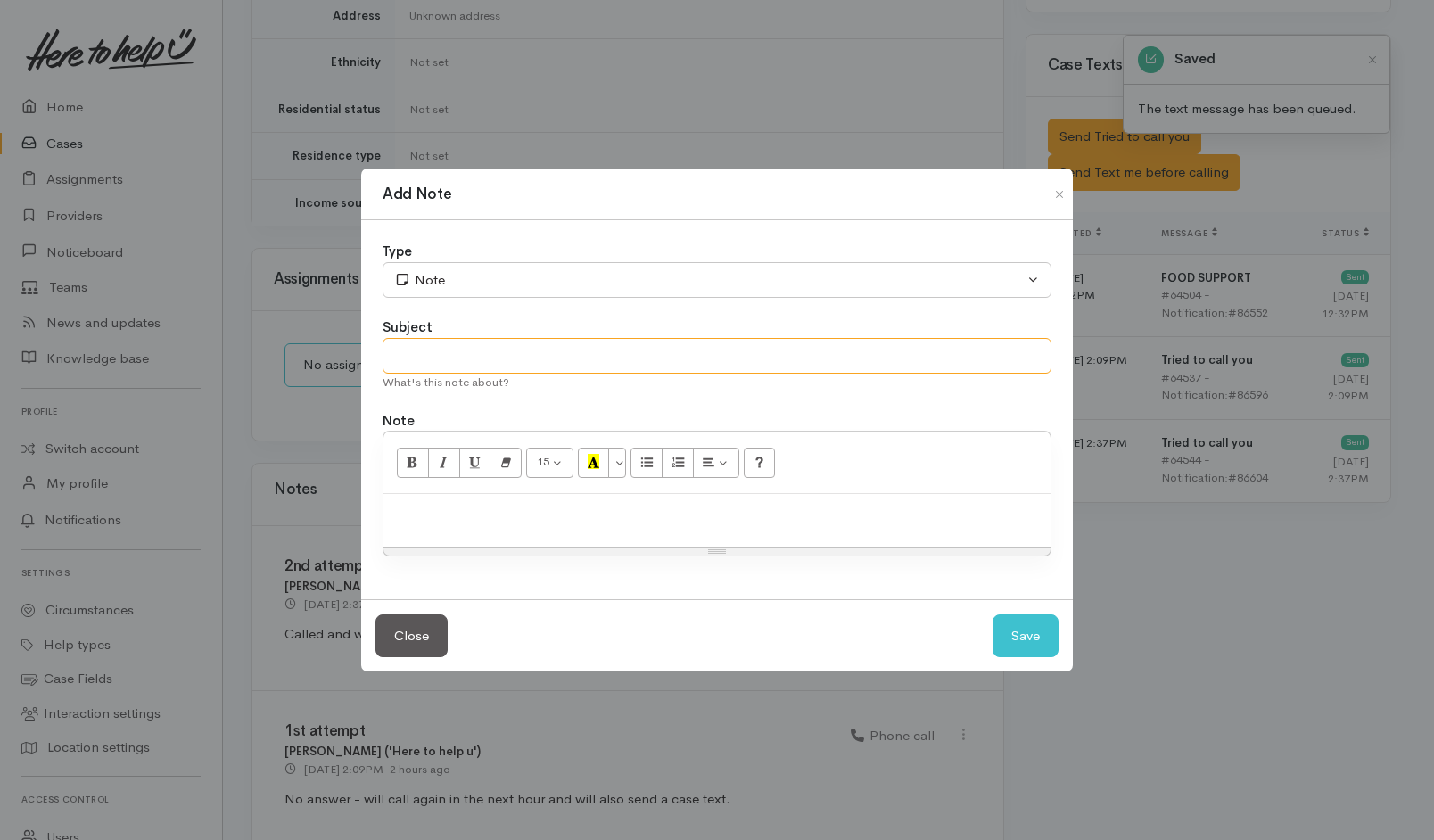
click at [875, 342] on input "text" at bounding box center [717, 356] width 669 height 36
type input "3rd attempt"
click at [621, 507] on p at bounding box center [717, 512] width 649 height 20
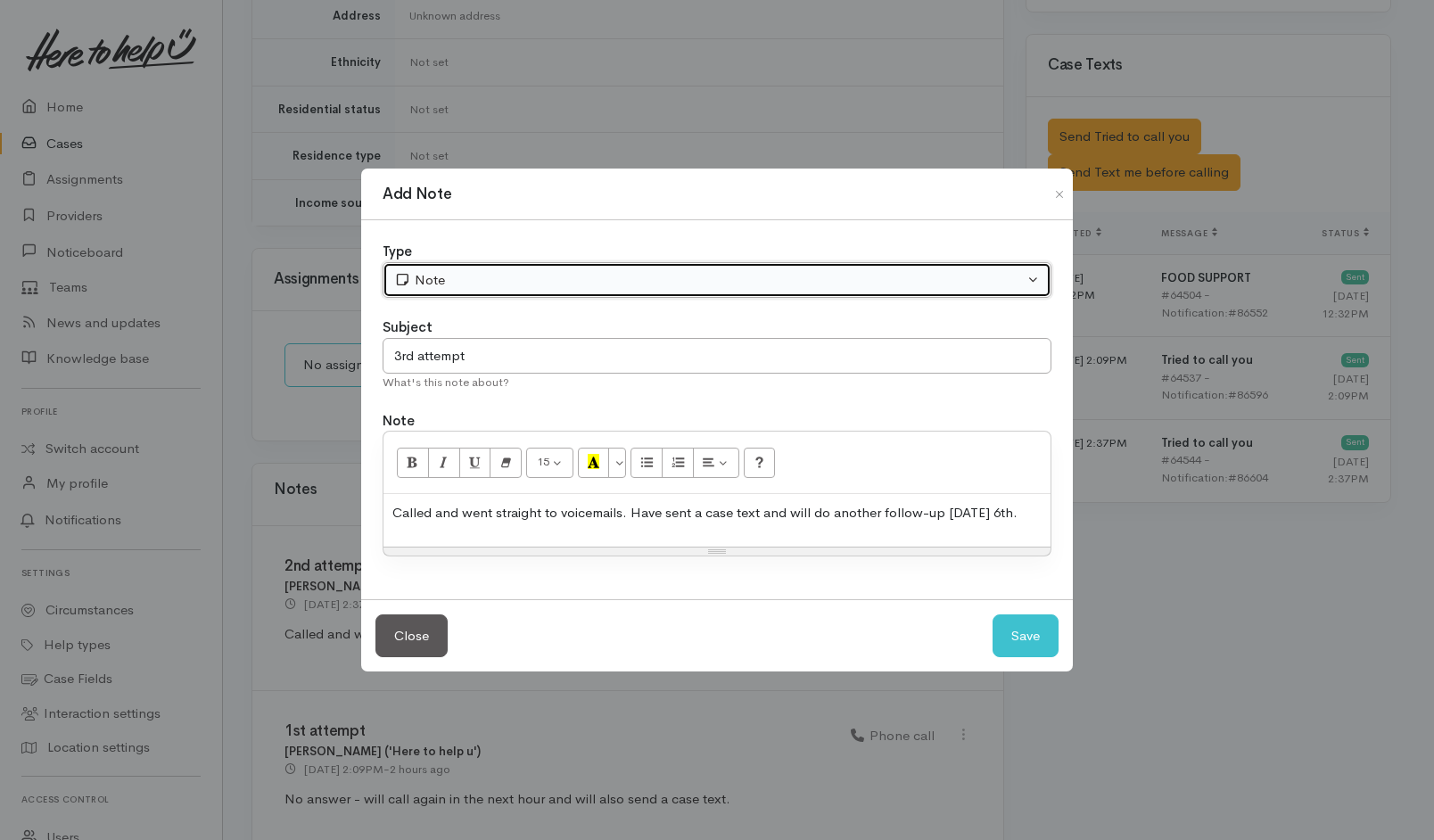
click at [655, 283] on div "Note" at bounding box center [709, 280] width 629 height 20
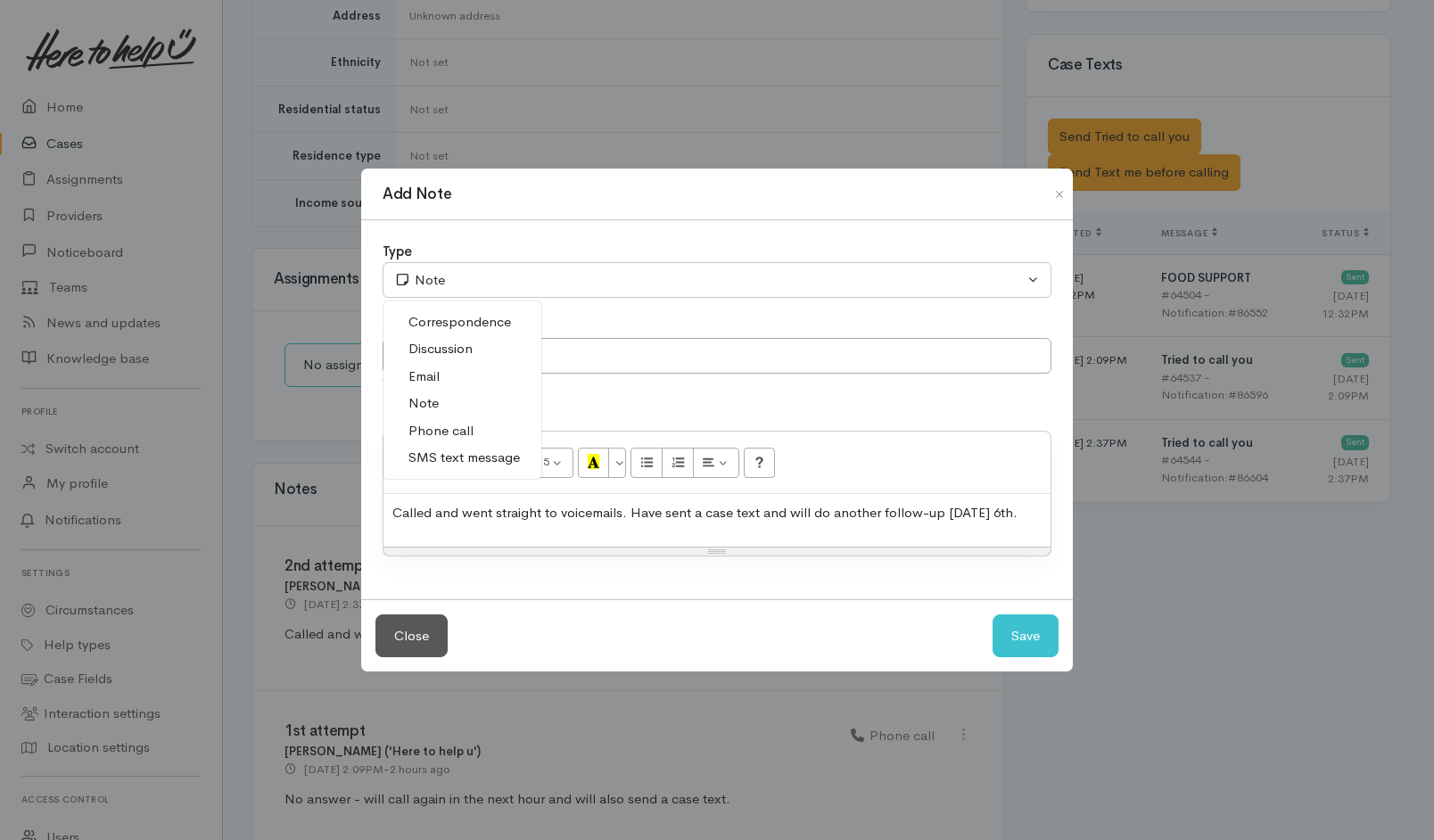
click at [465, 433] on span "Phone call" at bounding box center [441, 431] width 65 height 20
select select "3"
click at [1014, 631] on button "Save" at bounding box center [1025, 637] width 66 height 44
select select "1"
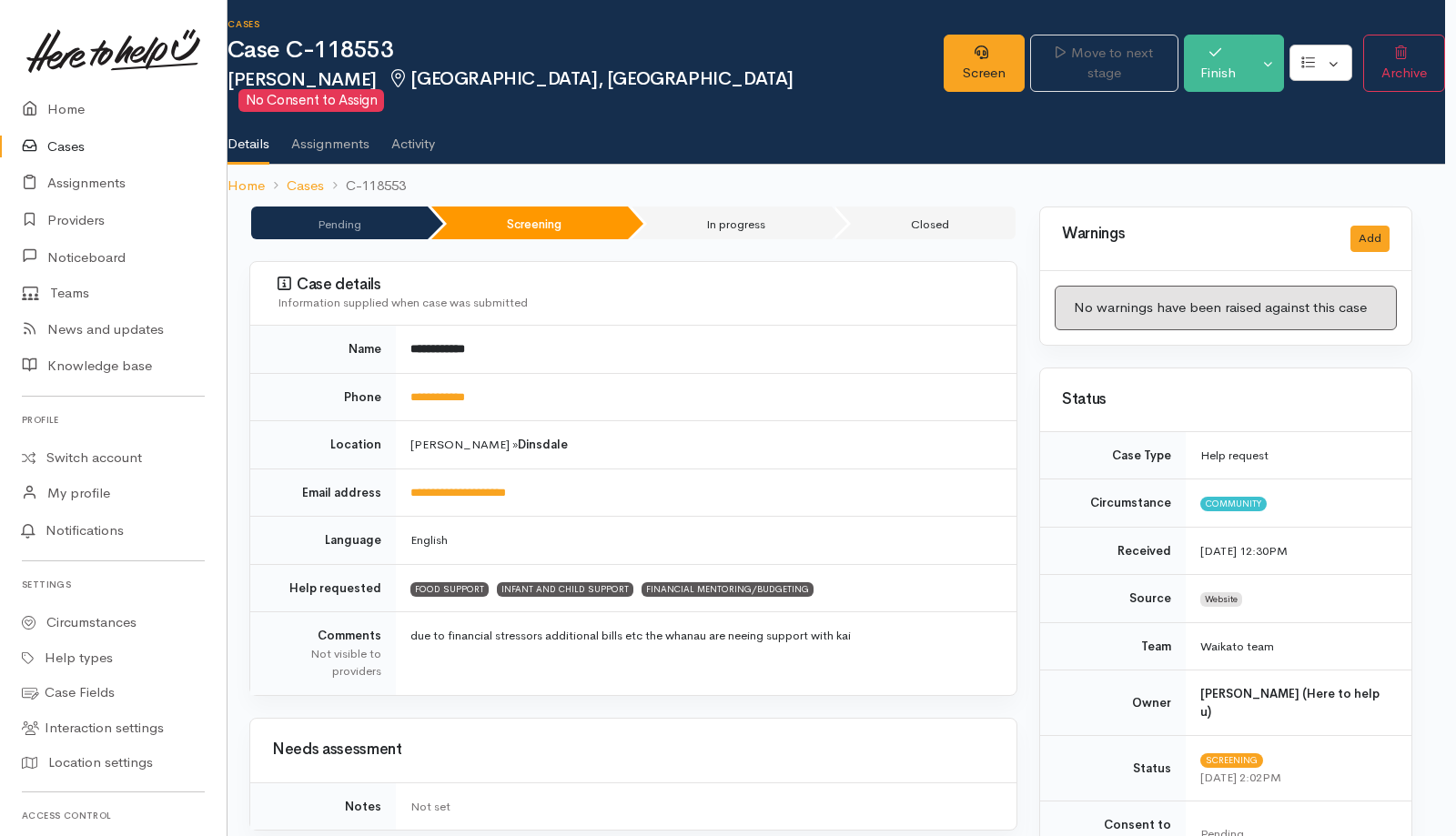
scroll to position [0, 11]
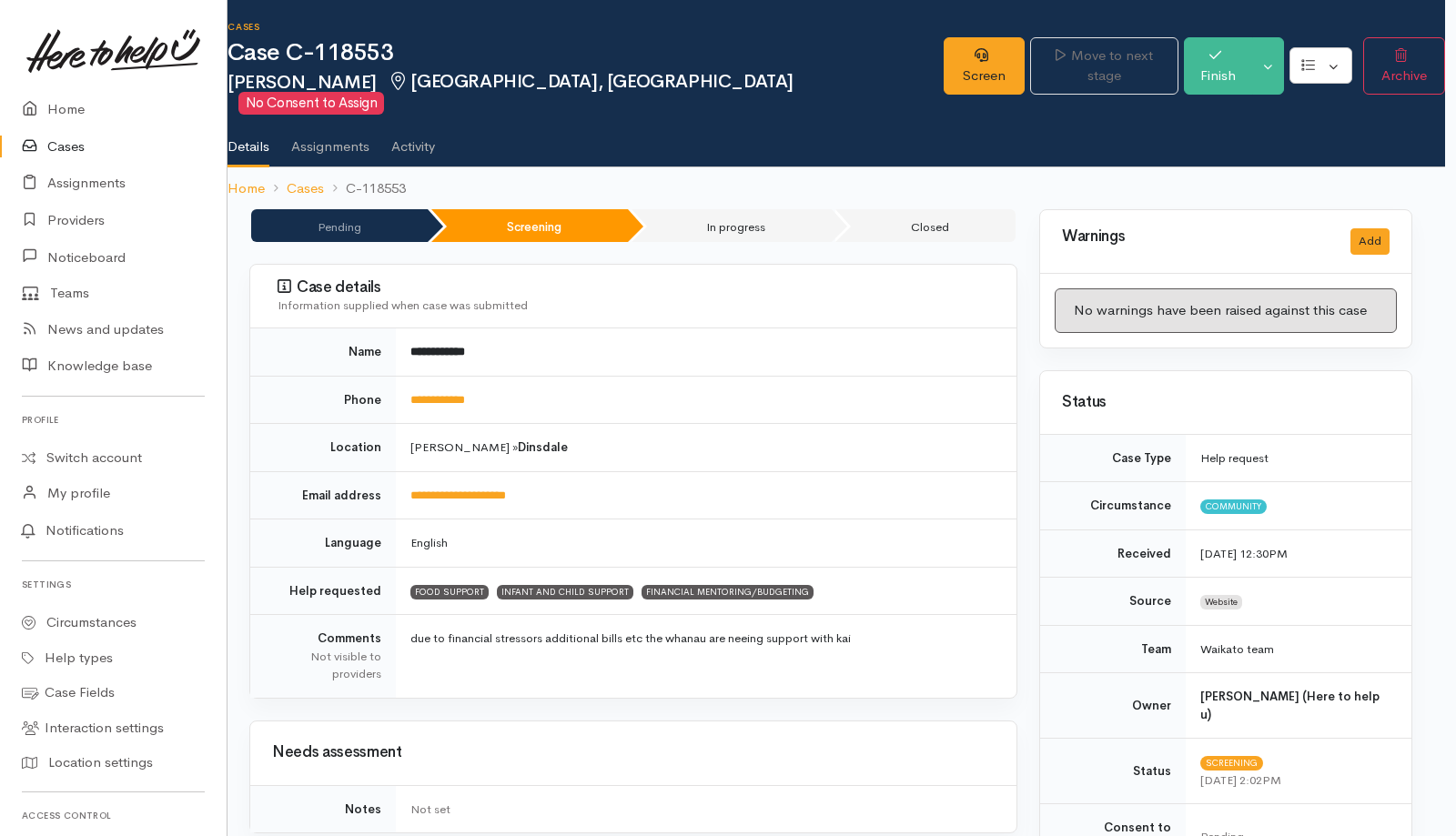
click at [62, 137] on link "Cases" at bounding box center [113, 147] width 226 height 37
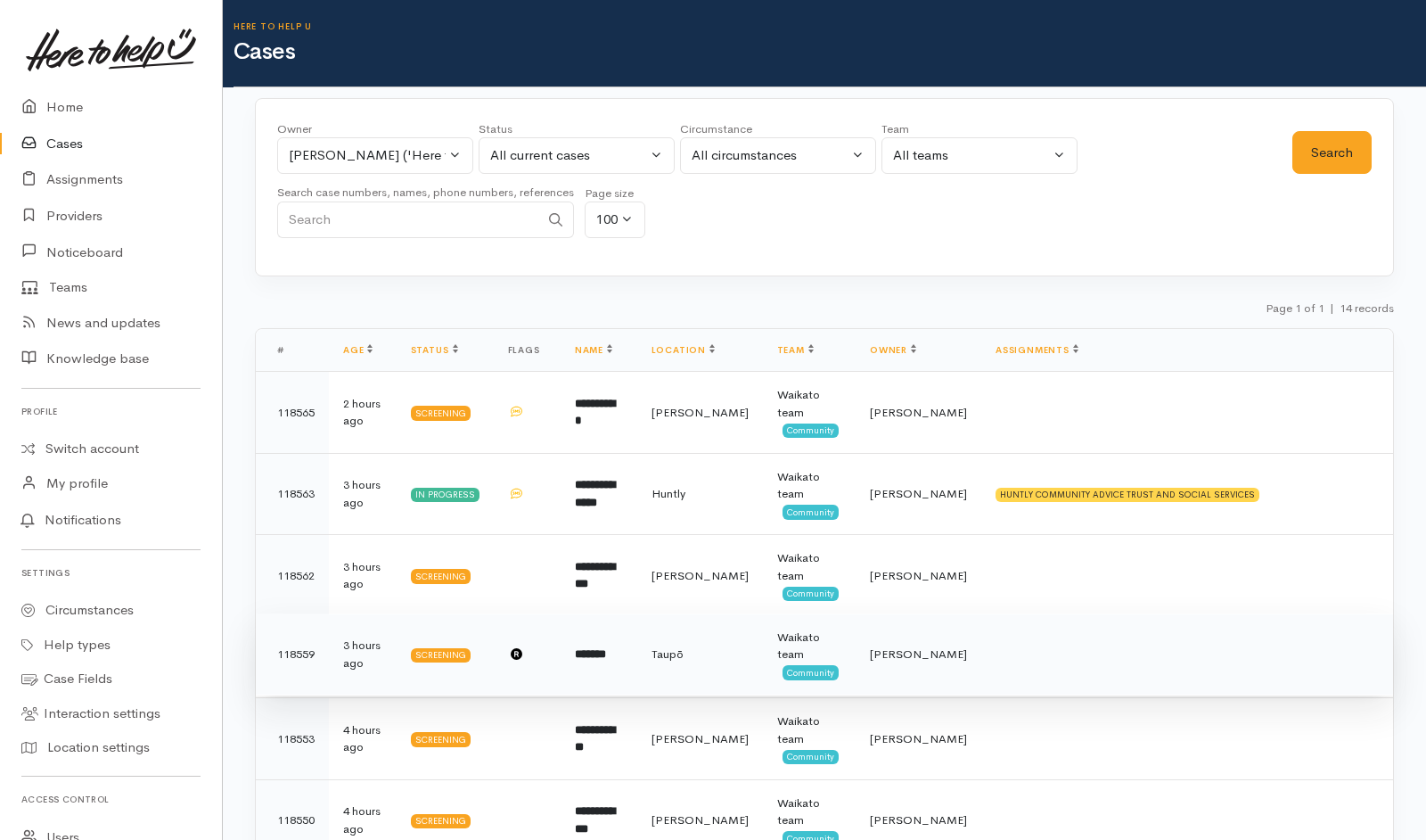
click at [606, 657] on b "*******" at bounding box center [591, 654] width 32 height 12
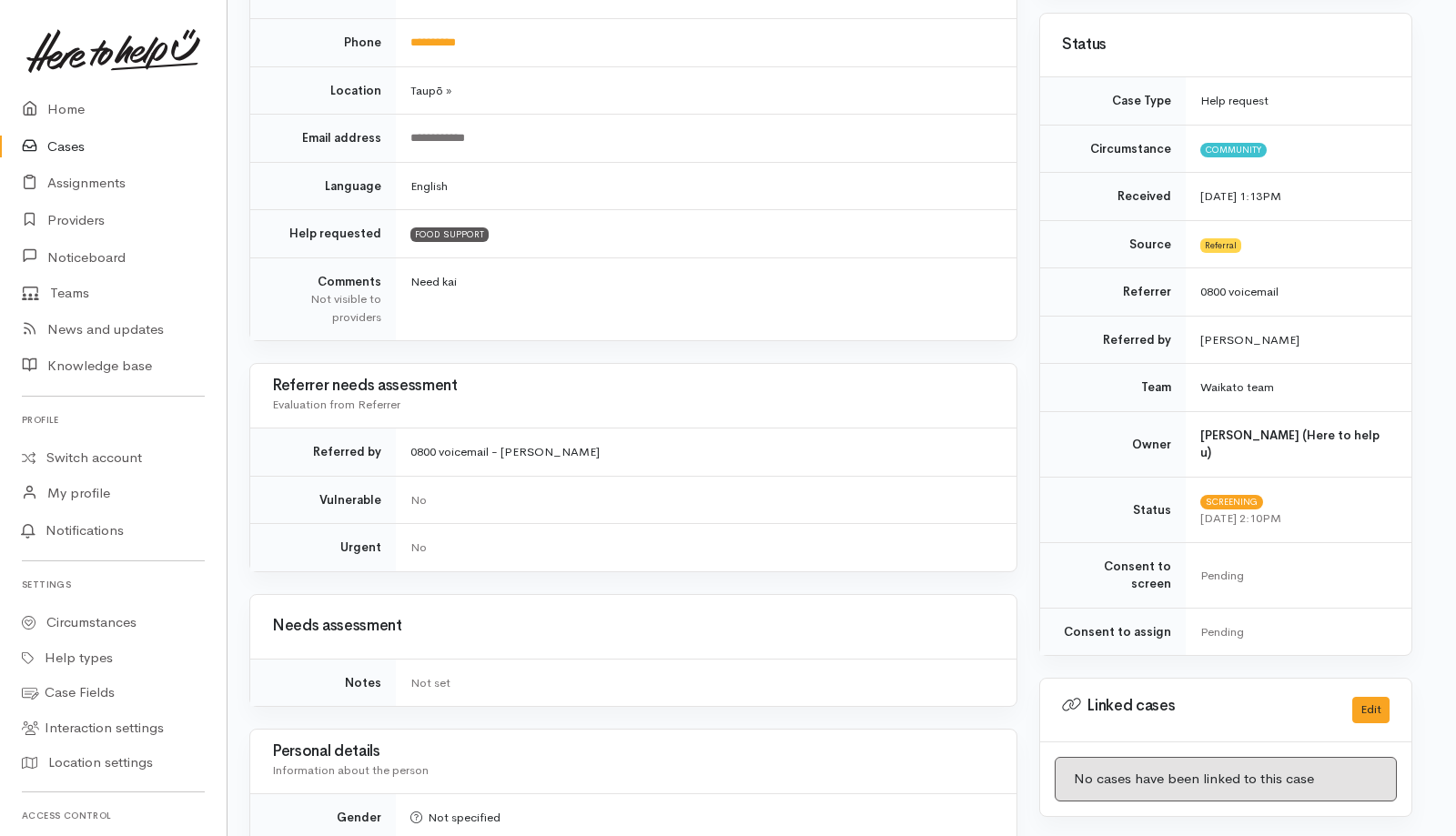
scroll to position [0, 11]
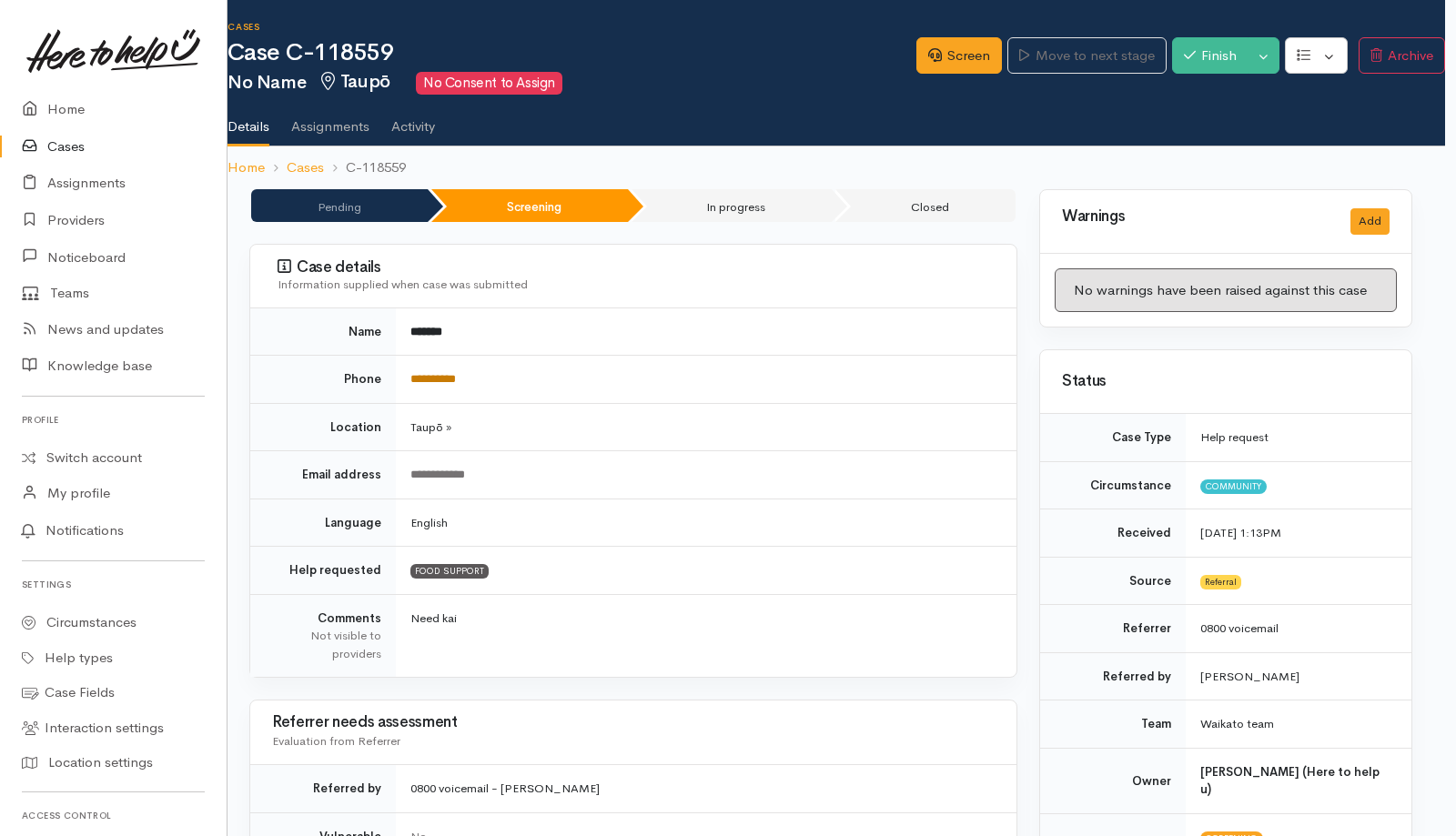
click at [441, 375] on link "**********" at bounding box center [433, 379] width 45 height 12
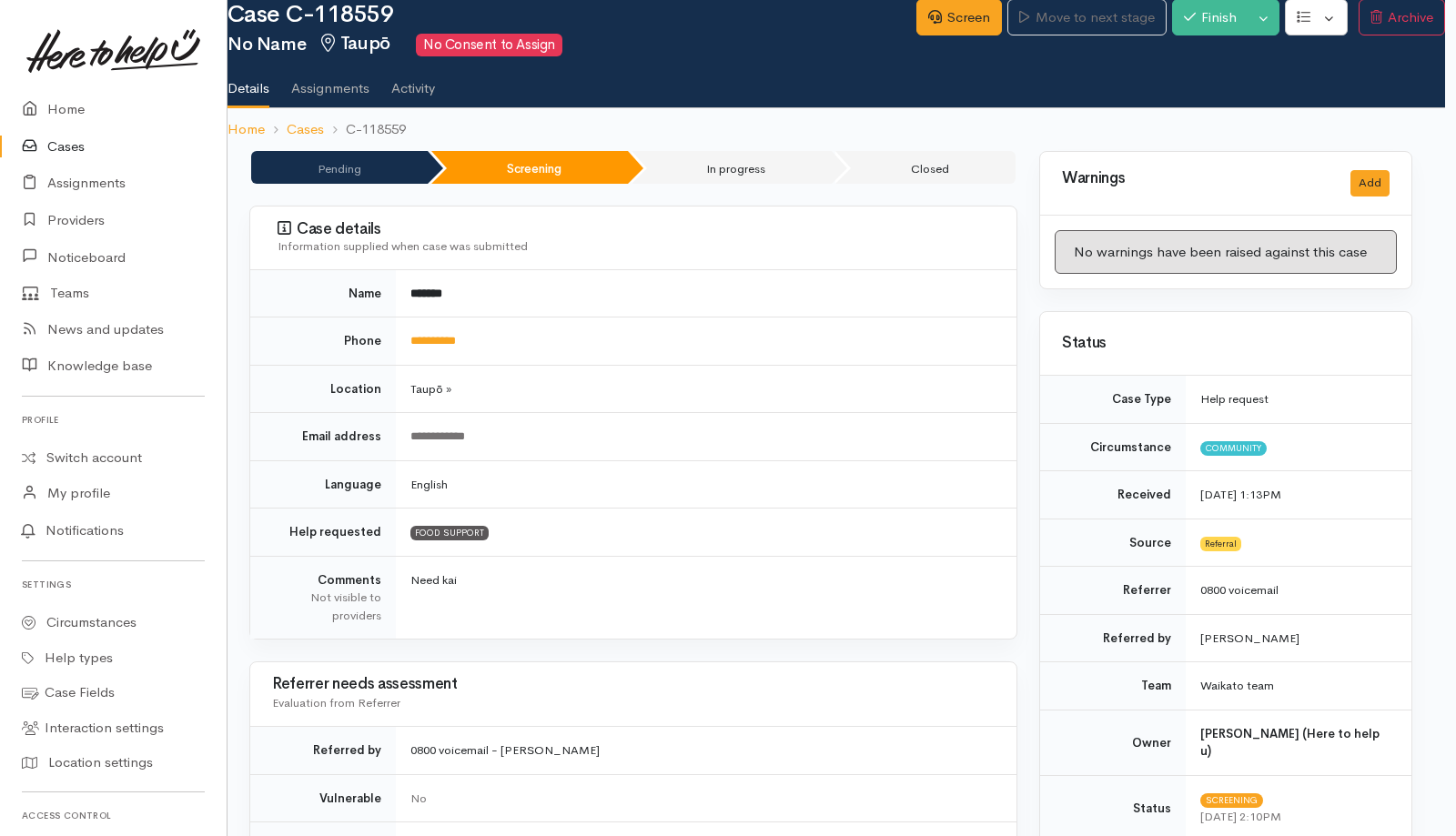
scroll to position [37, 11]
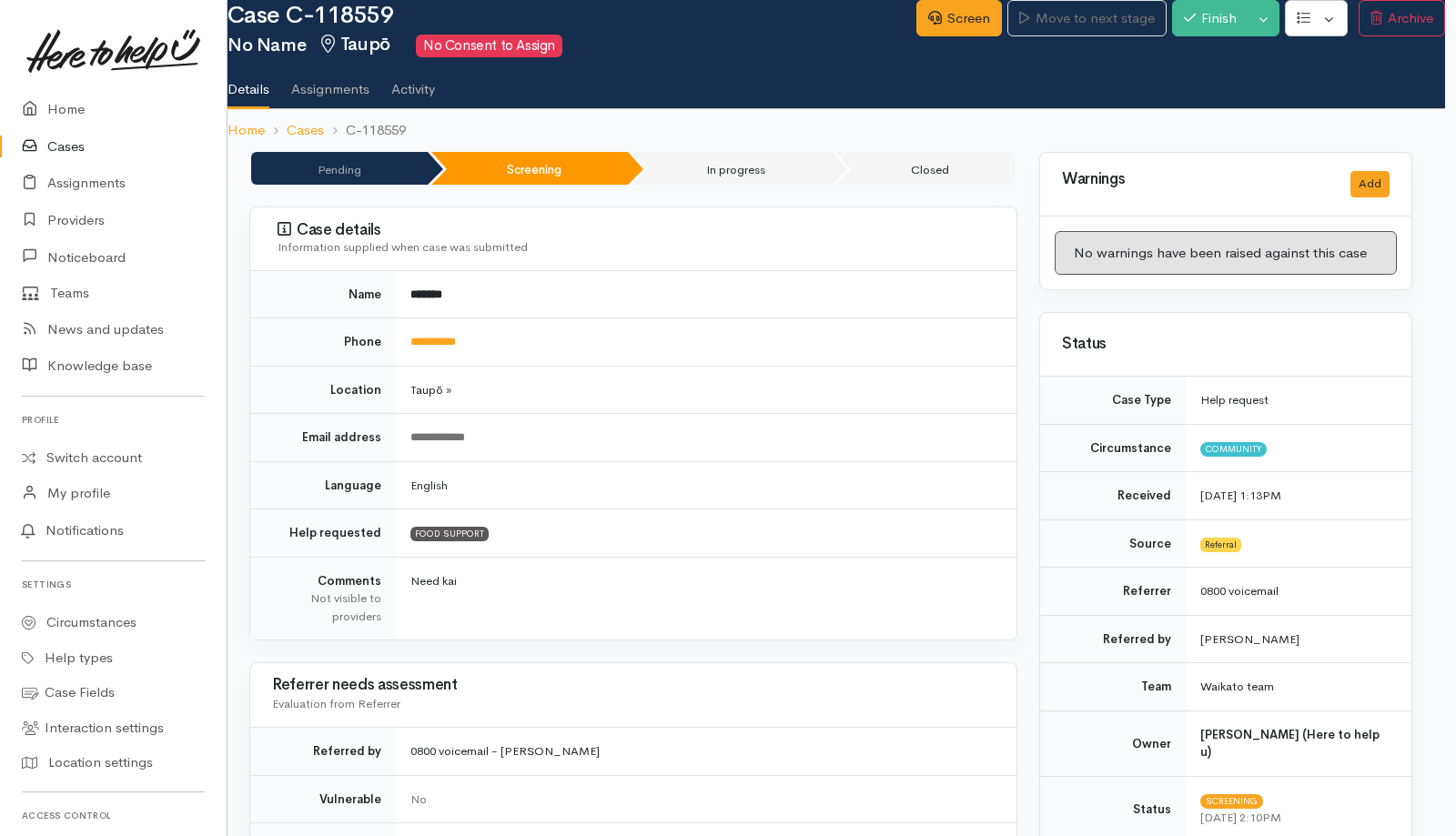
click at [858, 358] on td "**********" at bounding box center [706, 342] width 621 height 48
click at [590, 331] on td "**********" at bounding box center [706, 342] width 621 height 48
click at [962, 18] on link "Screen" at bounding box center [959, 19] width 85 height 37
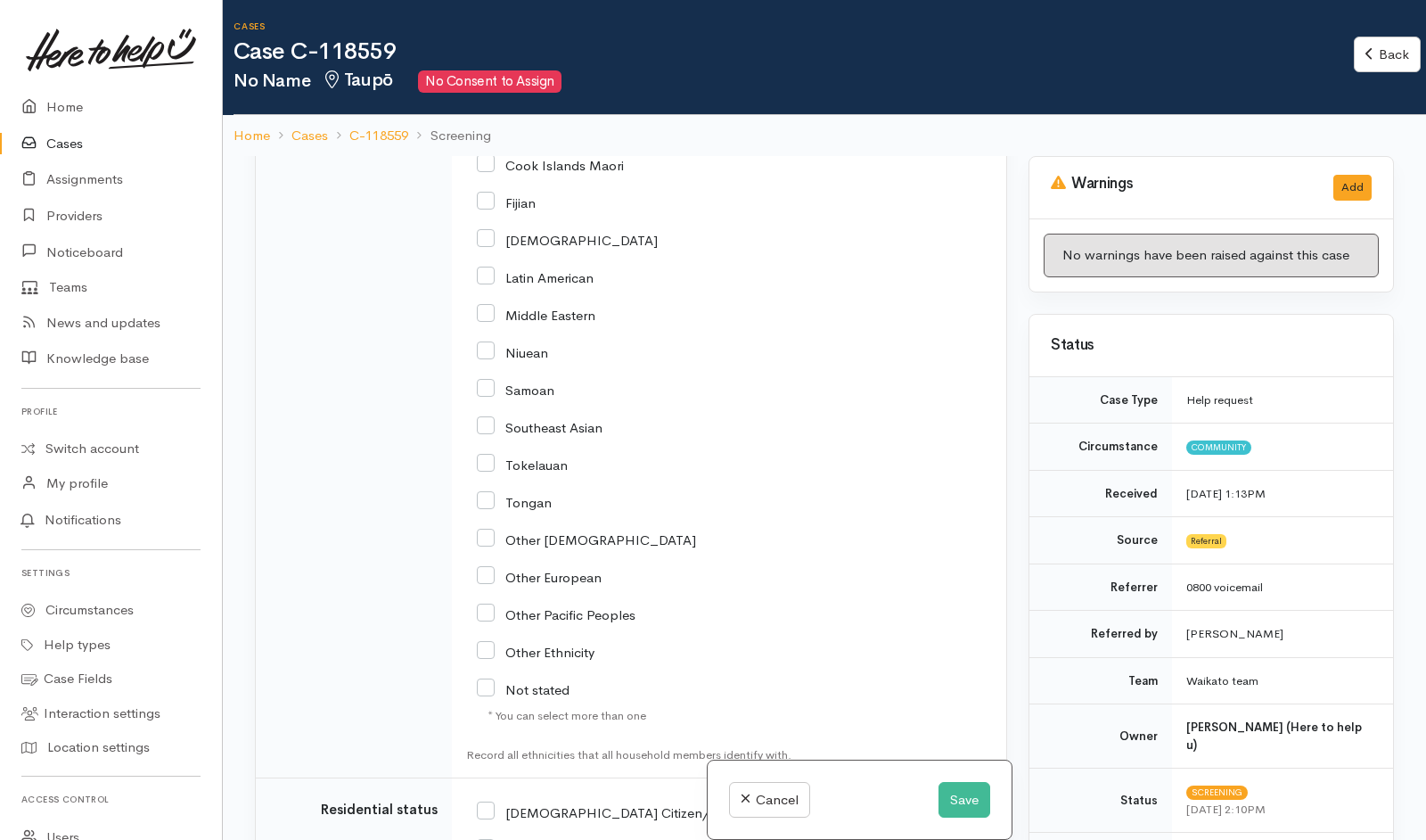
scroll to position [3413, 0]
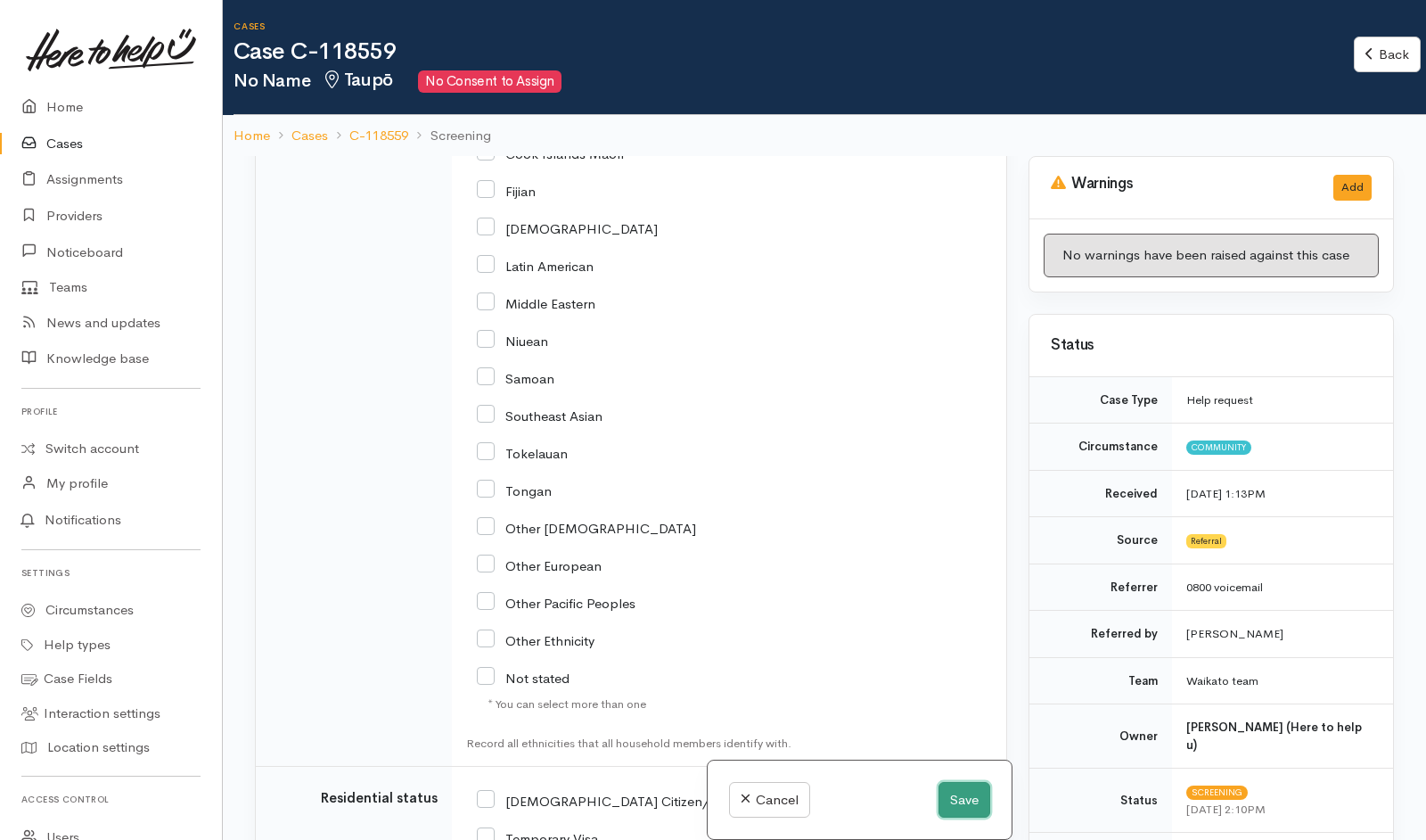
click at [969, 806] on button "Save" at bounding box center [965, 800] width 52 height 36
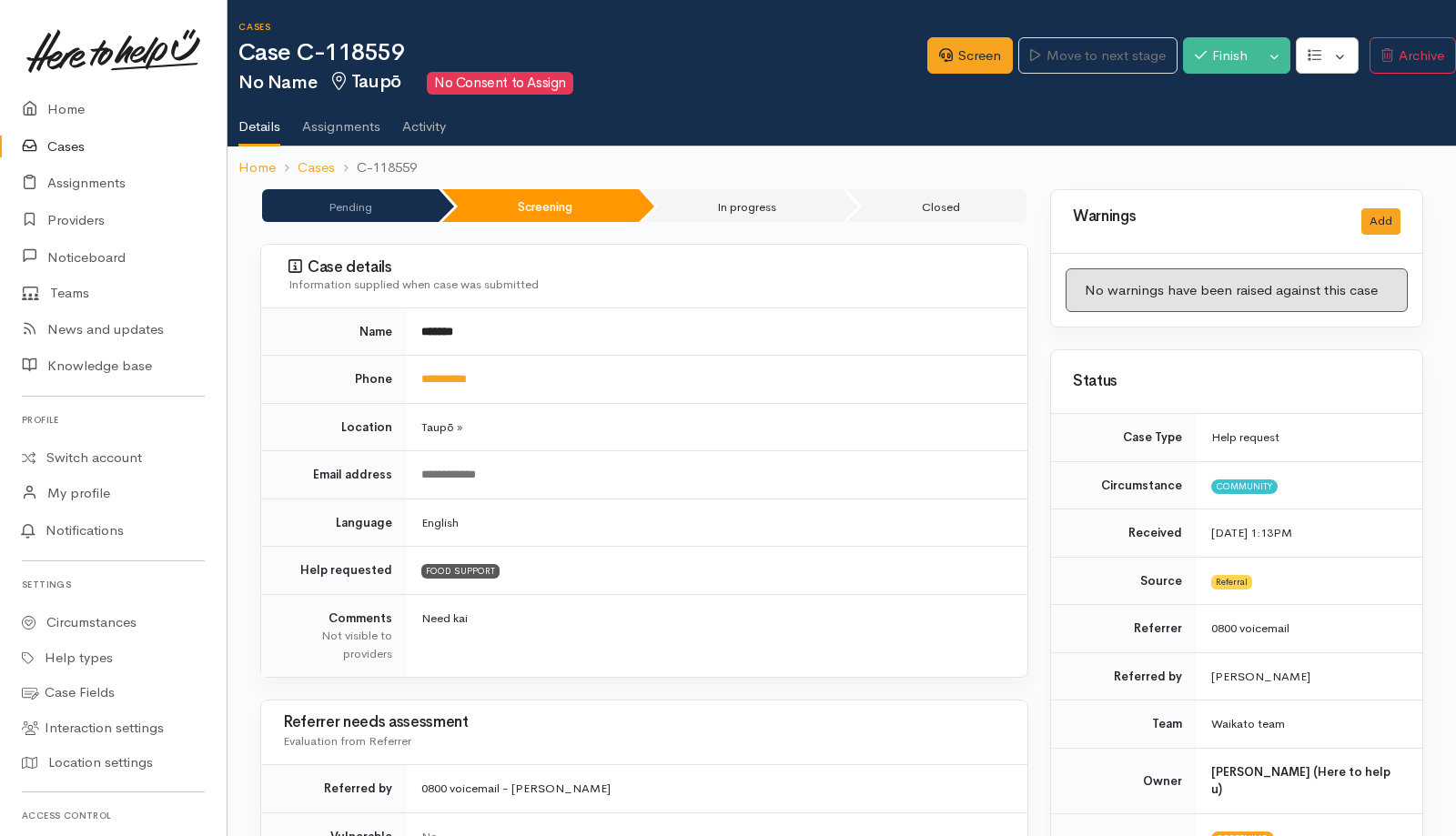
scroll to position [1235, 0]
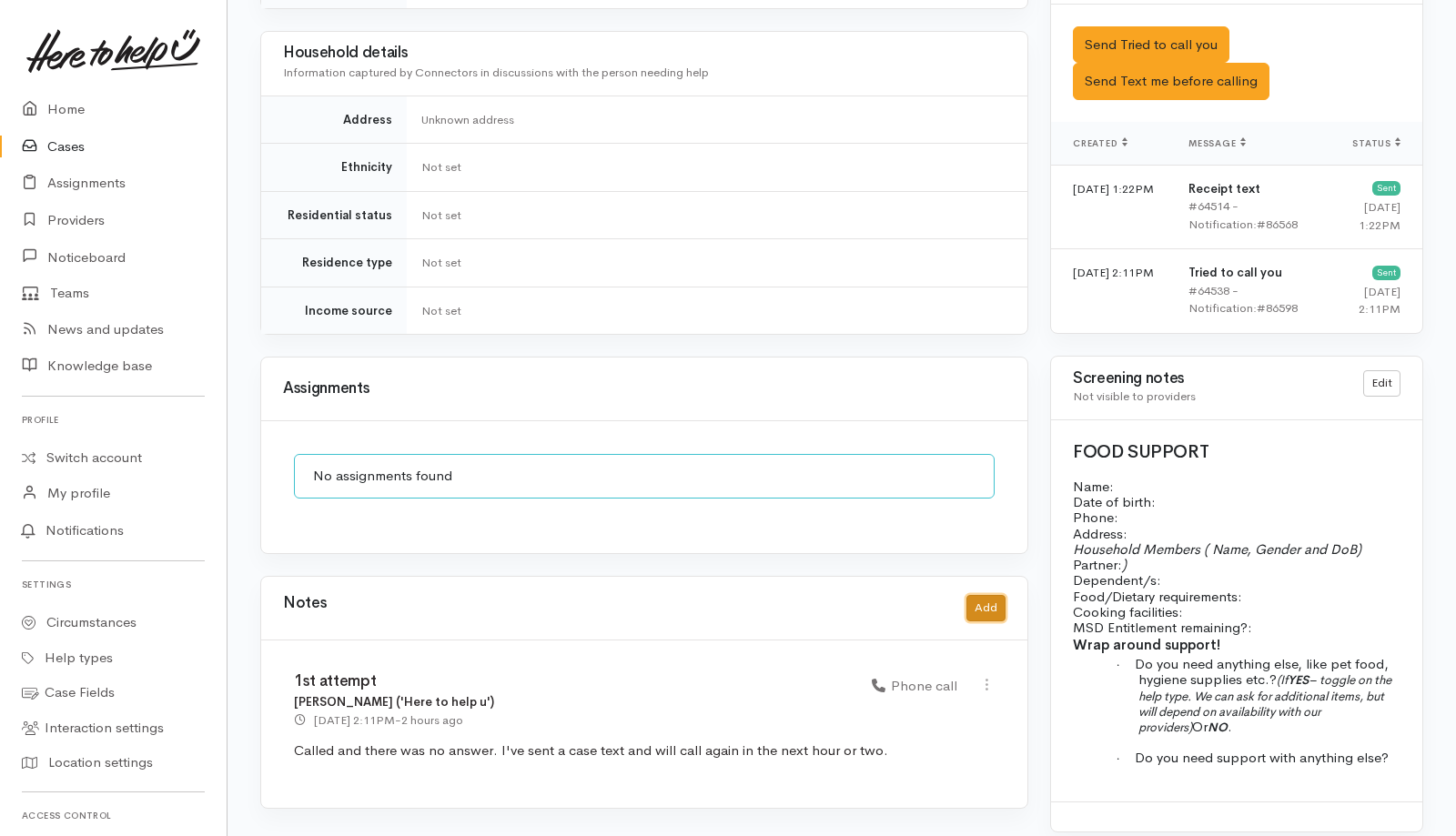
click at [997, 595] on button "Add" at bounding box center [986, 608] width 39 height 26
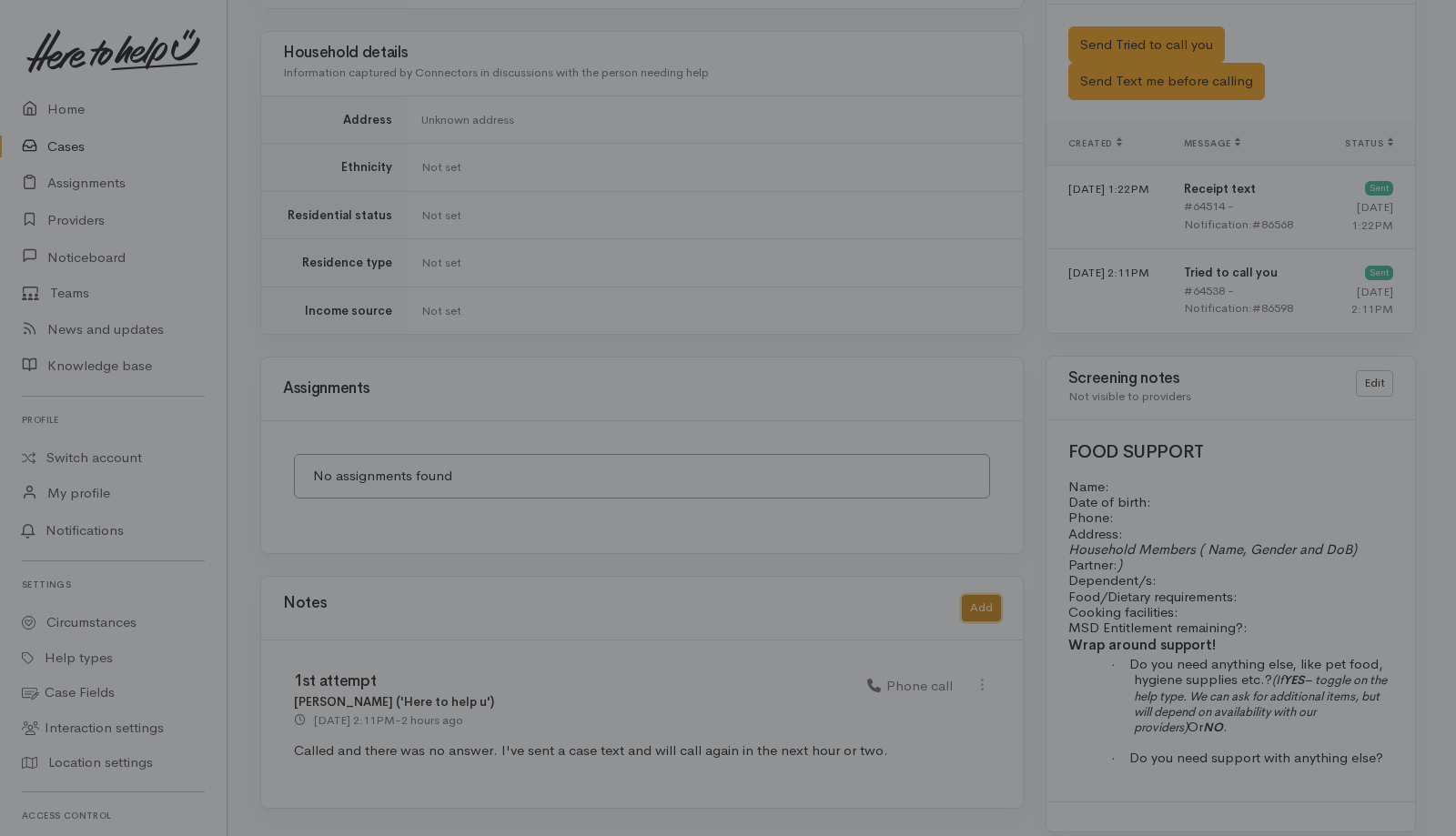
scroll to position [1215, 0]
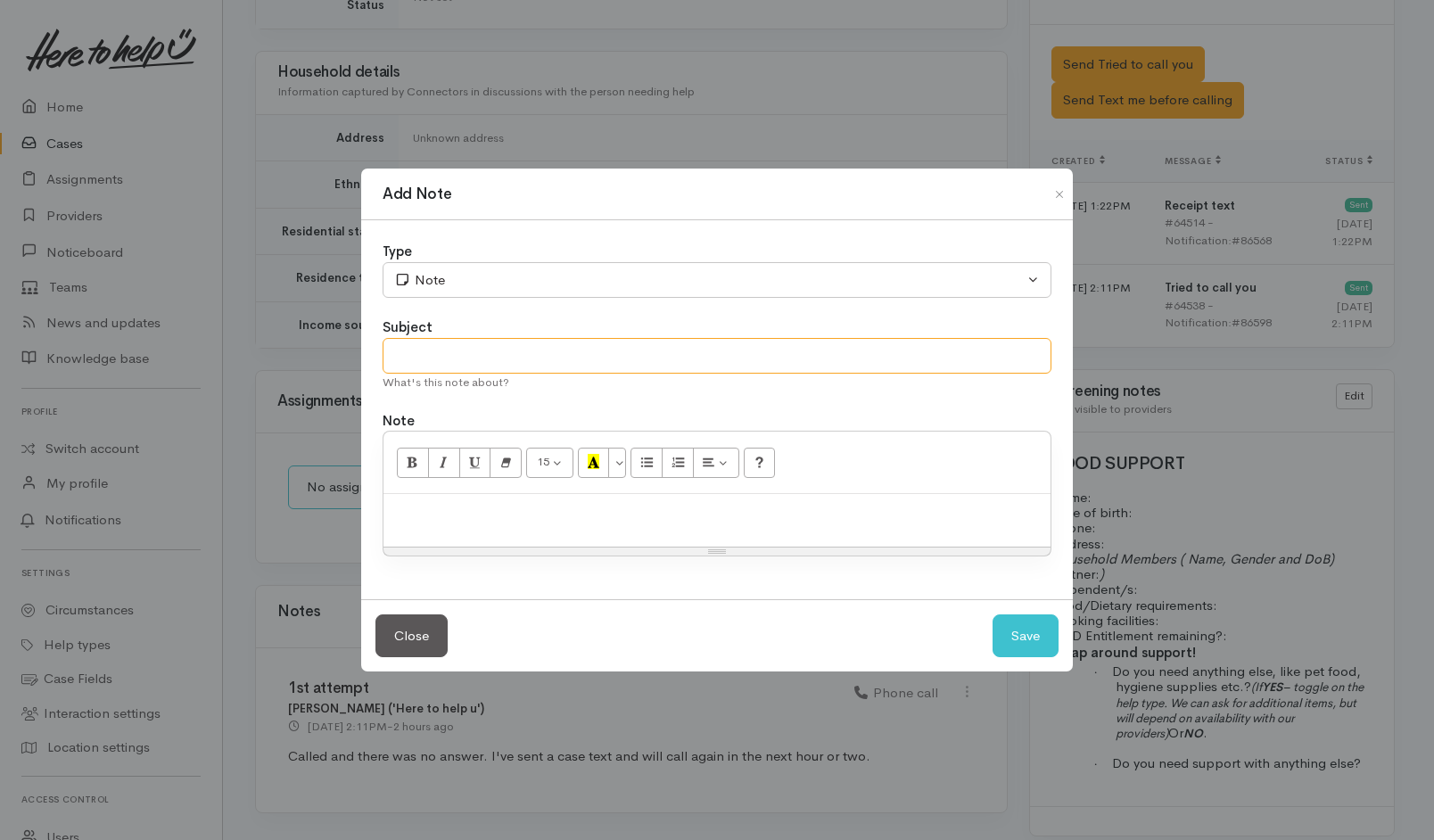
click at [639, 351] on input "text" at bounding box center [717, 356] width 669 height 36
type input "Conversation"
click at [573, 511] on p "Called and lady" at bounding box center [717, 512] width 649 height 20
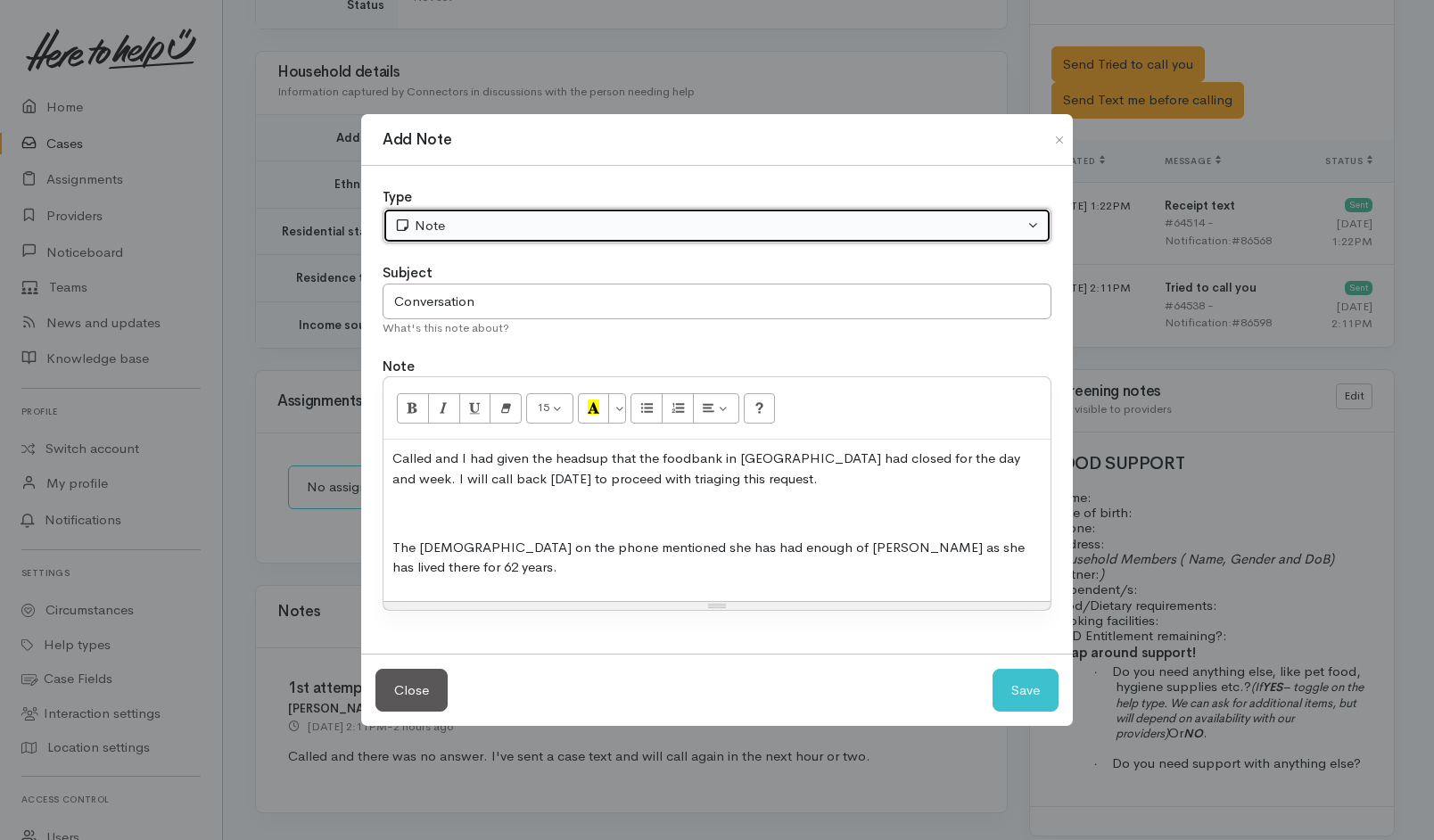
click at [700, 236] on div "Note" at bounding box center [709, 225] width 629 height 20
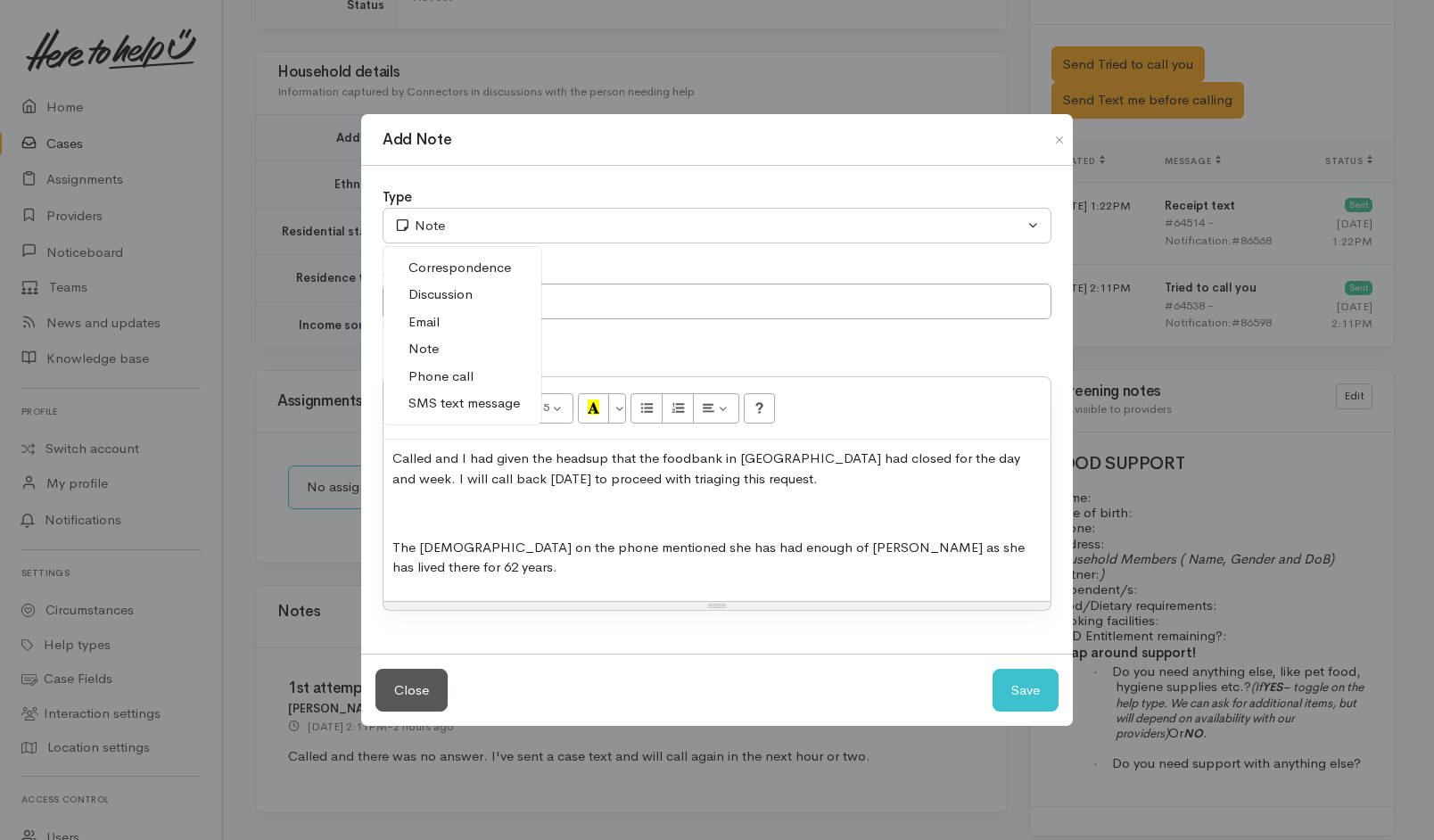
click at [470, 378] on span "Phone call" at bounding box center [441, 376] width 65 height 20
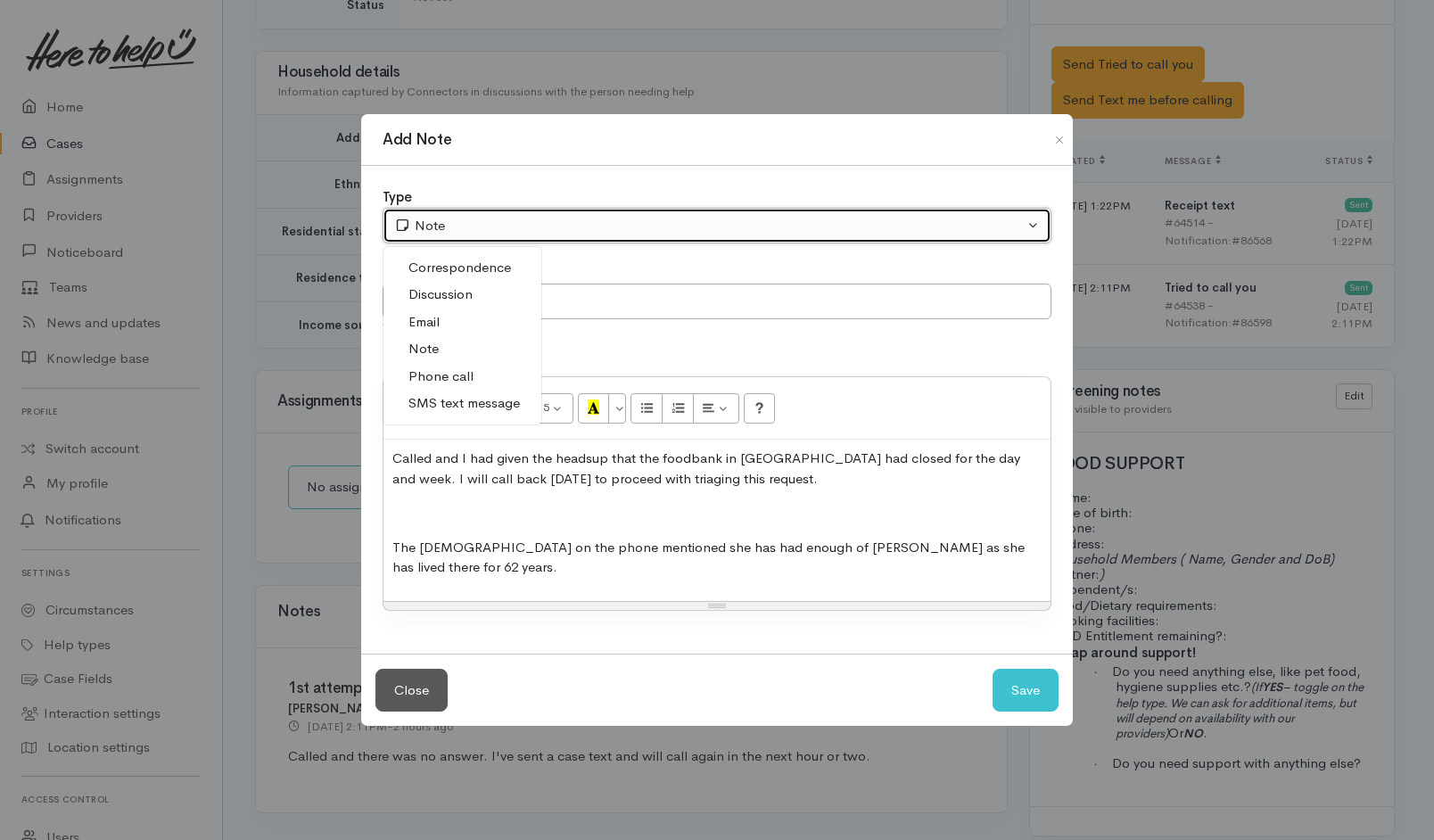
select select "3"
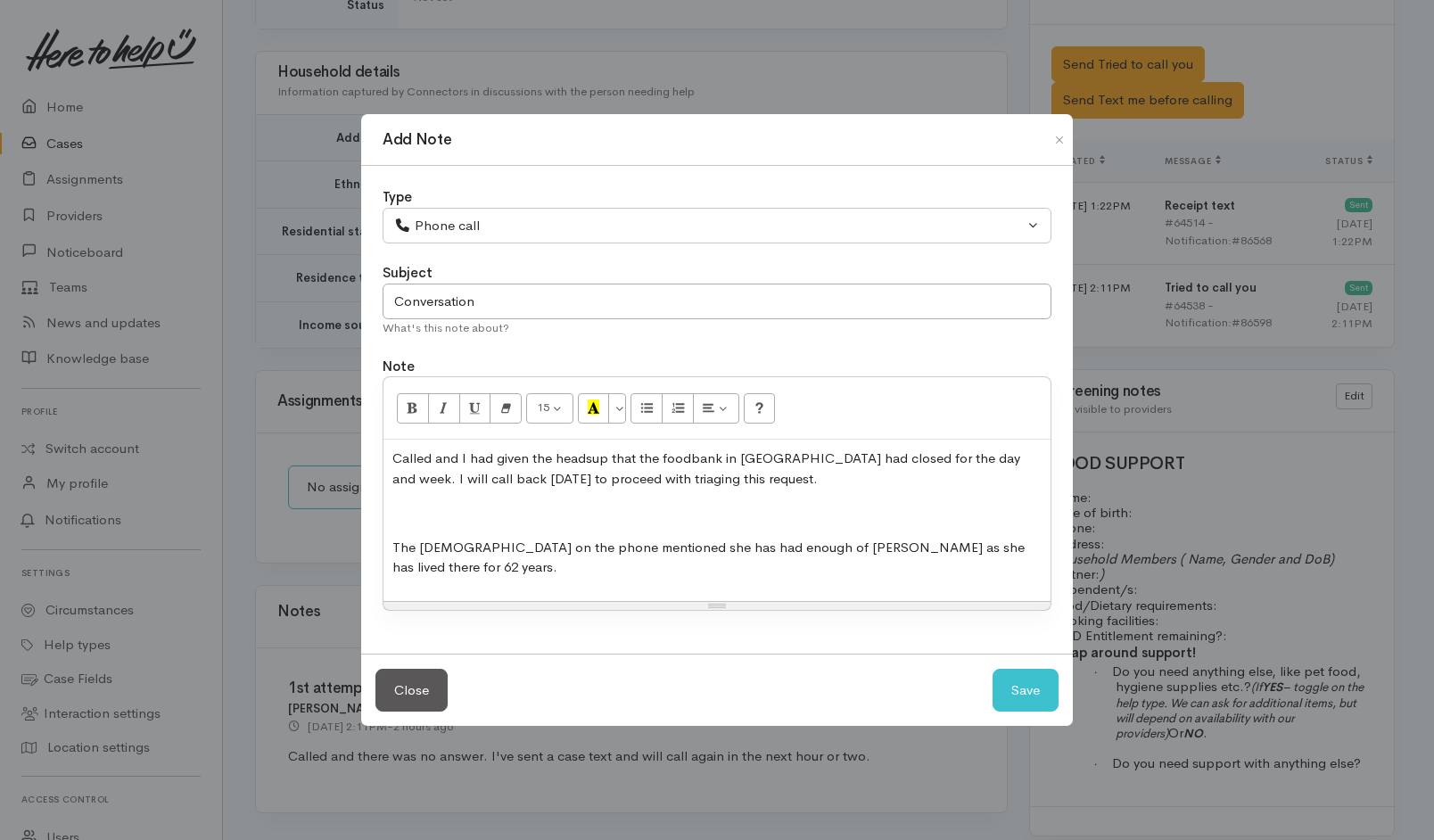
click at [1003, 573] on div "Called and I had given the headsup that the foodbank in Tāupo had closed for th…" at bounding box center [717, 520] width 667 height 161
click at [1012, 672] on button "Save" at bounding box center [1025, 690] width 66 height 44
select select "1"
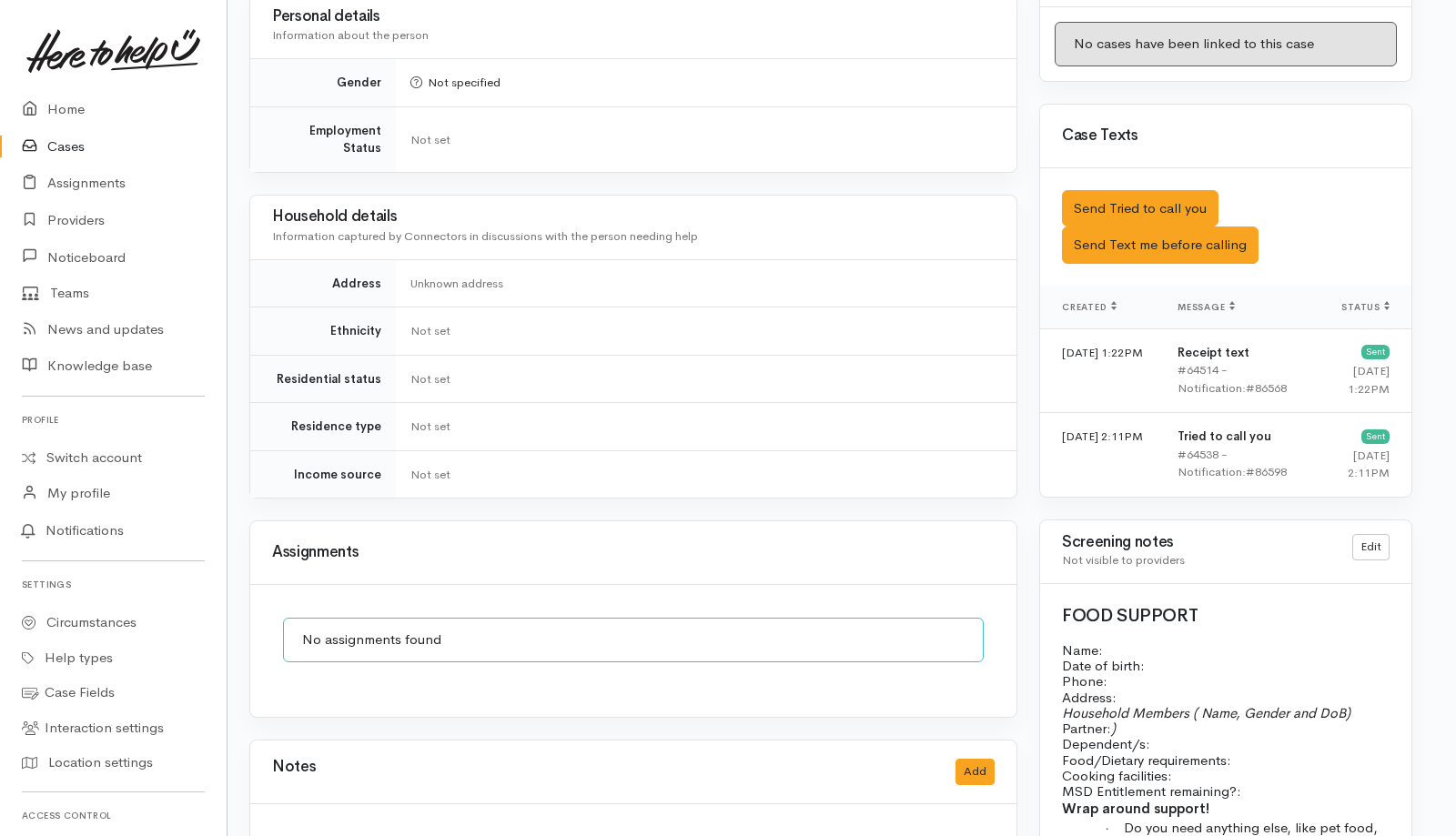
scroll to position [1029, 11]
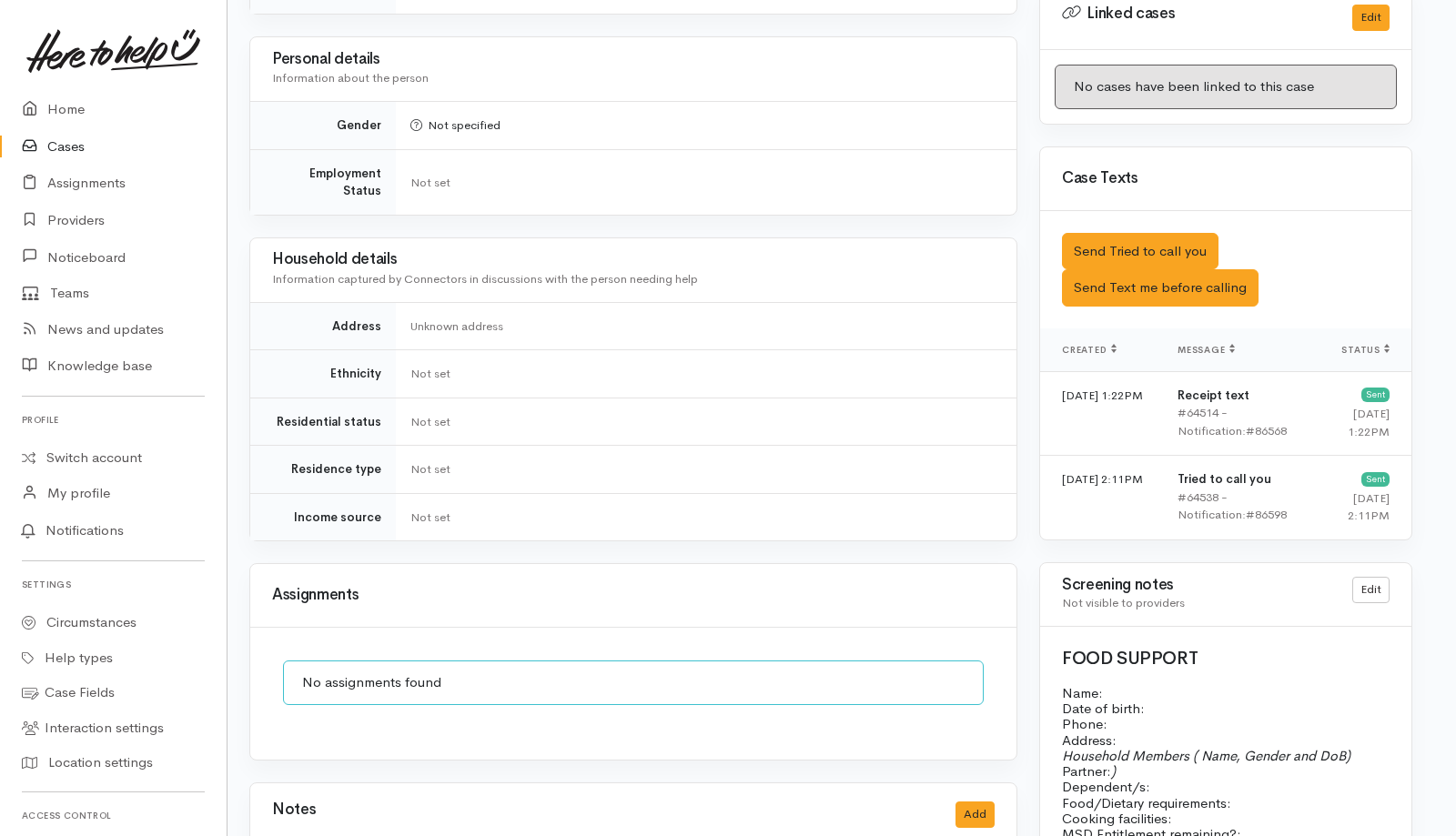
click at [69, 140] on link "Cases" at bounding box center [113, 147] width 226 height 37
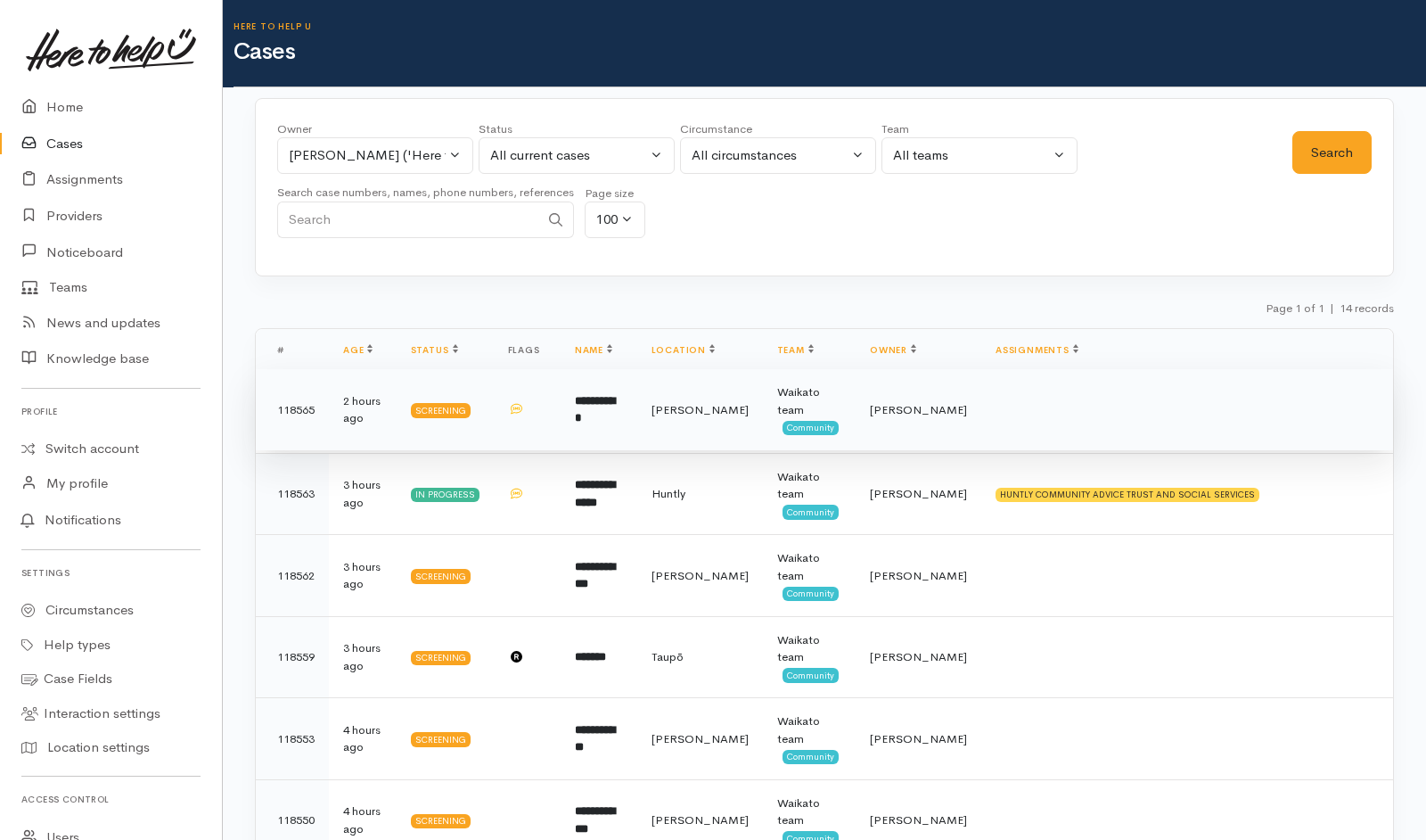
click at [1030, 428] on td at bounding box center [1188, 410] width 412 height 82
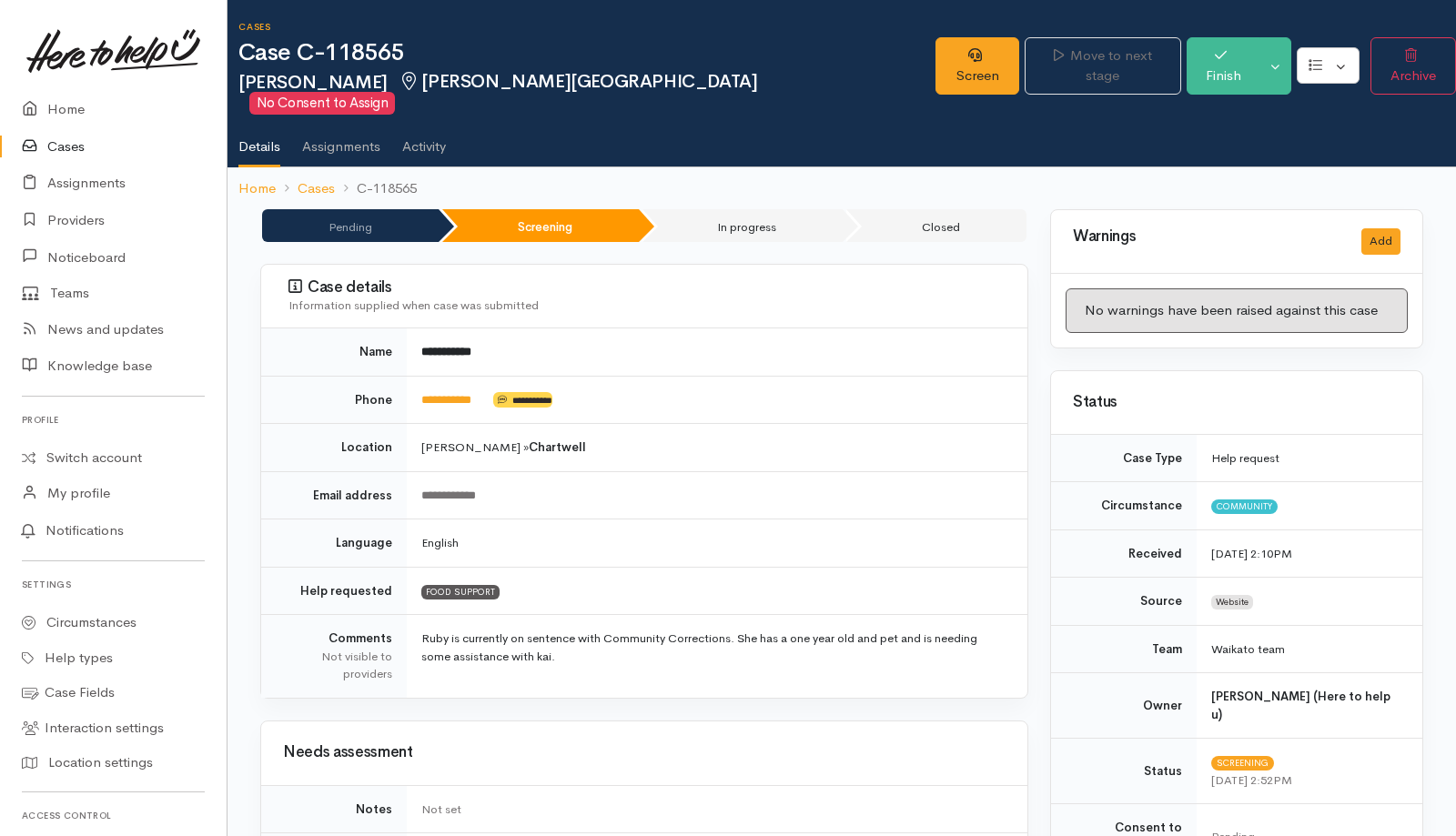
drag, startPoint x: 378, startPoint y: 46, endPoint x: 858, endPoint y: 272, distance: 530.5
click at [858, 278] on h3 "Case details" at bounding box center [647, 287] width 718 height 19
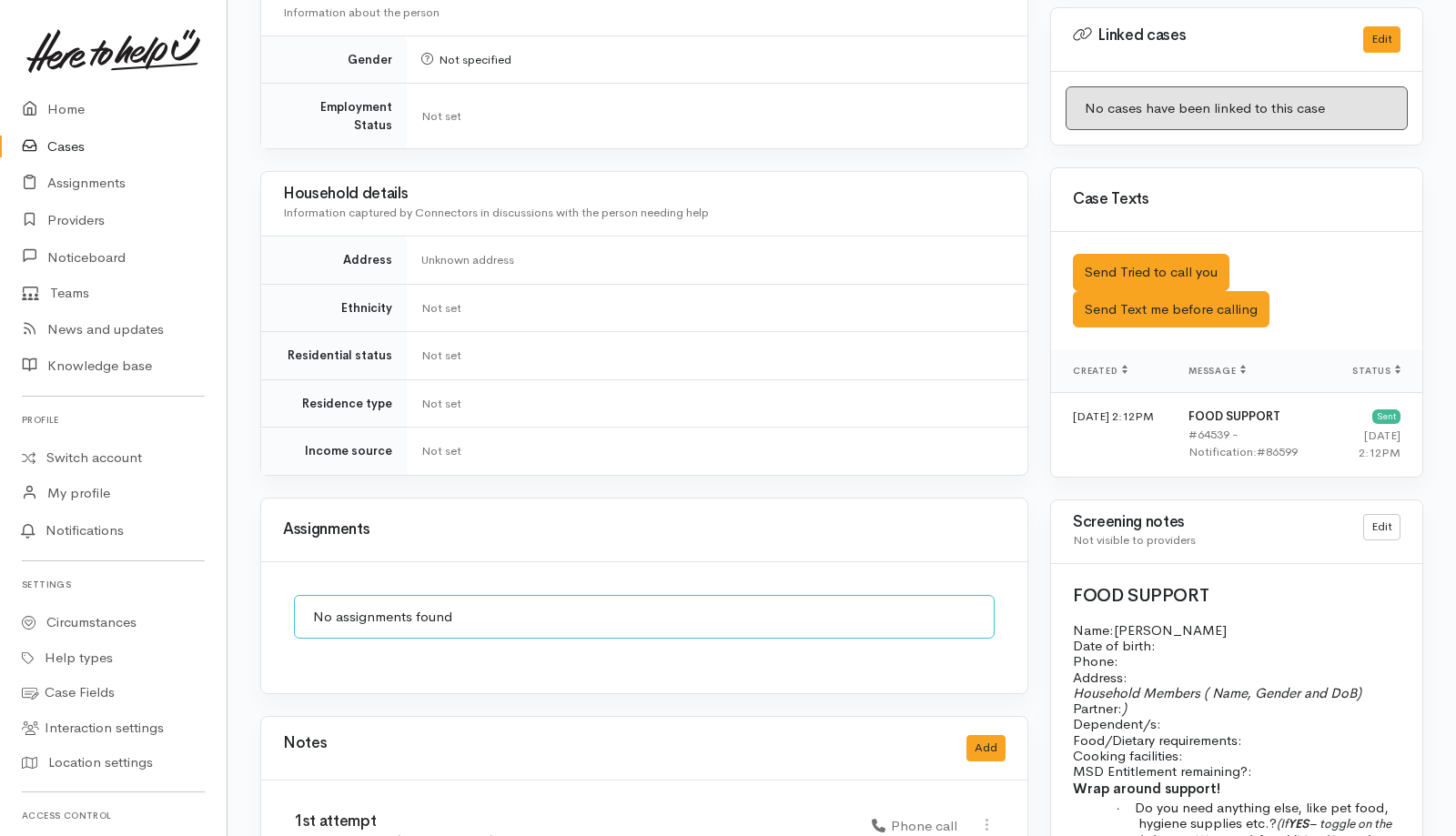
scroll to position [1056, 0]
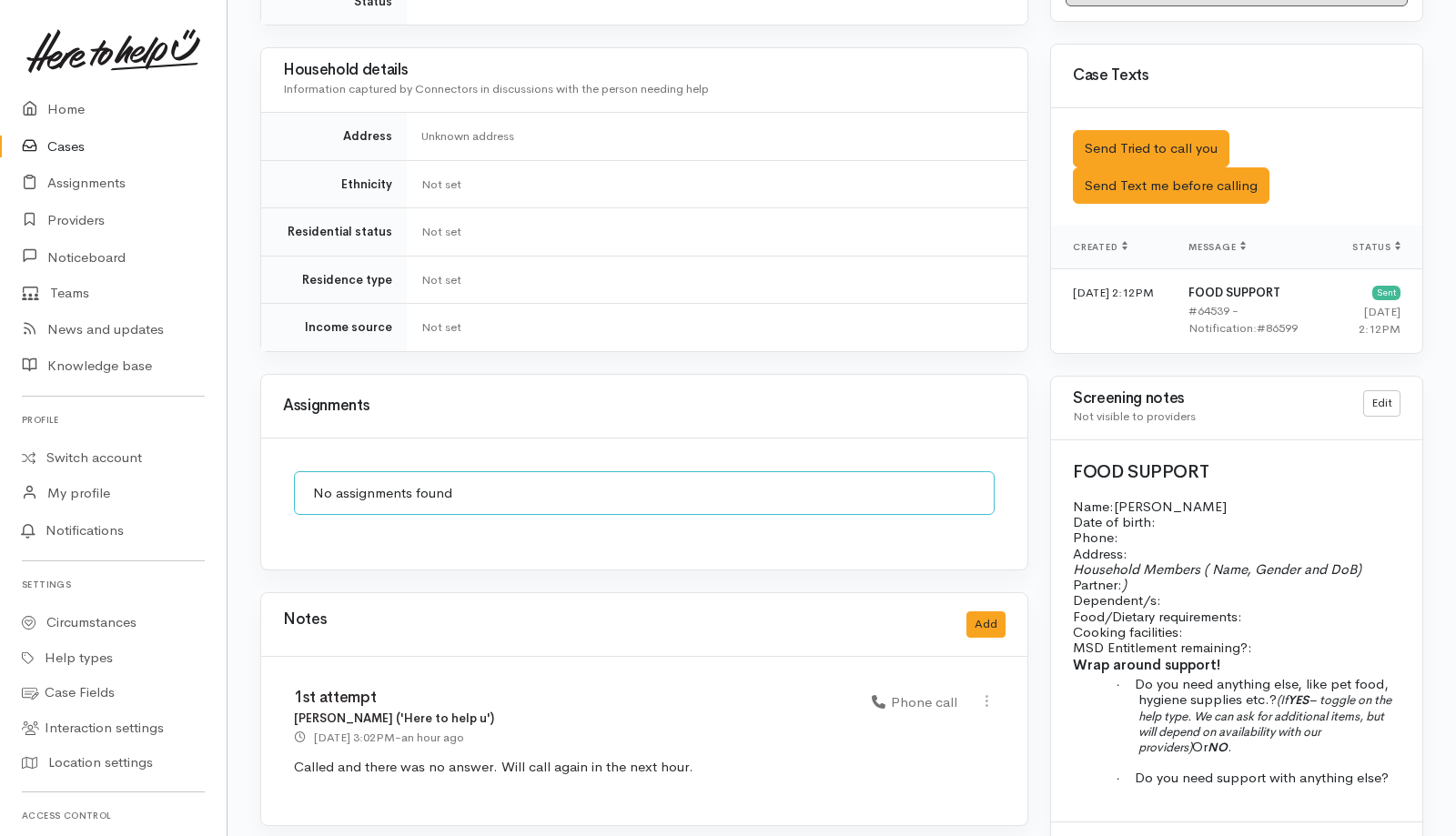
click at [72, 150] on link "Cases" at bounding box center [113, 147] width 226 height 37
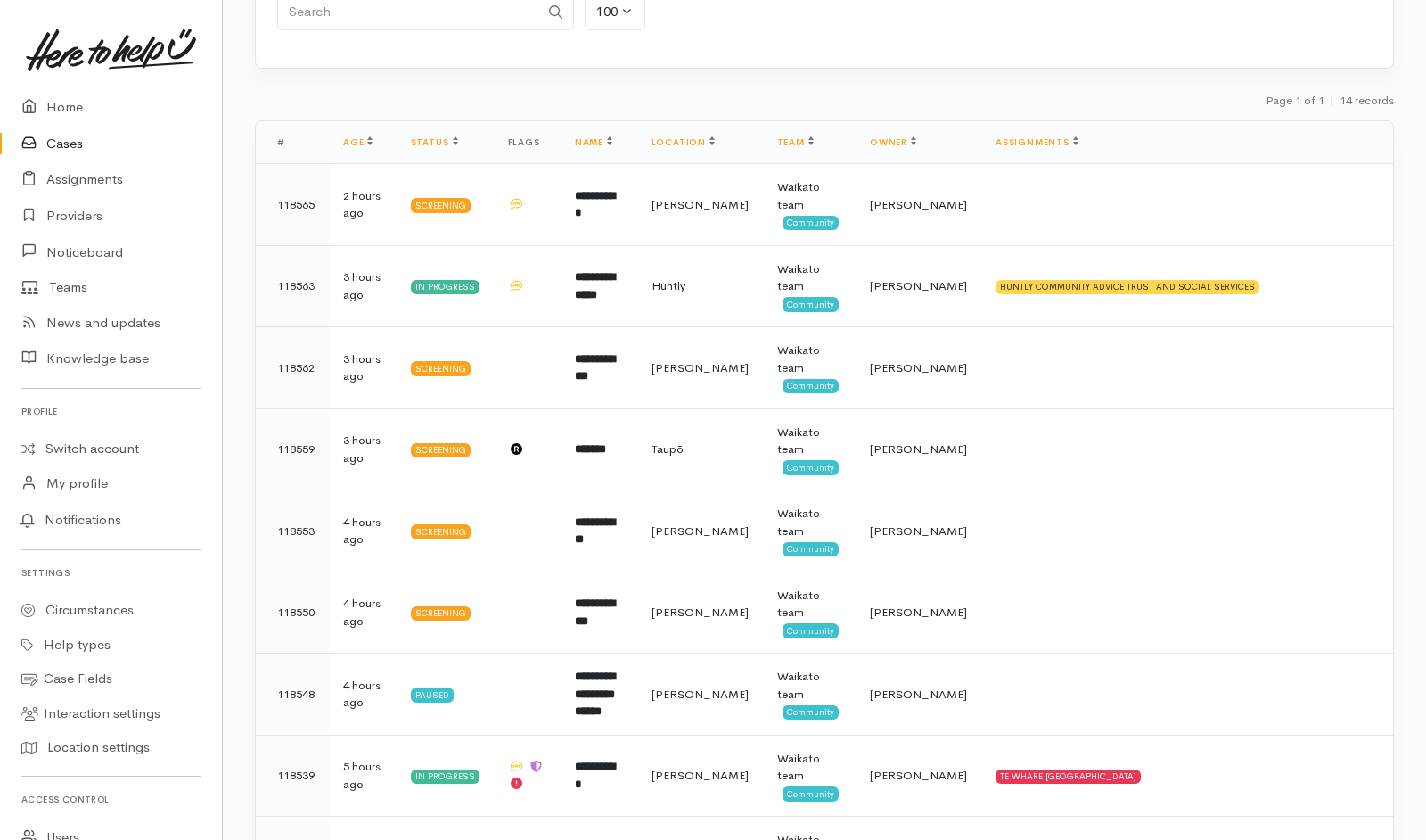
scroll to position [262, 0]
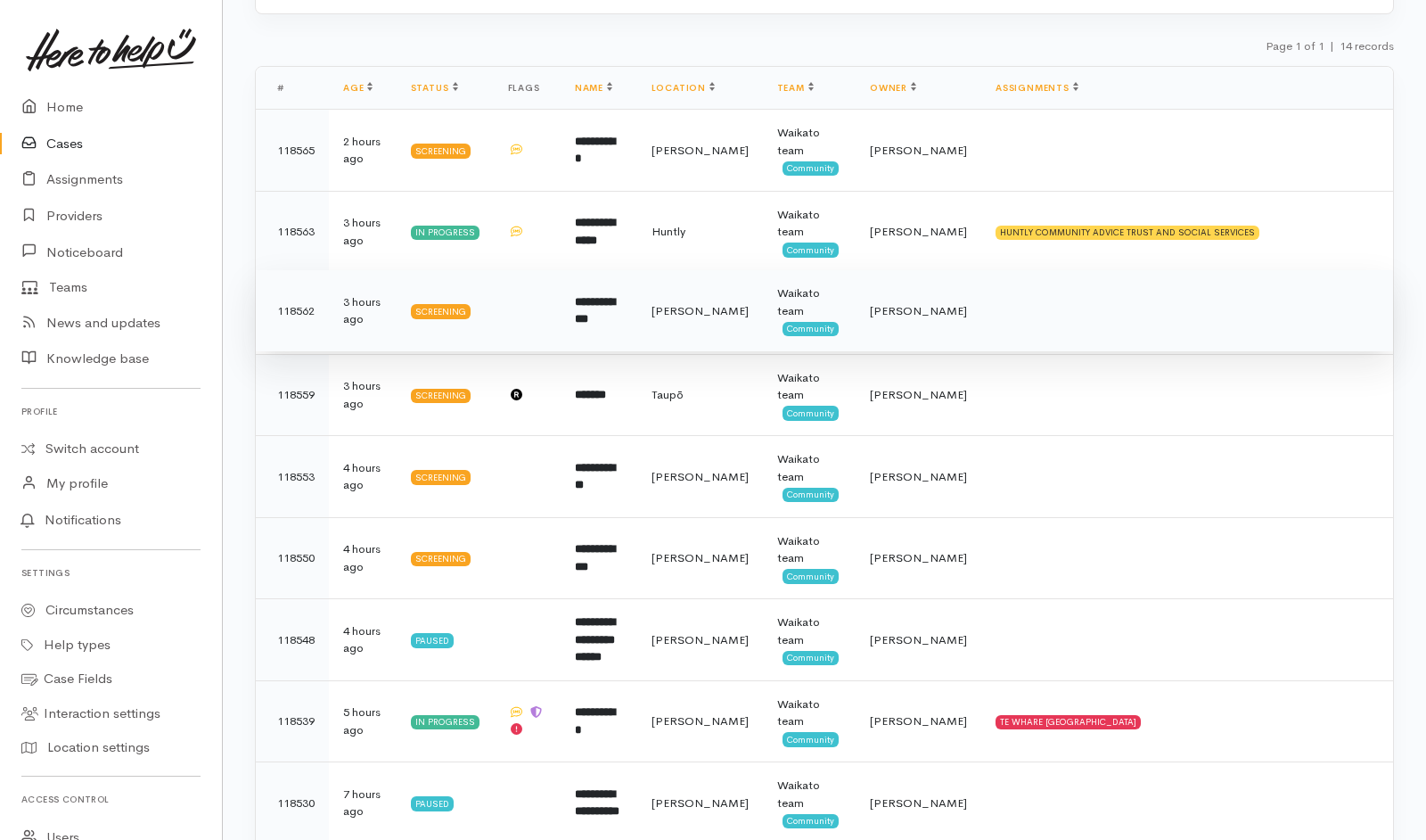
click at [638, 314] on td "**********" at bounding box center [599, 312] width 77 height 82
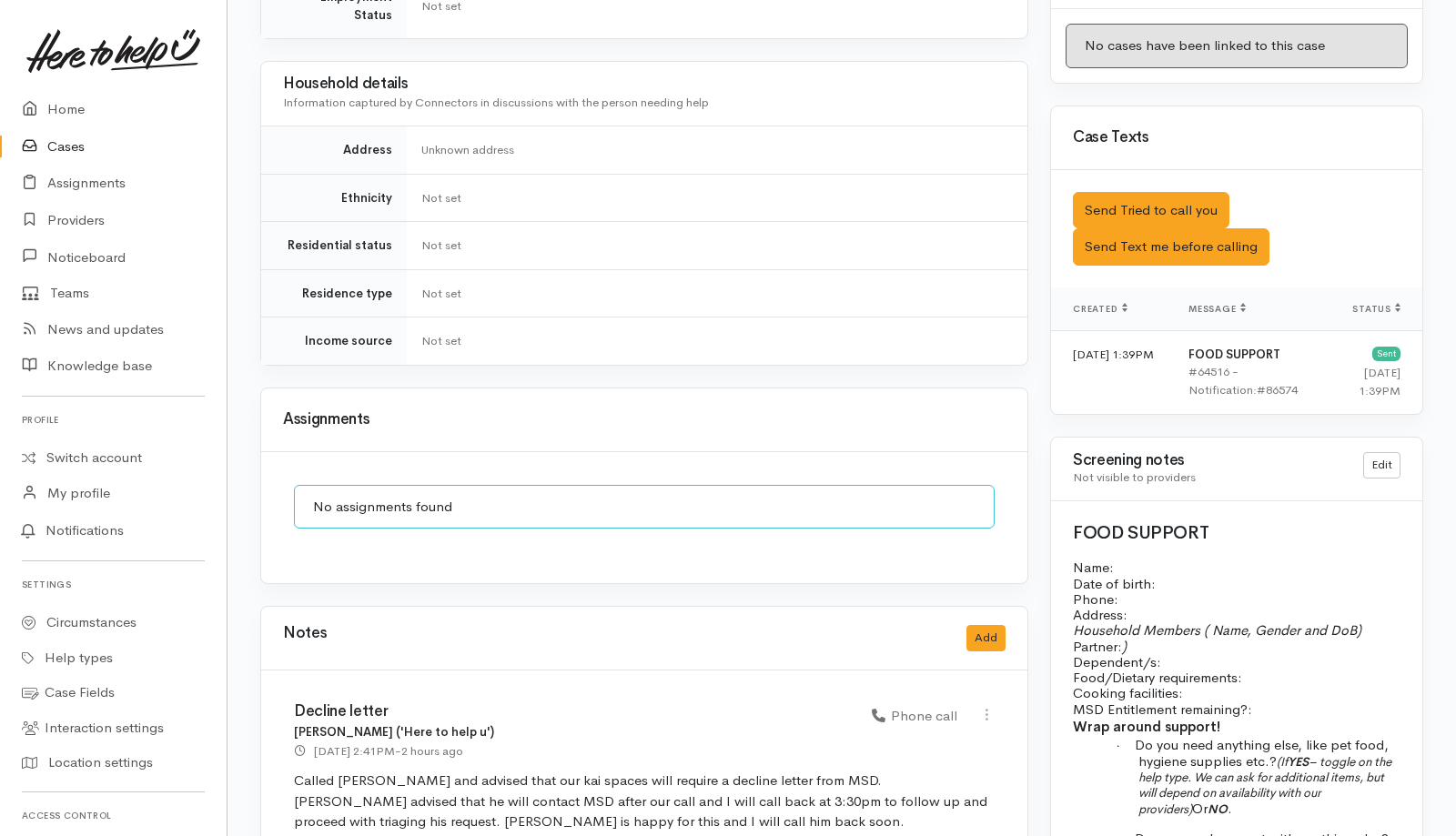
scroll to position [1056, 0]
